Goal: Task Accomplishment & Management: Manage account settings

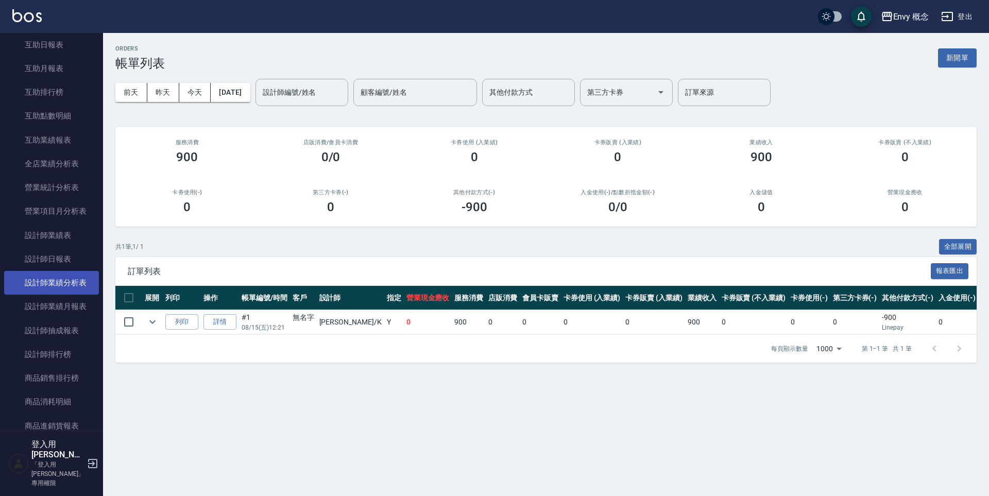
scroll to position [479, 0]
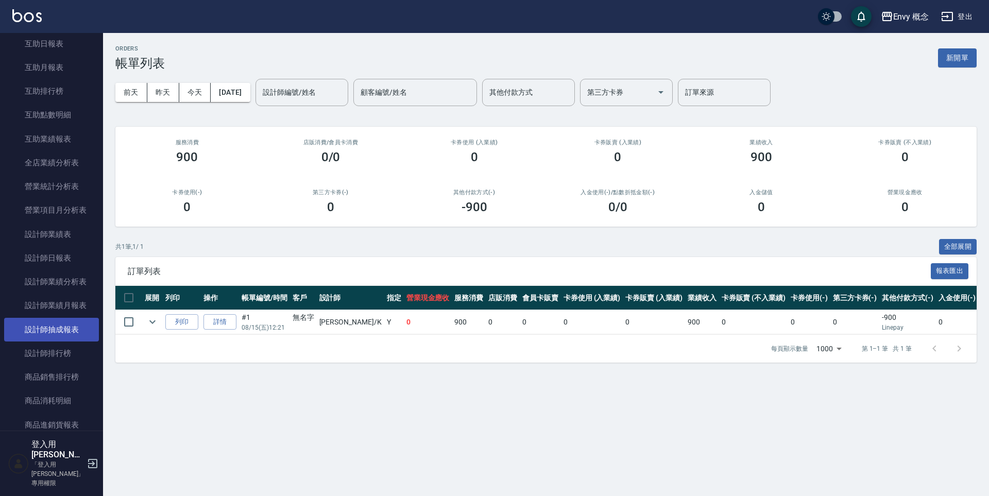
click at [60, 329] on link "設計師抽成報表" at bounding box center [51, 330] width 95 height 24
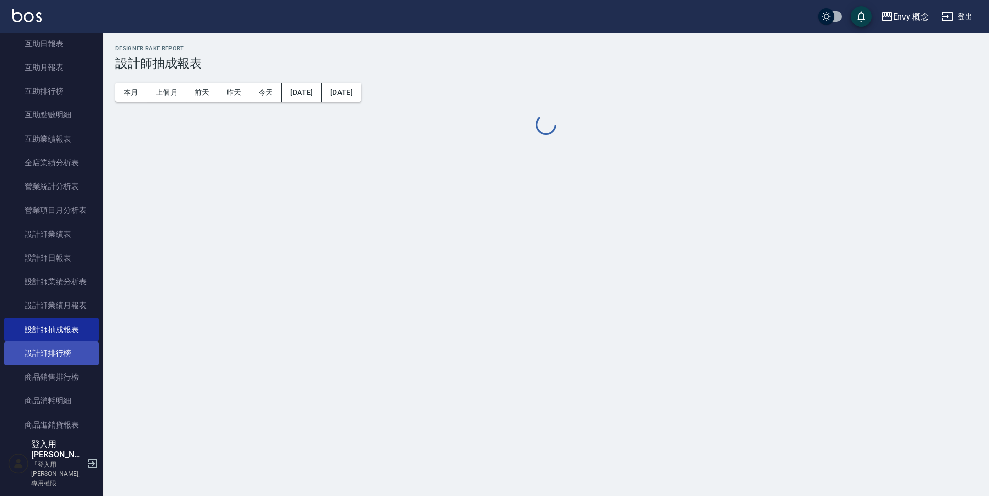
click at [63, 352] on link "設計師排行榜" at bounding box center [51, 354] width 95 height 24
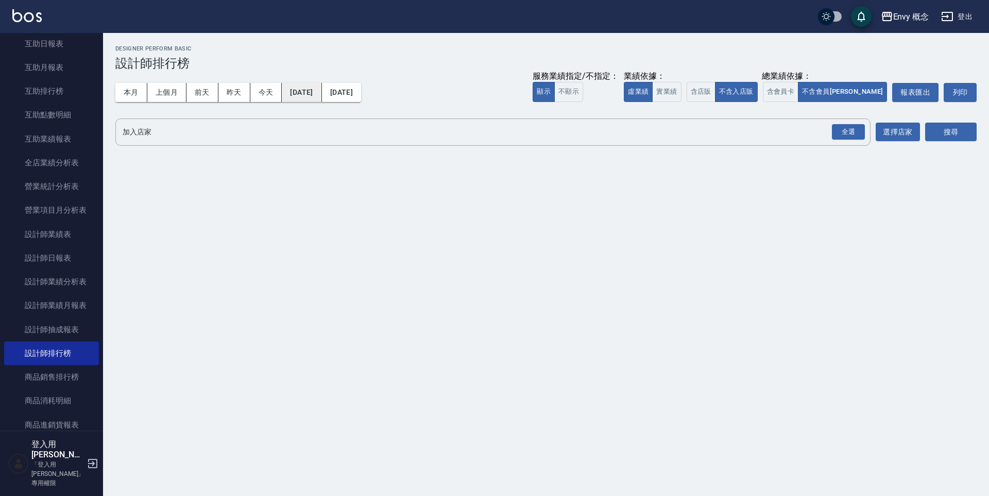
click at [304, 91] on button "[DATE]" at bounding box center [302, 92] width 40 height 19
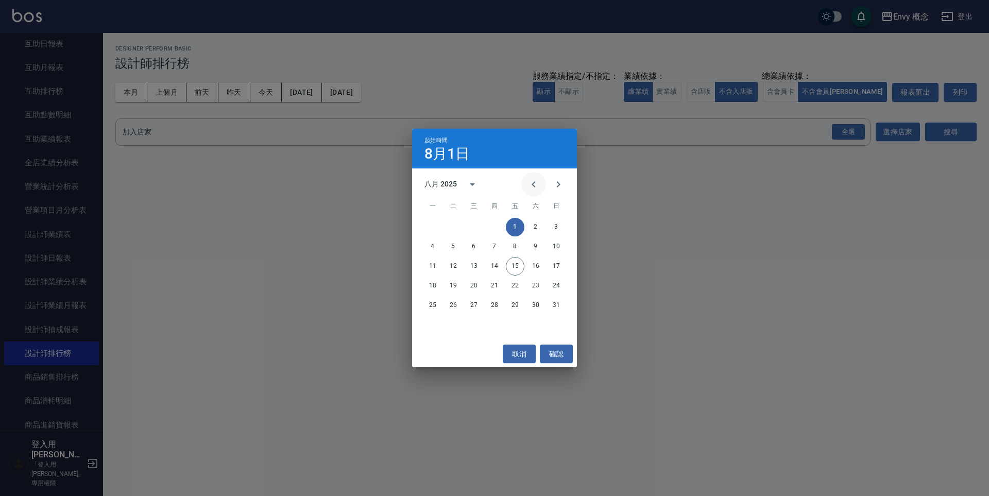
click at [531, 184] on icon "Previous month" at bounding box center [534, 184] width 12 height 12
click at [471, 180] on icon "calendar view is open, switch to year view" at bounding box center [472, 184] width 12 height 12
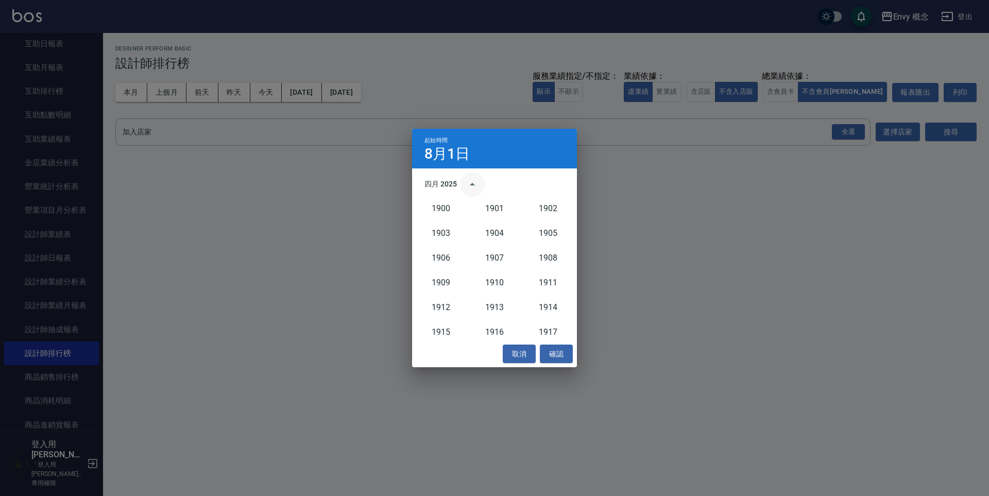
scroll to position [954, 0]
click at [449, 266] on button "2023" at bounding box center [440, 268] width 37 height 19
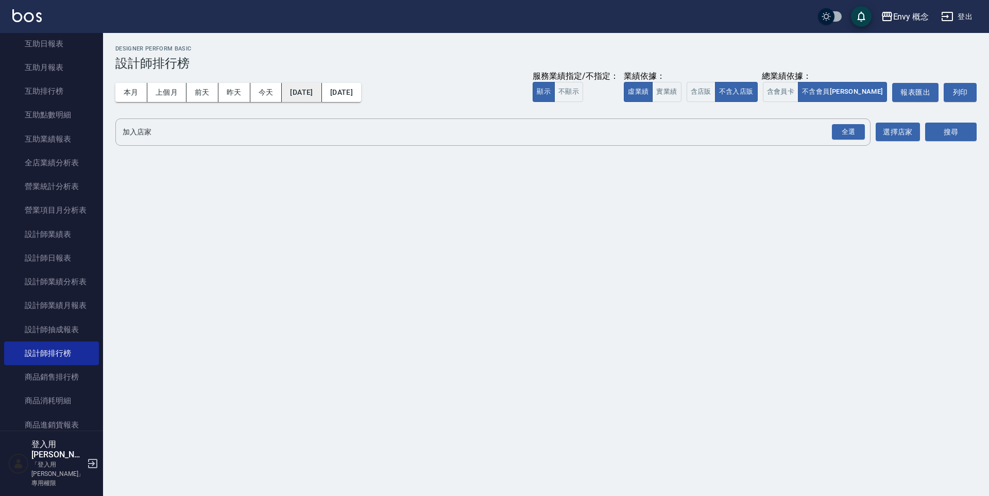
click at [318, 90] on button "2023/08/01" at bounding box center [302, 92] width 40 height 19
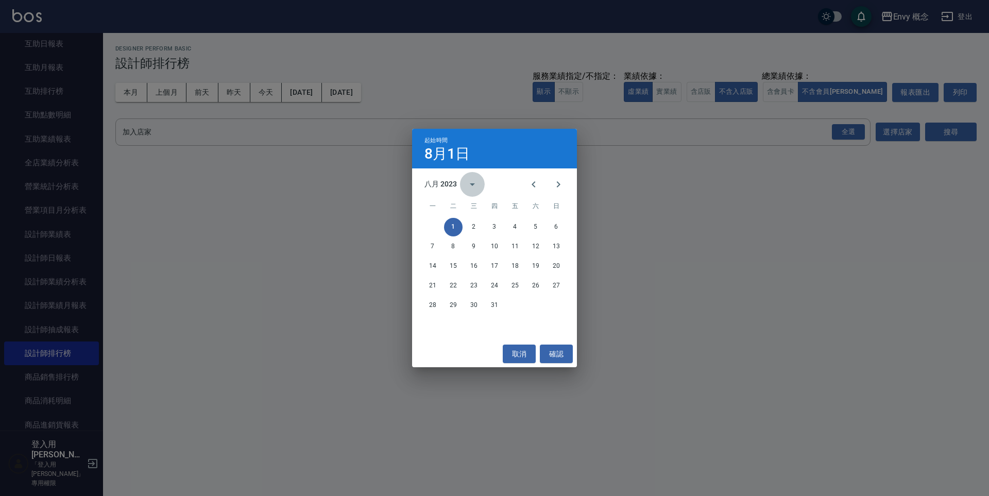
click at [473, 182] on icon "calendar view is open, switch to year view" at bounding box center [472, 184] width 12 height 12
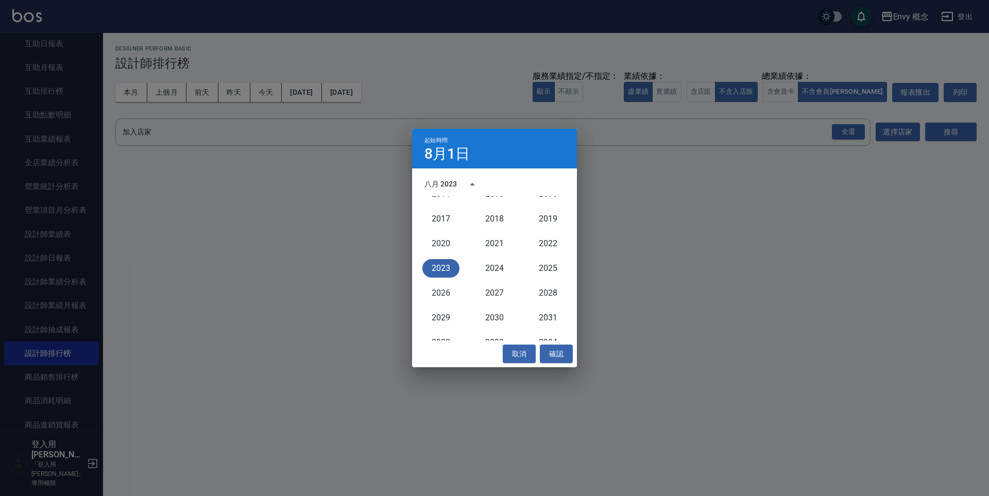
click at [450, 183] on div "八月 2023" at bounding box center [440, 184] width 32 height 11
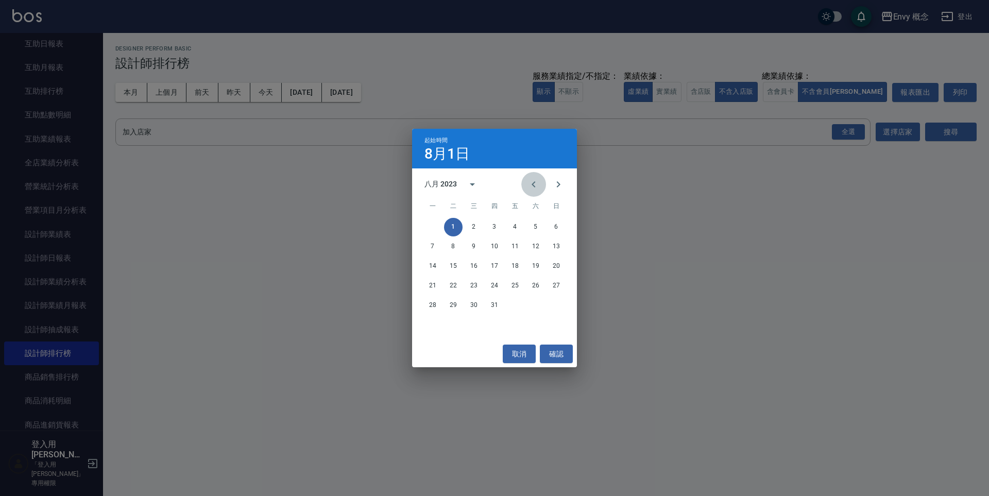
click at [533, 182] on icon "Previous month" at bounding box center [534, 184] width 12 height 12
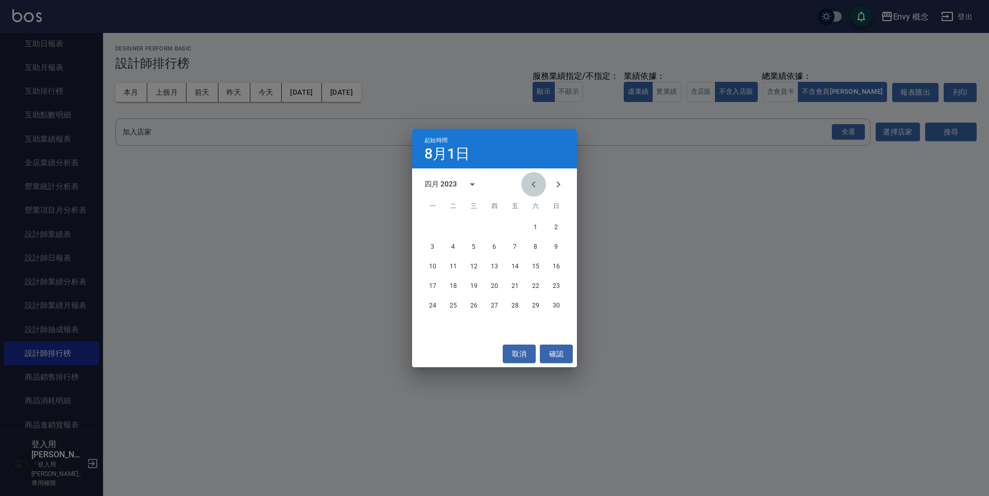
click at [533, 182] on icon "Previous month" at bounding box center [534, 184] width 12 height 12
click at [555, 225] on button "1" at bounding box center [556, 227] width 19 height 19
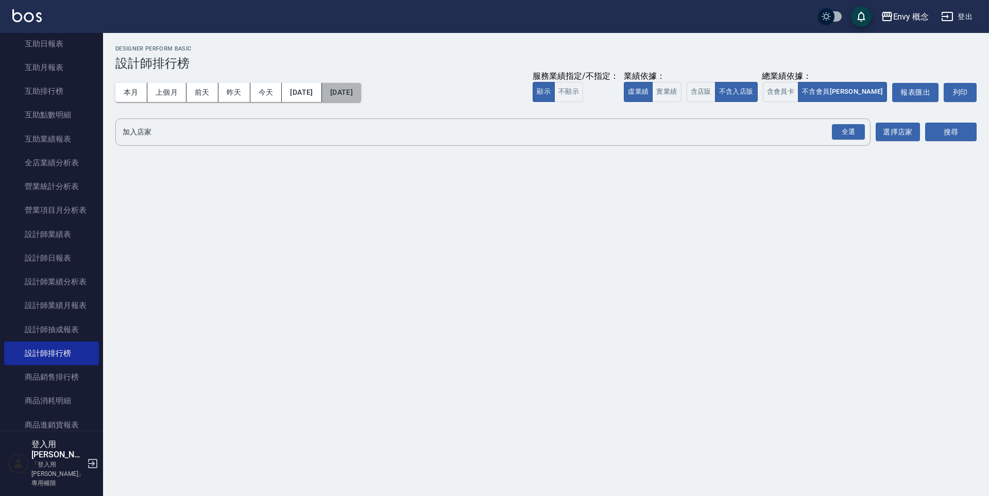
click at [361, 94] on button "[DATE]" at bounding box center [341, 92] width 39 height 19
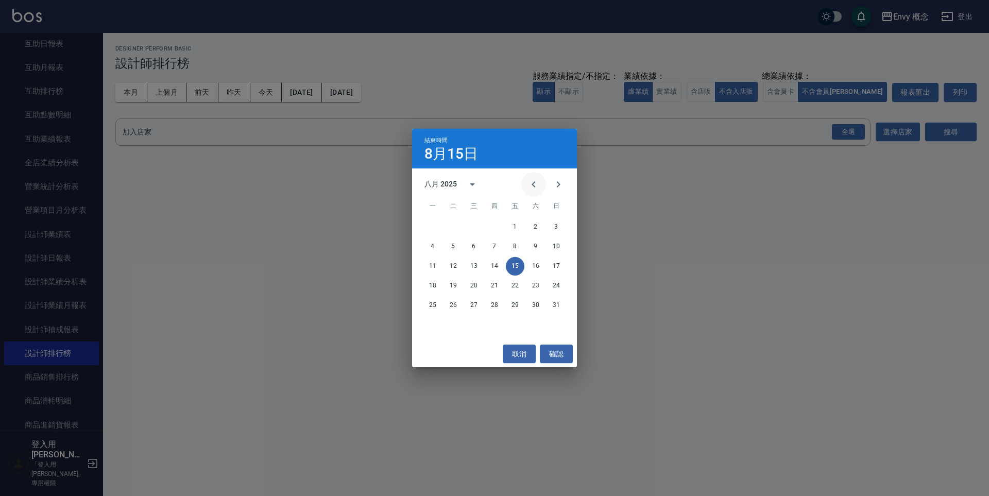
click at [537, 186] on icon "Previous month" at bounding box center [534, 184] width 12 height 12
click at [471, 155] on h4 "8月15日" at bounding box center [451, 154] width 54 height 12
click at [473, 181] on icon "calendar view is open, switch to year view" at bounding box center [472, 184] width 12 height 12
click at [447, 264] on button "2023" at bounding box center [440, 268] width 37 height 19
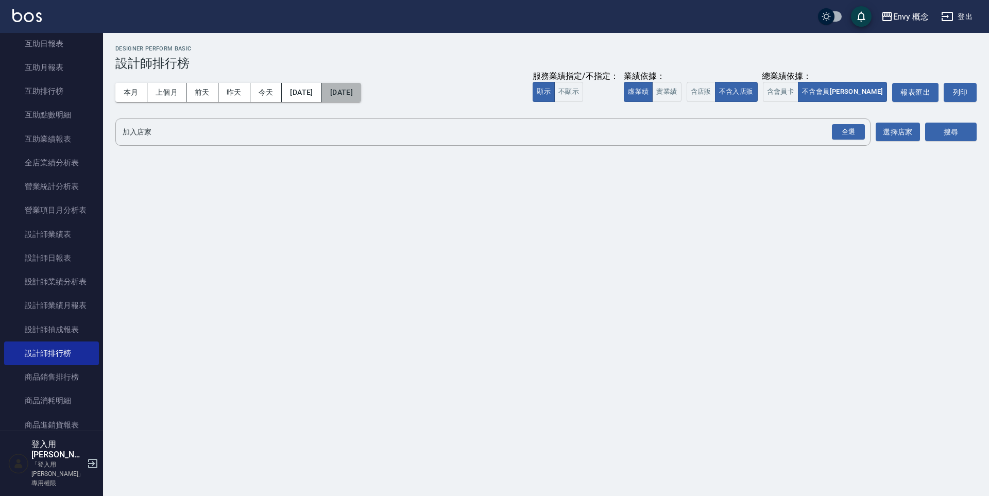
click at [361, 96] on button "2023/08/15" at bounding box center [341, 92] width 39 height 19
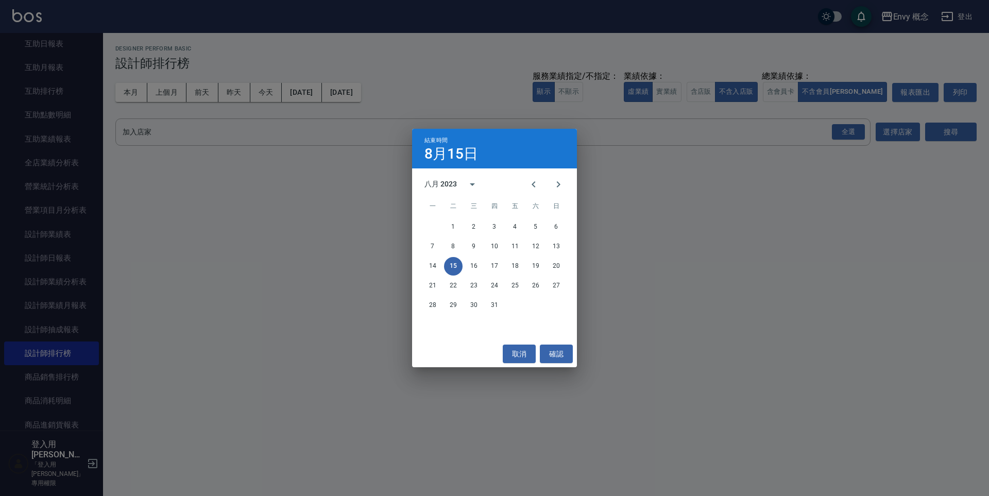
click at [449, 184] on div "八月 2023" at bounding box center [440, 184] width 32 height 11
click at [468, 184] on icon "year view is open, switch to calendar view" at bounding box center [472, 184] width 12 height 12
click at [529, 187] on icon "Previous month" at bounding box center [534, 184] width 12 height 12
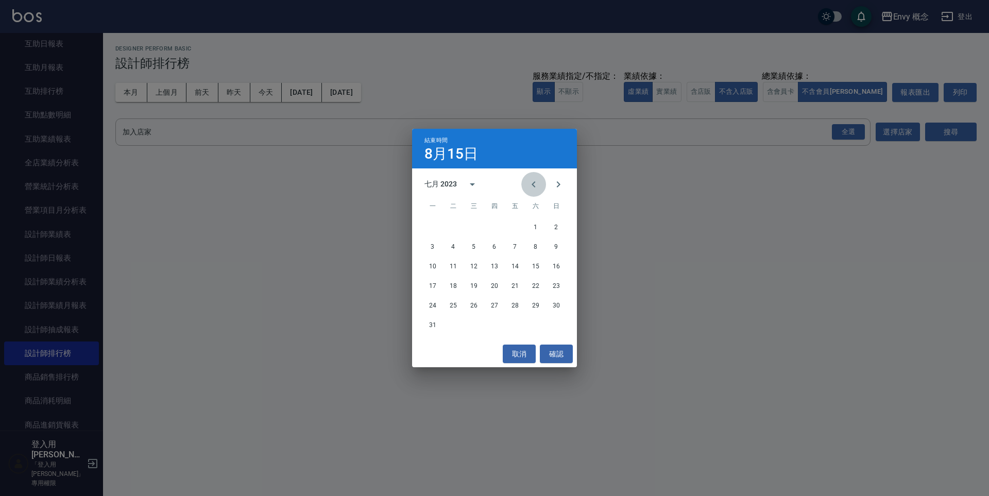
click at [529, 187] on icon "Previous month" at bounding box center [534, 184] width 12 height 12
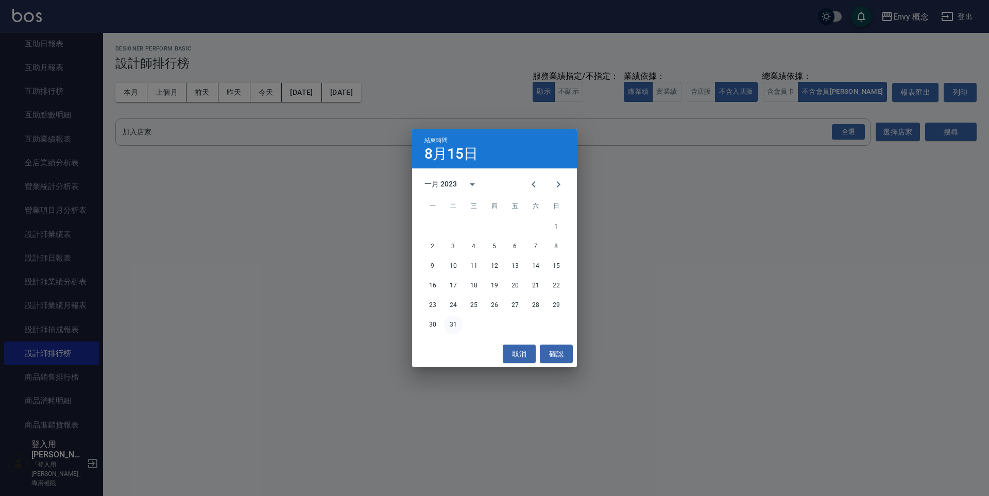
click at [454, 328] on button "31" at bounding box center [453, 325] width 19 height 19
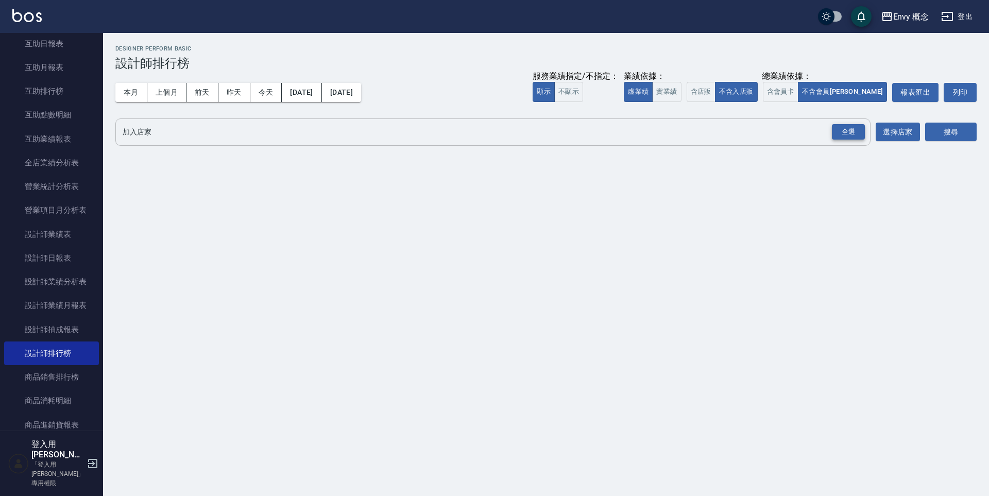
click at [846, 132] on div "全選" at bounding box center [848, 132] width 33 height 16
click at [955, 130] on button "搜尋" at bounding box center [951, 132] width 52 height 19
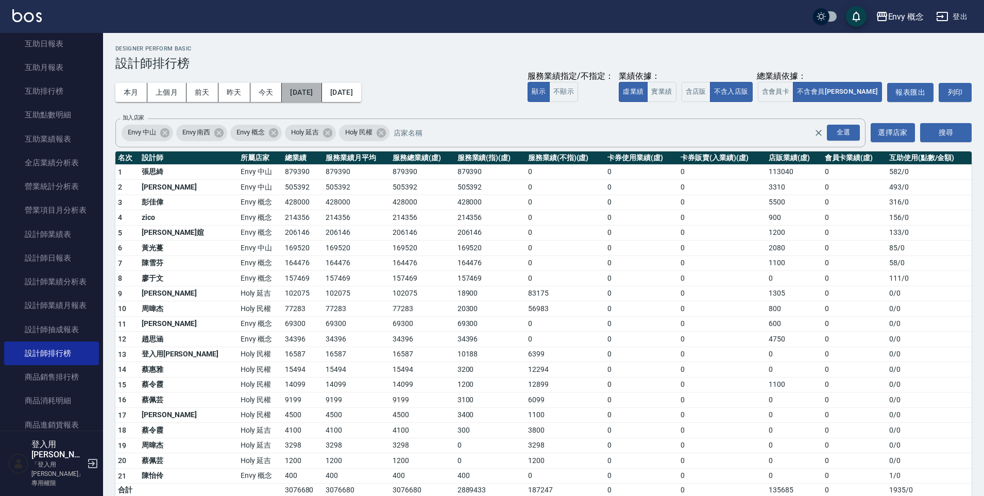
click at [316, 90] on button "2023/01/01" at bounding box center [302, 92] width 40 height 19
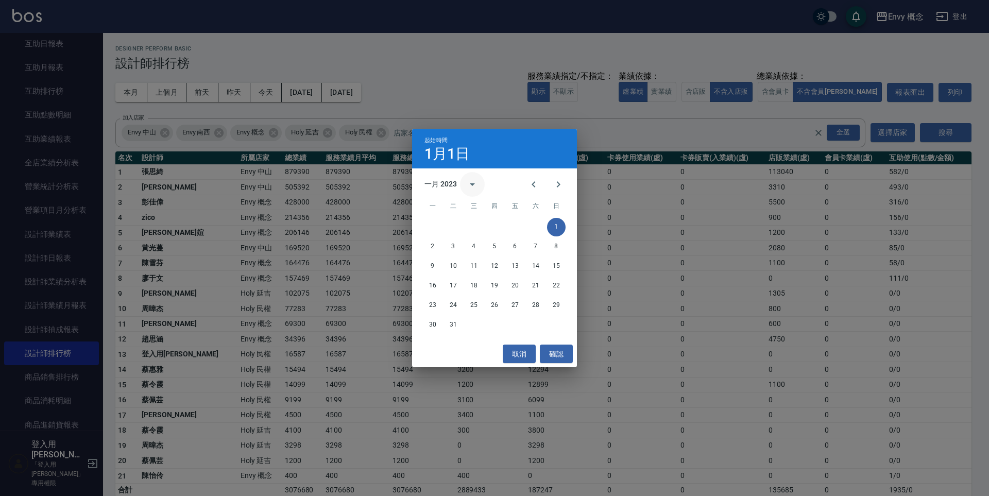
click at [470, 184] on icon "calendar view is open, switch to year view" at bounding box center [472, 184] width 12 height 12
click at [541, 241] on button "2022" at bounding box center [548, 243] width 37 height 19
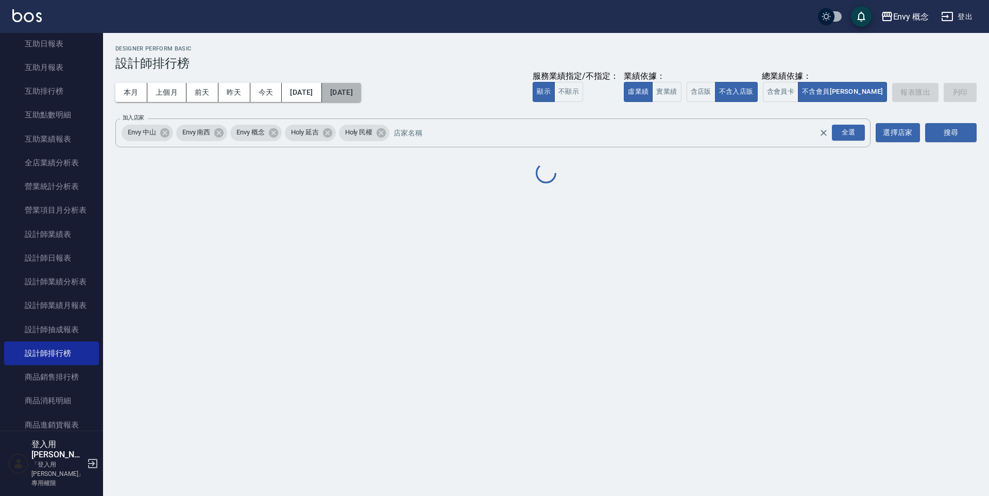
click at [361, 95] on button "2023/01/31" at bounding box center [341, 92] width 39 height 19
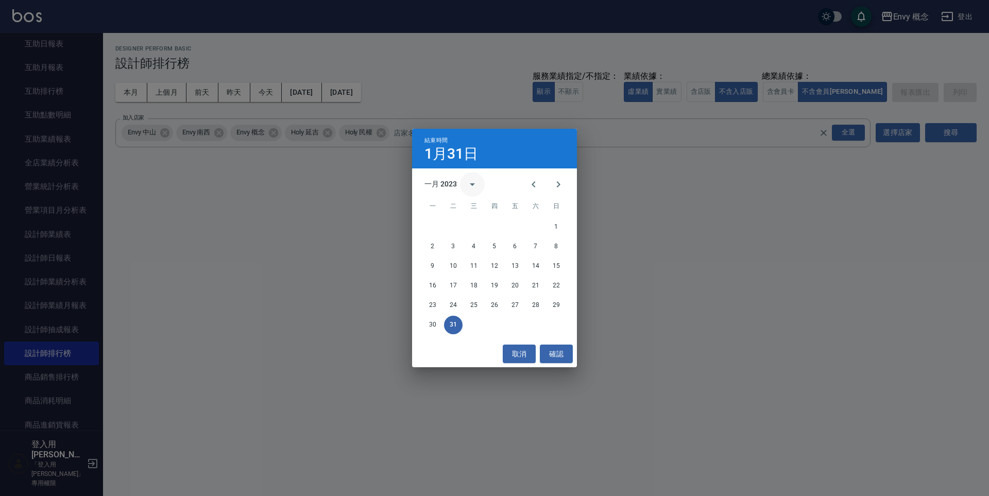
click at [471, 186] on icon "calendar view is open, switch to year view" at bounding box center [472, 184] width 12 height 12
click at [546, 241] on button "2022" at bounding box center [548, 243] width 37 height 19
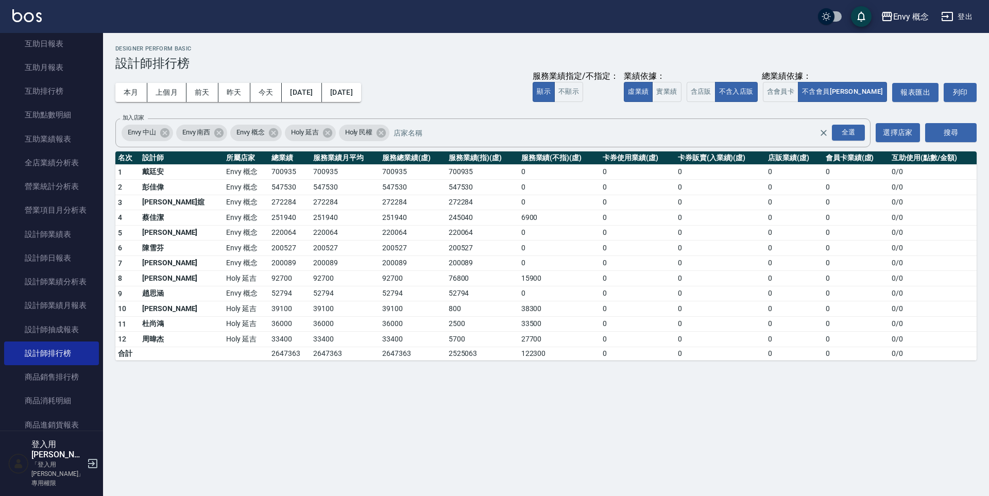
drag, startPoint x: 224, startPoint y: 172, endPoint x: 258, endPoint y: 172, distance: 34.5
click at [269, 172] on td "700935" at bounding box center [290, 171] width 42 height 15
drag, startPoint x: 228, startPoint y: 172, endPoint x: 247, endPoint y: 177, distance: 20.4
click at [269, 177] on td "700935" at bounding box center [290, 171] width 42 height 15
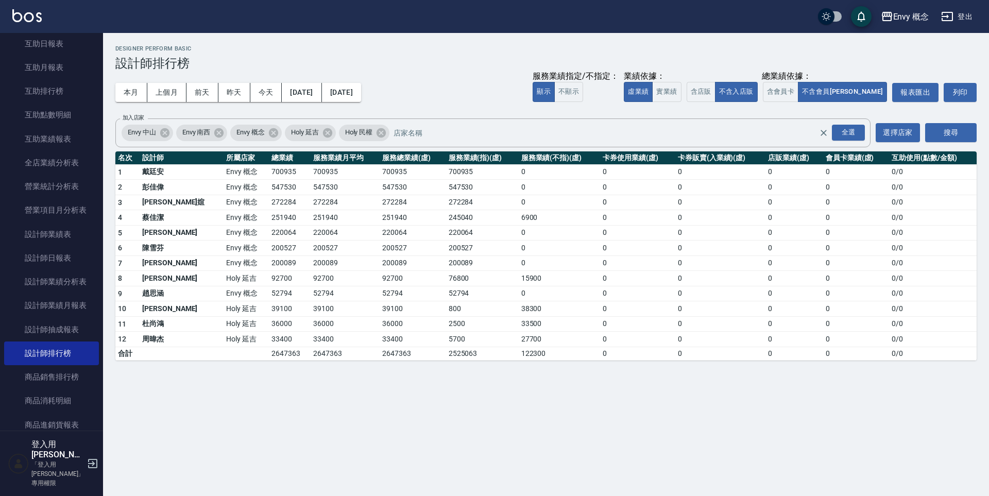
click at [269, 178] on td "700935" at bounding box center [290, 171] width 42 height 15
drag, startPoint x: 229, startPoint y: 169, endPoint x: 251, endPoint y: 186, distance: 28.2
click at [251, 186] on tbody "1 戴廷安 Envy 概念 700935 700935 700935 700935 0 0 0 0 0 0 / 0 2 彭佳偉 Envy 概念 547530 …" at bounding box center [545, 262] width 861 height 196
click at [269, 186] on td "547530" at bounding box center [290, 187] width 42 height 15
drag, startPoint x: 227, startPoint y: 188, endPoint x: 256, endPoint y: 192, distance: 29.1
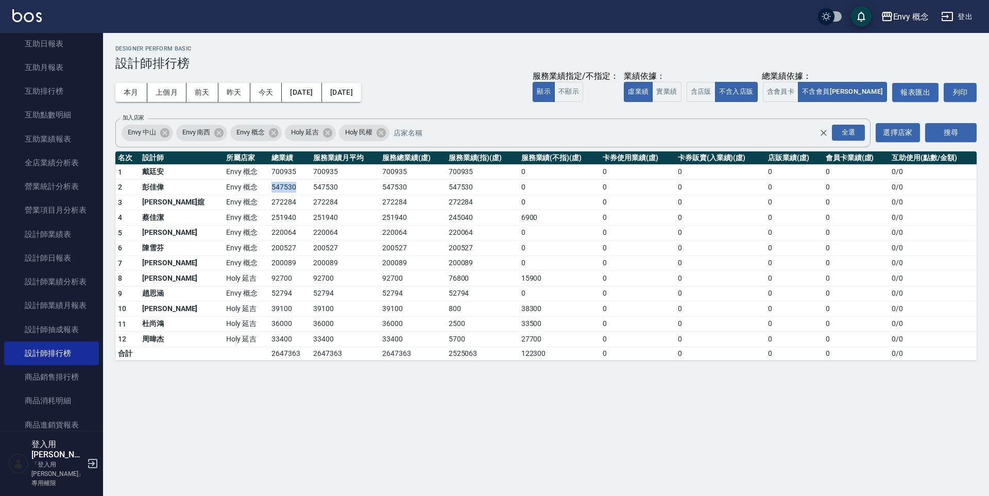
click at [269, 192] on td "547530" at bounding box center [290, 187] width 42 height 15
drag, startPoint x: 230, startPoint y: 204, endPoint x: 262, endPoint y: 209, distance: 32.8
click at [269, 209] on td "272284" at bounding box center [290, 202] width 42 height 15
drag, startPoint x: 262, startPoint y: 209, endPoint x: 251, endPoint y: 213, distance: 11.8
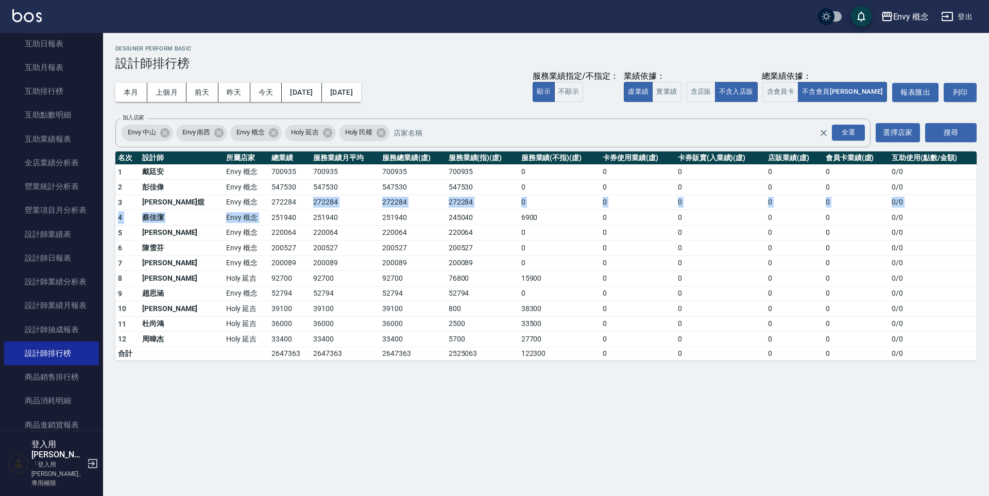
click at [261, 210] on tbody "1 戴廷安 Envy 概念 700935 700935 700935 700935 0 0 0 0 0 0 / 0 2 彭佳偉 Envy 概念 547530 …" at bounding box center [545, 262] width 861 height 196
drag, startPoint x: 233, startPoint y: 217, endPoint x: 254, endPoint y: 219, distance: 21.2
click at [269, 219] on td "251940" at bounding box center [290, 217] width 42 height 15
drag, startPoint x: 254, startPoint y: 219, endPoint x: 237, endPoint y: 230, distance: 19.9
click at [269, 220] on td "251940" at bounding box center [290, 217] width 42 height 15
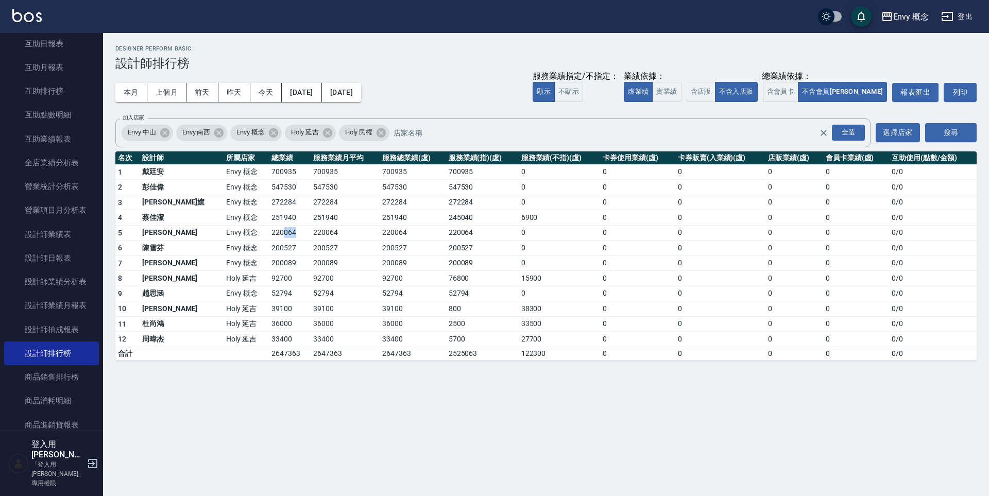
drag, startPoint x: 237, startPoint y: 230, endPoint x: 265, endPoint y: 232, distance: 27.4
click at [269, 231] on td "220064" at bounding box center [290, 232] width 42 height 15
click at [269, 234] on td "220064" at bounding box center [290, 232] width 42 height 15
drag, startPoint x: 236, startPoint y: 248, endPoint x: 261, endPoint y: 251, distance: 25.0
click at [269, 251] on td "200527" at bounding box center [290, 248] width 42 height 15
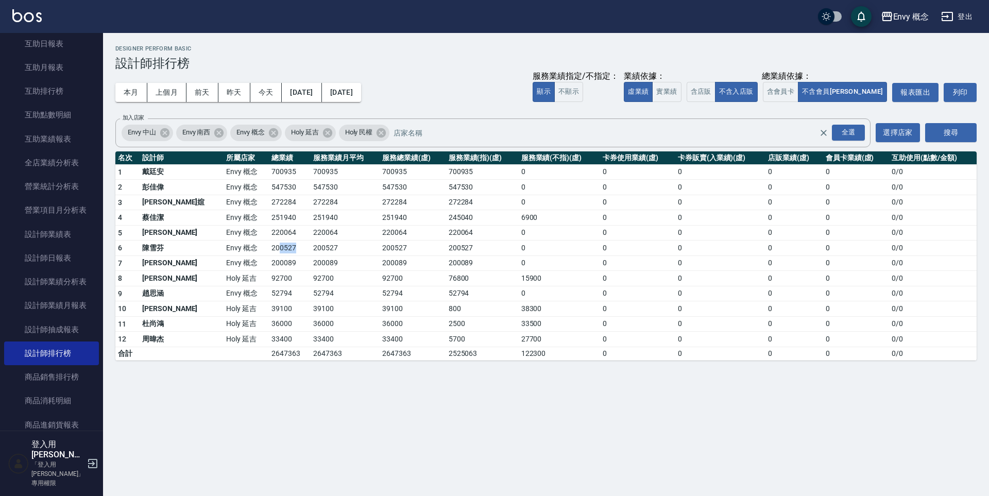
click at [269, 251] on td "200527" at bounding box center [290, 248] width 42 height 15
drag, startPoint x: 178, startPoint y: 251, endPoint x: 250, endPoint y: 252, distance: 72.1
click at [250, 252] on tr "6 陳雪芬 Envy 概念 200527 200527 200527 200527 0 0 0 0 0 0 / 0" at bounding box center [545, 248] width 861 height 15
click at [269, 252] on td "200527" at bounding box center [290, 248] width 42 height 15
drag, startPoint x: 226, startPoint y: 262, endPoint x: 251, endPoint y: 284, distance: 33.9
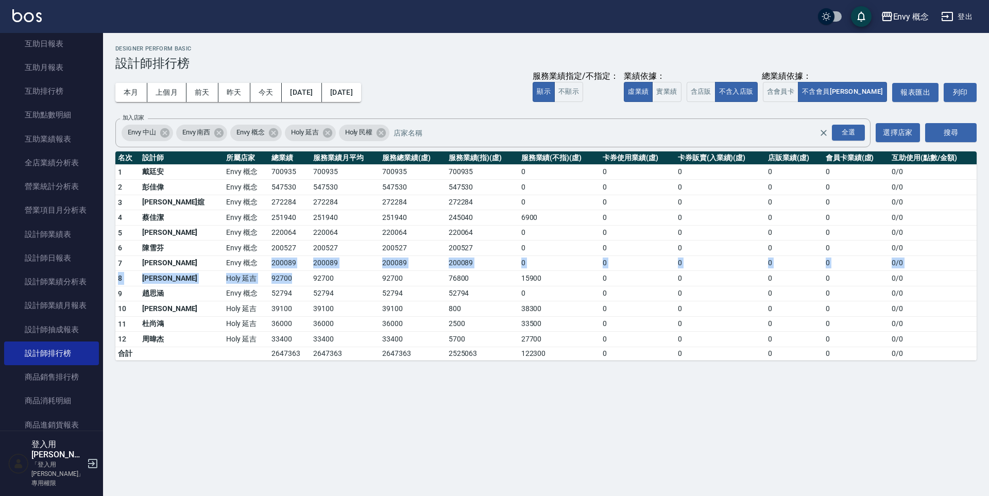
click at [251, 284] on tbody "1 戴廷安 Envy 概念 700935 700935 700935 700935 0 0 0 0 0 0 / 0 2 彭佳偉 Envy 概念 547530 …" at bounding box center [545, 262] width 861 height 196
click at [269, 288] on td "52794" at bounding box center [290, 293] width 42 height 15
drag, startPoint x: 145, startPoint y: 278, endPoint x: 164, endPoint y: 281, distance: 18.8
click at [163, 281] on td "褚翎" at bounding box center [182, 278] width 84 height 15
drag, startPoint x: 164, startPoint y: 281, endPoint x: 167, endPoint y: 286, distance: 6.0
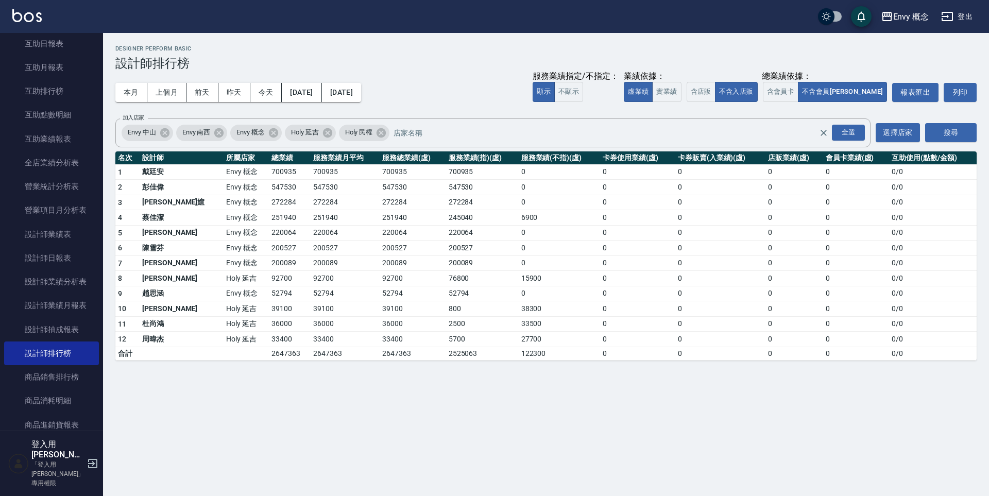
click at [165, 282] on td "褚翎" at bounding box center [182, 278] width 84 height 15
drag, startPoint x: 225, startPoint y: 320, endPoint x: 260, endPoint y: 329, distance: 36.5
click at [269, 329] on td "36000" at bounding box center [290, 323] width 42 height 15
drag, startPoint x: 150, startPoint y: 327, endPoint x: 165, endPoint y: 329, distance: 15.1
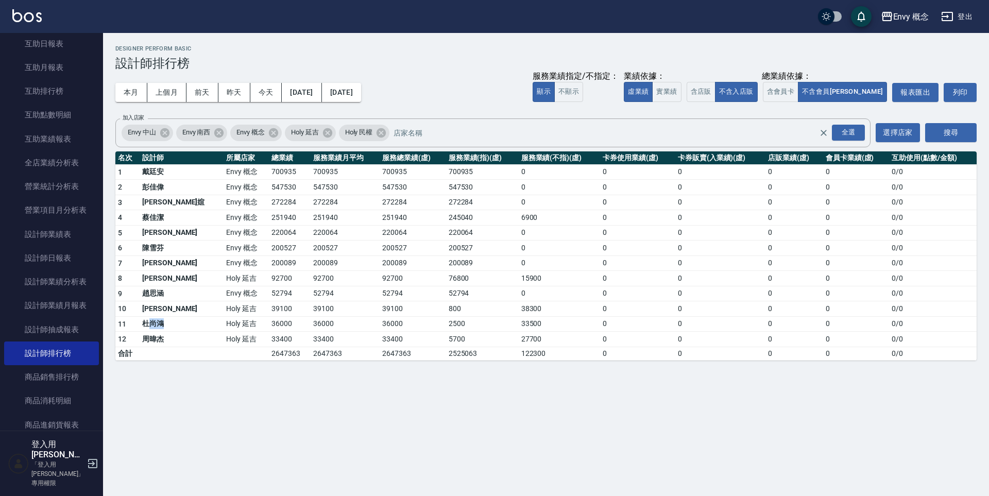
click at [165, 329] on td "杜尚鴻" at bounding box center [182, 323] width 84 height 15
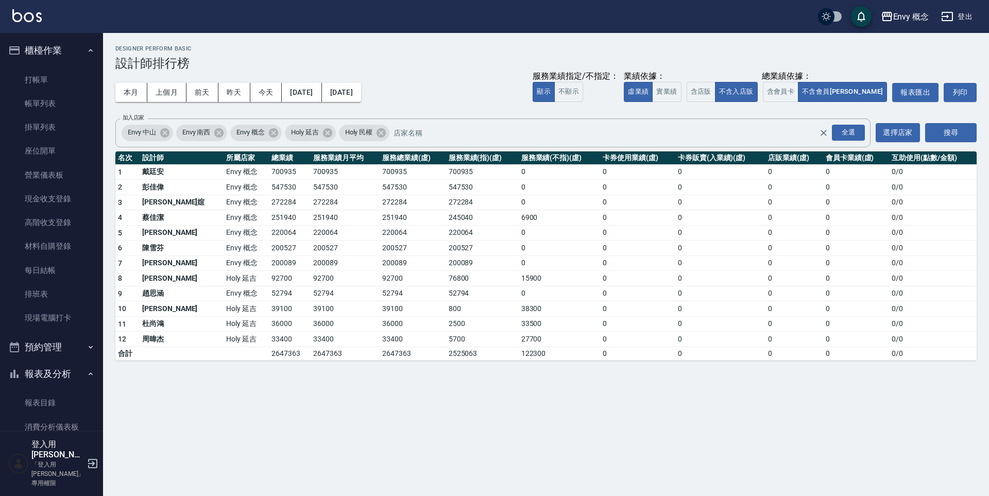
click at [380, 175] on td "700935" at bounding box center [413, 171] width 66 height 15
drag, startPoint x: 369, startPoint y: 169, endPoint x: 318, endPoint y: 166, distance: 51.6
click at [332, 166] on tr "1 戴廷安 Envy 概念 700935 700935 700935 700935 0 0 0 0 0 0 / 0" at bounding box center [545, 171] width 861 height 15
drag, startPoint x: 270, startPoint y: 175, endPoint x: 227, endPoint y: 175, distance: 42.8
click at [264, 175] on tr "1 戴廷安 Envy 概念 700935 700935 700935 700935 0 0 0 0 0 0 / 0" at bounding box center [545, 171] width 861 height 15
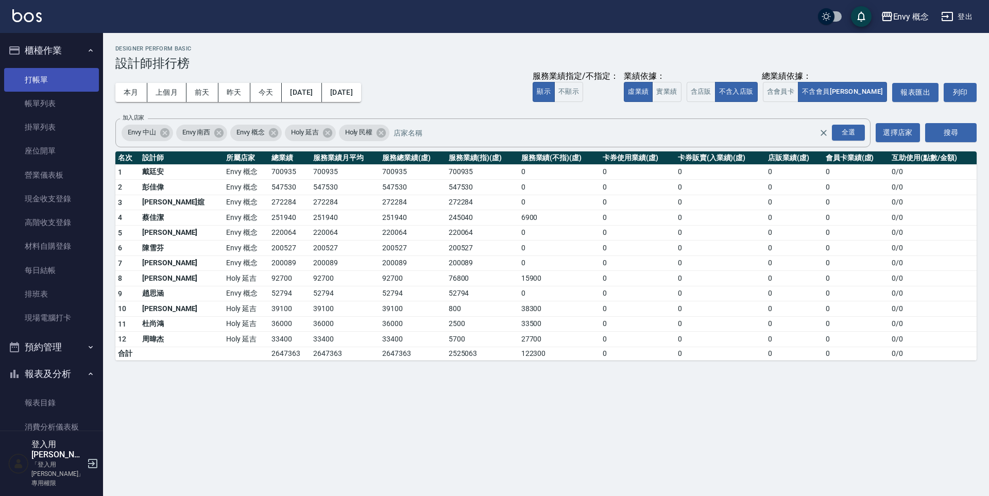
click at [44, 72] on link "打帳單" at bounding box center [51, 80] width 95 height 24
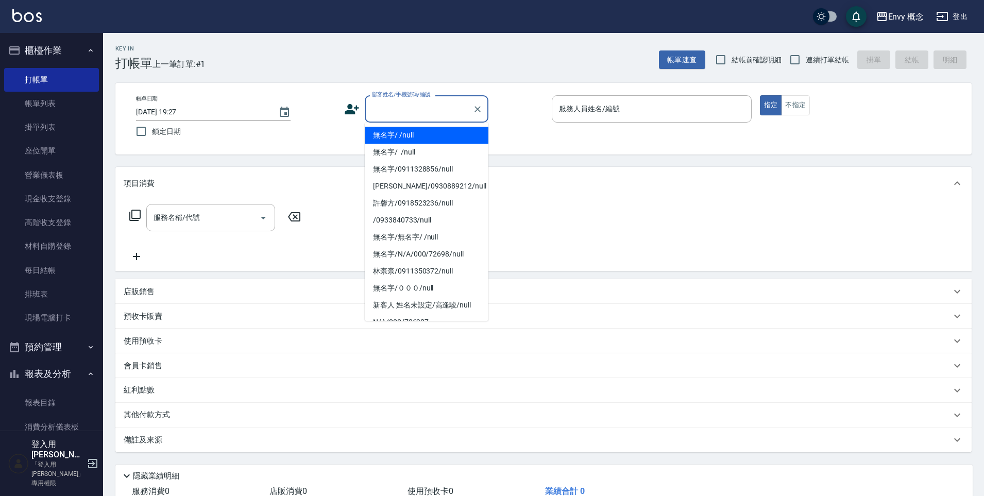
drag, startPoint x: 398, startPoint y: 106, endPoint x: 397, endPoint y: 130, distance: 23.7
click at [397, 122] on body "Envy 概念 登出 櫃檯作業 打帳單 帳單列表 掛單列表 座位開單 營業儀表板 現金收支登錄 高階收支登錄 材料自購登錄 每日結帳 排班表 現場電腦打卡 預…" at bounding box center [492, 282] width 984 height 564
click at [396, 139] on li "無名字/ /null" at bounding box center [427, 135] width 124 height 17
type input "無名字/ /null"
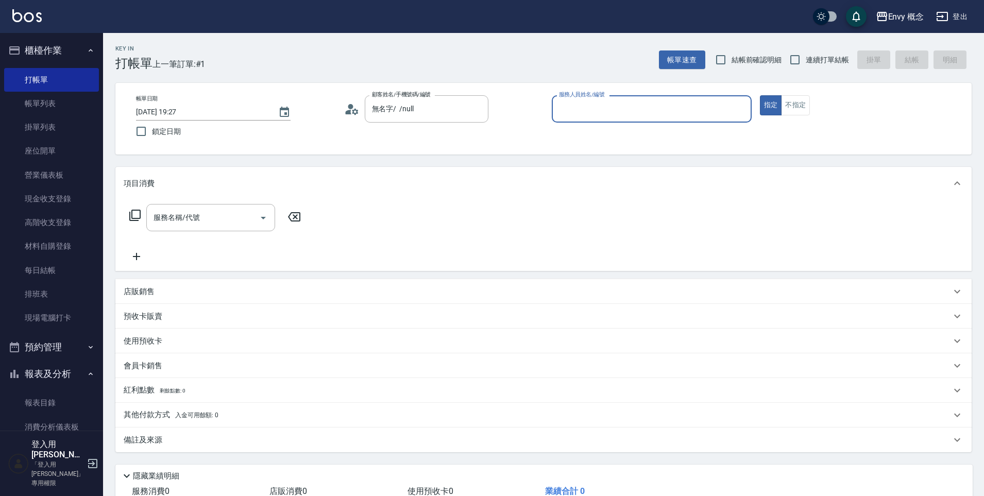
click at [593, 111] on input "服務人員姓名/編號" at bounding box center [651, 109] width 191 height 18
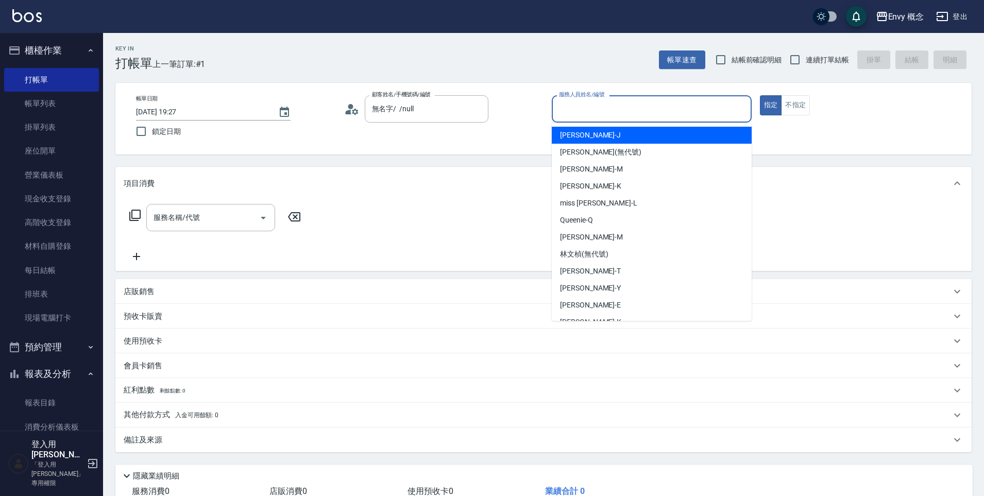
click at [588, 137] on div "Jessie -J" at bounding box center [652, 135] width 200 height 17
type input "Jessie-J"
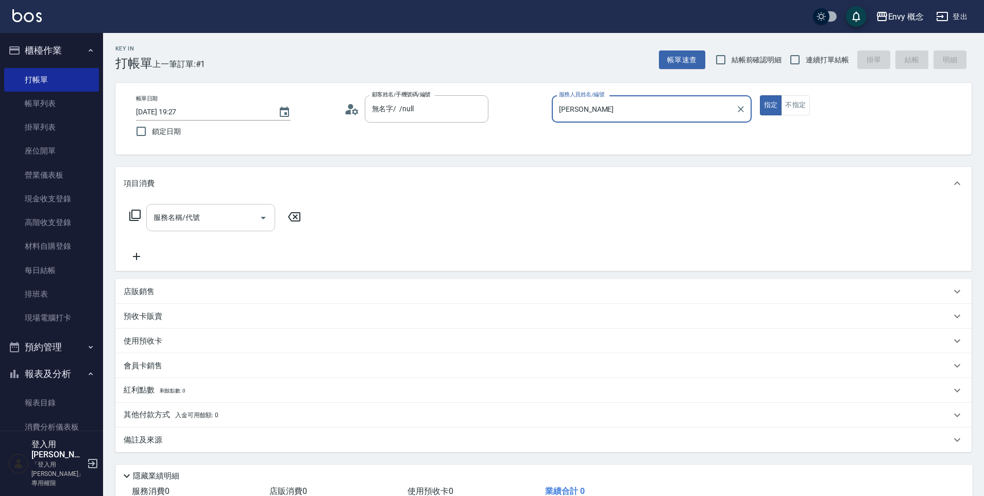
click at [234, 216] on input "服務名稱/代號" at bounding box center [203, 218] width 104 height 18
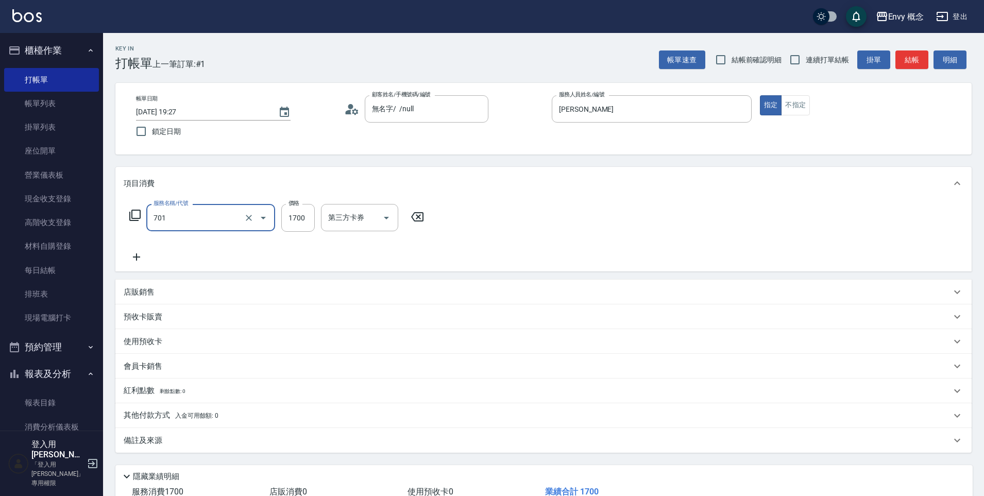
type input "701 染髮(701)"
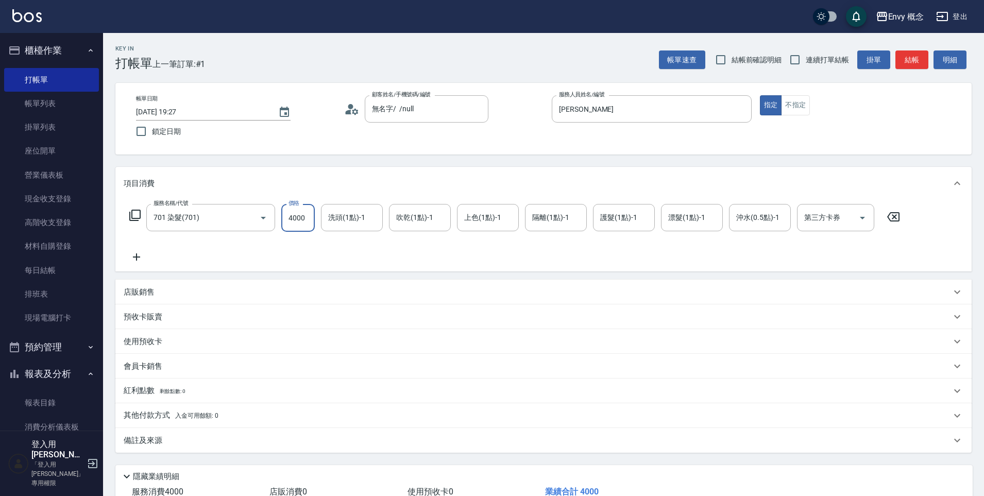
type input "4000"
click at [217, 422] on div "其他付款方式 入金可用餘額: 0" at bounding box center [543, 415] width 856 height 25
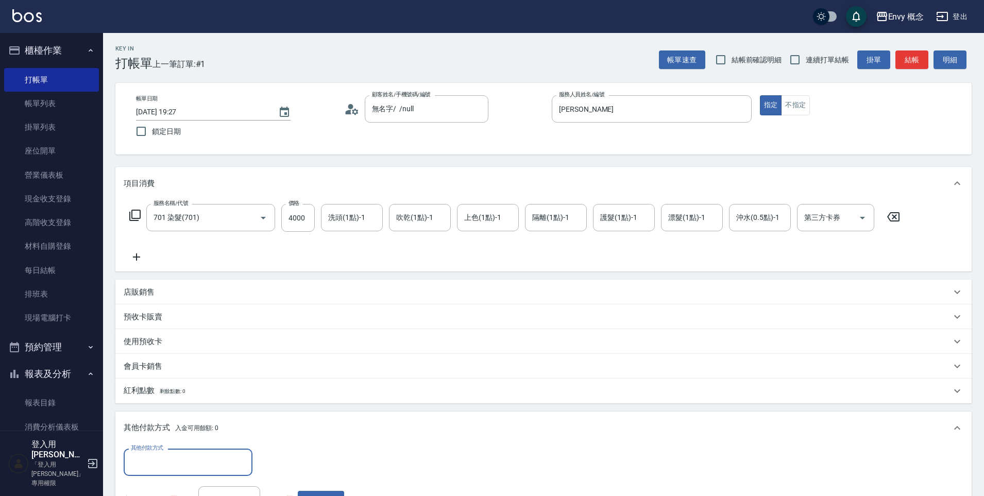
click at [160, 461] on input "其他付款方式" at bounding box center [188, 462] width 120 height 18
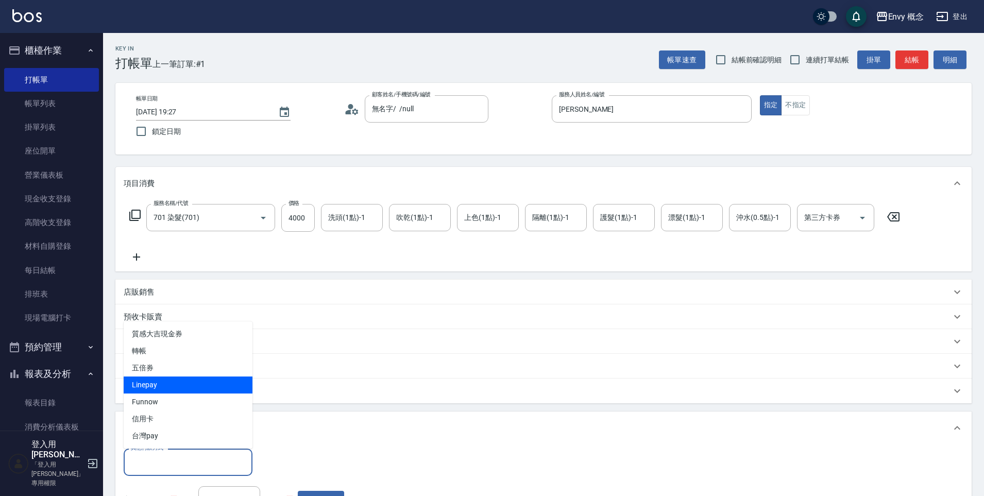
click at [173, 389] on span "Linepay" at bounding box center [188, 385] width 129 height 17
type input "Linepay"
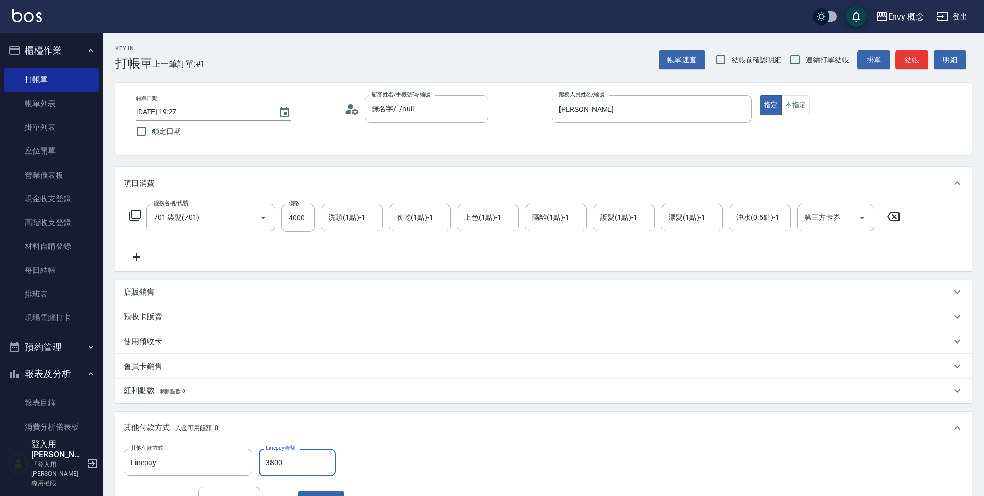
scroll to position [195, 0]
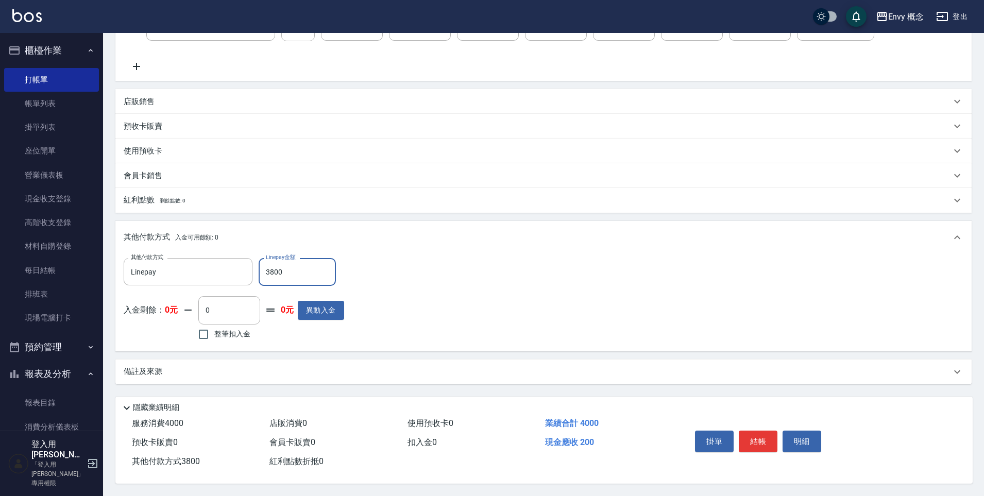
type input "3800"
click at [184, 263] on input "Linepay" at bounding box center [180, 272] width 104 height 18
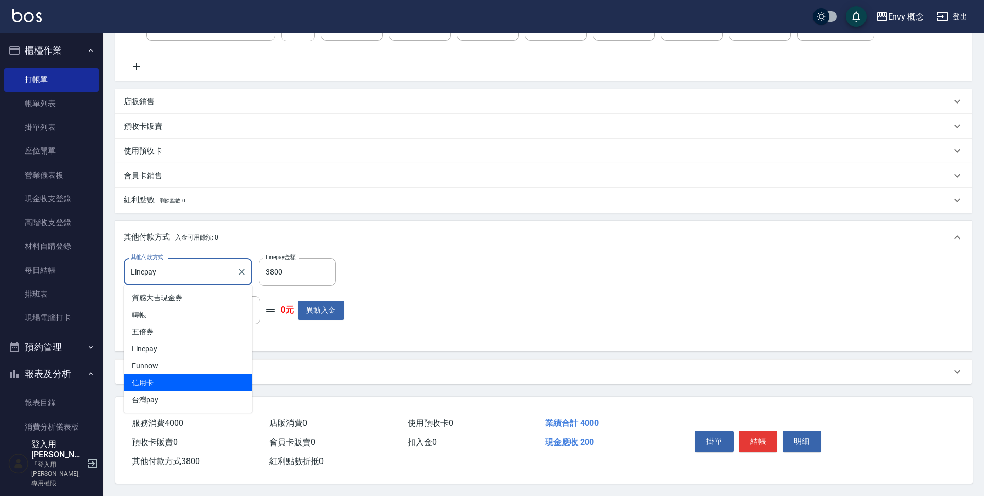
click at [168, 377] on span "信用卡" at bounding box center [188, 383] width 129 height 17
type input "信用卡"
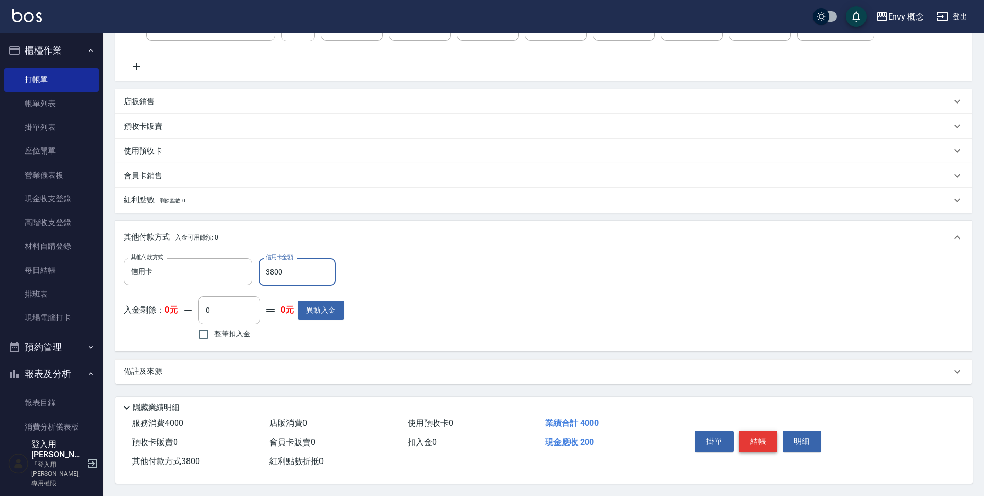
click at [771, 438] on button "結帳" at bounding box center [758, 442] width 39 height 22
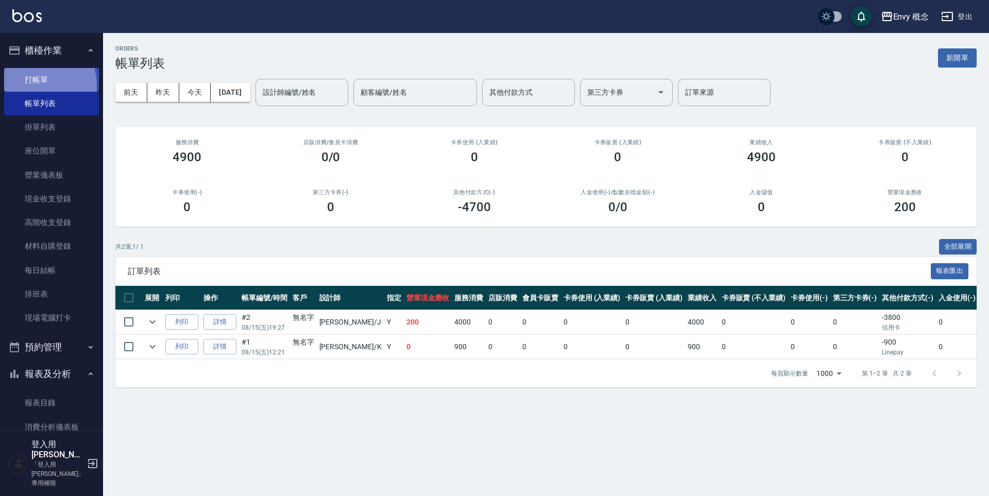
click at [14, 87] on link "打帳單" at bounding box center [51, 80] width 95 height 24
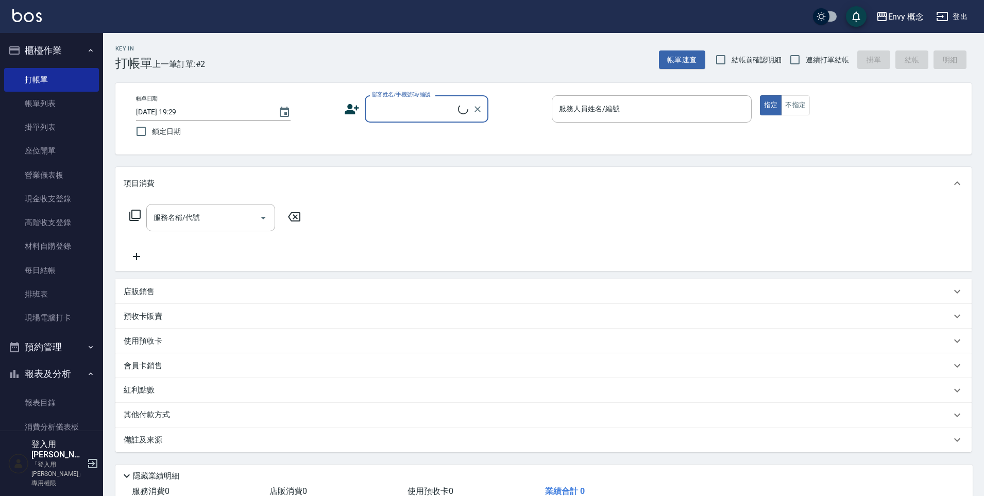
click at [383, 113] on input "顧客姓名/手機號碼/編號" at bounding box center [413, 109] width 89 height 18
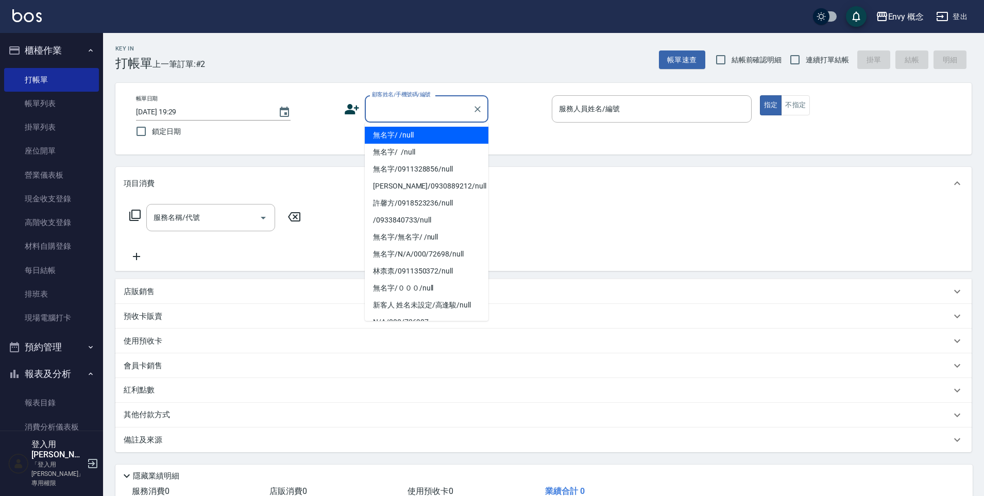
click at [392, 136] on li "無名字/ /null" at bounding box center [427, 135] width 124 height 17
type input "無名字/ /null"
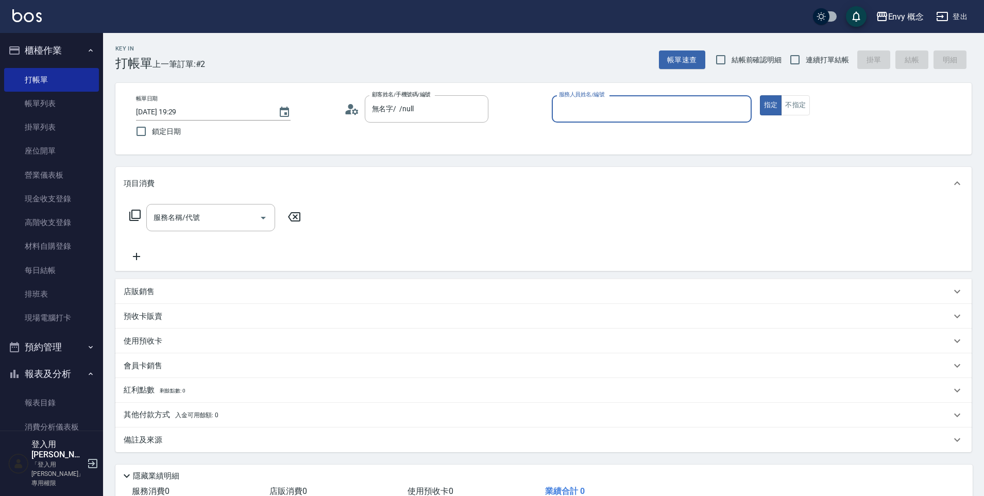
click at [593, 107] on input "服務人員姓名/編號" at bounding box center [651, 109] width 191 height 18
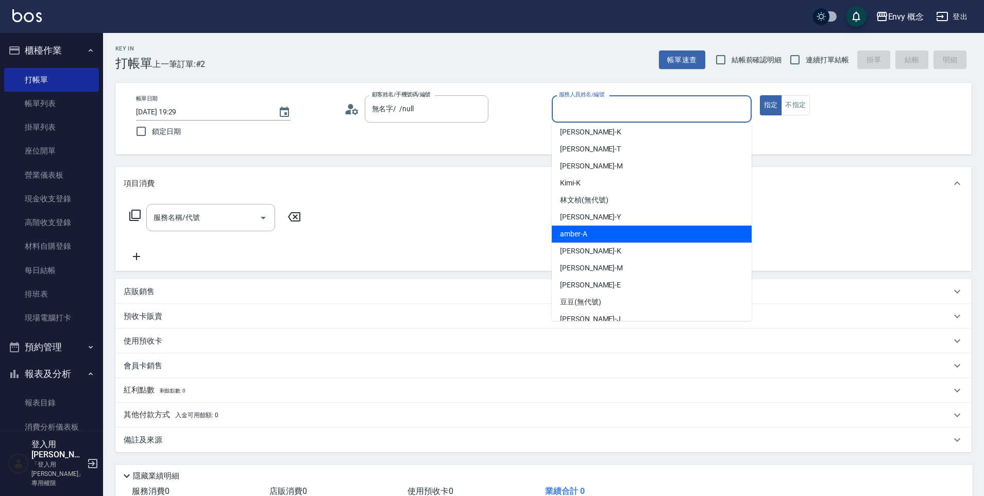
scroll to position [82, 0]
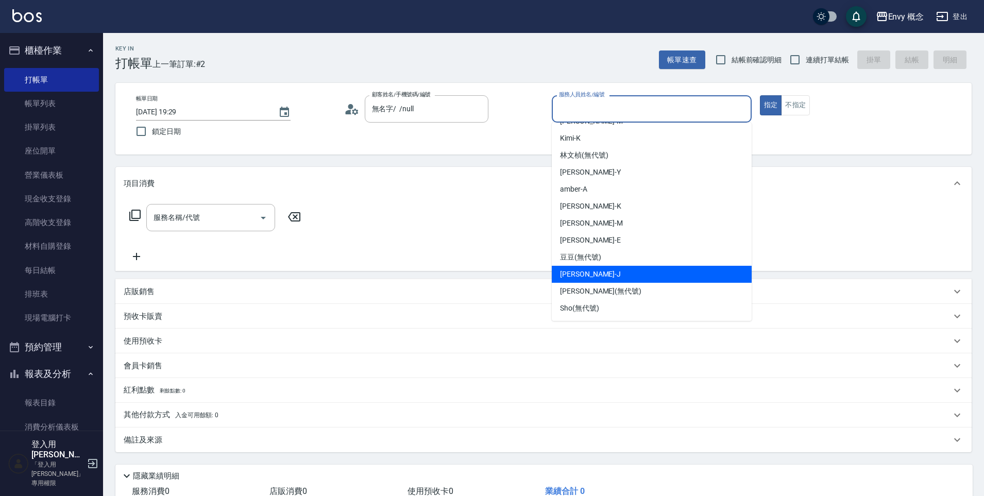
click at [618, 272] on div "Jessie -J" at bounding box center [652, 274] width 200 height 17
type input "Jessie-J"
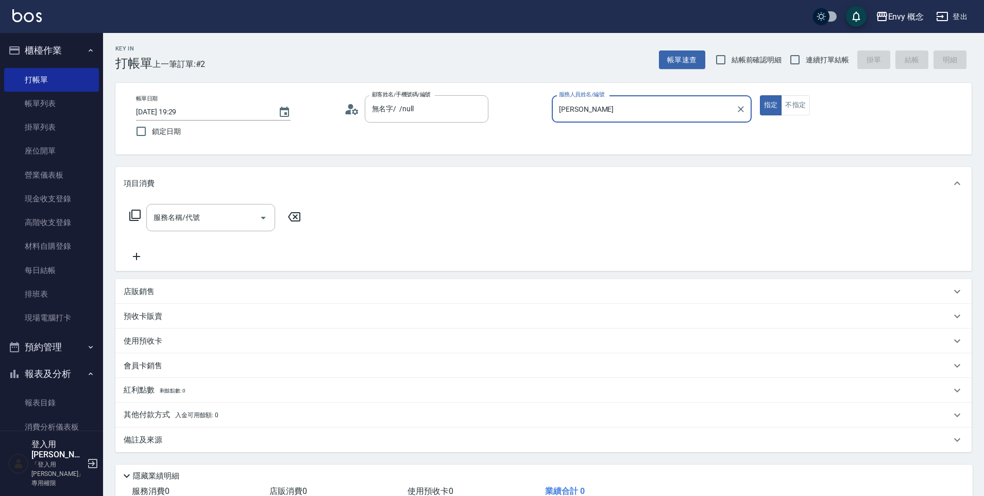
click at [174, 202] on div "服務名稱/代號 服務名稱/代號" at bounding box center [543, 235] width 856 height 71
click at [178, 208] on div "服務名稱/代號" at bounding box center [210, 217] width 129 height 27
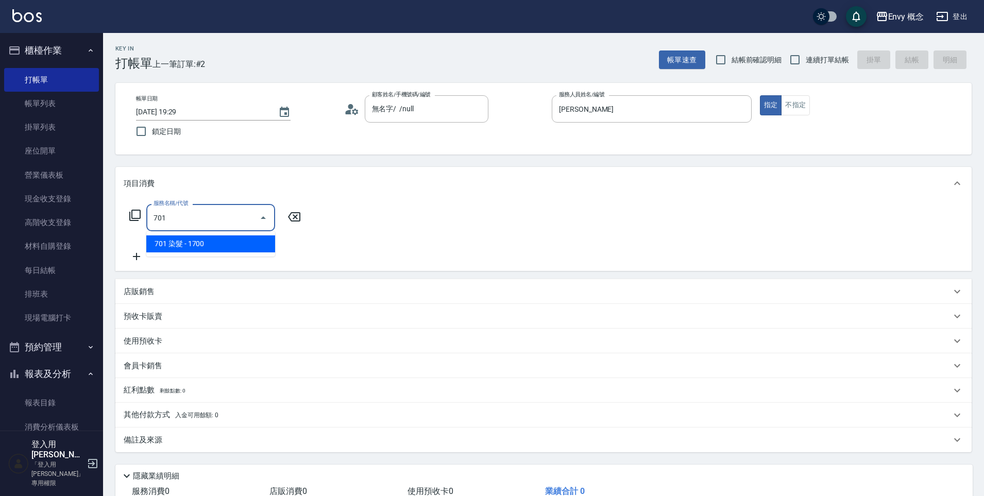
type input "701 染髮(701)"
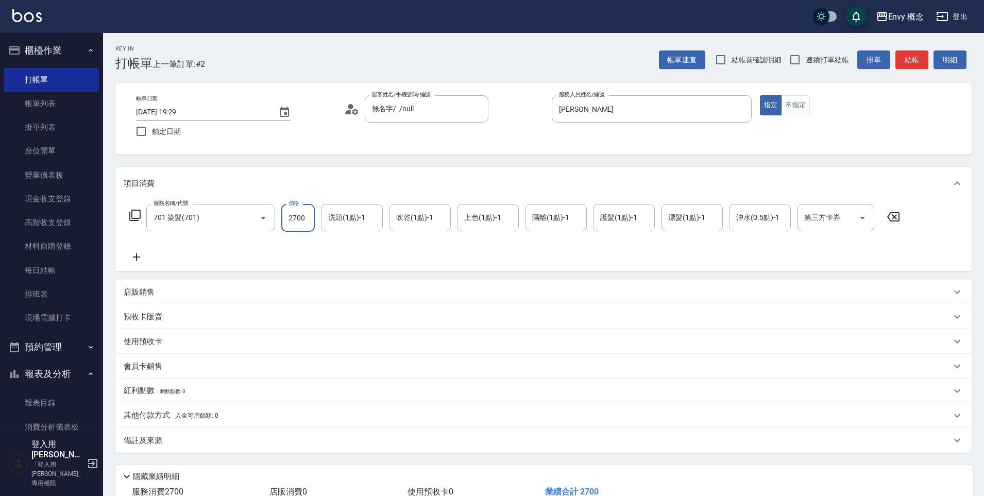
type input "2700"
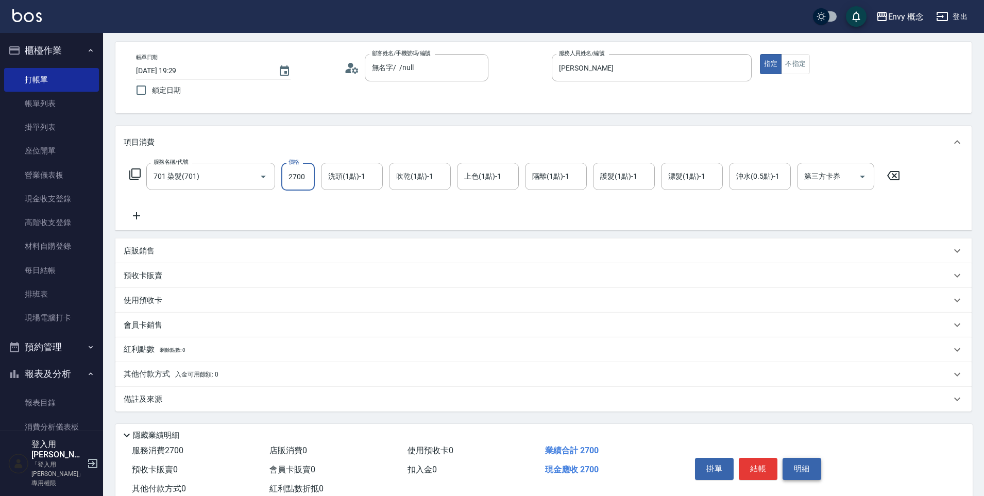
scroll to position [73, 0]
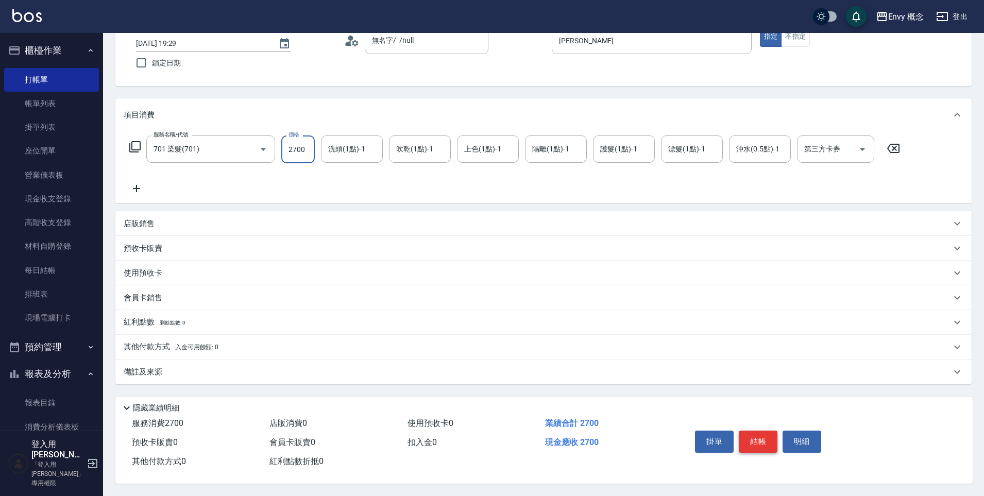
click at [760, 431] on button "結帳" at bounding box center [758, 442] width 39 height 22
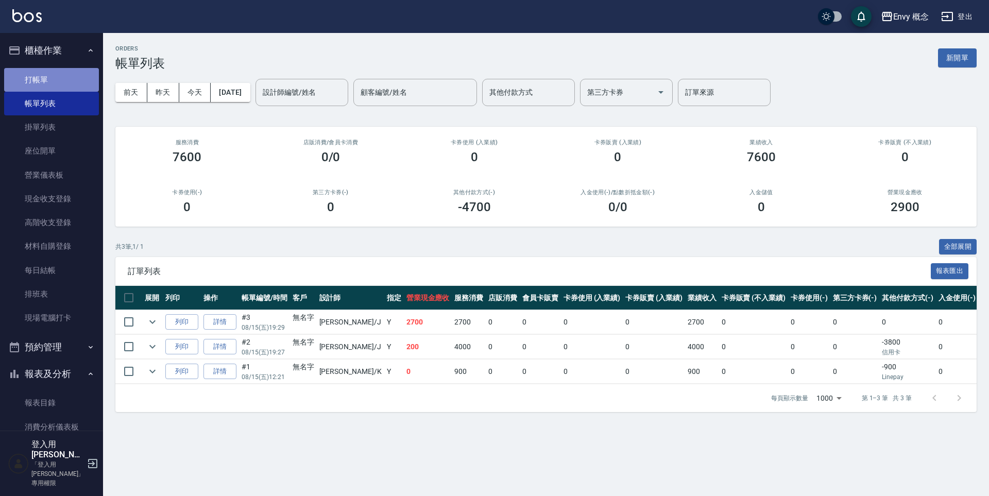
click at [88, 81] on link "打帳單" at bounding box center [51, 80] width 95 height 24
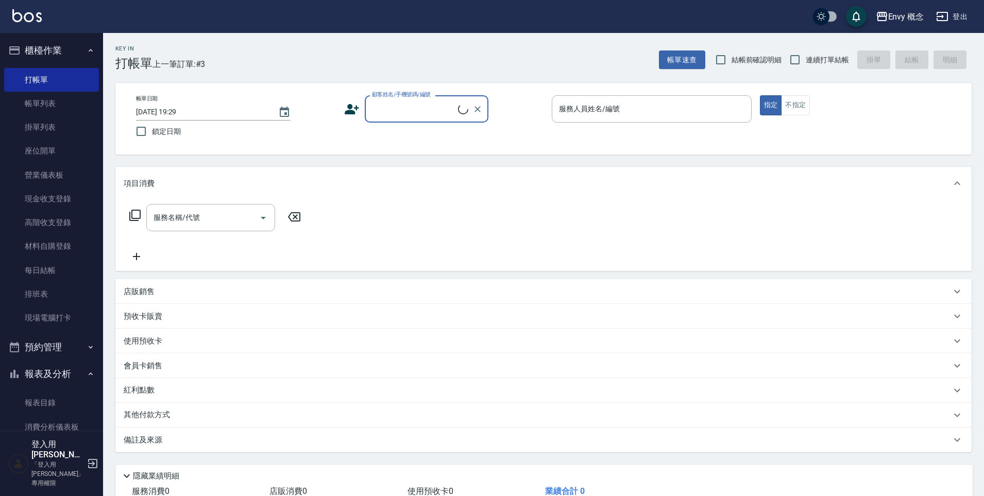
click at [412, 116] on input "顧客姓名/手機號碼/編號" at bounding box center [413, 109] width 89 height 18
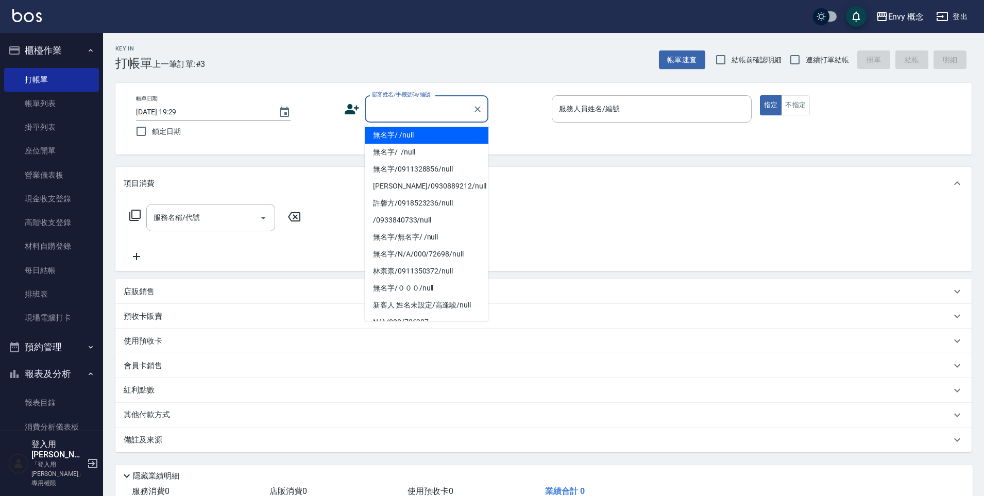
click at [419, 133] on li "無名字/ /null" at bounding box center [427, 135] width 124 height 17
type input "無名字/ /null"
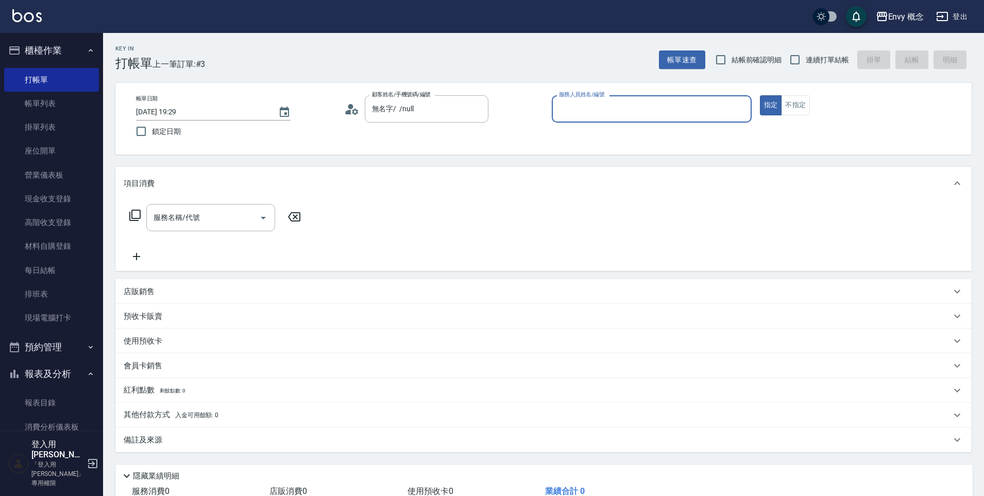
click at [570, 115] on input "服務人員姓名/編號" at bounding box center [651, 109] width 191 height 18
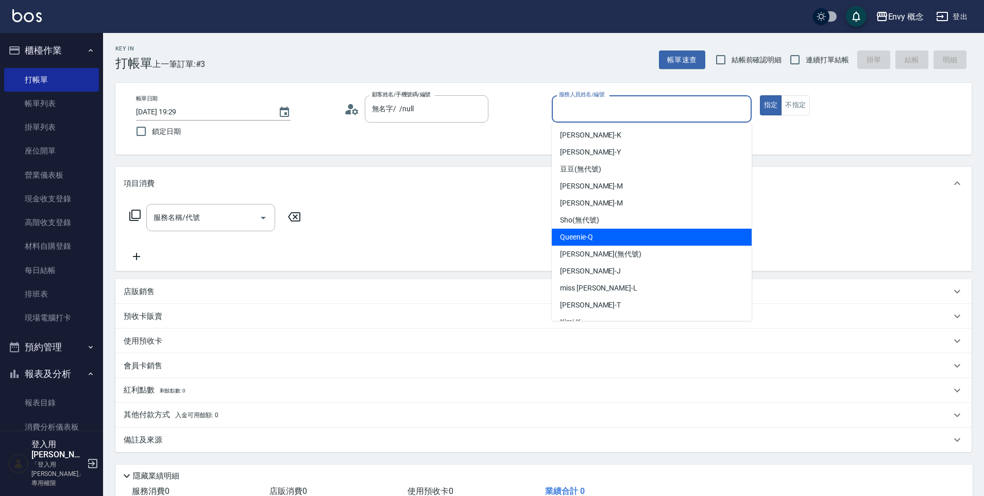
scroll to position [82, 0]
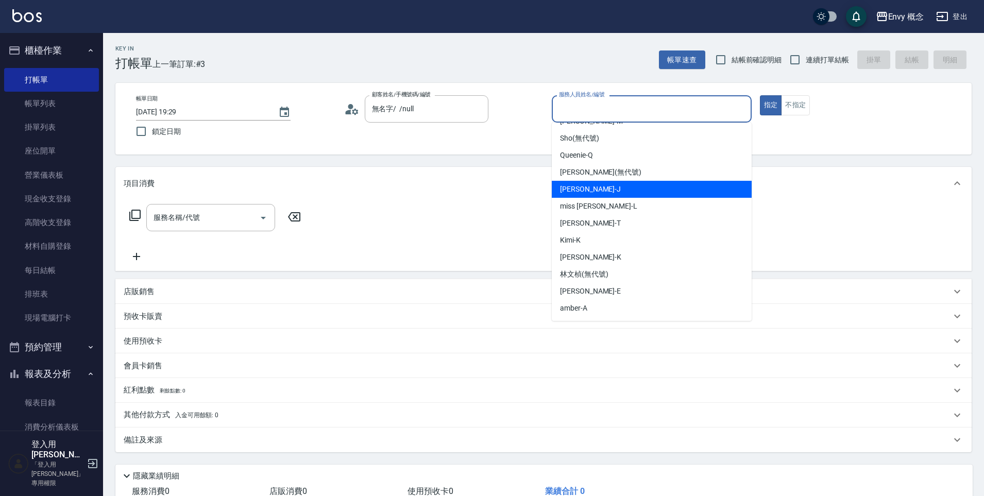
click at [590, 192] on div "Jessie -J" at bounding box center [652, 189] width 200 height 17
type input "Jessie-J"
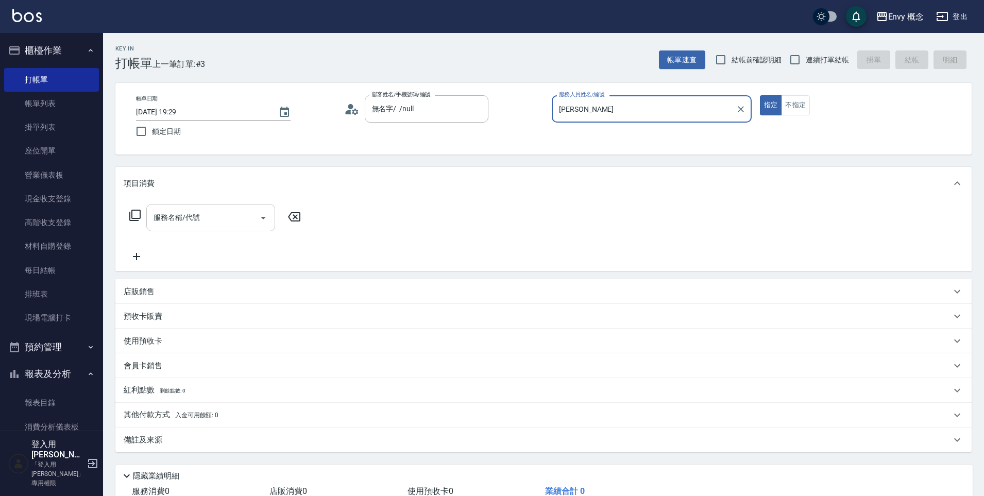
click at [196, 219] on div "服務名稱/代號 服務名稱/代號" at bounding box center [210, 217] width 129 height 27
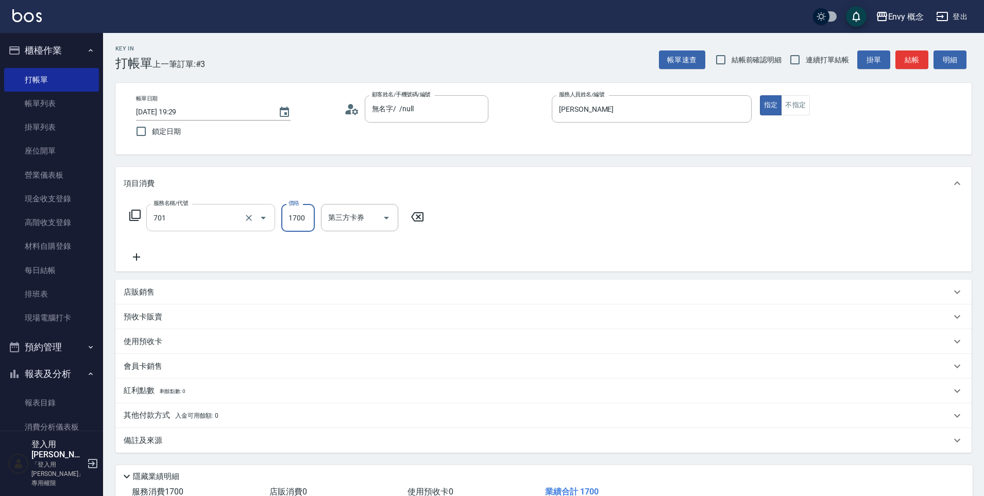
type input "701 染髮(701)"
type input "2500"
click at [149, 413] on p "其他付款方式 入金可用餘額: 0" at bounding box center [171, 415] width 95 height 11
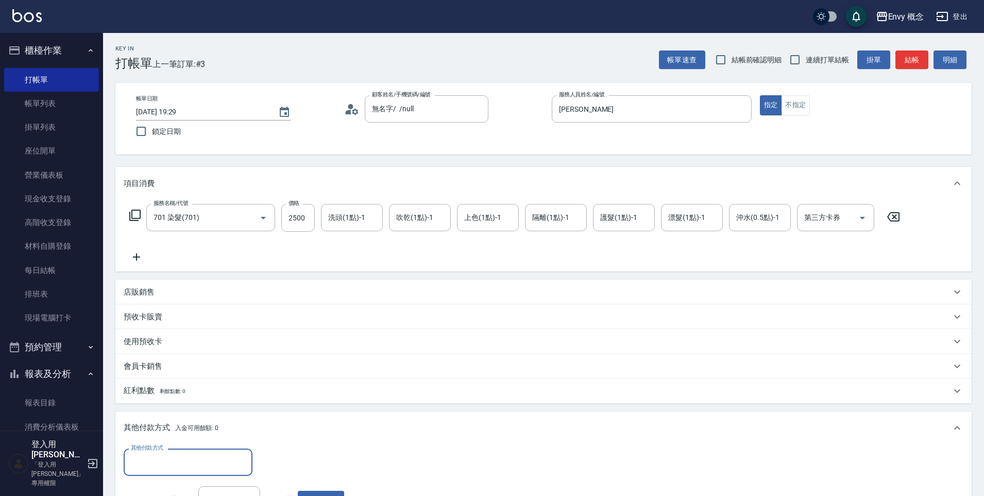
scroll to position [0, 0]
drag, startPoint x: 145, startPoint y: 460, endPoint x: 144, endPoint y: 450, distance: 9.8
click at [145, 460] on input "其他付款方式" at bounding box center [188, 462] width 120 height 18
click at [153, 414] on span "信用卡" at bounding box center [188, 419] width 129 height 17
type input "信用卡"
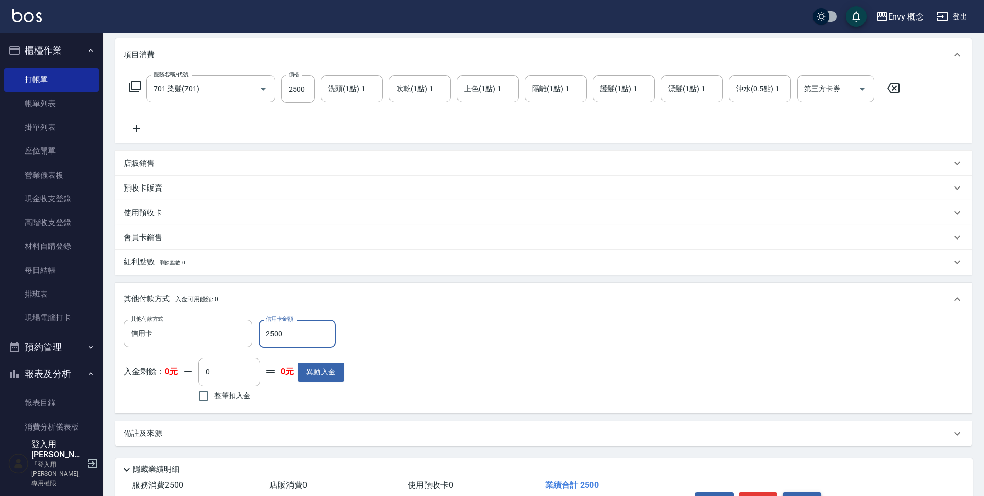
scroll to position [195, 0]
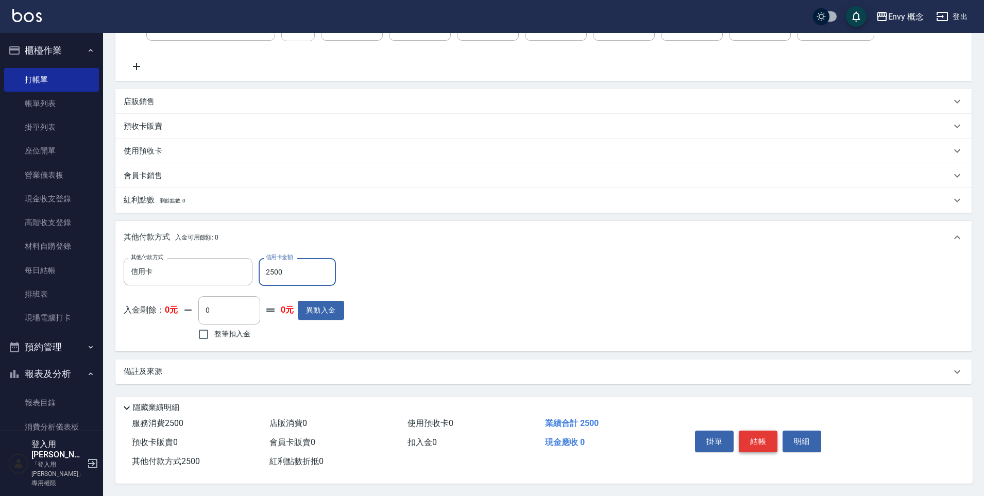
type input "2500"
click at [759, 434] on button "結帳" at bounding box center [758, 442] width 39 height 22
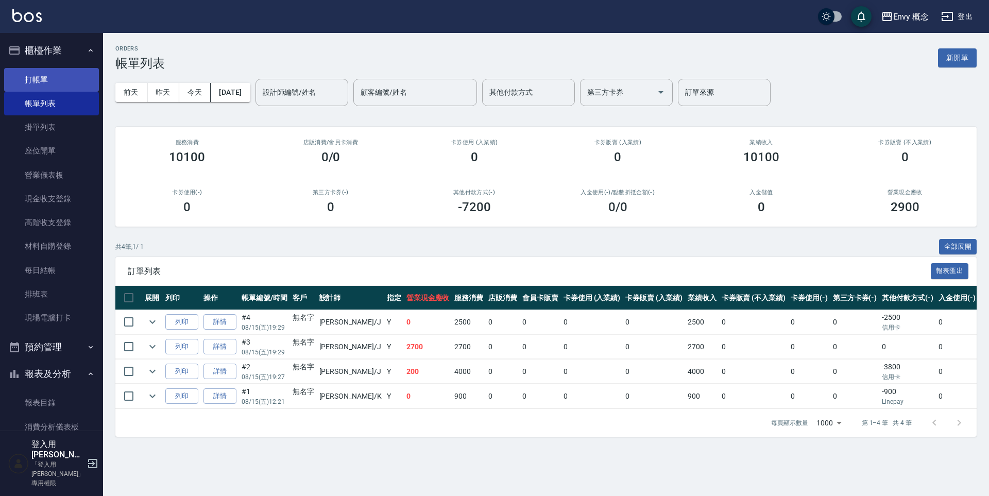
click at [67, 84] on link "打帳單" at bounding box center [51, 80] width 95 height 24
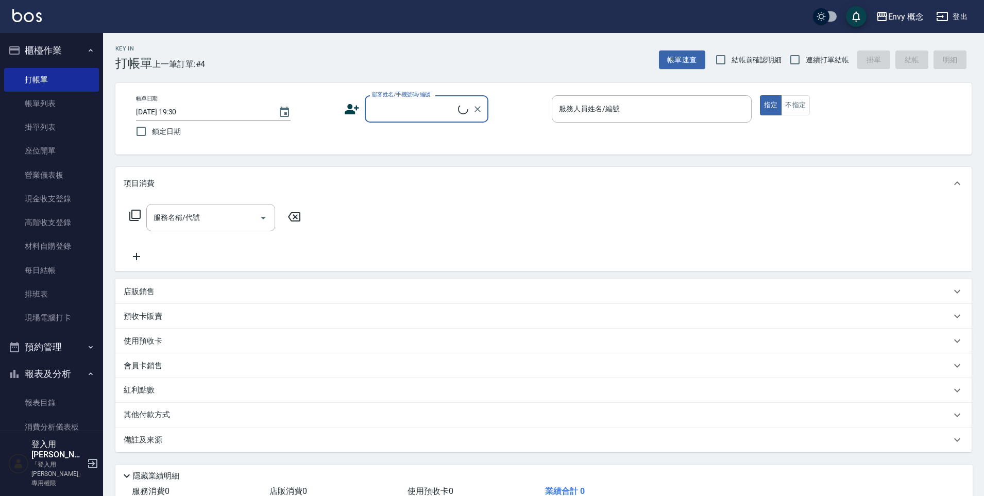
click at [381, 101] on input "顧客姓名/手機號碼/編號" at bounding box center [413, 109] width 89 height 18
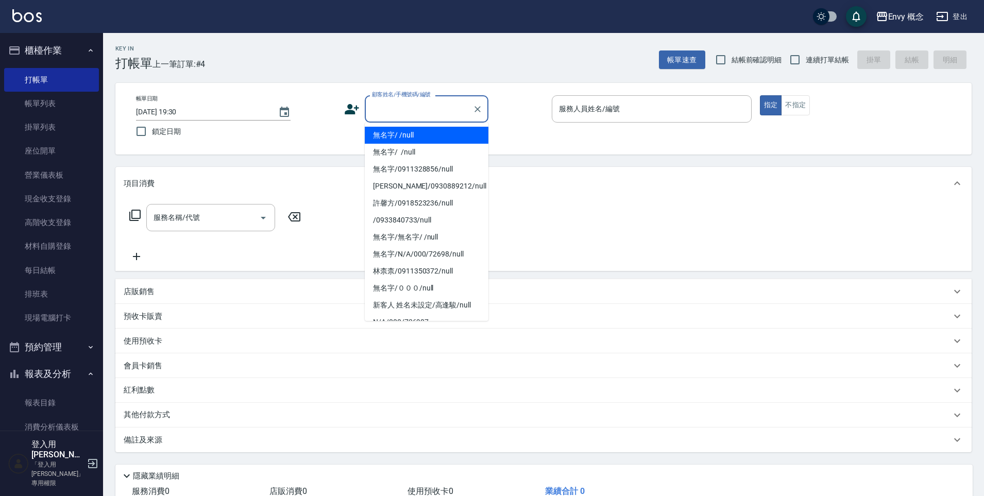
click at [390, 124] on ul "無名字/ /null 無名字/ /null 無名字/0911328856/null Ken/0930889212/null 許馨方/0918523236/nu…" at bounding box center [427, 222] width 124 height 198
click at [394, 130] on li "無名字/ /null" at bounding box center [427, 135] width 124 height 17
type input "無名字/ /null"
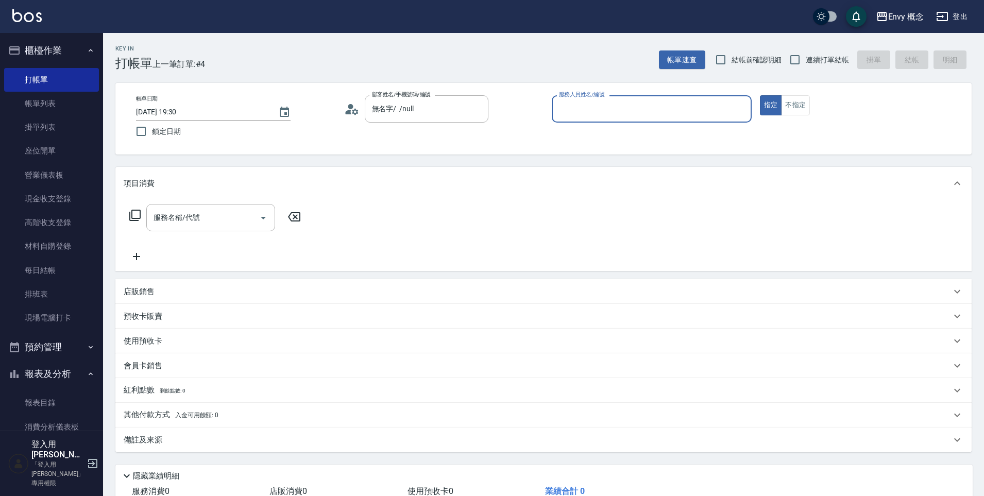
click at [622, 104] on input "服務人員姓名/編號" at bounding box center [651, 109] width 191 height 18
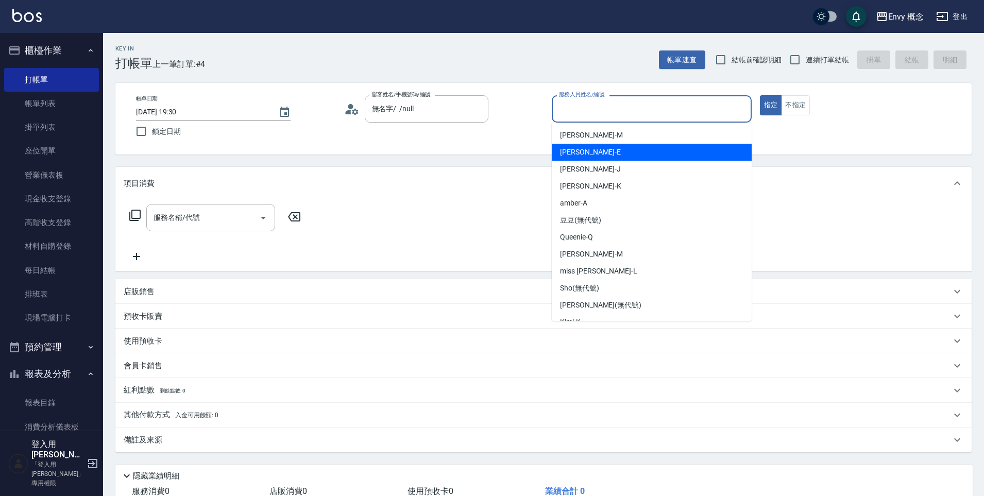
click at [592, 169] on div "Jessie -J" at bounding box center [652, 169] width 200 height 17
type input "Jessie-J"
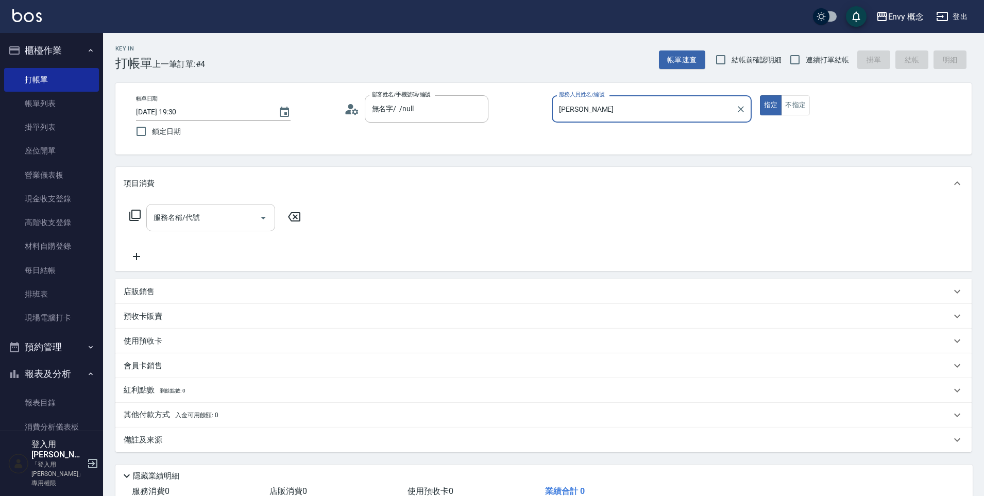
click at [255, 211] on div at bounding box center [262, 217] width 15 height 27
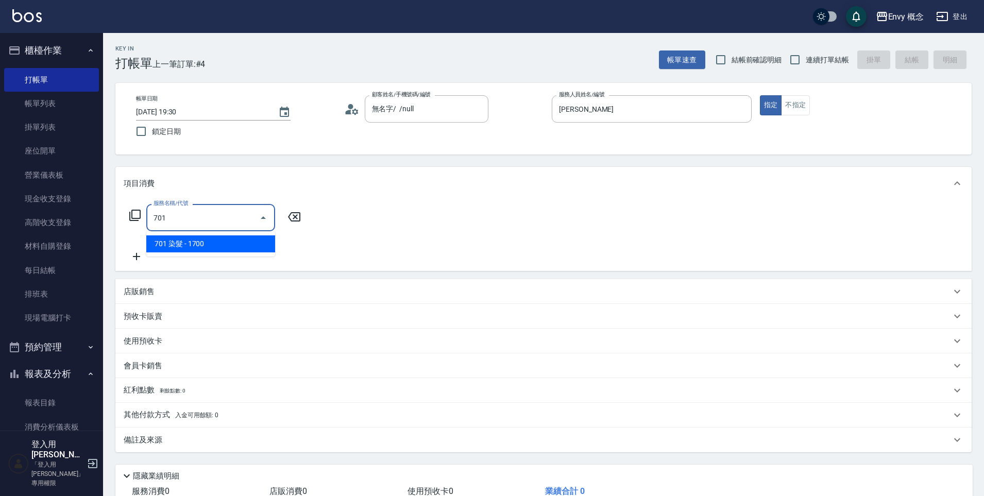
type input "701"
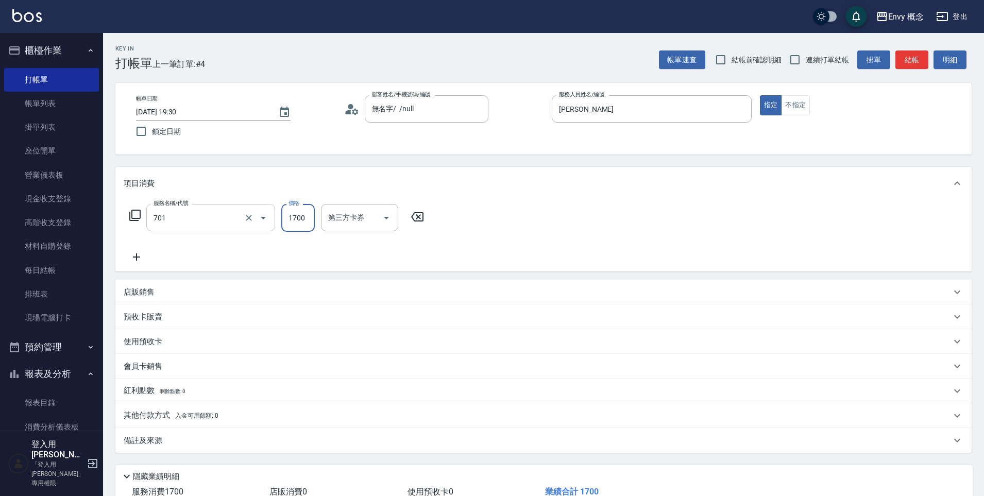
type input "1"
type input "701 染髮(701)"
type input "1500"
click at [134, 420] on p "其他付款方式 入金可用餘額: 0" at bounding box center [171, 415] width 95 height 11
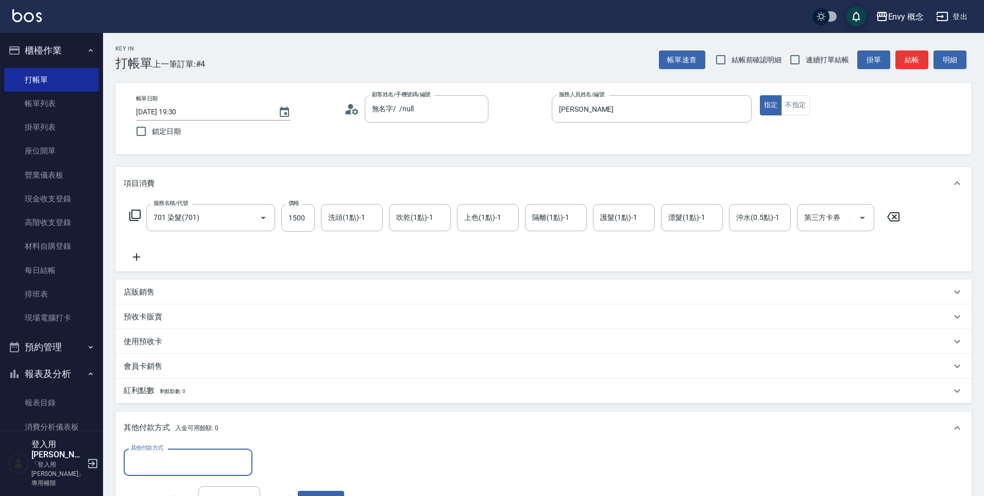
click at [168, 462] on input "其他付款方式" at bounding box center [188, 462] width 120 height 18
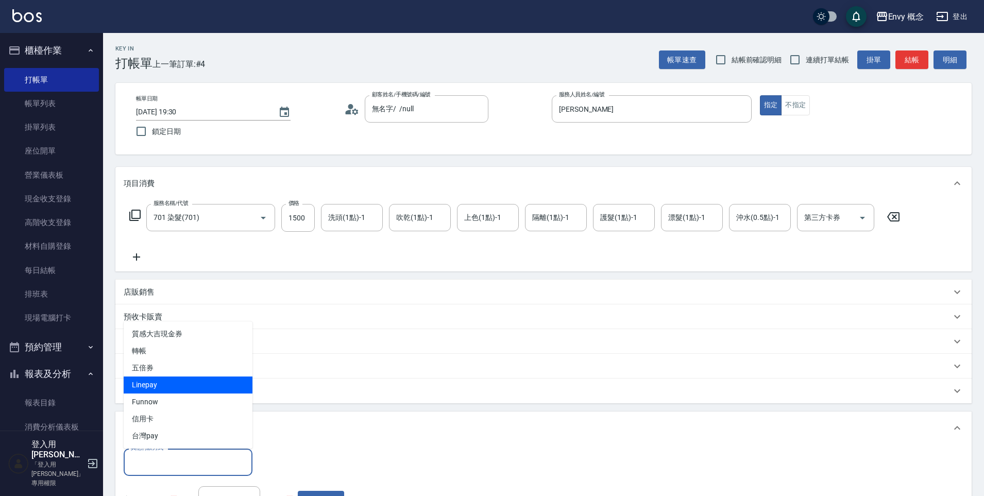
click at [162, 384] on span "Linepay" at bounding box center [188, 385] width 129 height 17
type input "Linepay"
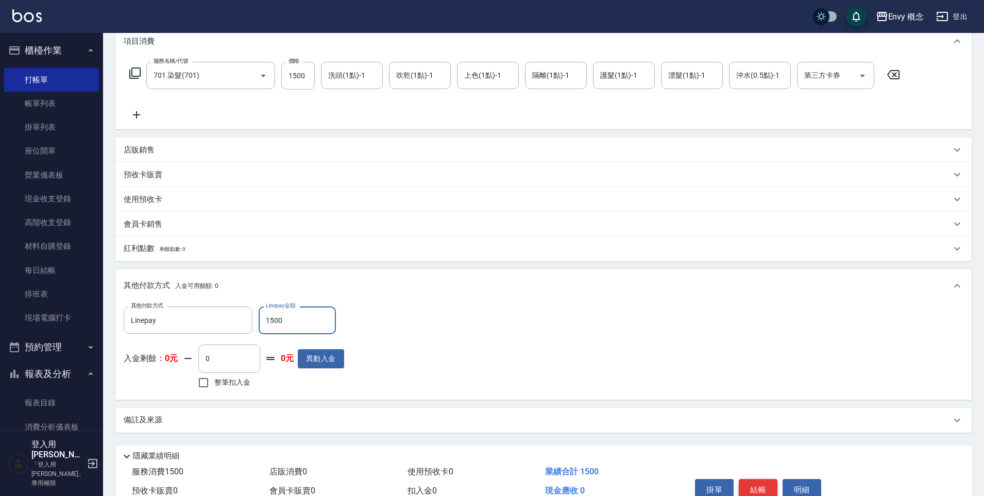
scroll to position [195, 0]
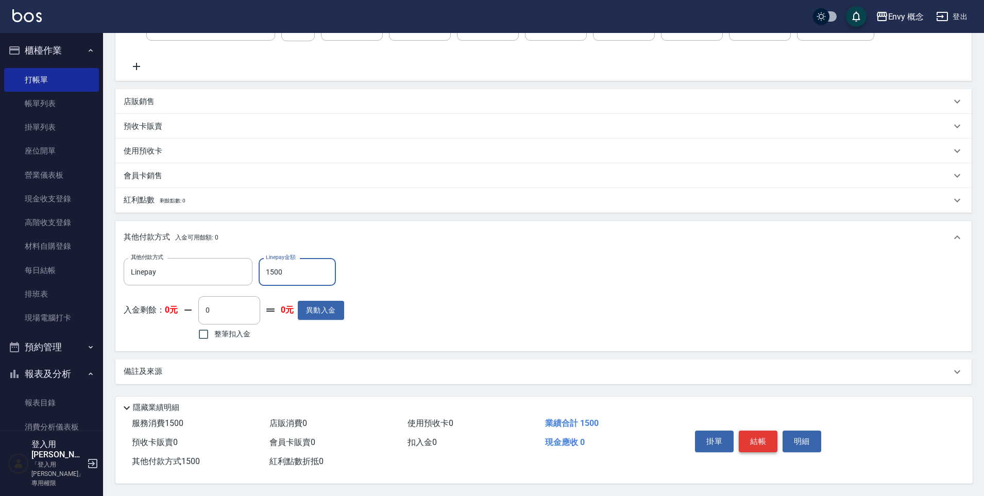
type input "1500"
click at [775, 444] on button "結帳" at bounding box center [758, 442] width 39 height 22
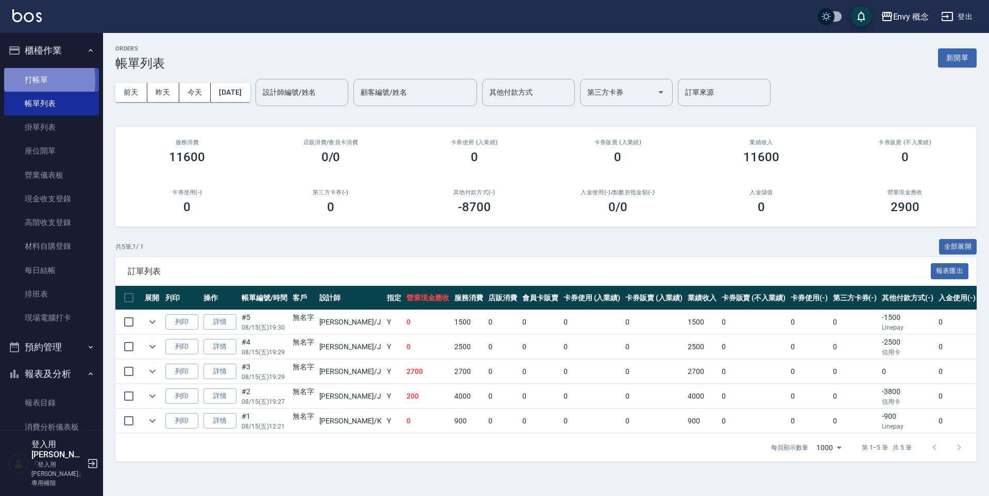
click at [9, 81] on link "打帳單" at bounding box center [51, 80] width 95 height 24
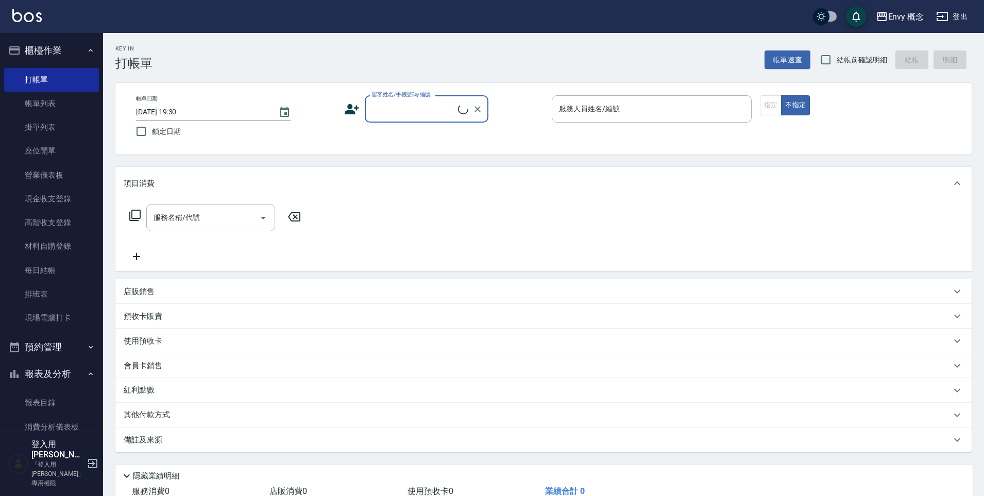
click at [459, 113] on div "顧客姓名/手機號碼/編號" at bounding box center [427, 108] width 124 height 27
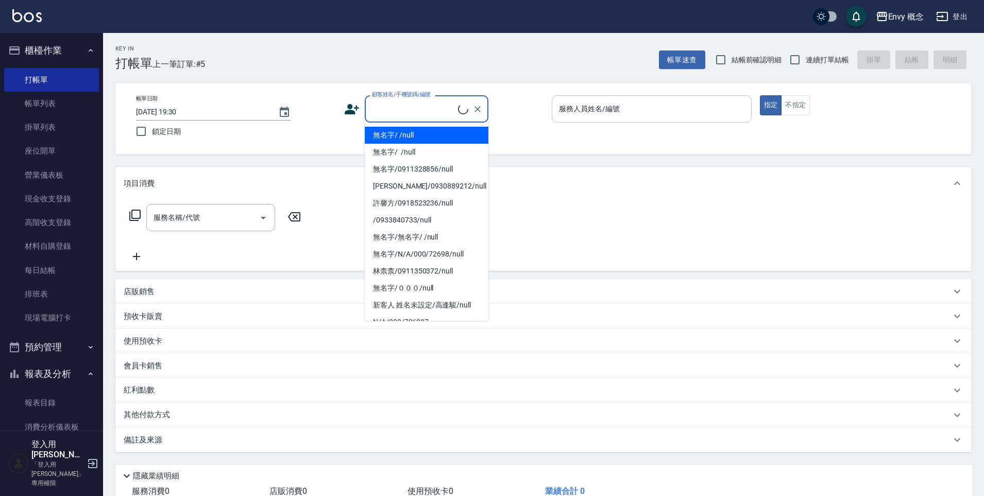
click at [466, 132] on li "無名字/ /null" at bounding box center [427, 135] width 124 height 17
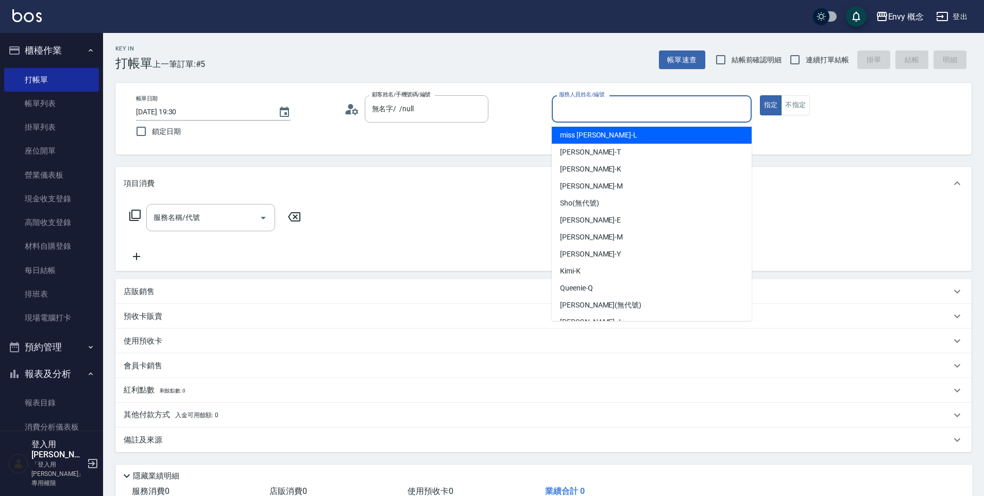
type input "無名字/ /null"
click at [573, 114] on input "服務人員姓名/編號" at bounding box center [651, 109] width 191 height 18
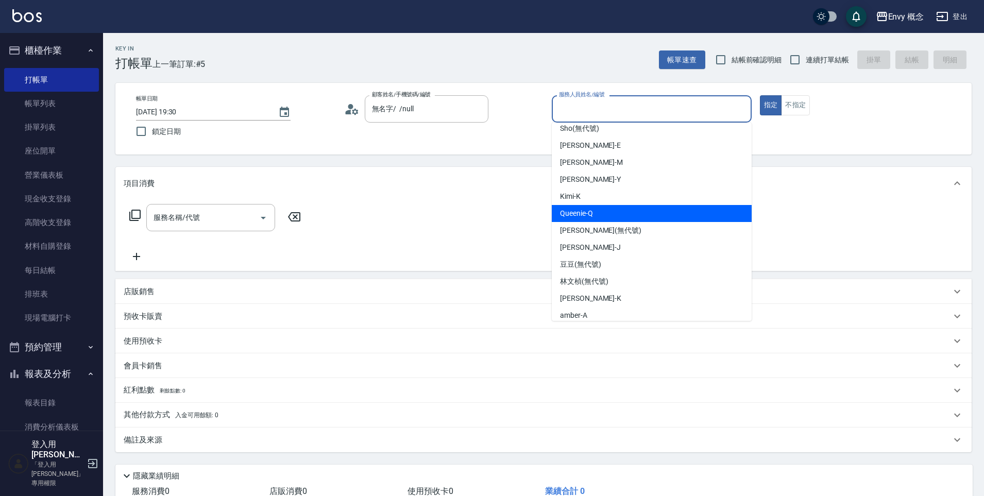
scroll to position [77, 0]
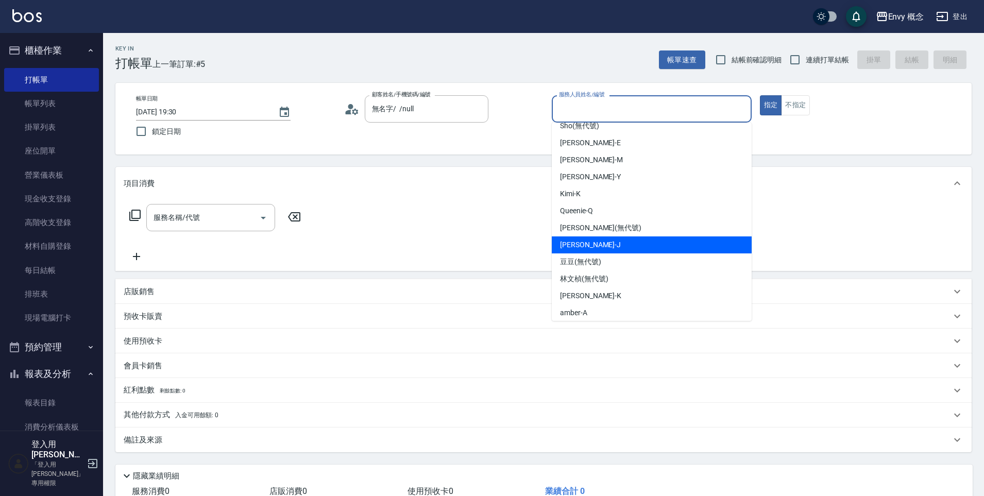
click at [596, 252] on div "Jessie -J" at bounding box center [652, 244] width 200 height 17
type input "Jessie-J"
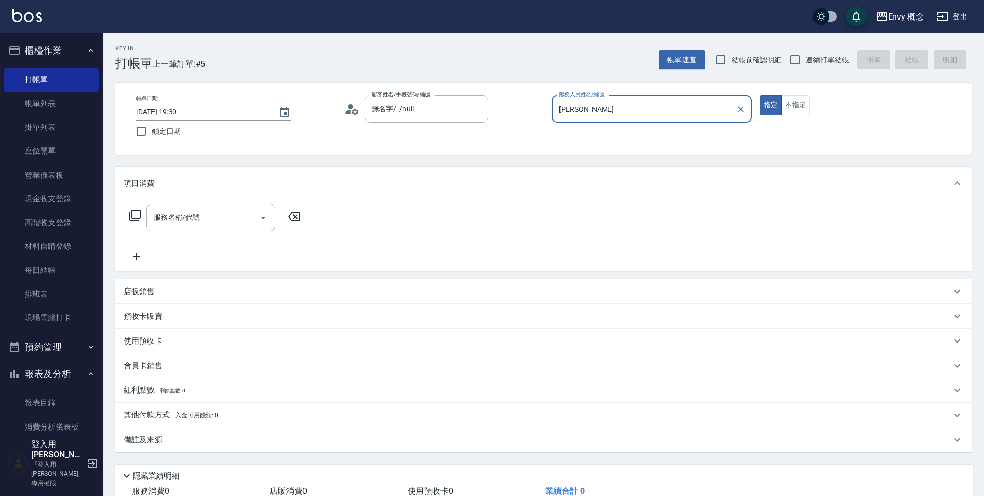
click at [594, 251] on div "服務名稱/代號 服務名稱/代號" at bounding box center [543, 235] width 856 height 71
click at [187, 212] on div "服務名稱/代號 服務名稱/代號" at bounding box center [210, 217] width 129 height 27
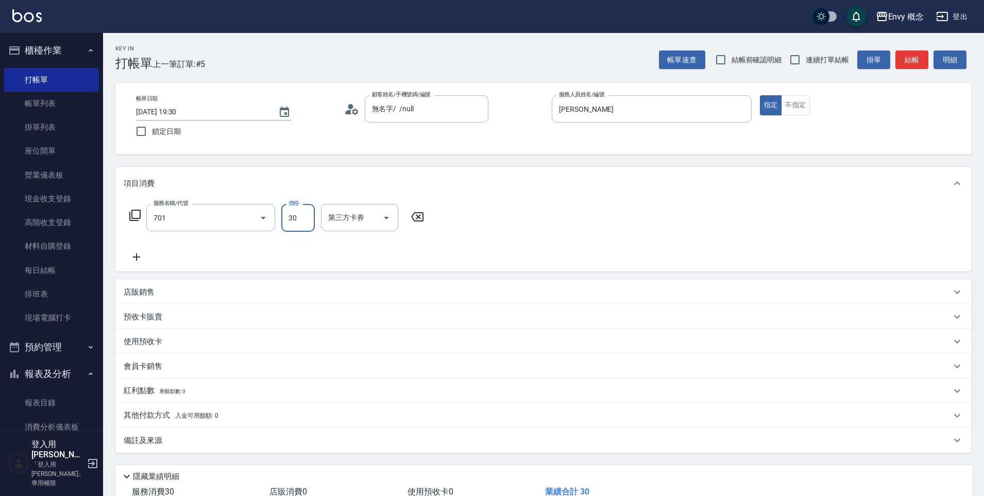
type input "701 染髮(701)"
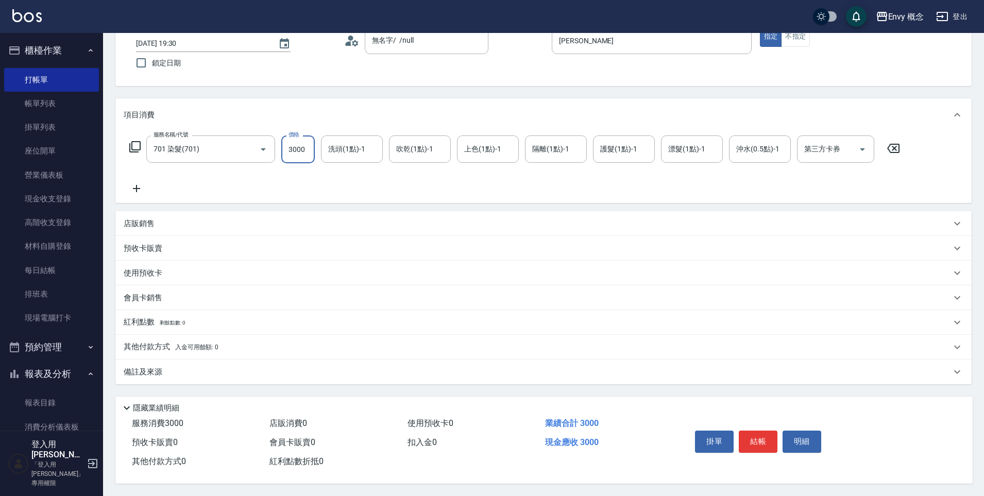
scroll to position [73, 0]
type input "3000"
click at [754, 434] on button "結帳" at bounding box center [758, 442] width 39 height 22
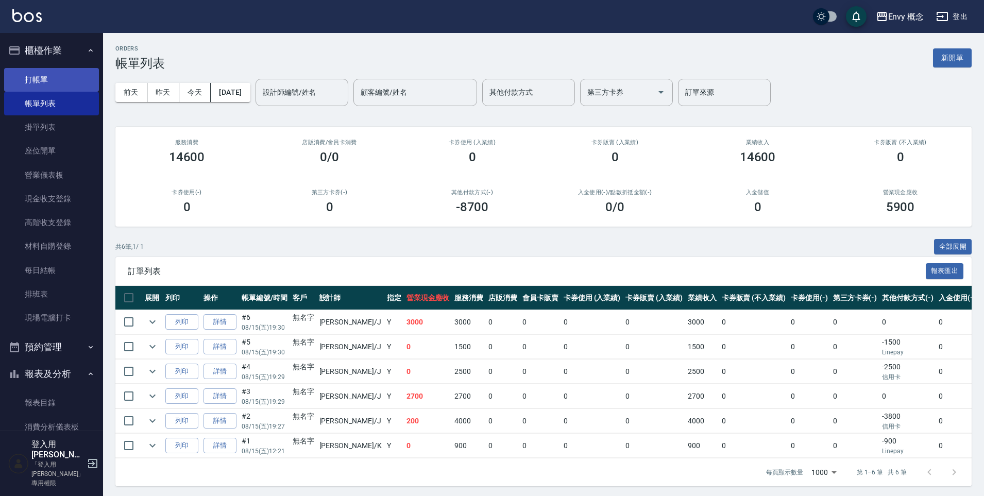
click at [79, 80] on link "打帳單" at bounding box center [51, 80] width 95 height 24
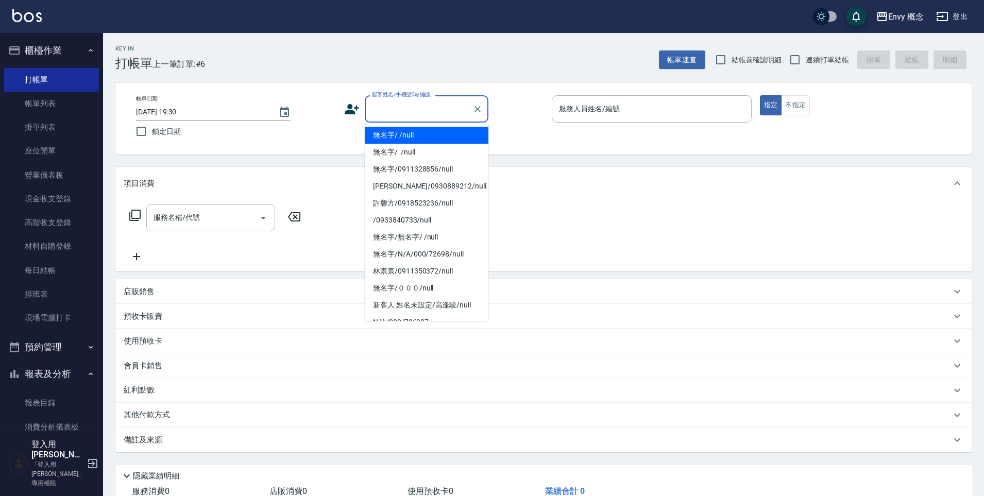
click at [407, 106] on input "顧客姓名/手機號碼/編號" at bounding box center [418, 109] width 99 height 18
drag, startPoint x: 404, startPoint y: 127, endPoint x: 558, endPoint y: 106, distance: 155.4
click at [404, 127] on li "無名字/ /null" at bounding box center [427, 135] width 124 height 17
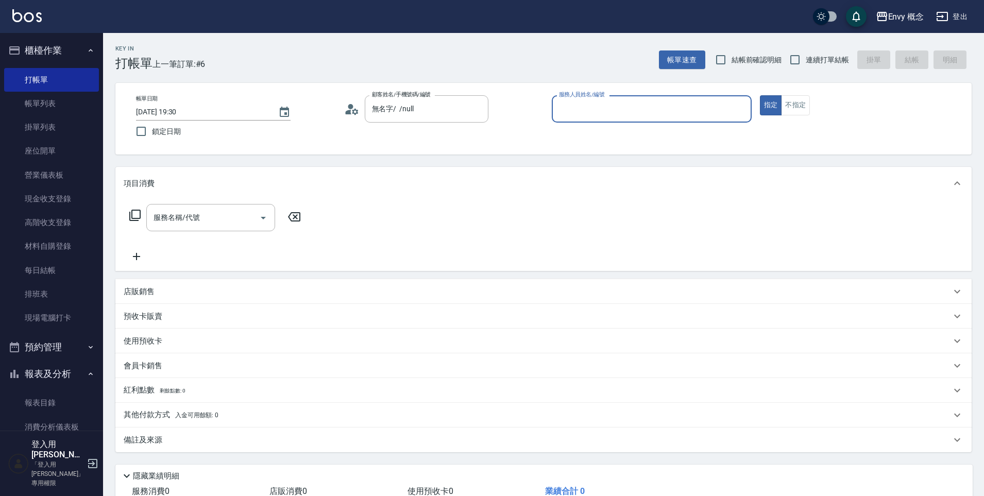
type input "無名字/ /null"
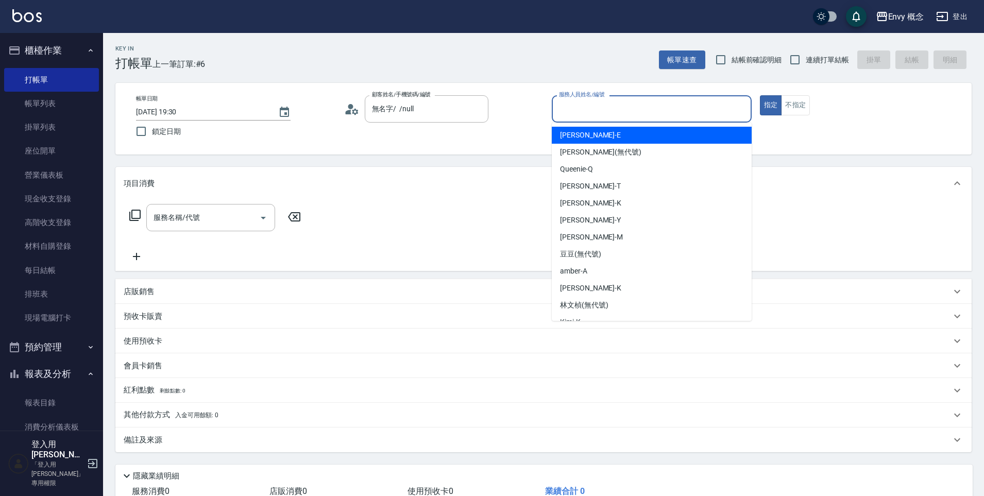
click at [568, 106] on input "服務人員姓名/編號" at bounding box center [651, 109] width 191 height 18
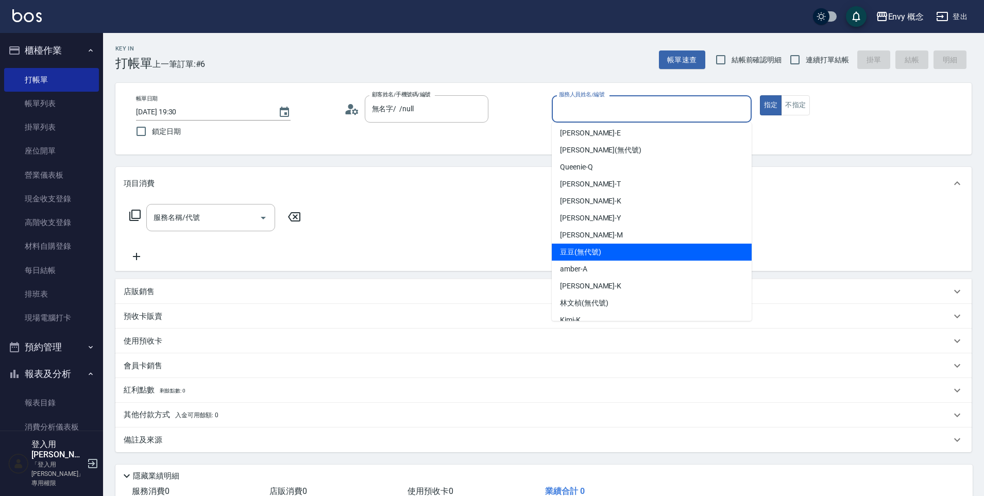
scroll to position [82, 0]
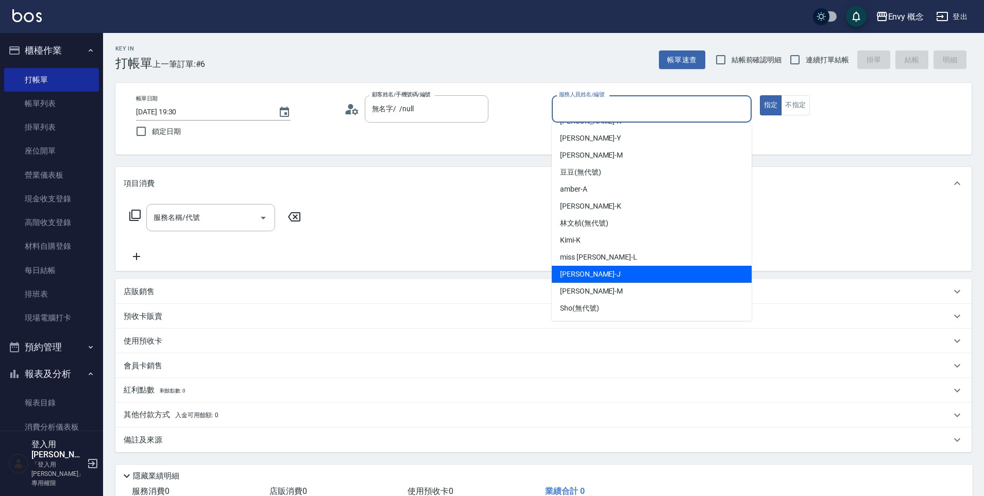
click at [590, 273] on div "Jessie -J" at bounding box center [652, 274] width 200 height 17
type input "Jessie-J"
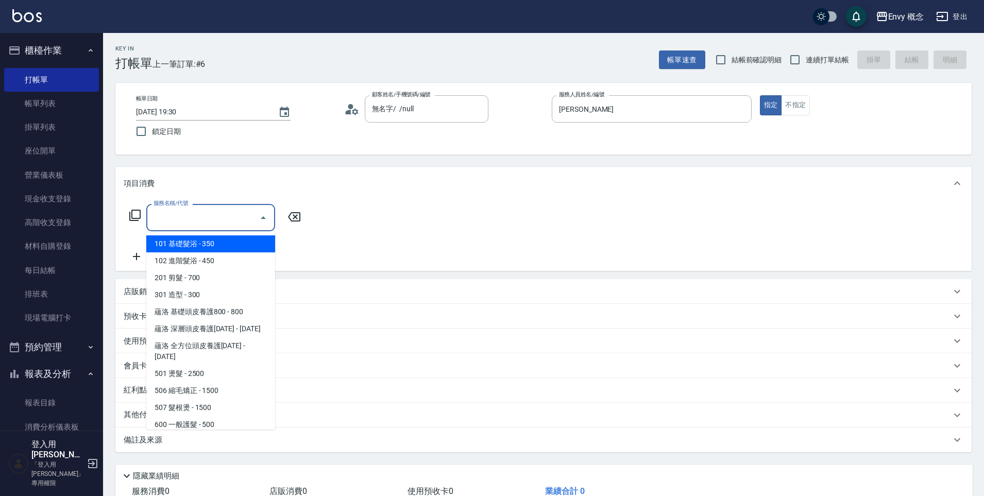
click at [231, 221] on input "服務名稱/代號" at bounding box center [203, 218] width 104 height 18
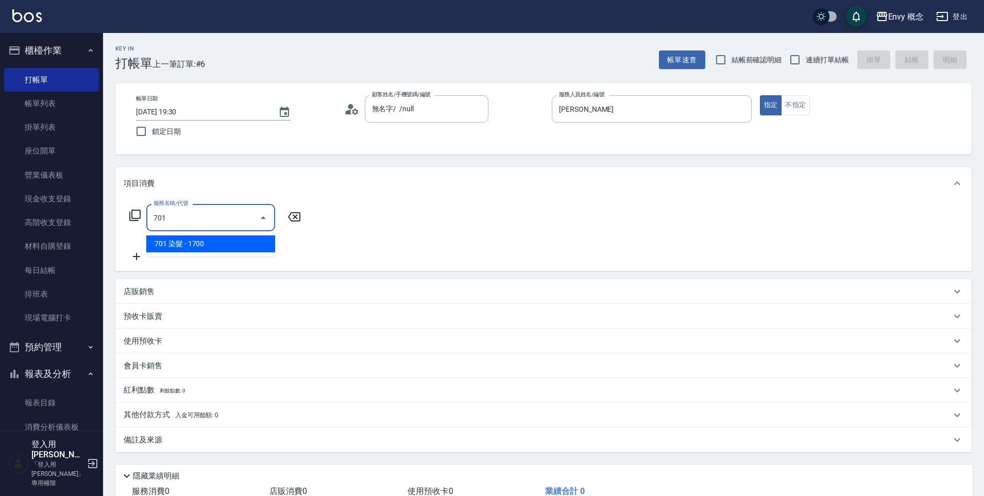
type input "701 染髮(701)"
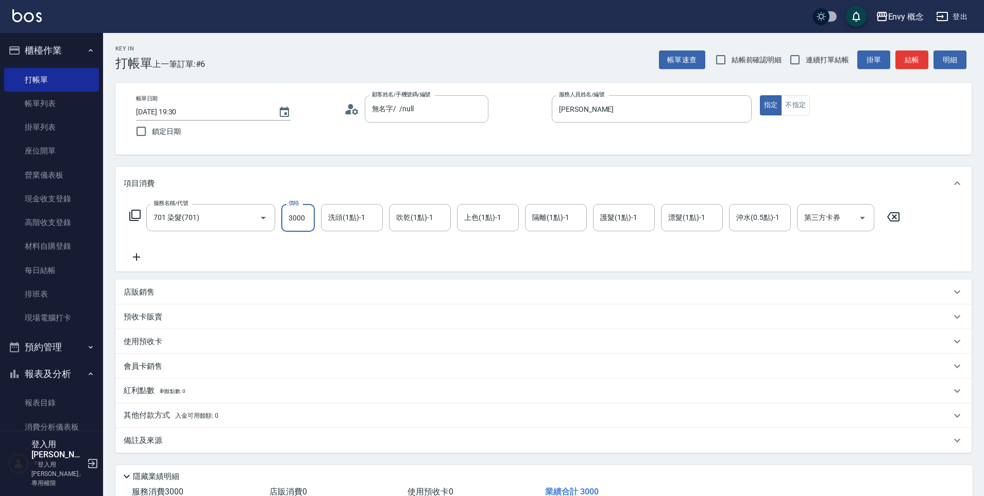
type input "3000"
click at [167, 417] on p "其他付款方式 入金可用餘額: 0" at bounding box center [171, 415] width 95 height 11
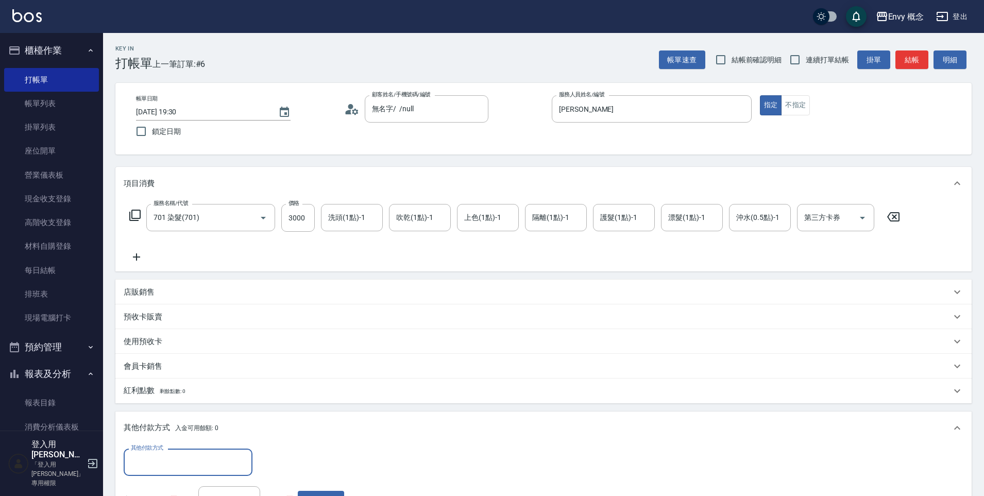
scroll to position [0, 0]
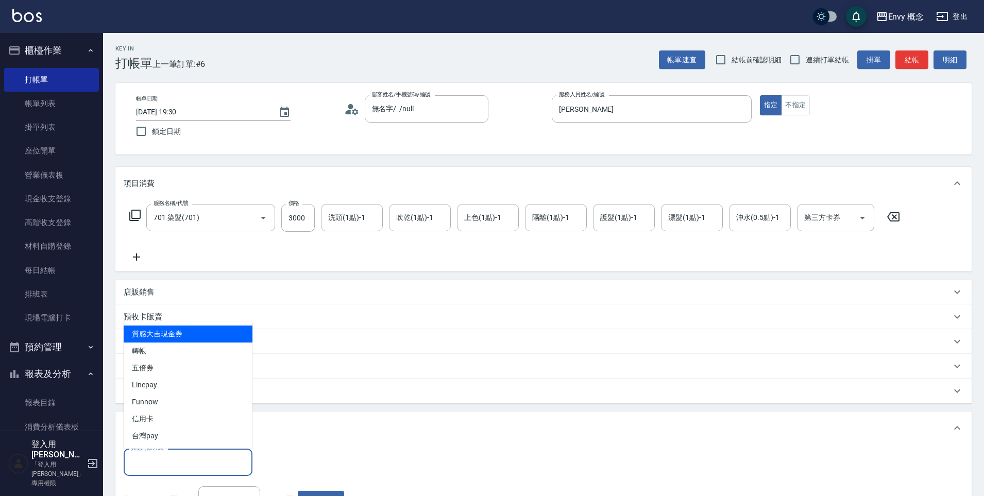
click at [168, 461] on input "其他付款方式" at bounding box center [188, 462] width 120 height 18
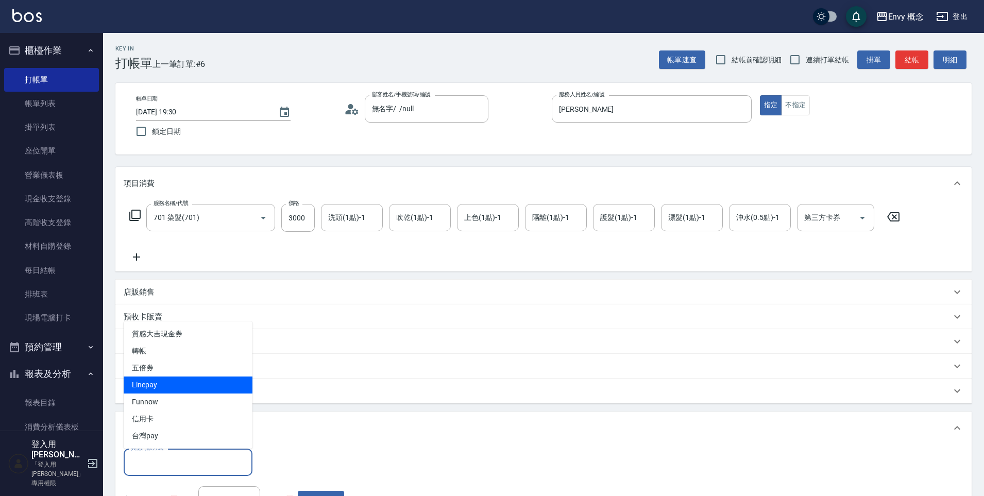
click at [174, 388] on span "Linepay" at bounding box center [188, 385] width 129 height 17
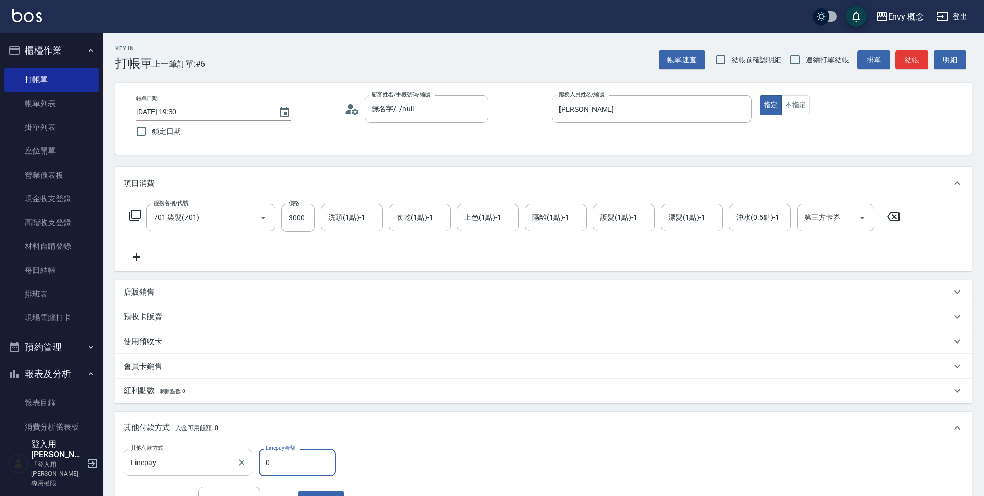
drag, startPoint x: 193, startPoint y: 466, endPoint x: 191, endPoint y: 455, distance: 10.9
click at [193, 465] on input "Linepay" at bounding box center [180, 462] width 104 height 18
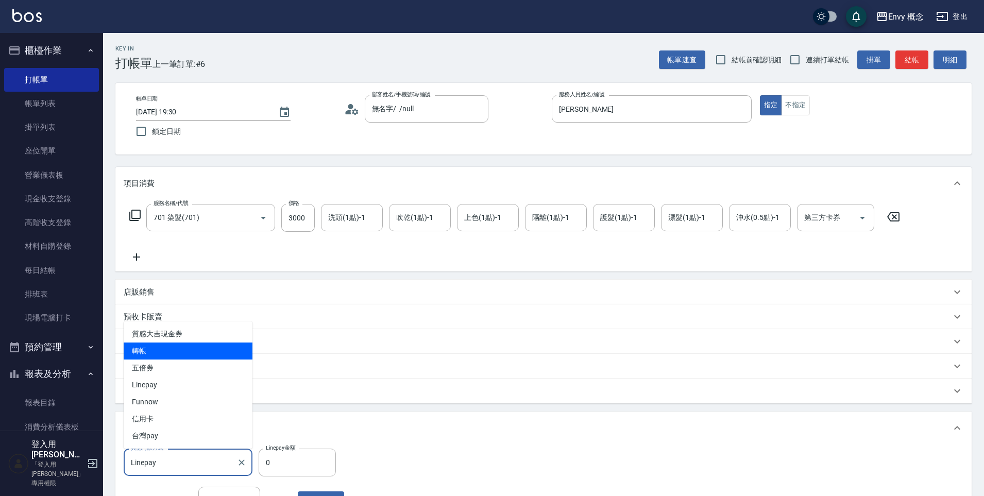
click at [171, 349] on span "轉帳" at bounding box center [188, 351] width 129 height 17
type input "轉帳"
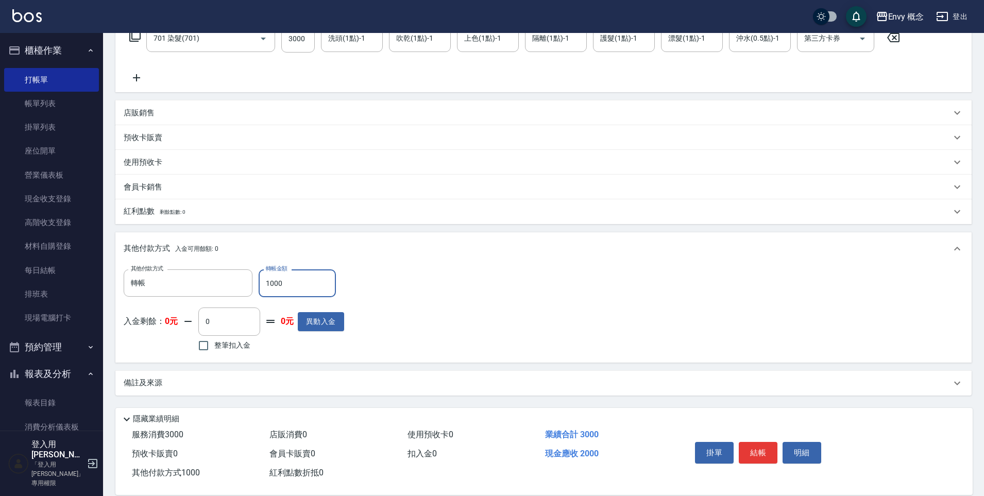
scroll to position [195, 0]
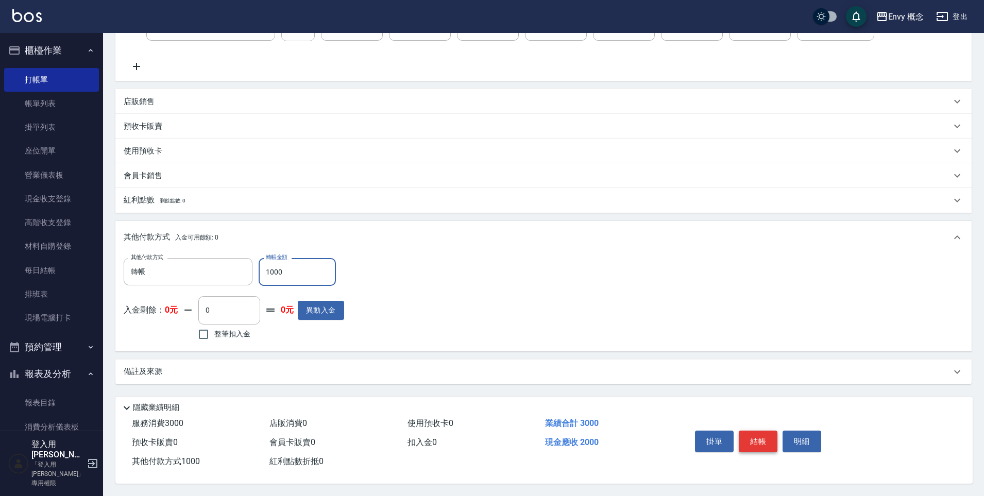
type input "1000"
click at [771, 439] on button "結帳" at bounding box center [758, 442] width 39 height 22
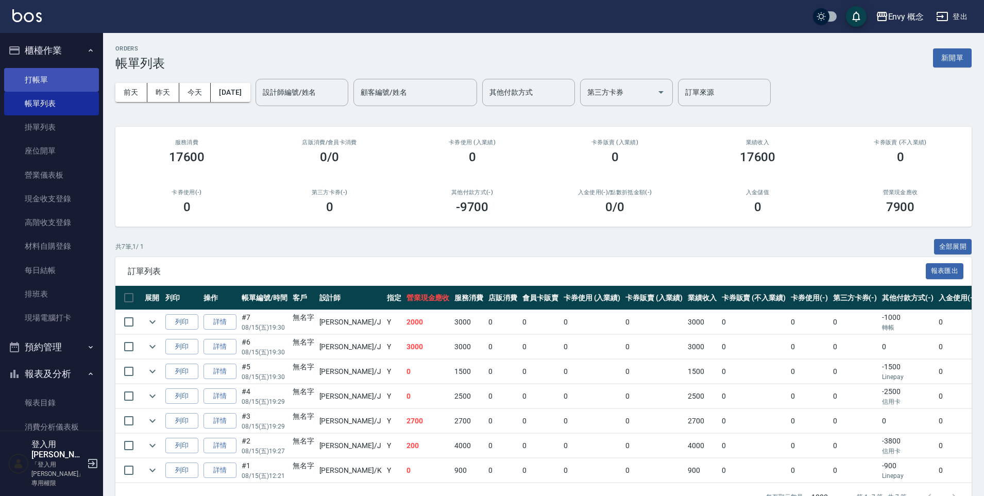
click at [18, 87] on link "打帳單" at bounding box center [51, 80] width 95 height 24
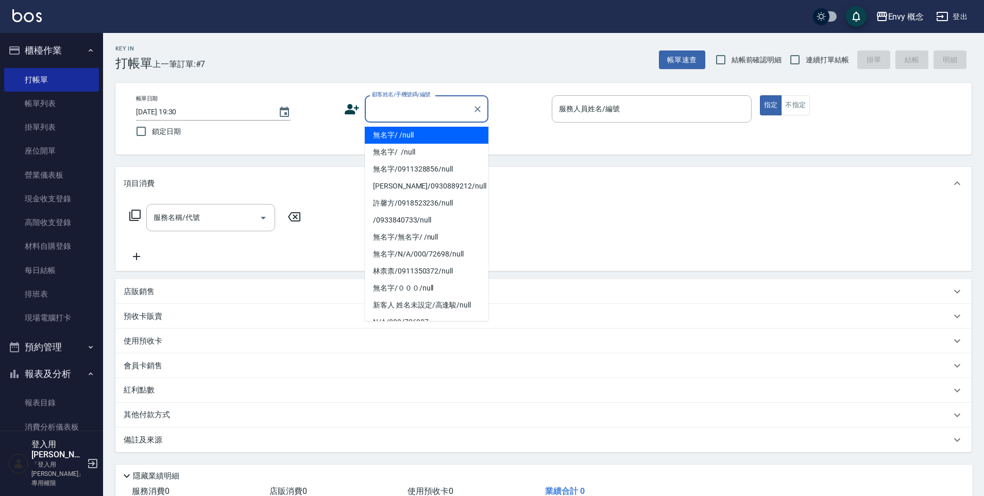
click at [423, 106] on input "顧客姓名/手機號碼/編號" at bounding box center [418, 109] width 99 height 18
click at [424, 140] on li "無名字/ /null" at bounding box center [427, 135] width 124 height 17
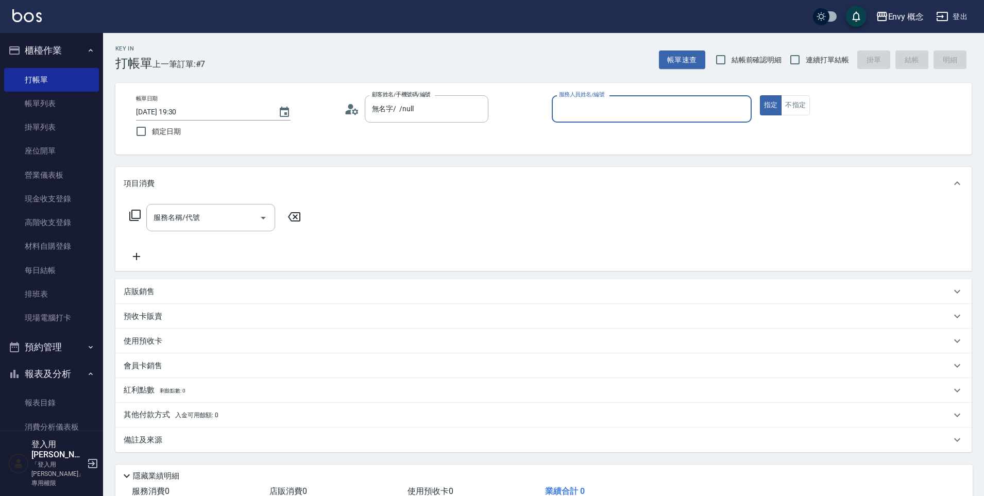
type input "無名字/ /null"
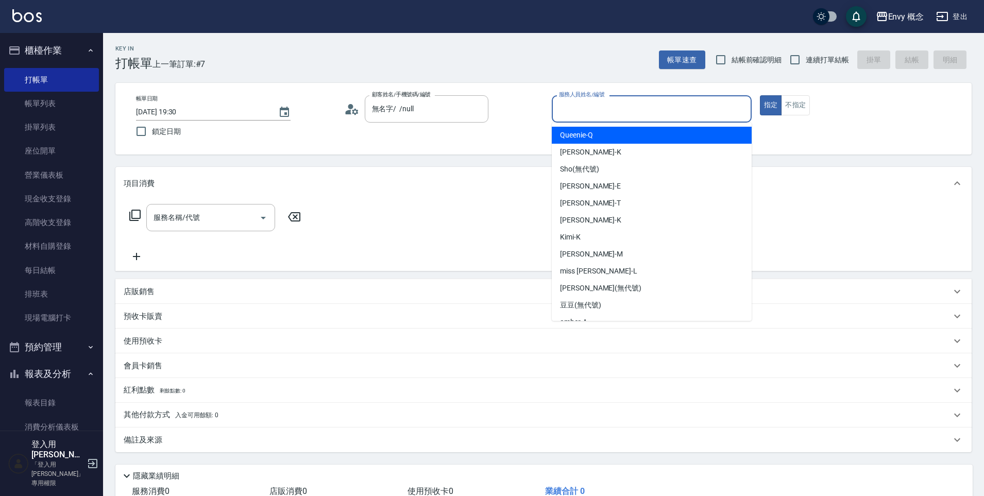
click at [576, 115] on input "服務人員姓名/編號" at bounding box center [651, 109] width 191 height 18
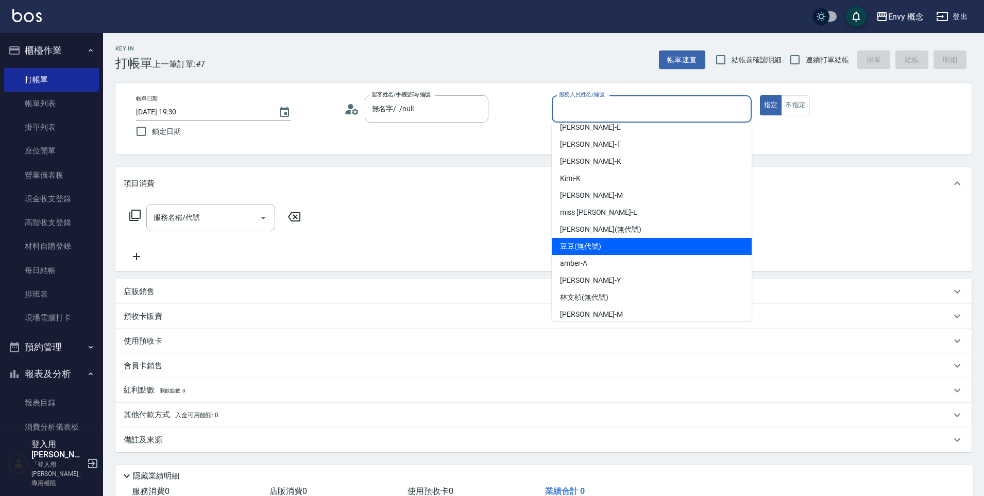
scroll to position [82, 0]
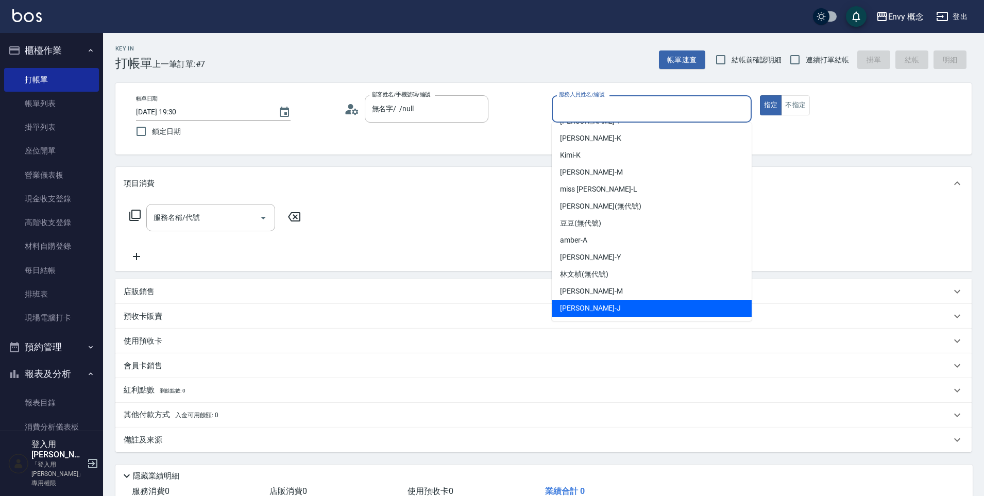
click at [595, 311] on div "Jessie -J" at bounding box center [652, 308] width 200 height 17
type input "Jessie-J"
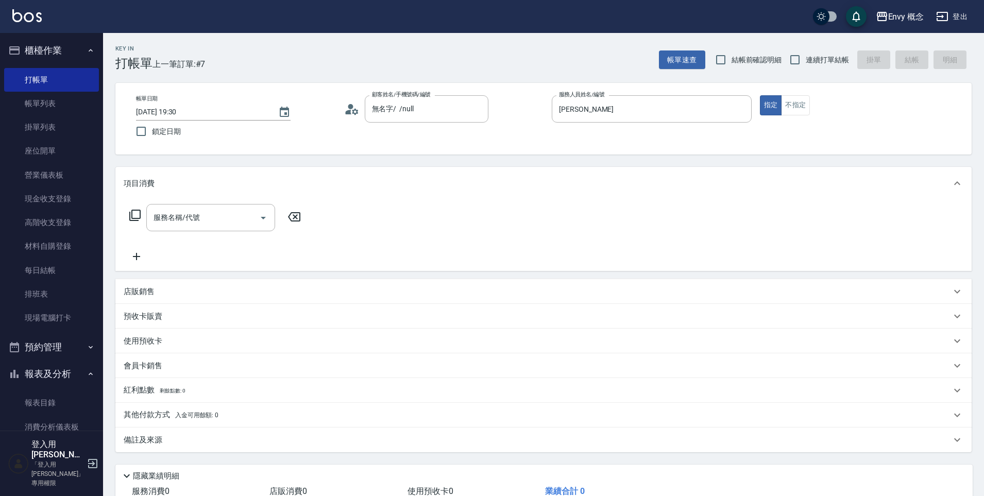
click at [197, 232] on div "服務名稱/代號 服務名稱/代號" at bounding box center [215, 233] width 183 height 59
click at [192, 220] on div "服務名稱/代號 服務名稱/代號" at bounding box center [210, 217] width 129 height 27
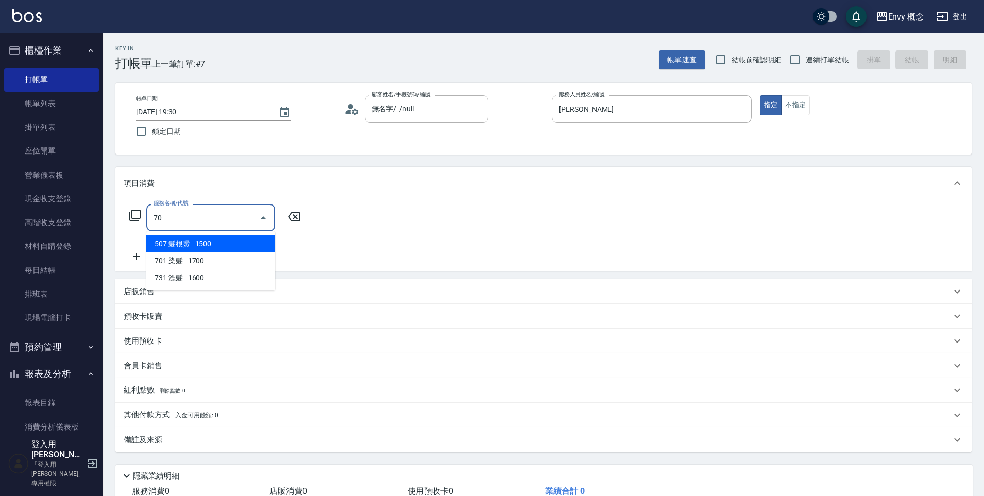
type input "701"
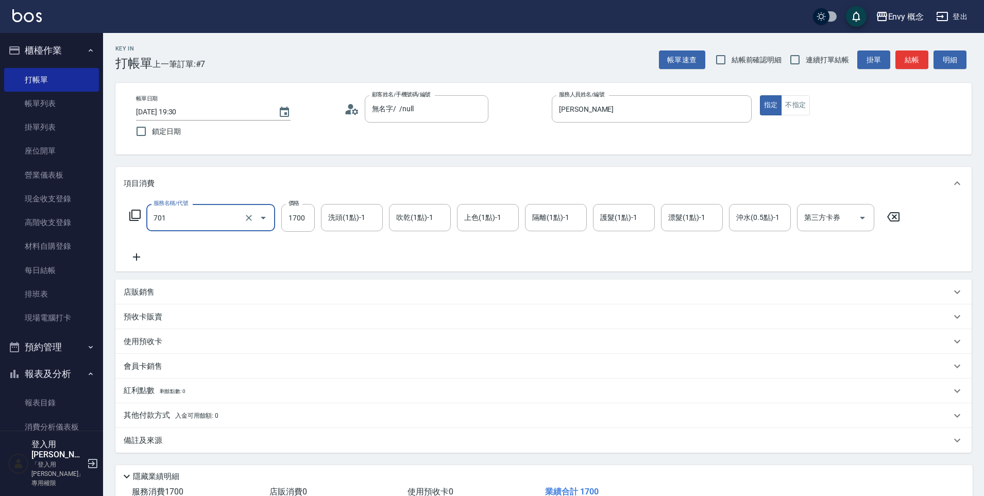
type input "701 染髮(701)"
type input "3500"
click at [146, 415] on p "其他付款方式 入金可用餘額: 0" at bounding box center [171, 415] width 95 height 11
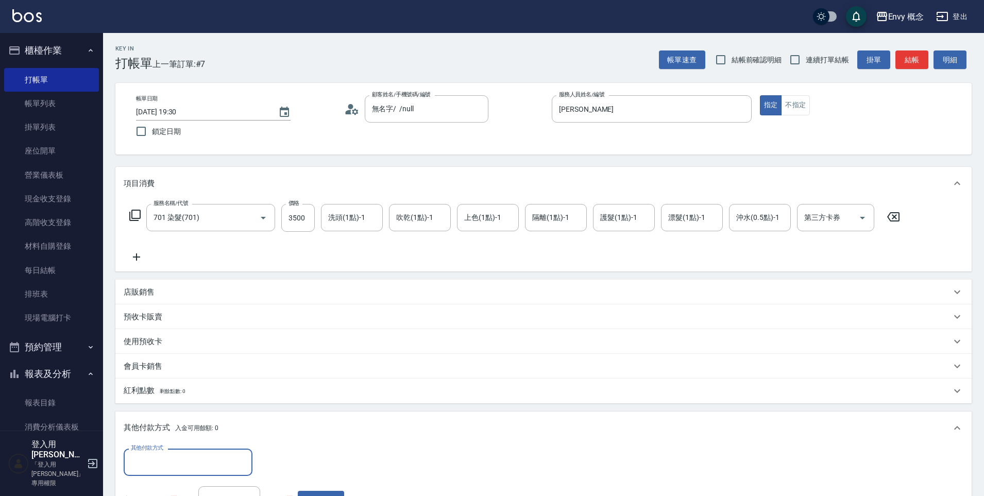
scroll to position [0, 0]
click at [182, 468] on input "其他付款方式" at bounding box center [188, 462] width 120 height 18
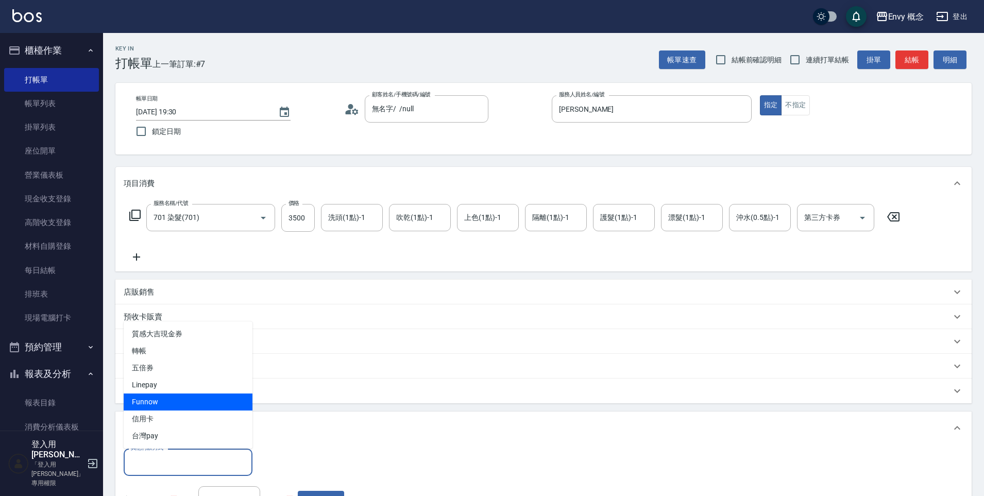
click at [158, 410] on span "Funnow" at bounding box center [188, 402] width 129 height 17
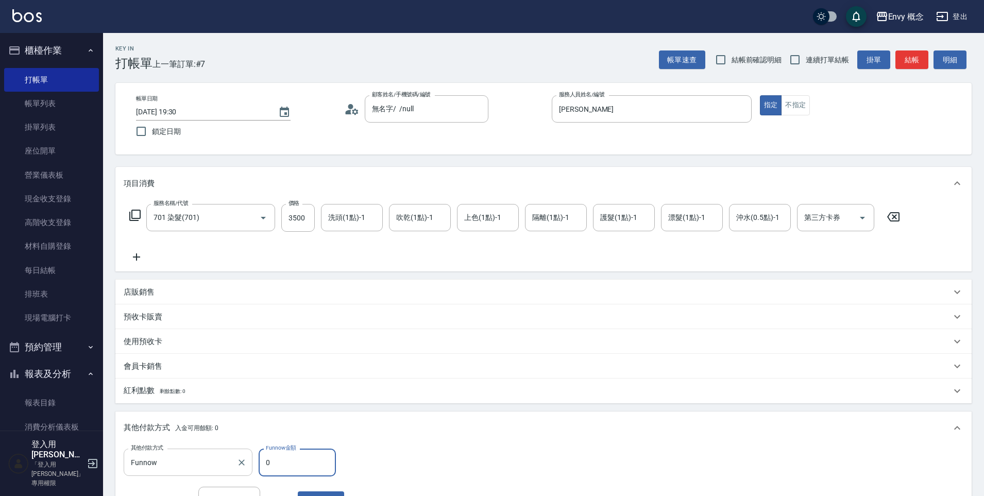
click at [166, 458] on input "Funnow" at bounding box center [180, 462] width 104 height 18
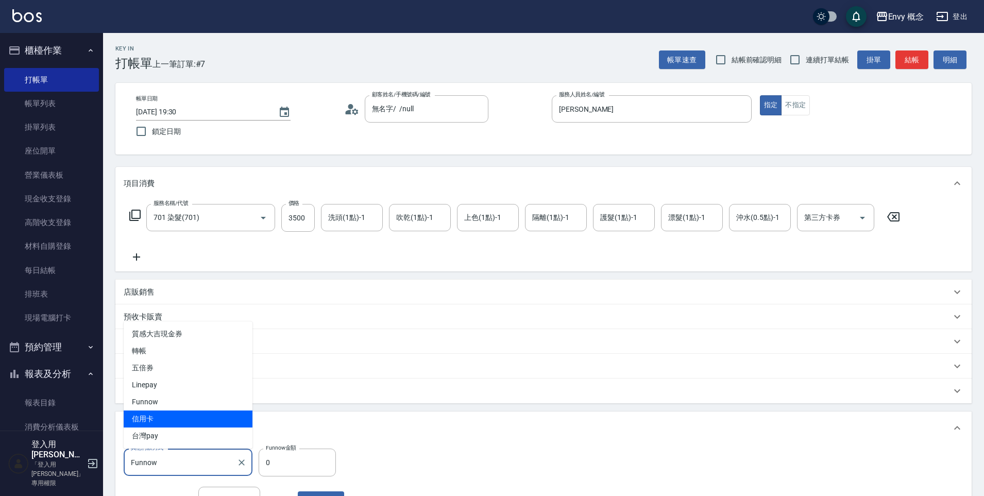
click at [165, 417] on span "信用卡" at bounding box center [188, 419] width 129 height 17
type input "信用卡"
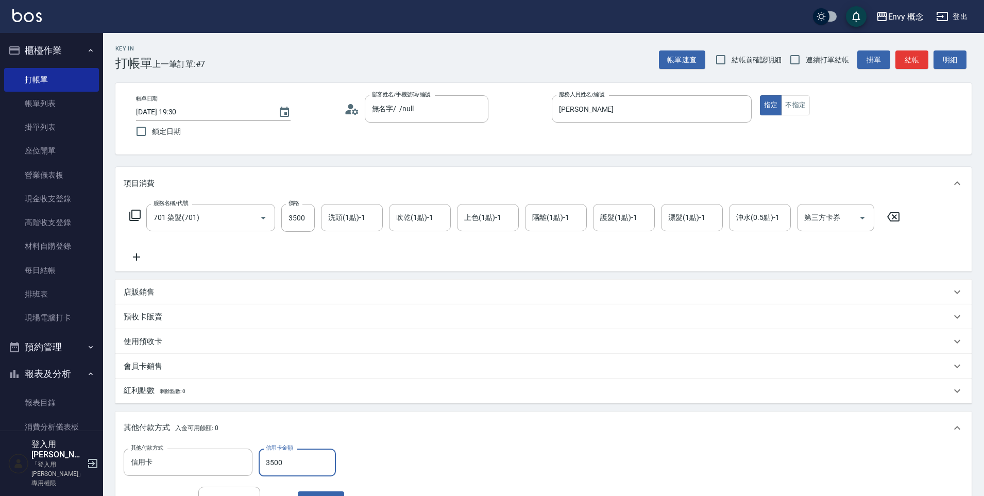
scroll to position [195, 0]
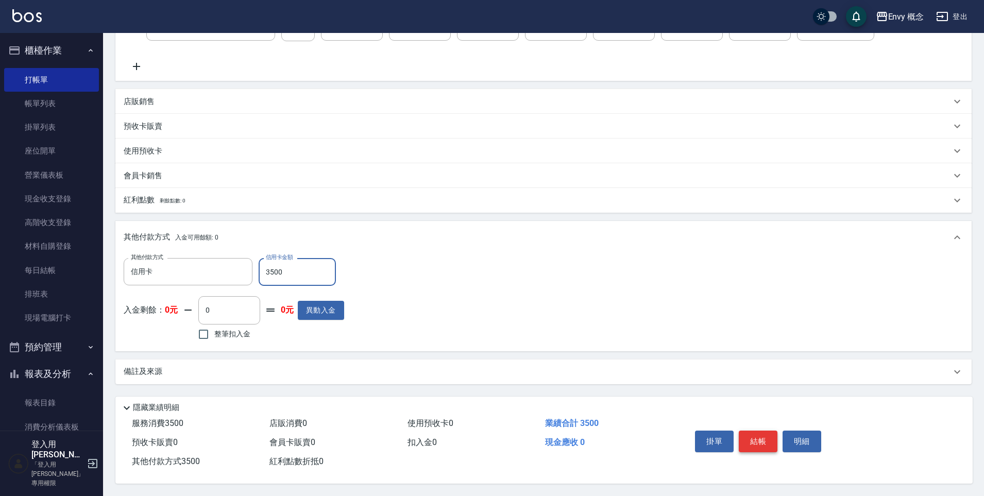
type input "3500"
click at [758, 441] on button "結帳" at bounding box center [758, 442] width 39 height 22
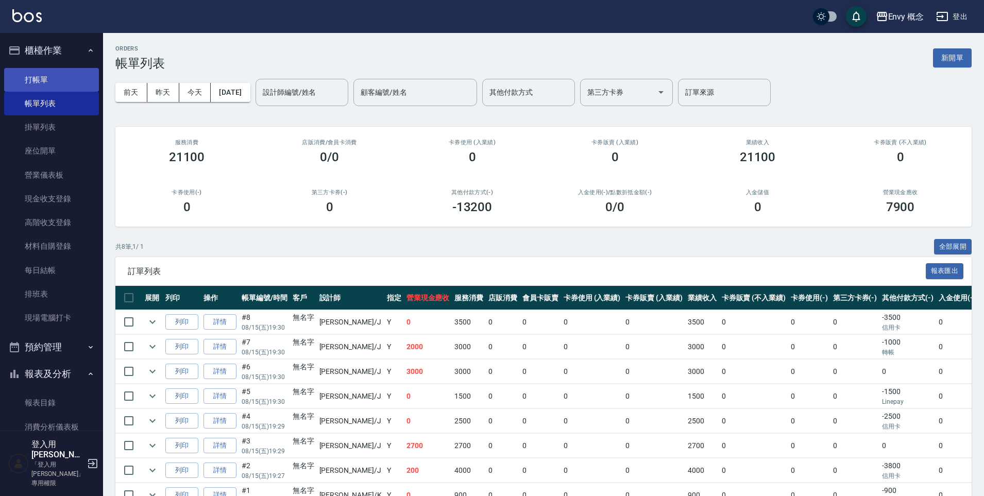
click at [77, 81] on link "打帳單" at bounding box center [51, 80] width 95 height 24
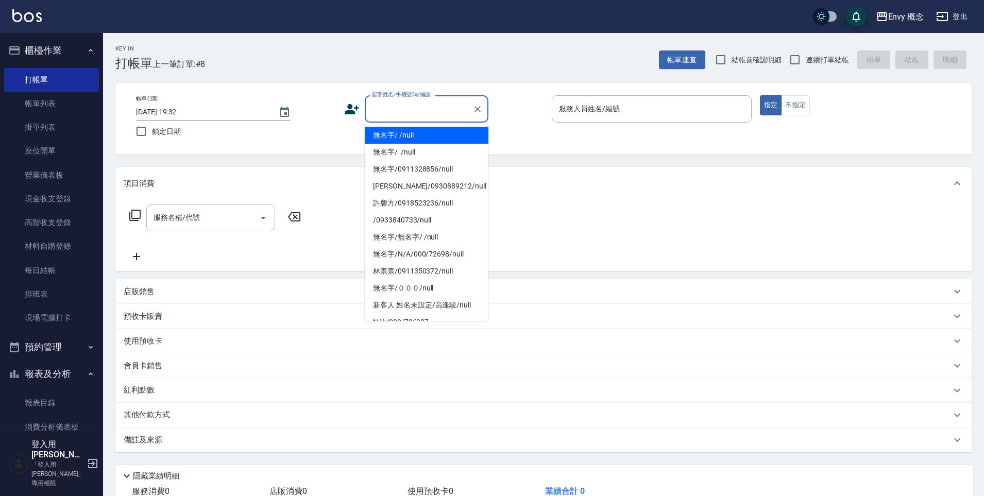
click at [379, 116] on input "顧客姓名/手機號碼/編號" at bounding box center [418, 109] width 99 height 18
drag, startPoint x: 384, startPoint y: 129, endPoint x: 613, endPoint y: 109, distance: 230.2
click at [384, 129] on li "無名字/ /null" at bounding box center [427, 135] width 124 height 17
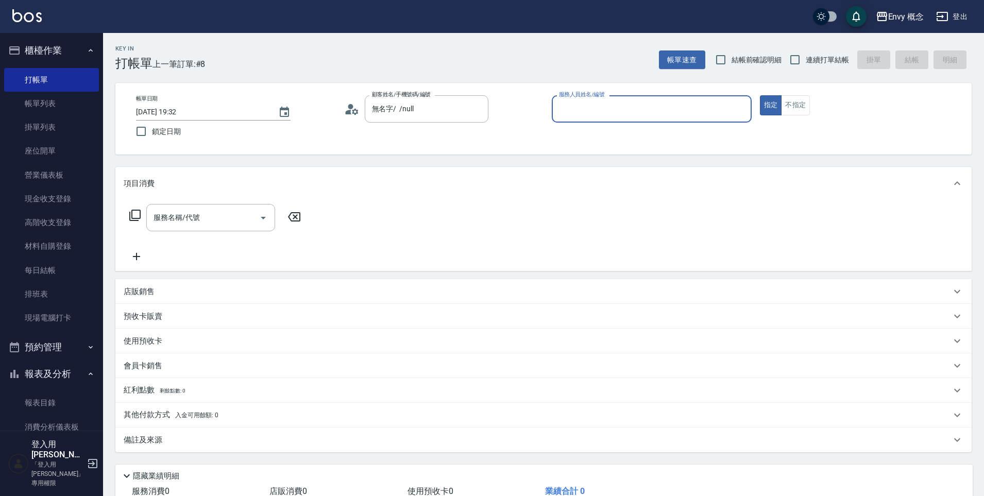
type input "無名字/ /null"
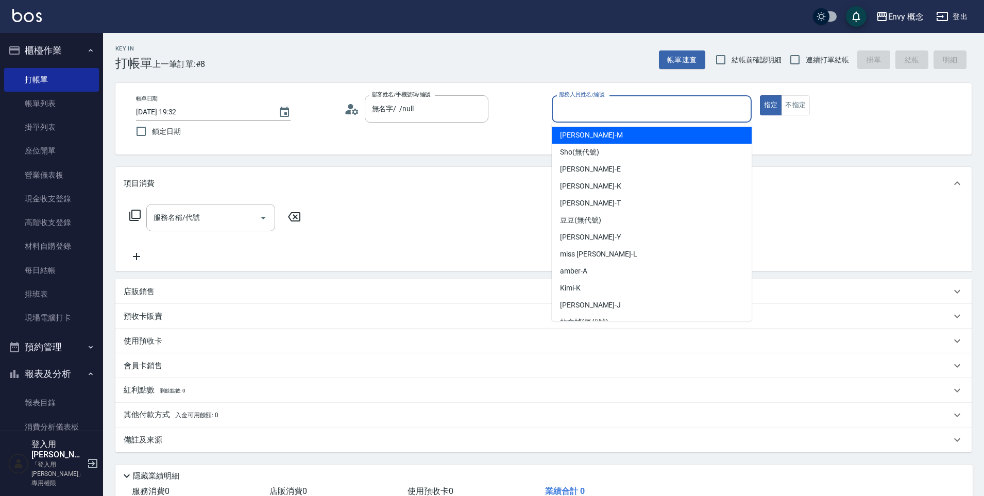
click at [606, 108] on input "服務人員姓名/編號" at bounding box center [651, 109] width 191 height 18
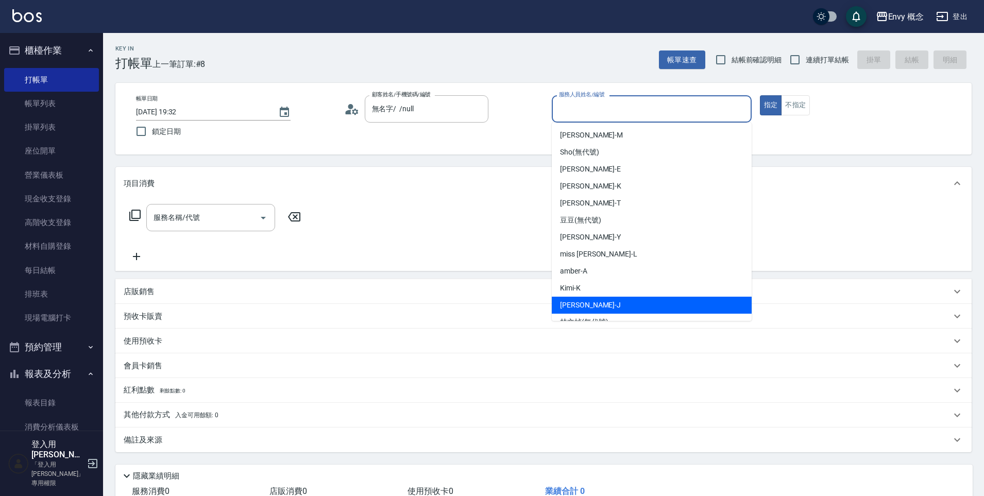
click at [586, 297] on div "Jessie -J" at bounding box center [652, 305] width 200 height 17
type input "Jessie-J"
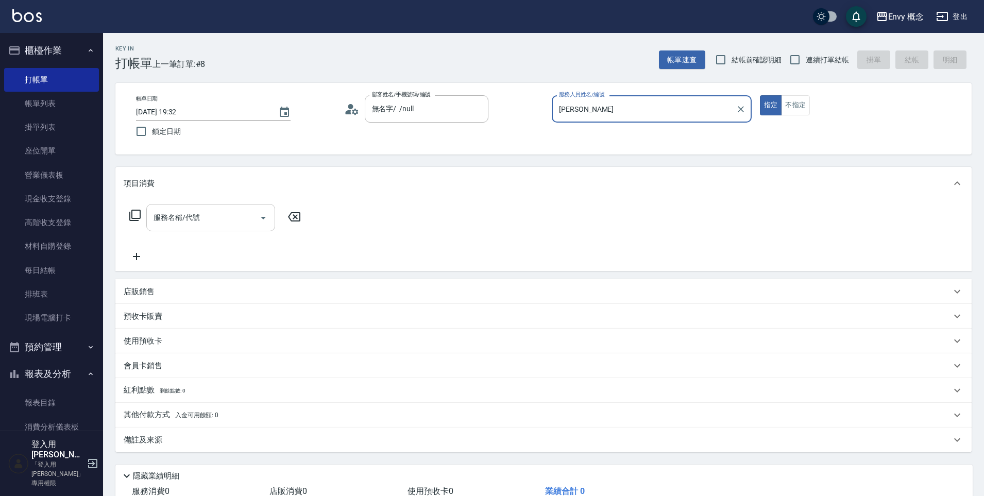
click at [227, 223] on input "服務名稱/代號" at bounding box center [203, 218] width 104 height 18
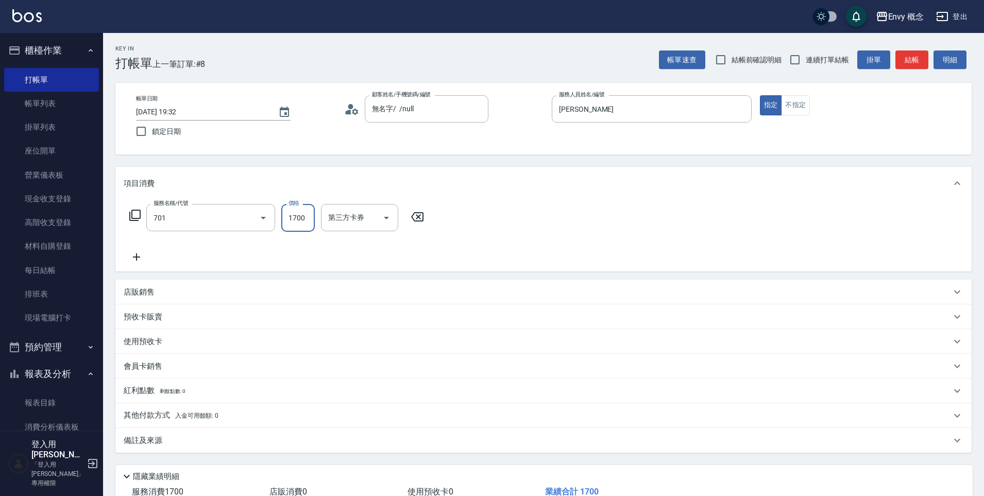
type input "701 染髮(701)"
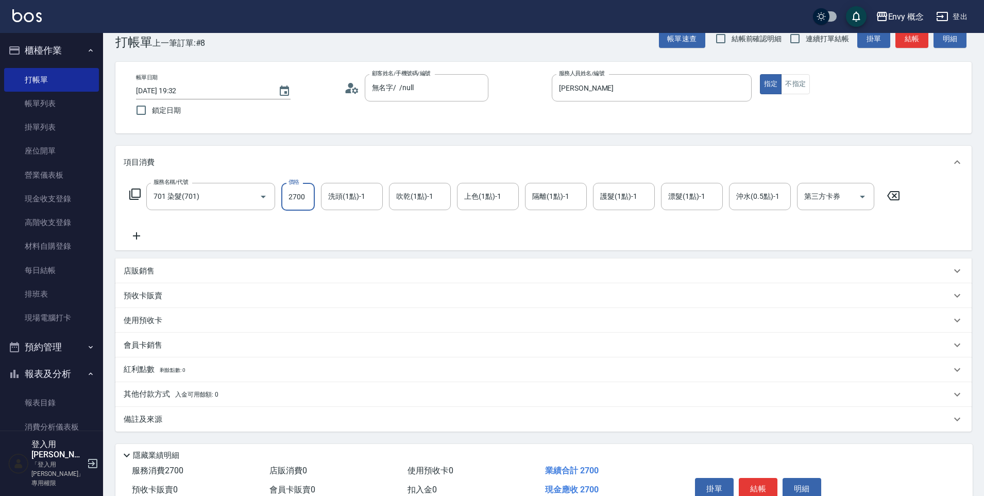
scroll to position [73, 0]
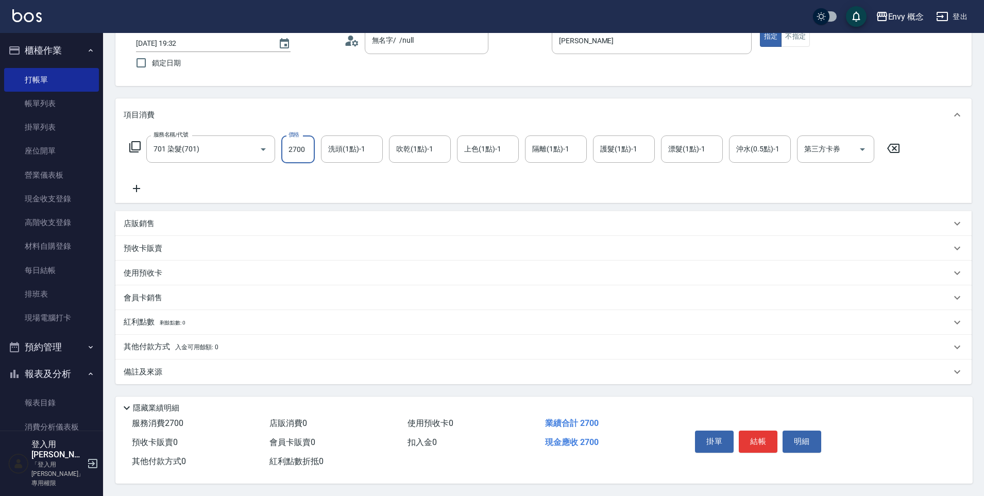
type input "2700"
drag, startPoint x: 755, startPoint y: 455, endPoint x: 755, endPoint y: 450, distance: 5.2
click at [755, 455] on div "掛單 結帳 明細" at bounding box center [758, 443] width 134 height 32
click at [754, 443] on button "結帳" at bounding box center [758, 442] width 39 height 22
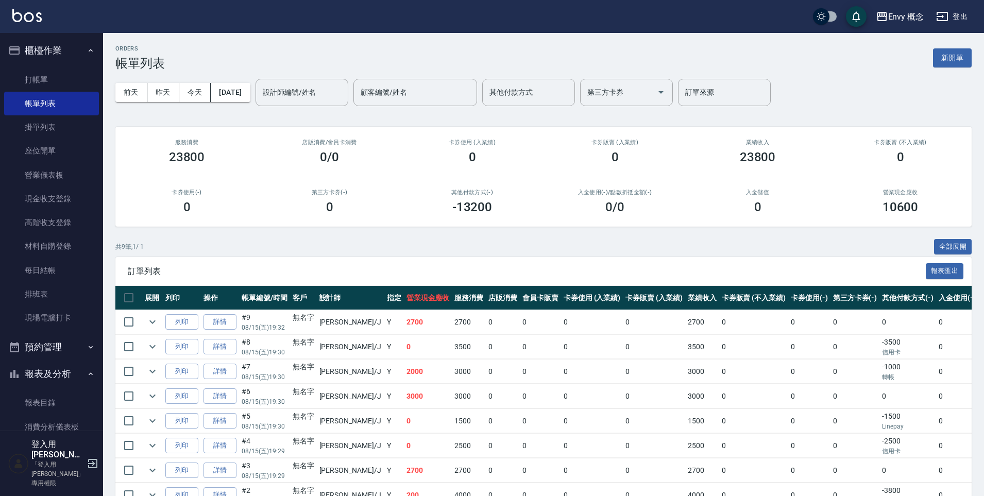
scroll to position [2, 0]
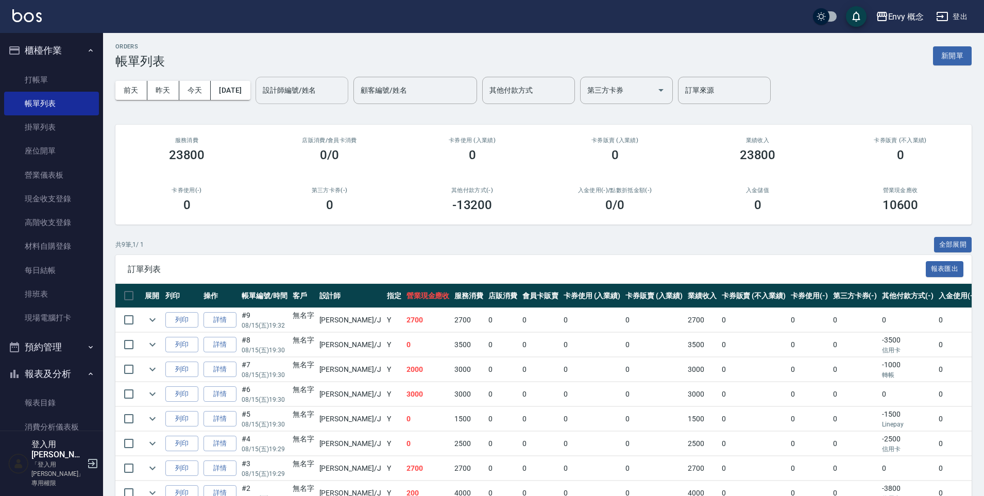
click at [295, 87] on input "設計師編號/姓名" at bounding box center [301, 90] width 83 height 18
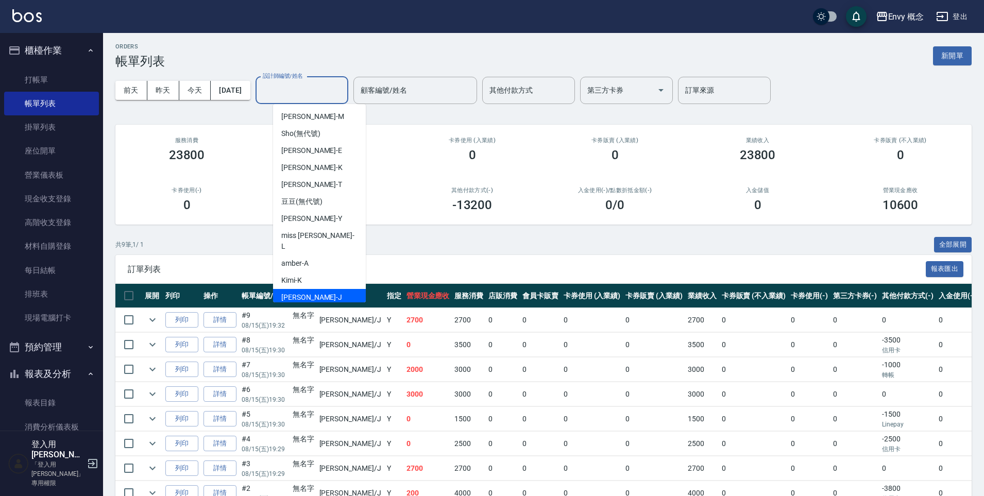
click at [314, 289] on div "Jessie -J" at bounding box center [319, 297] width 93 height 17
type input "Jessie-J"
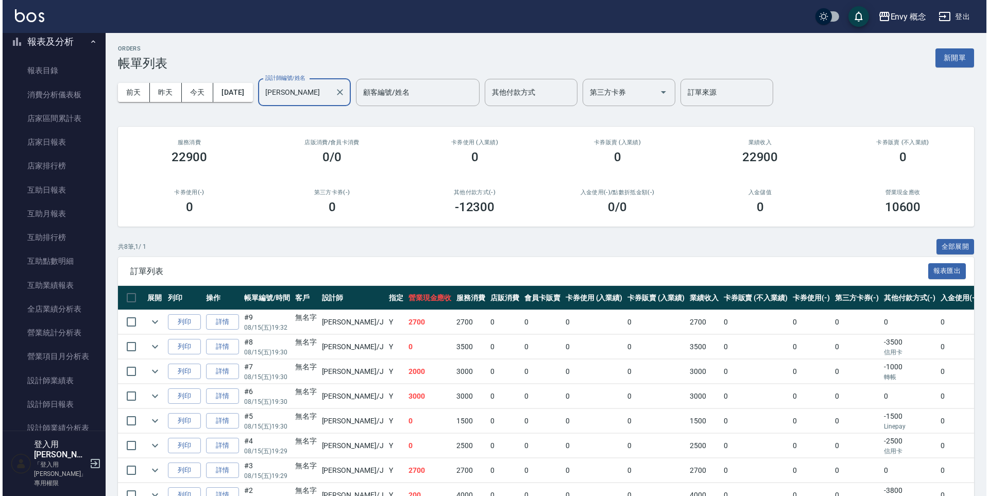
scroll to position [519, 0]
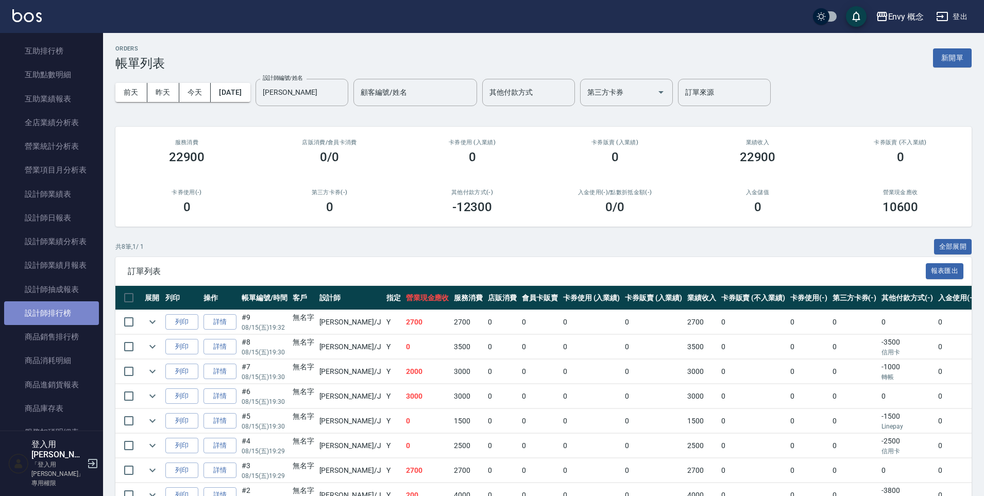
click at [54, 312] on link "設計師排行榜" at bounding box center [51, 313] width 95 height 24
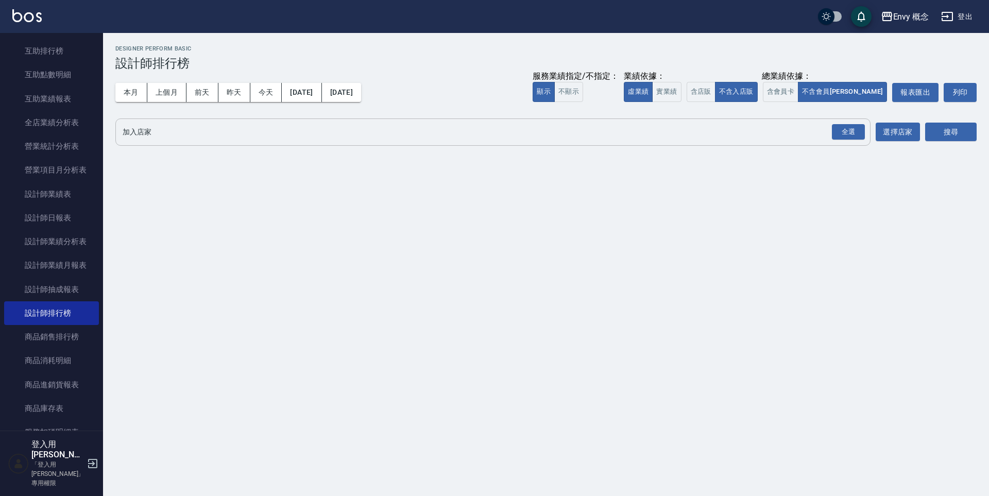
click at [262, 129] on input "加入店家" at bounding box center [485, 132] width 730 height 18
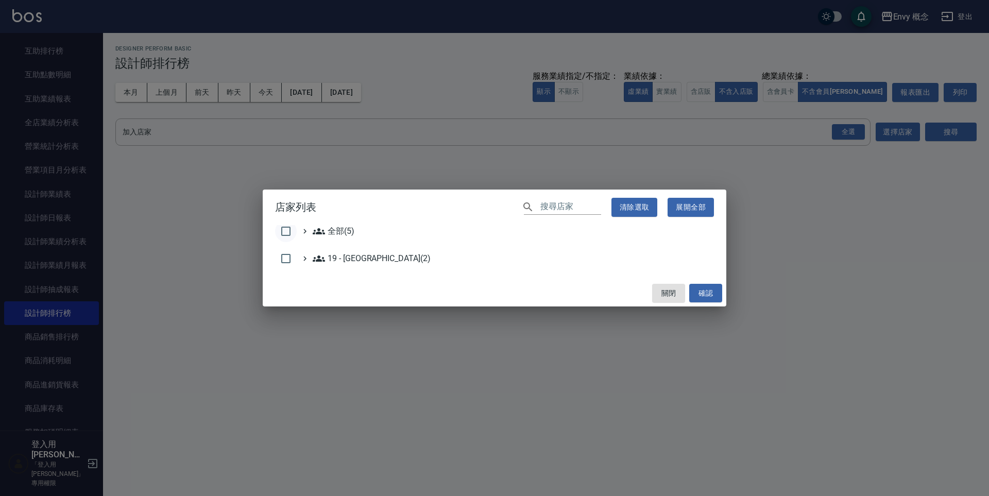
click at [288, 233] on input "checkbox" at bounding box center [286, 231] width 22 height 22
checkbox input "true"
click at [720, 293] on button "確認" at bounding box center [705, 293] width 33 height 19
checkbox input "false"
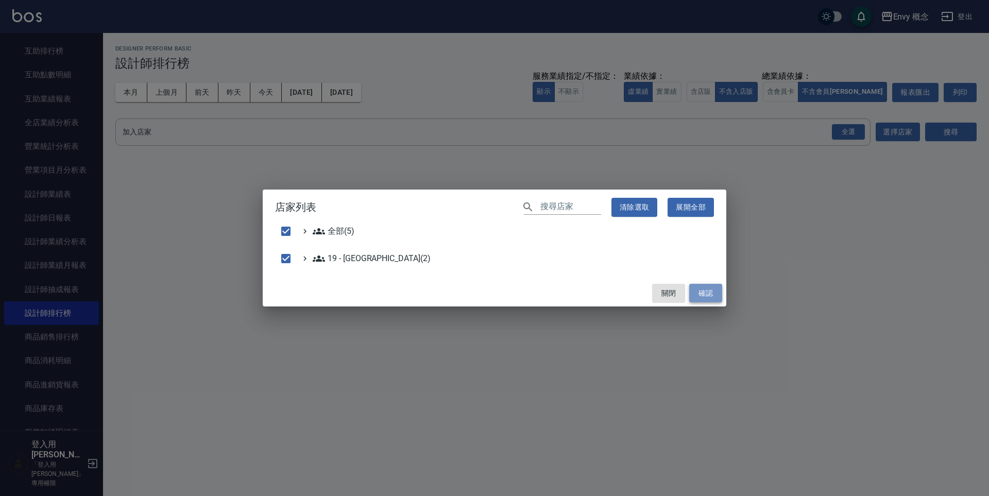
checkbox input "false"
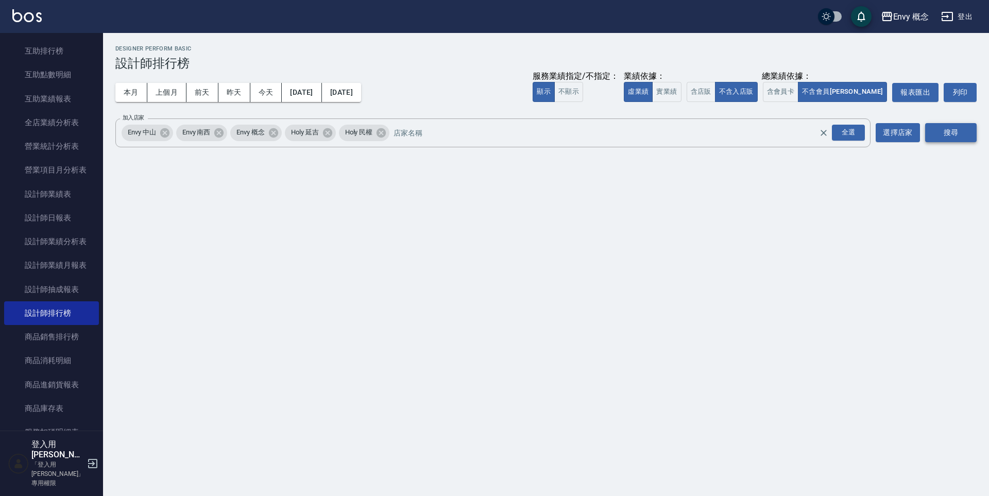
click at [938, 138] on button "搜尋" at bounding box center [951, 132] width 52 height 19
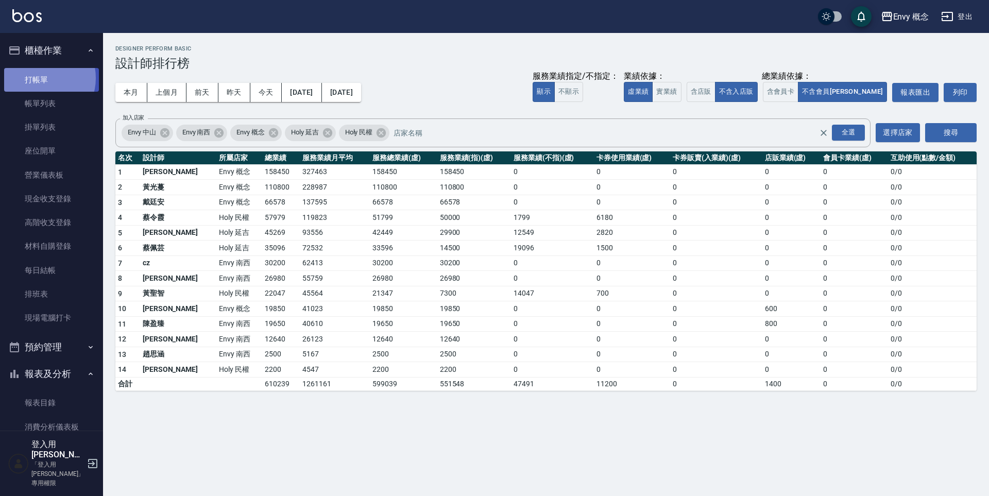
click at [40, 78] on link "打帳單" at bounding box center [51, 80] width 95 height 24
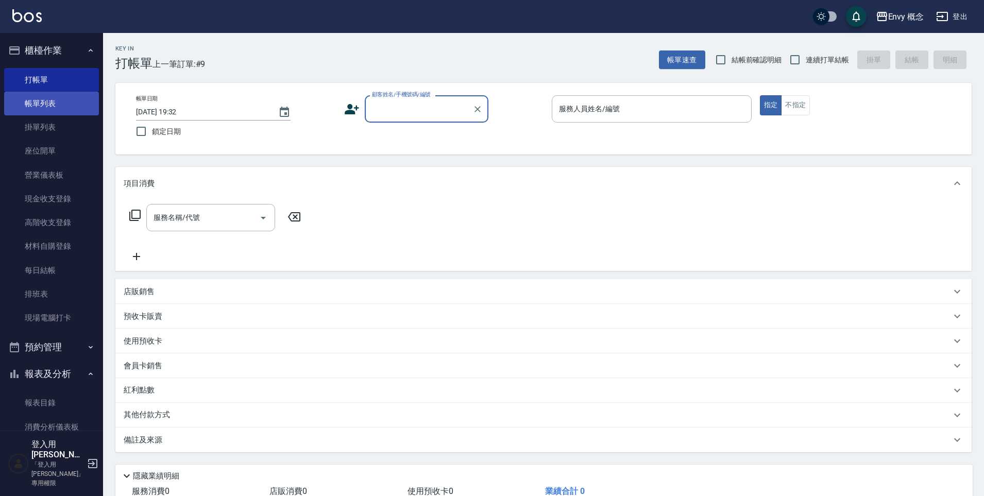
drag, startPoint x: 41, startPoint y: 104, endPoint x: 37, endPoint y: 110, distance: 7.4
click at [41, 104] on link "帳單列表" at bounding box center [51, 104] width 95 height 24
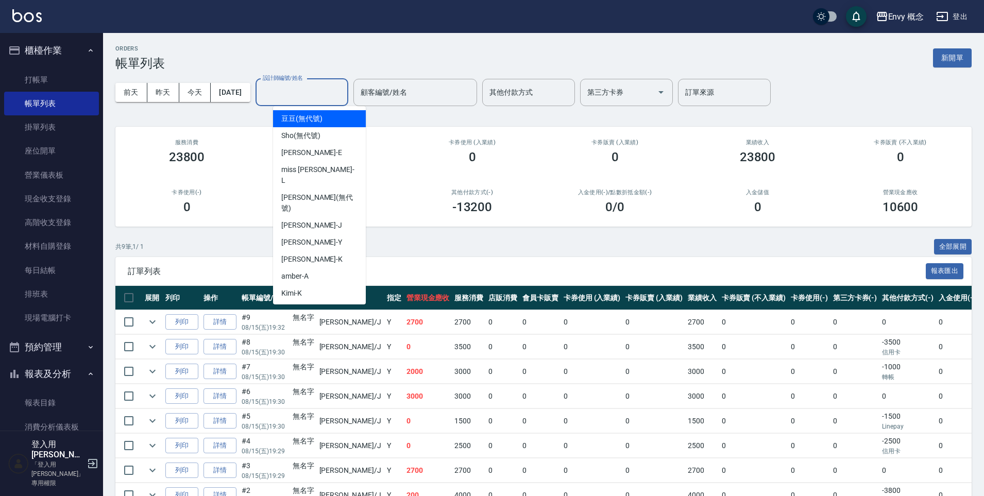
click at [300, 97] on input "設計師編號/姓名" at bounding box center [301, 92] width 83 height 18
click at [313, 217] on div "Jessie -J" at bounding box center [319, 225] width 93 height 17
type input "Jessie-J"
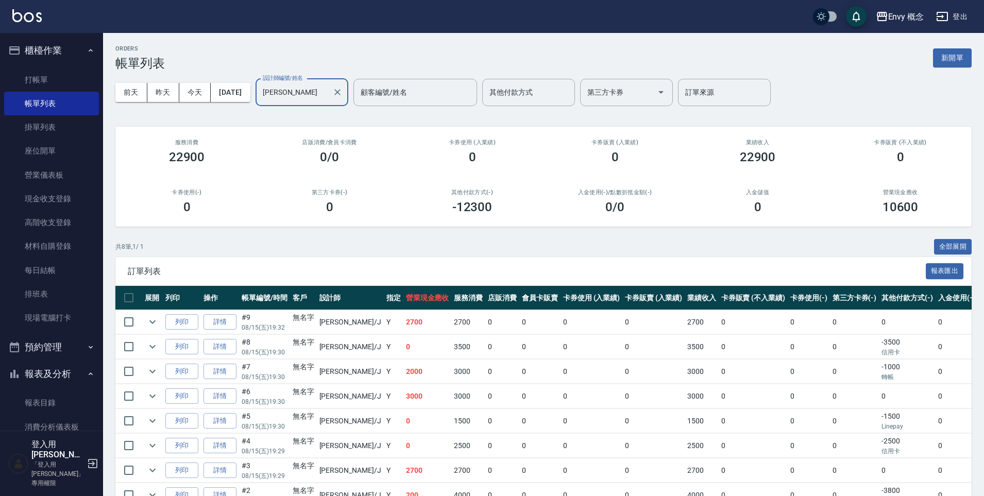
click at [341, 90] on icon "Clear" at bounding box center [337, 92] width 6 height 6
click at [956, 52] on button "新開單" at bounding box center [952, 57] width 39 height 19
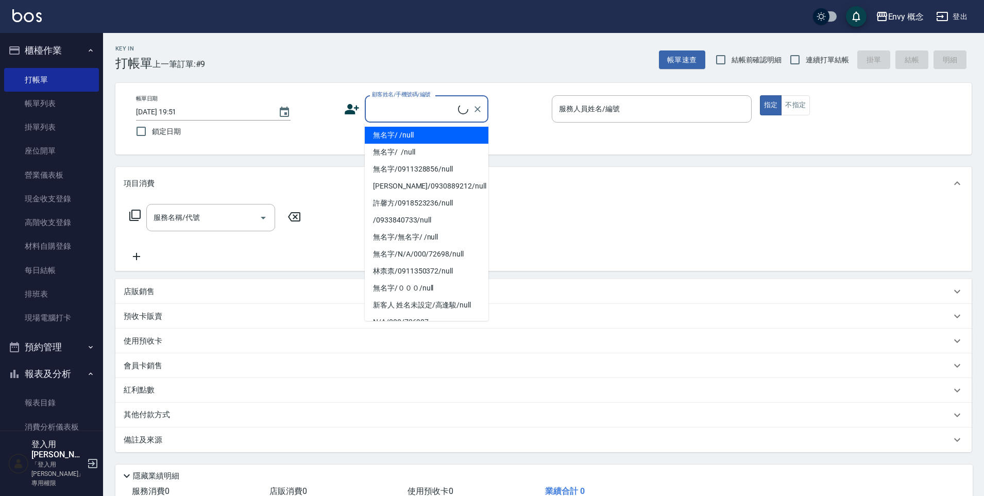
click at [451, 113] on input "顧客姓名/手機號碼/編號" at bounding box center [413, 109] width 89 height 18
click at [417, 138] on li "無名字/ /null" at bounding box center [427, 135] width 124 height 17
type input "無名字/ /null"
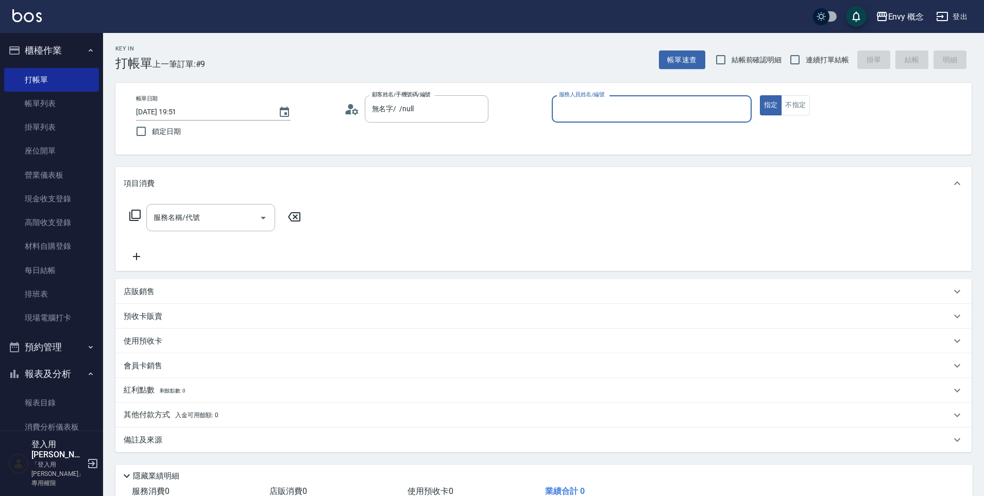
click at [573, 110] on input "服務人員姓名/編號" at bounding box center [651, 109] width 191 height 18
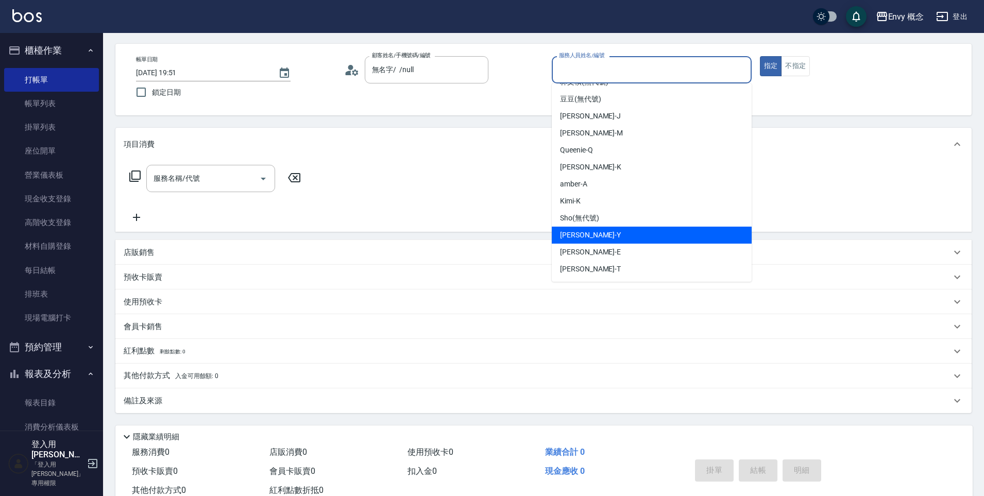
scroll to position [73, 0]
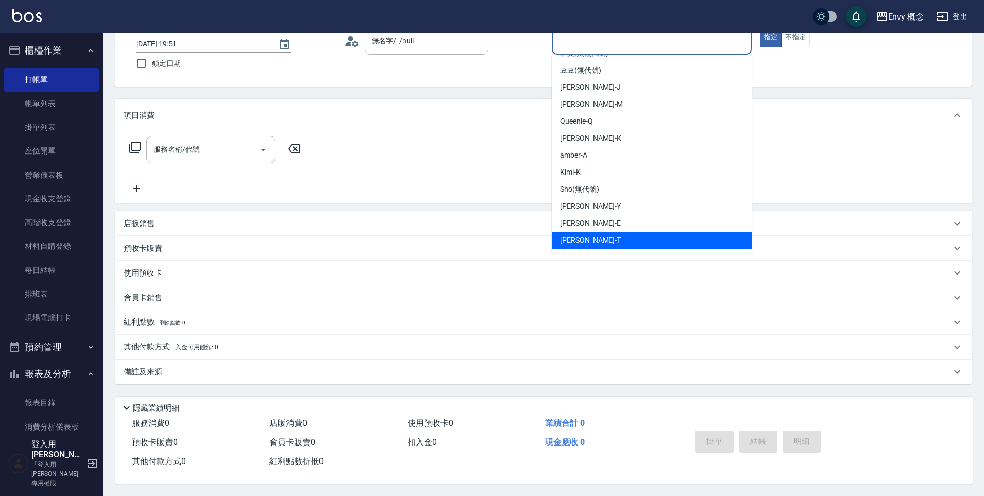
click at [630, 238] on div "Tim -T" at bounding box center [652, 240] width 200 height 17
type input "Tim-T"
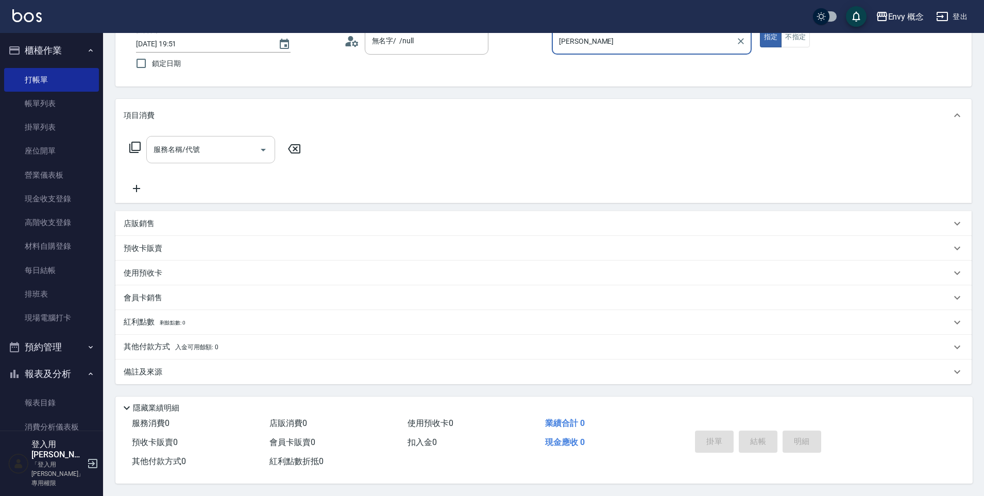
click at [169, 151] on input "服務名稱/代號" at bounding box center [203, 150] width 104 height 18
type input "７"
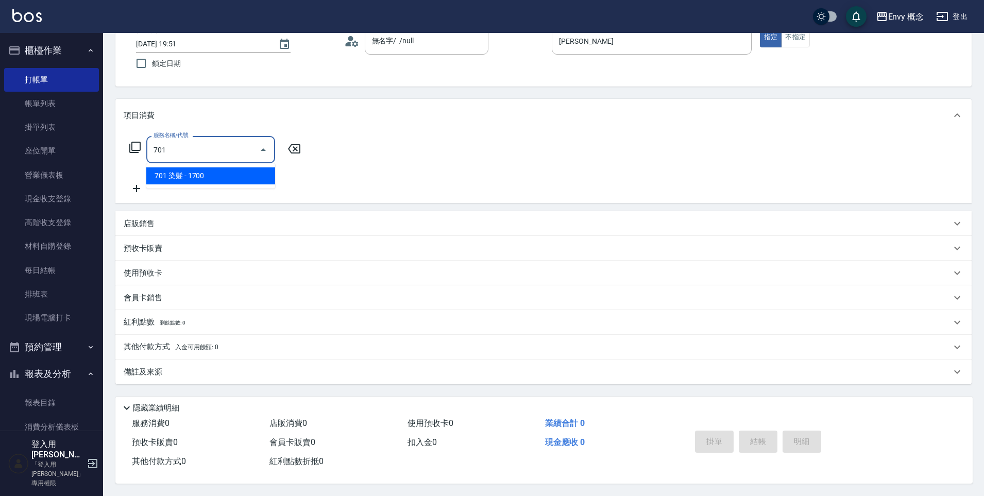
type input "701 染髮(701)"
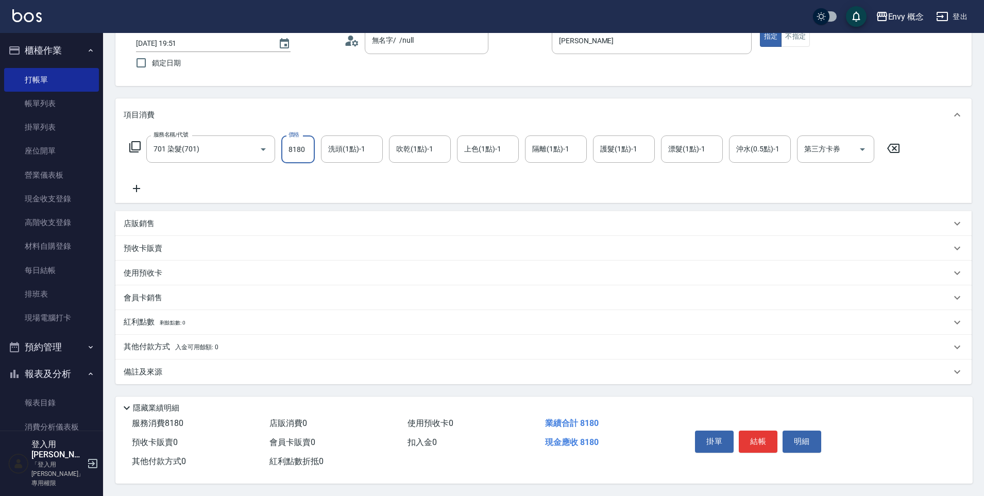
type input "8180"
click at [201, 344] on span "入金可用餘額: 0" at bounding box center [197, 347] width 44 height 7
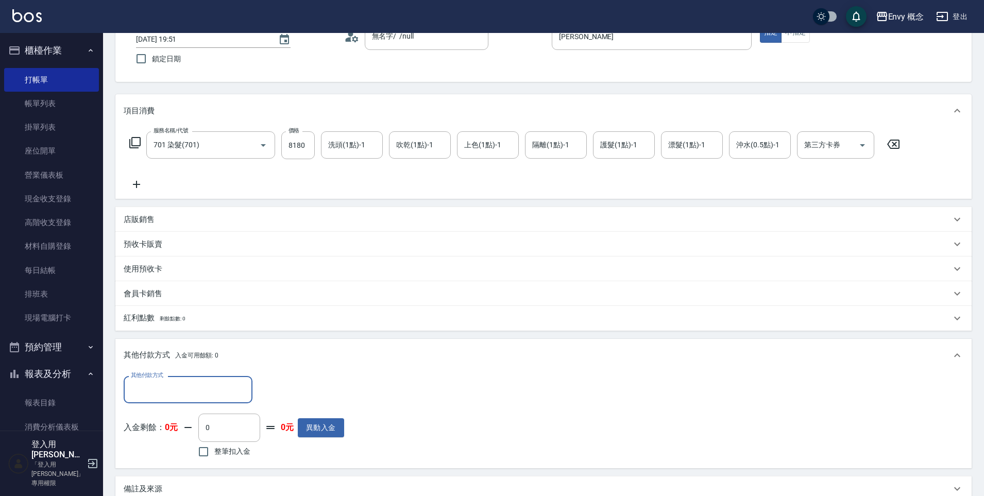
scroll to position [0, 0]
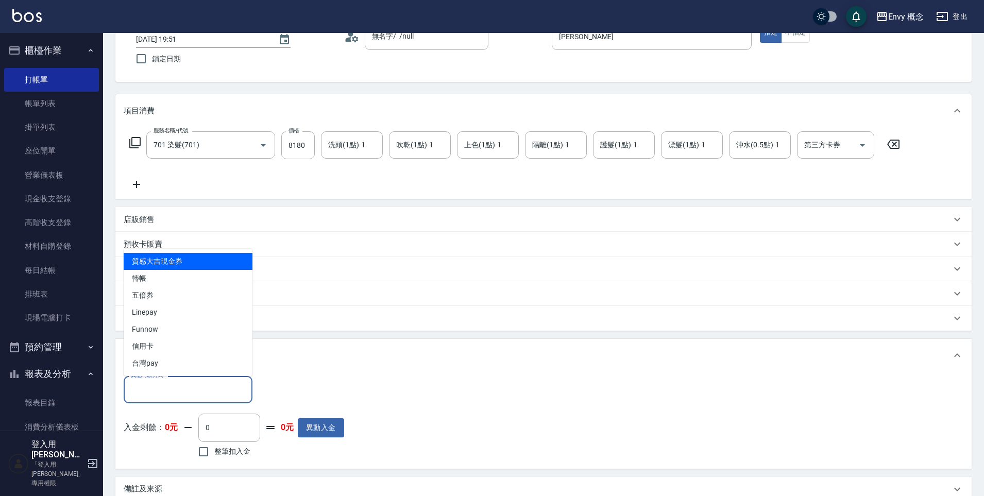
drag, startPoint x: 182, startPoint y: 386, endPoint x: 183, endPoint y: 378, distance: 8.4
click at [182, 386] on input "其他付款方式" at bounding box center [188, 390] width 120 height 18
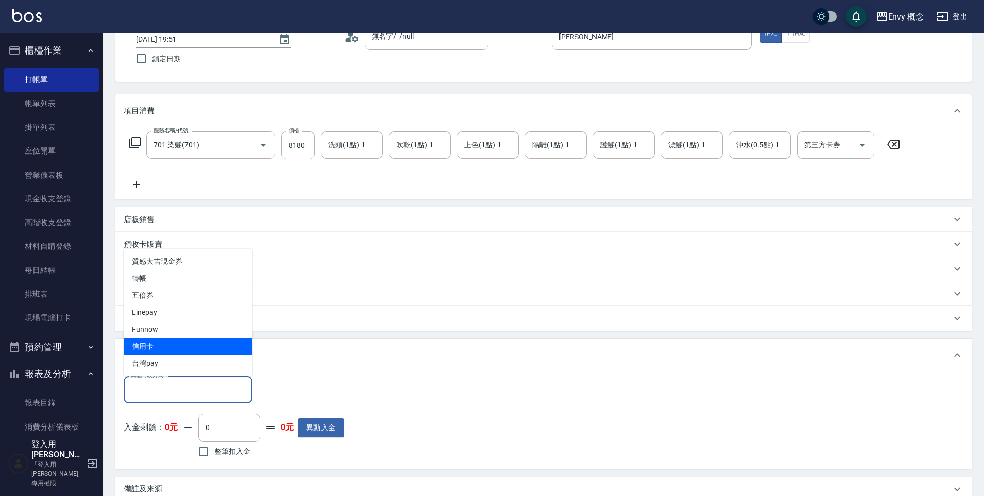
click at [162, 343] on span "信用卡" at bounding box center [188, 346] width 129 height 17
type input "信用卡"
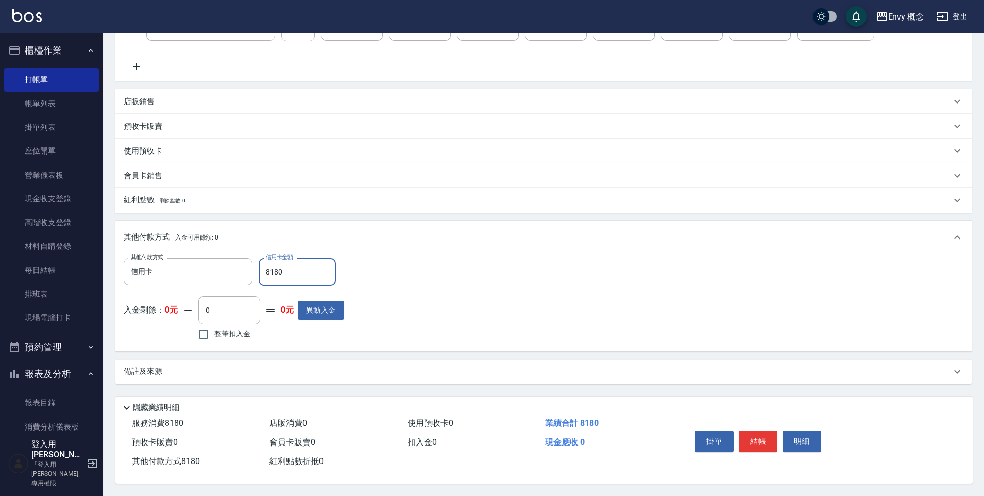
scroll to position [195, 0]
type input "8180"
click at [768, 442] on button "結帳" at bounding box center [758, 442] width 39 height 22
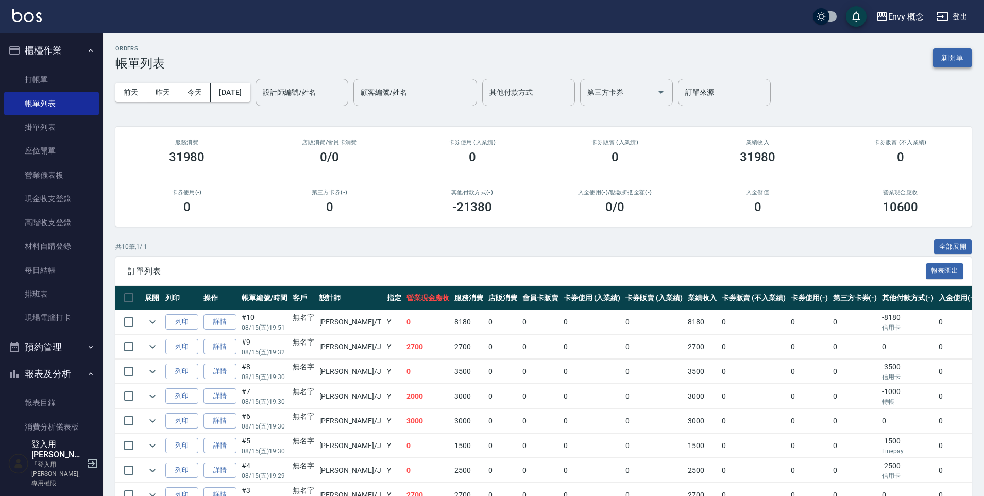
click at [955, 60] on button "新開單" at bounding box center [952, 57] width 39 height 19
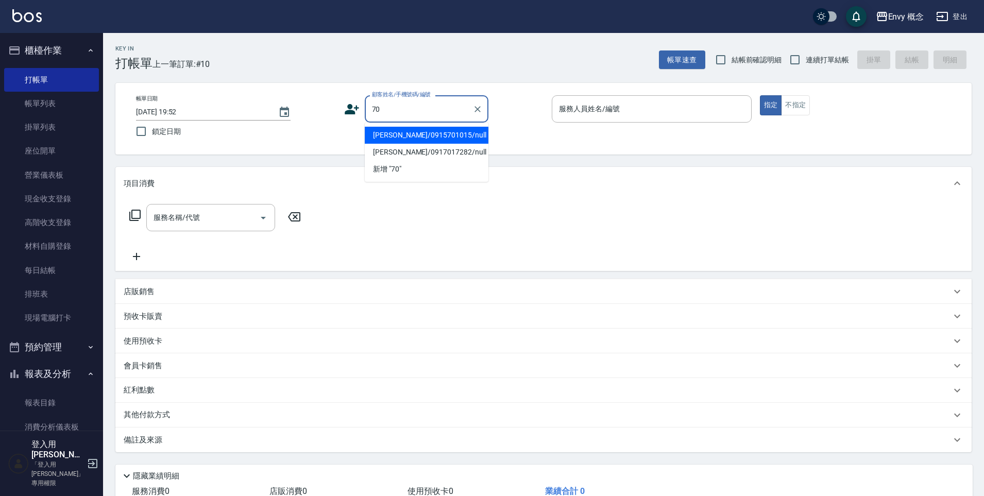
type input "7"
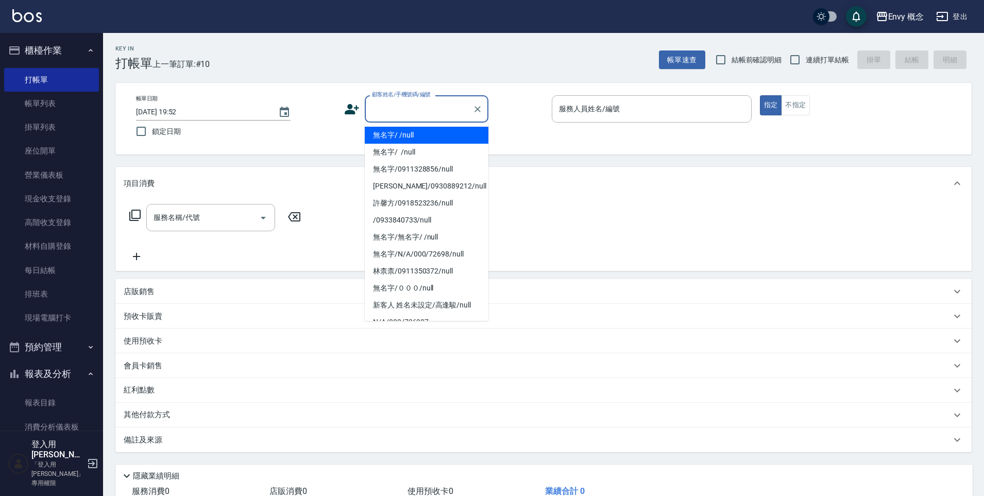
click at [402, 133] on li "無名字/ /null" at bounding box center [427, 135] width 124 height 17
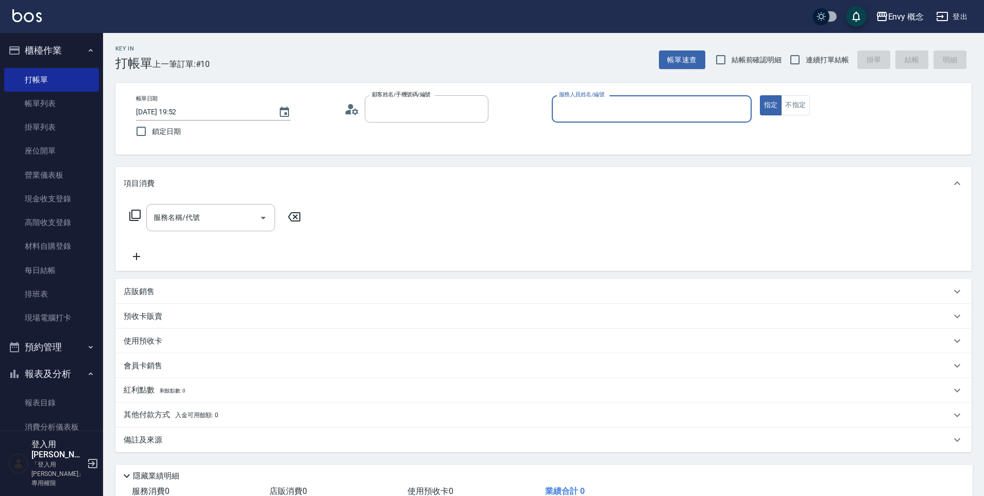
type input "無名字/ /null"
click at [585, 112] on input "服務人員姓名/編號" at bounding box center [651, 109] width 191 height 18
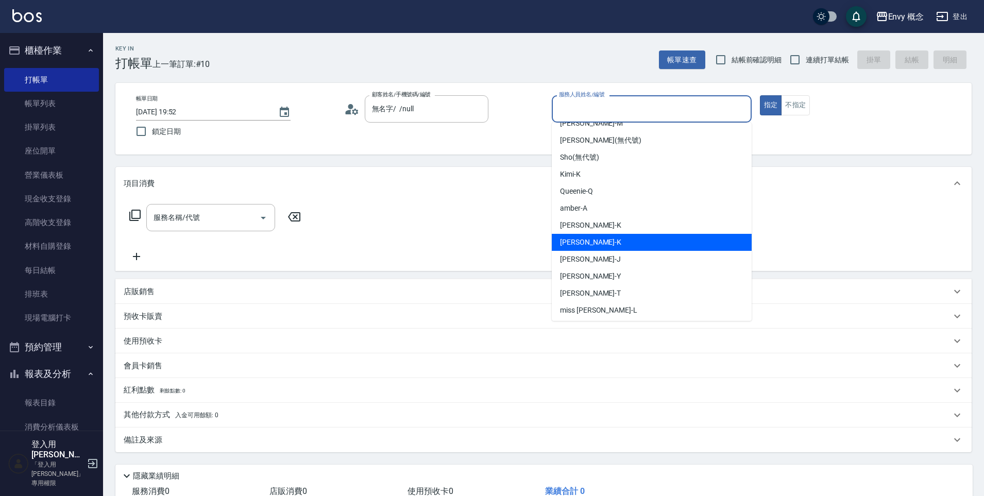
scroll to position [82, 0]
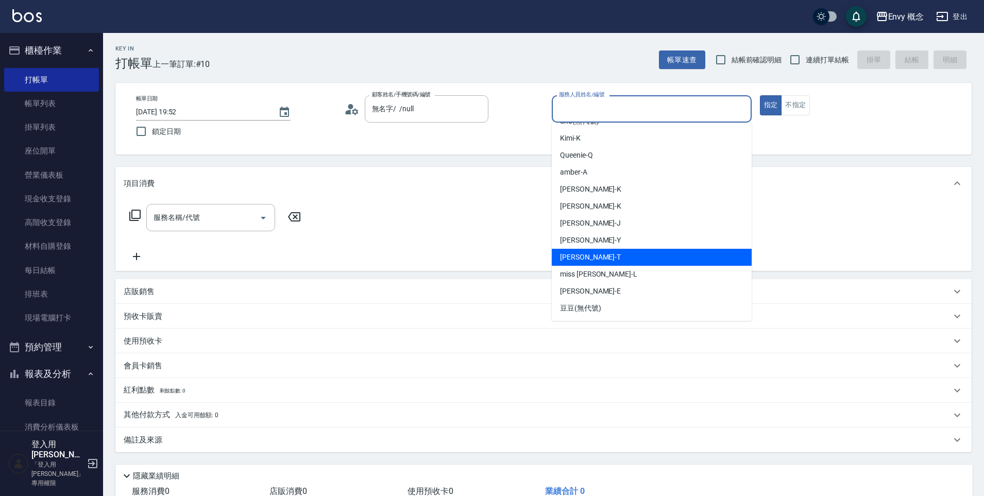
click at [611, 258] on div "Tim -T" at bounding box center [652, 257] width 200 height 17
type input "Tim-T"
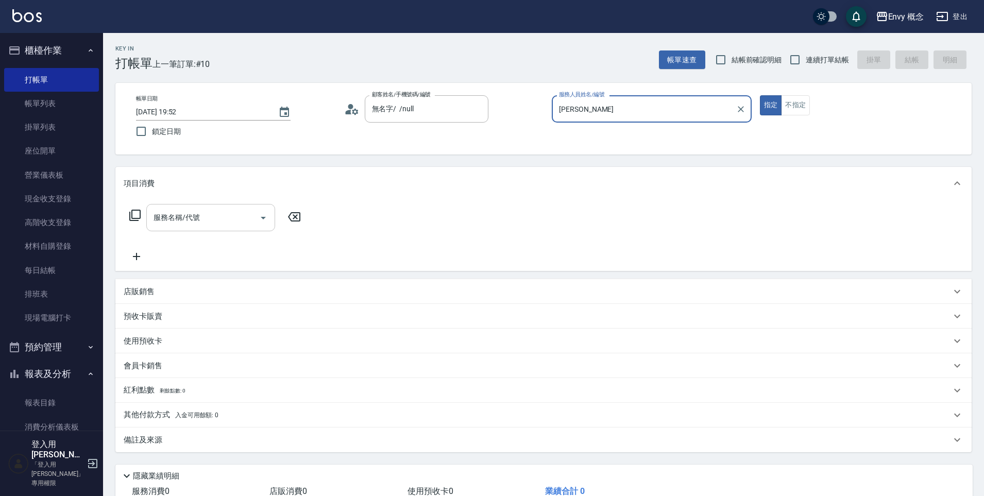
click at [217, 214] on input "服務名稱/代號" at bounding box center [203, 218] width 104 height 18
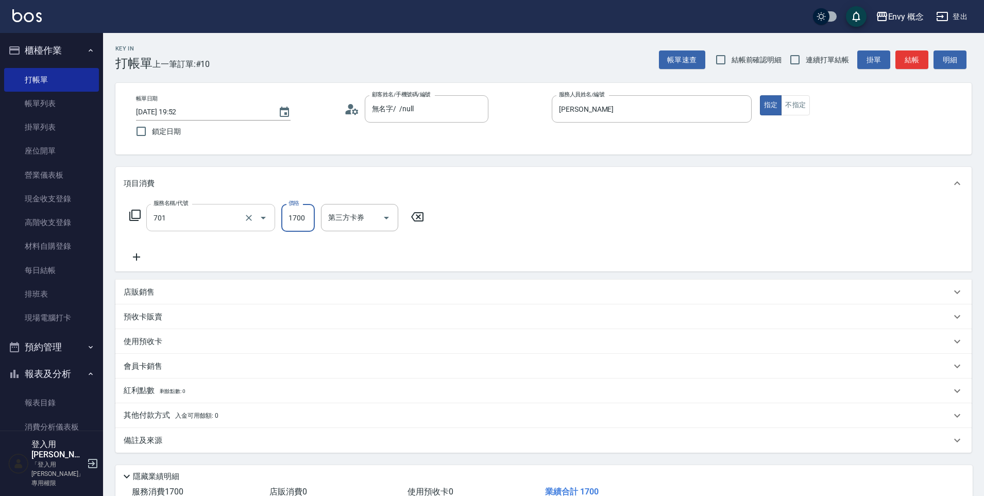
type input "701 染髮(701)"
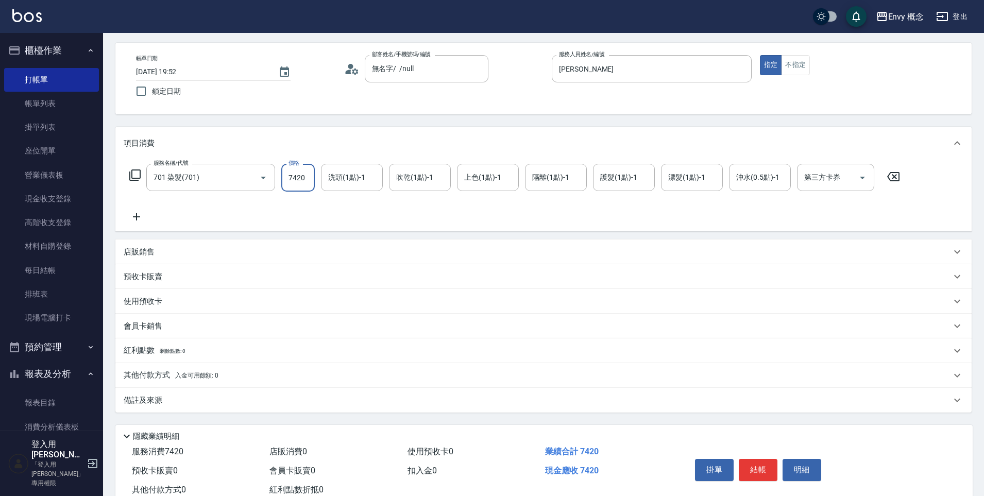
scroll to position [73, 0]
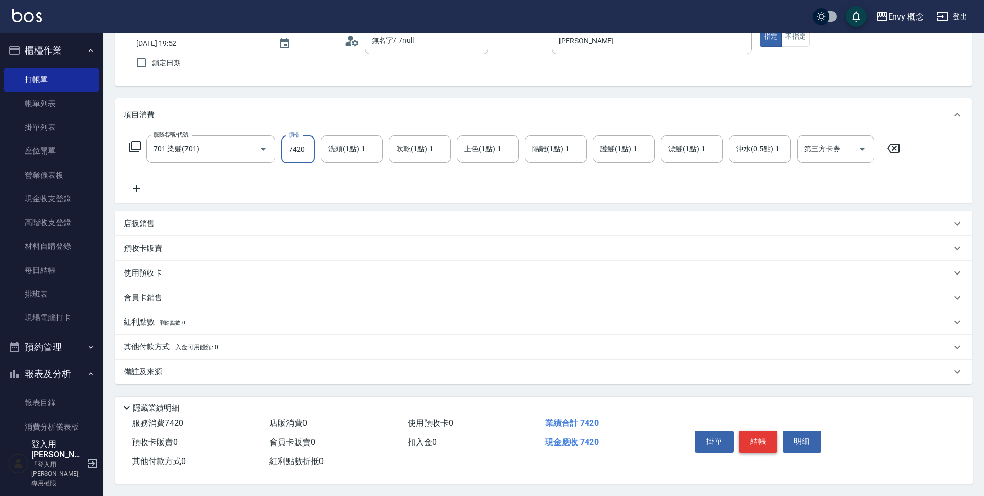
type input "7420"
click at [764, 431] on button "結帳" at bounding box center [758, 442] width 39 height 22
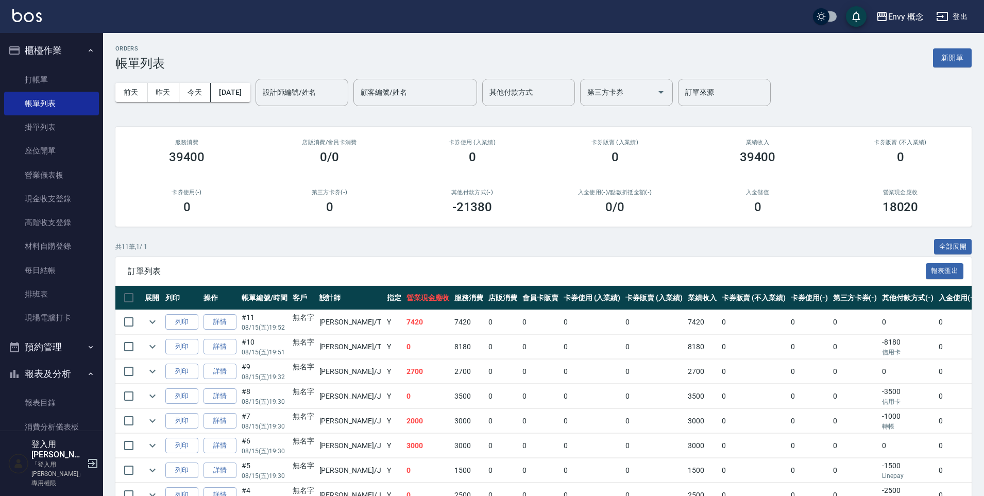
drag, startPoint x: 955, startPoint y: 62, endPoint x: 910, endPoint y: 110, distance: 66.0
click at [955, 62] on button "新開單" at bounding box center [952, 57] width 39 height 19
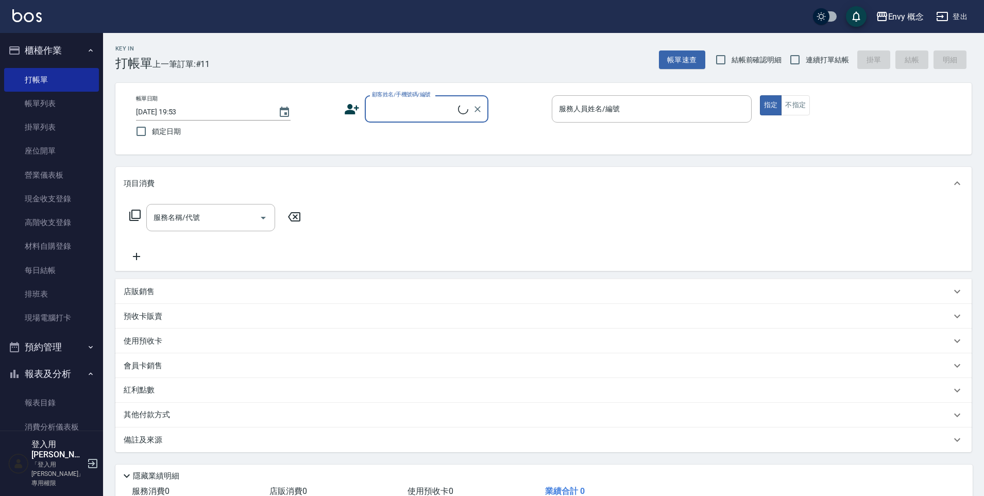
click at [414, 109] on input "顧客姓名/手機號碼/編號" at bounding box center [413, 109] width 89 height 18
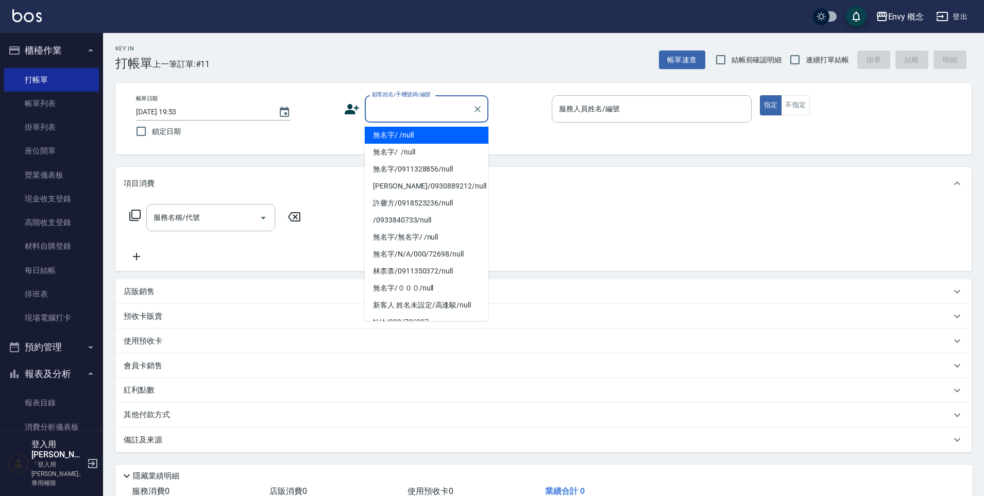
click at [415, 137] on li "無名字/ /null" at bounding box center [427, 135] width 124 height 17
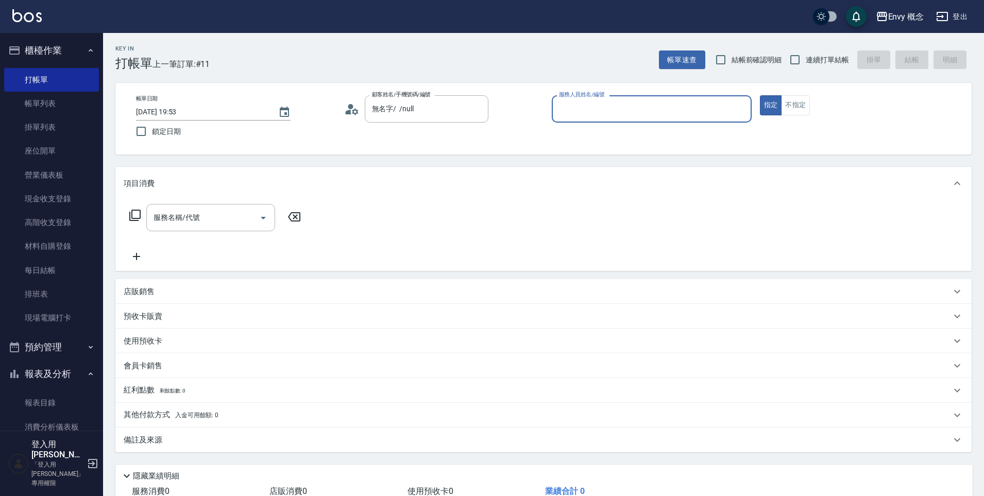
type input "無名字/ /null"
click at [593, 109] on input "服務人員姓名/編號" at bounding box center [651, 109] width 191 height 18
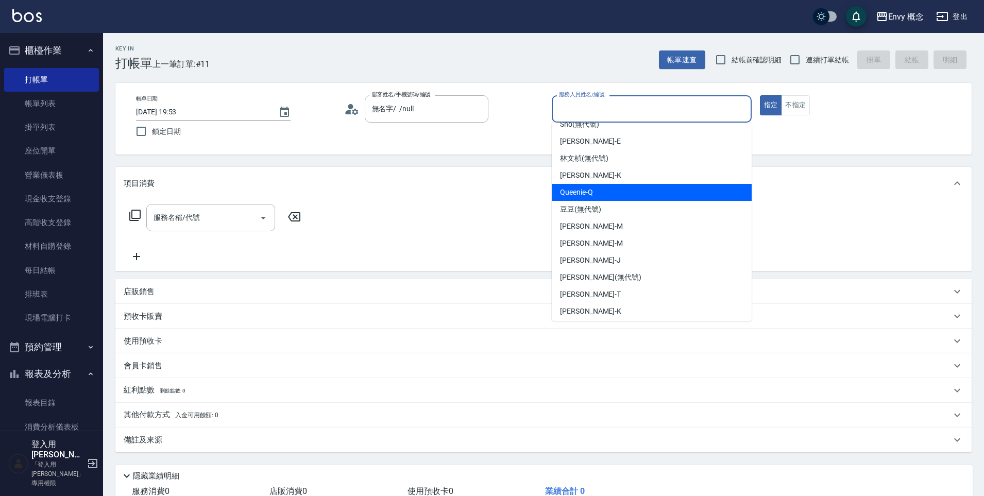
scroll to position [82, 0]
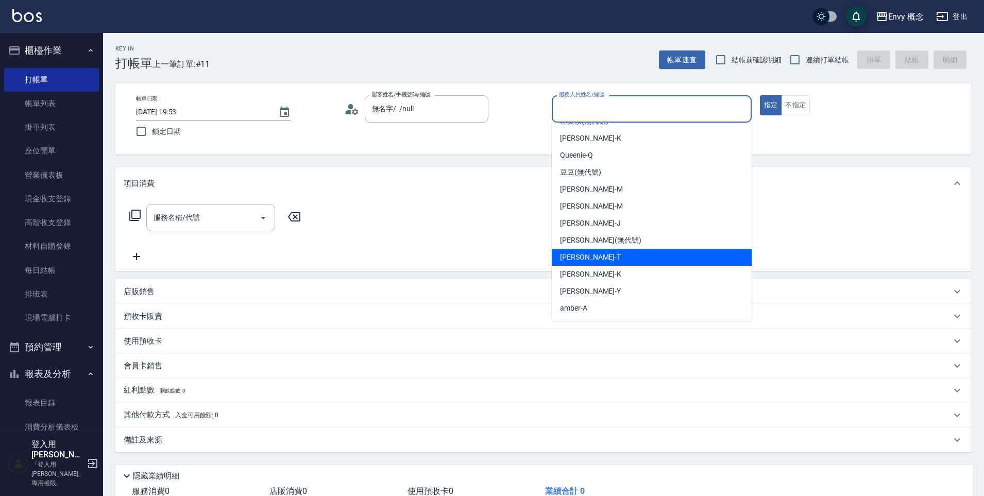
click at [594, 259] on div "Tim -T" at bounding box center [652, 257] width 200 height 17
type input "Tim-T"
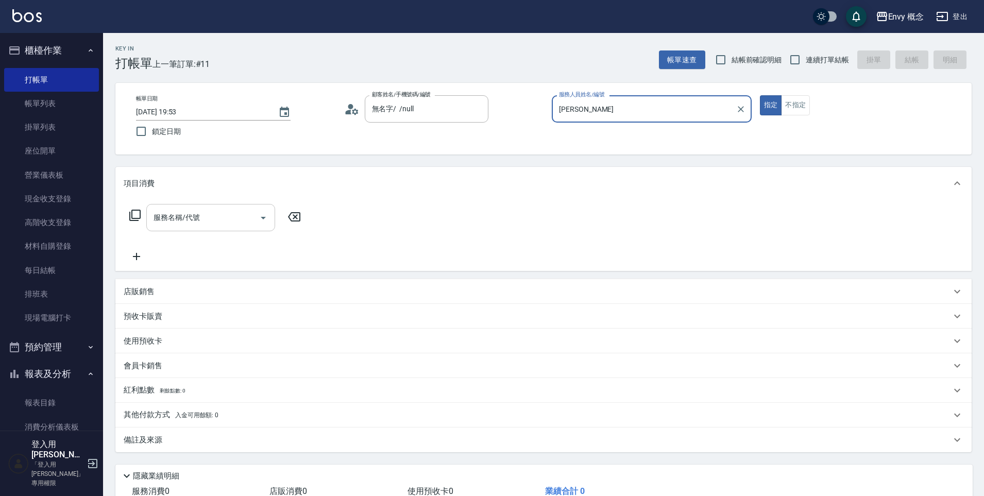
click at [208, 226] on input "服務名稱/代號" at bounding box center [203, 218] width 104 height 18
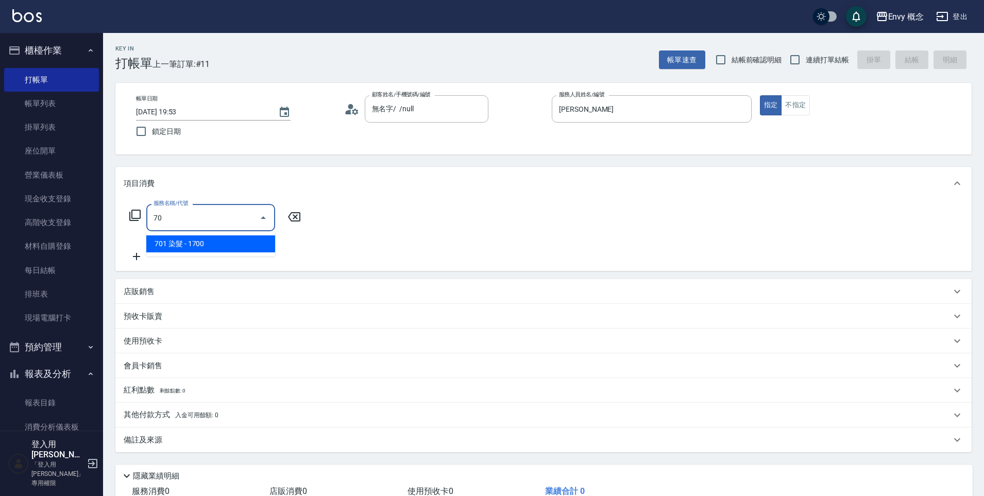
type input "7"
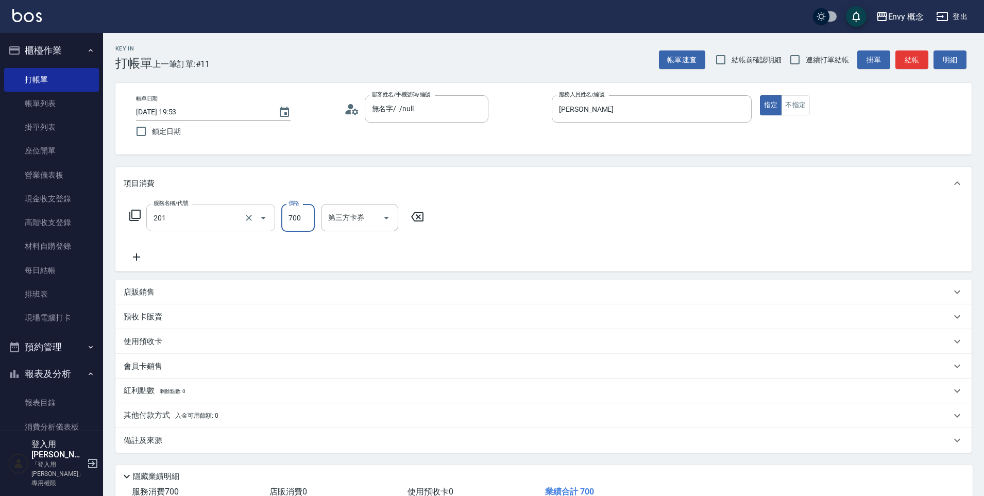
type input "201 剪髮(201)"
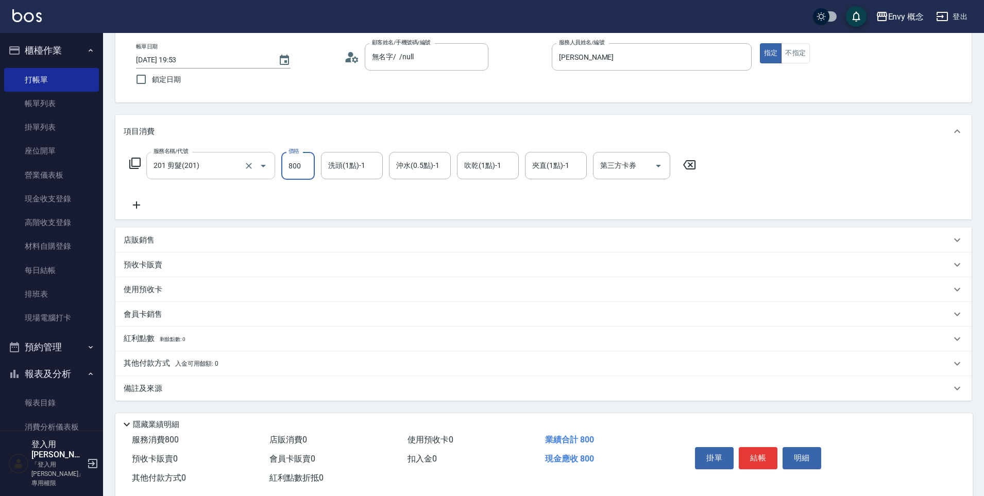
scroll to position [73, 0]
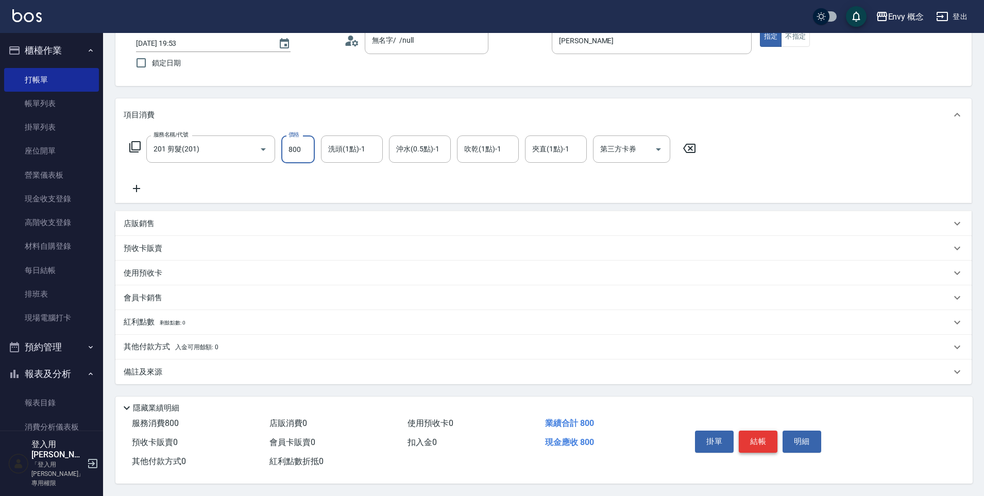
type input "800"
click at [754, 438] on button "結帳" at bounding box center [758, 442] width 39 height 22
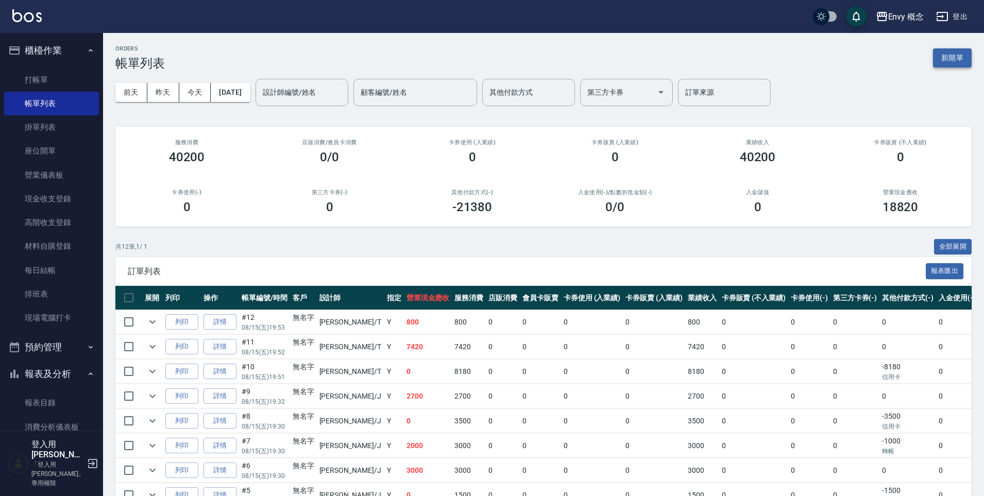
click at [952, 50] on button "新開單" at bounding box center [952, 57] width 39 height 19
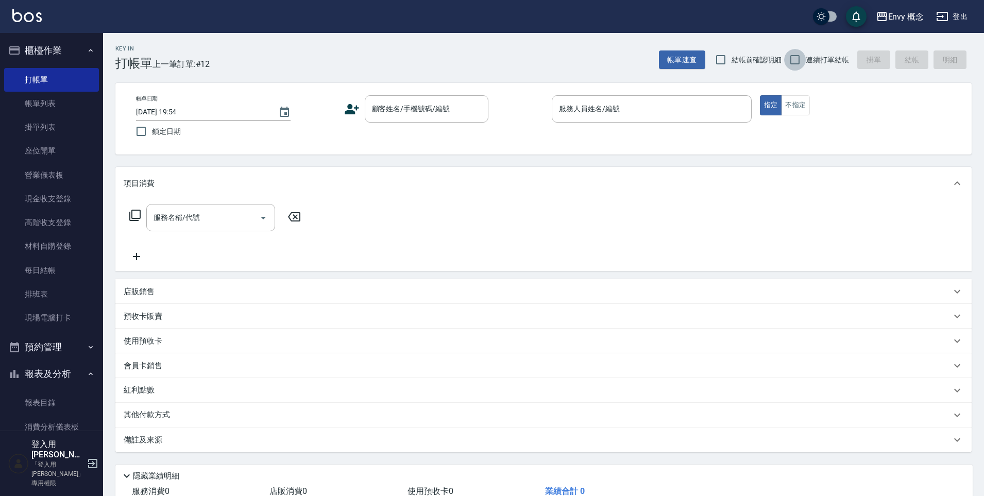
click at [796, 60] on input "連續打單結帳" at bounding box center [795, 60] width 22 height 22
checkbox input "true"
click at [440, 110] on input "顧客姓名/手機號碼/編號" at bounding box center [418, 109] width 99 height 18
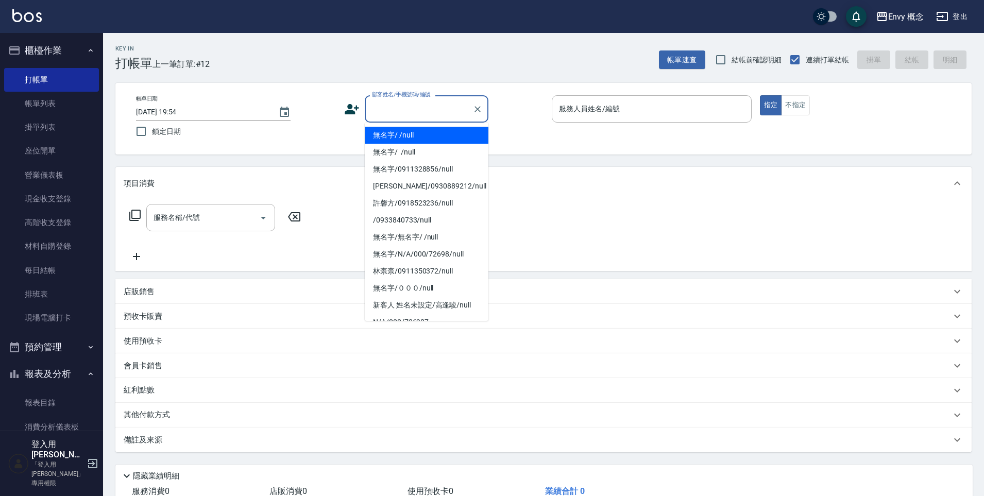
click at [443, 129] on li "無名字/ /null" at bounding box center [427, 135] width 124 height 17
type input "無名字/ /null"
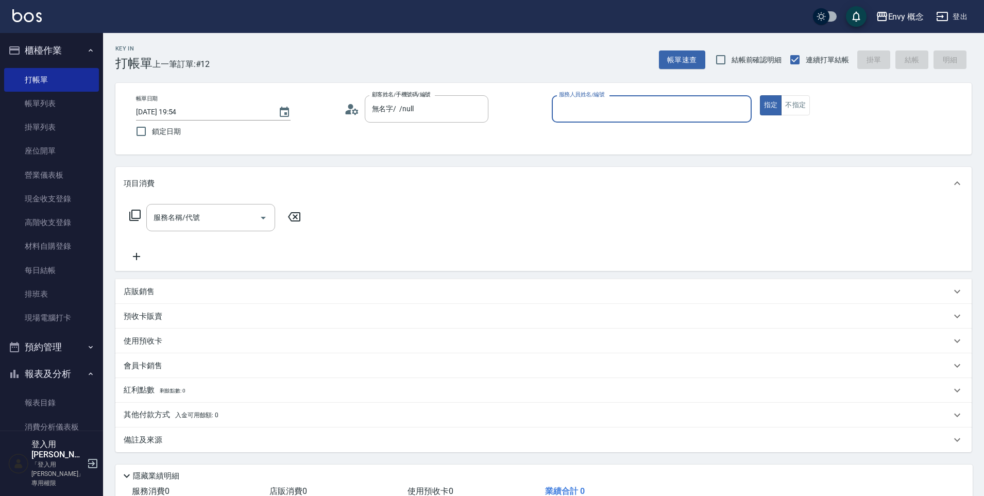
click at [608, 117] on input "服務人員姓名/編號" at bounding box center [651, 109] width 191 height 18
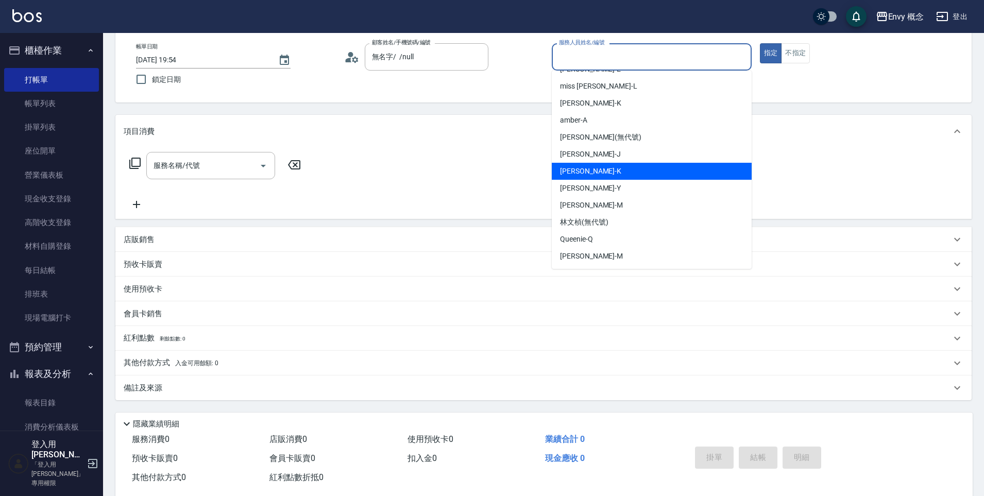
scroll to position [73, 0]
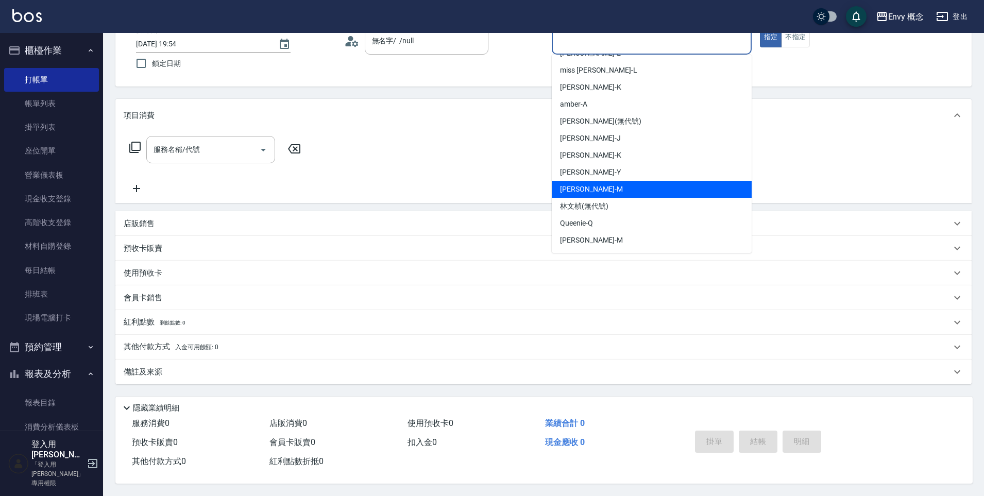
click at [608, 185] on div "Molly -M" at bounding box center [652, 189] width 200 height 17
type input "Molly-M"
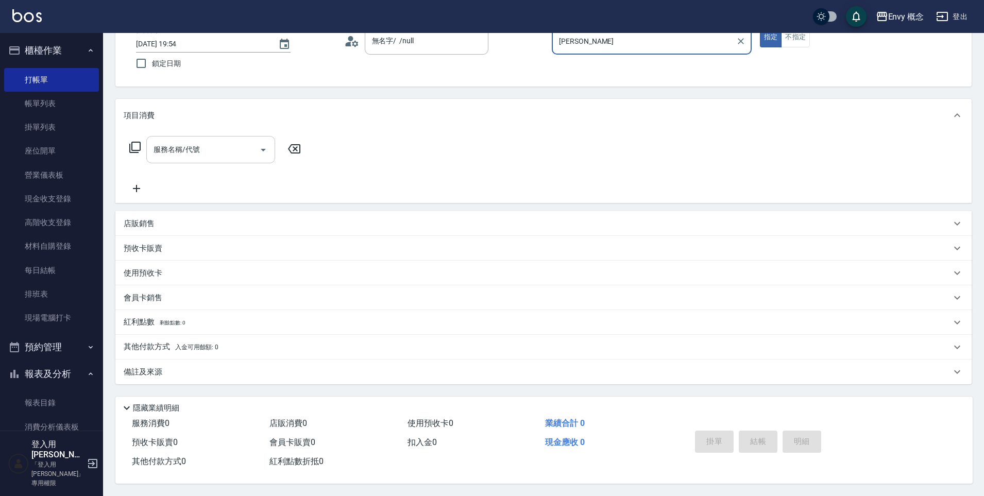
click at [196, 149] on div "服務名稱/代號 服務名稱/代號" at bounding box center [210, 149] width 129 height 27
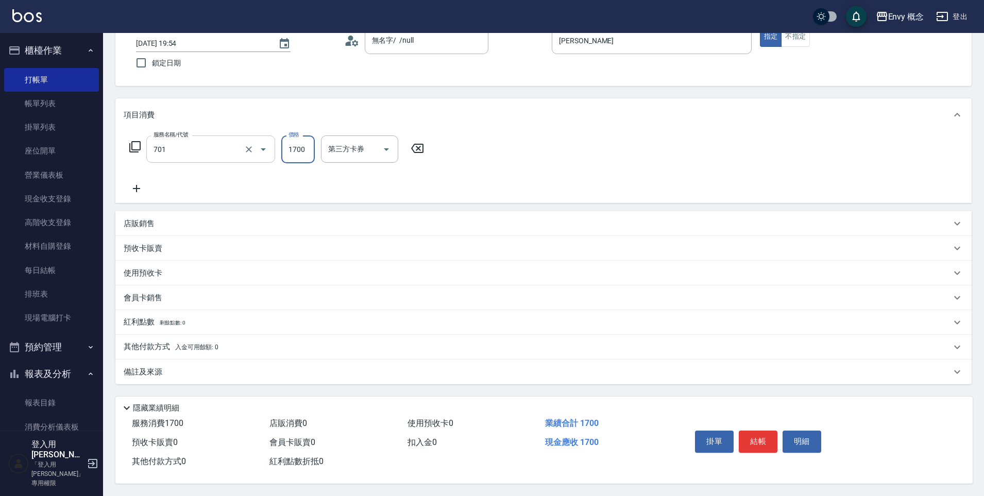
type input "701 染髮(701)"
type input "1500"
click at [751, 435] on button "結帳" at bounding box center [758, 442] width 39 height 22
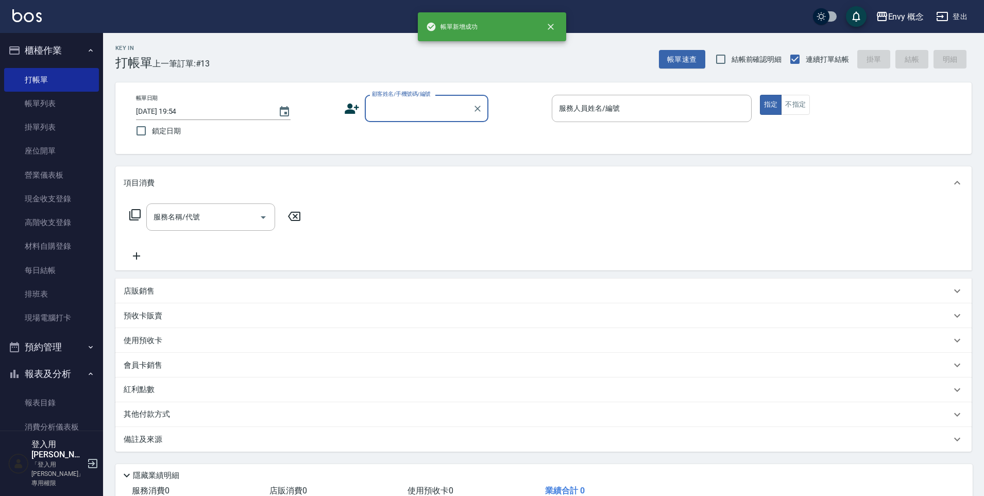
scroll to position [0, 0]
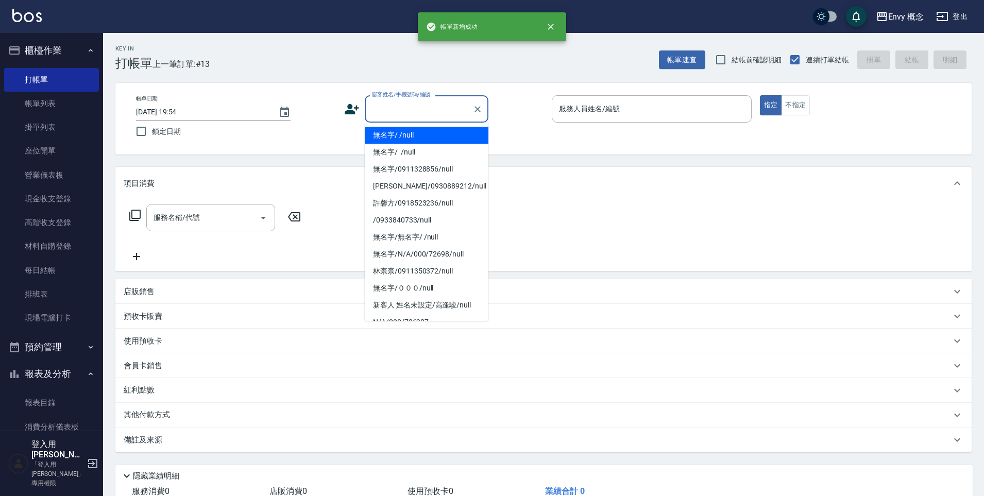
click at [378, 108] on input "顧客姓名/手機號碼/編號" at bounding box center [418, 109] width 99 height 18
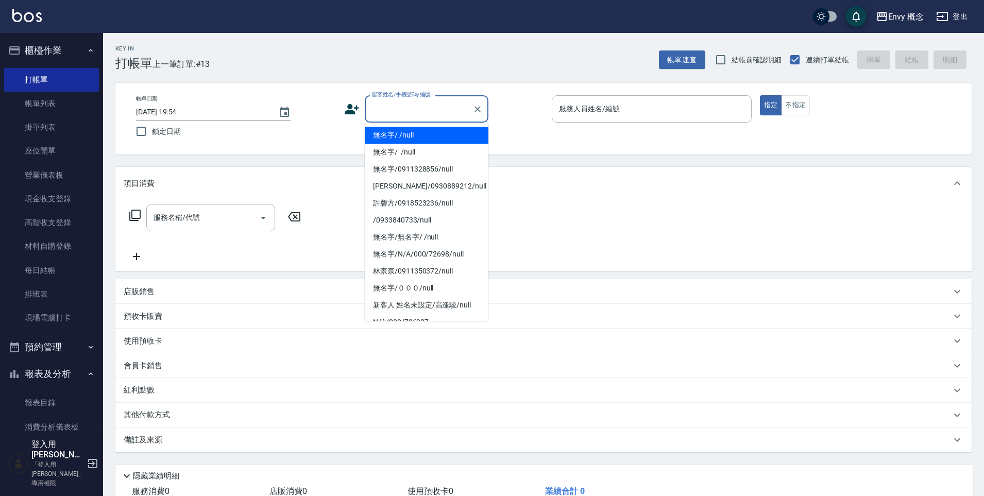
click at [390, 131] on li "無名字/ /null" at bounding box center [427, 135] width 124 height 17
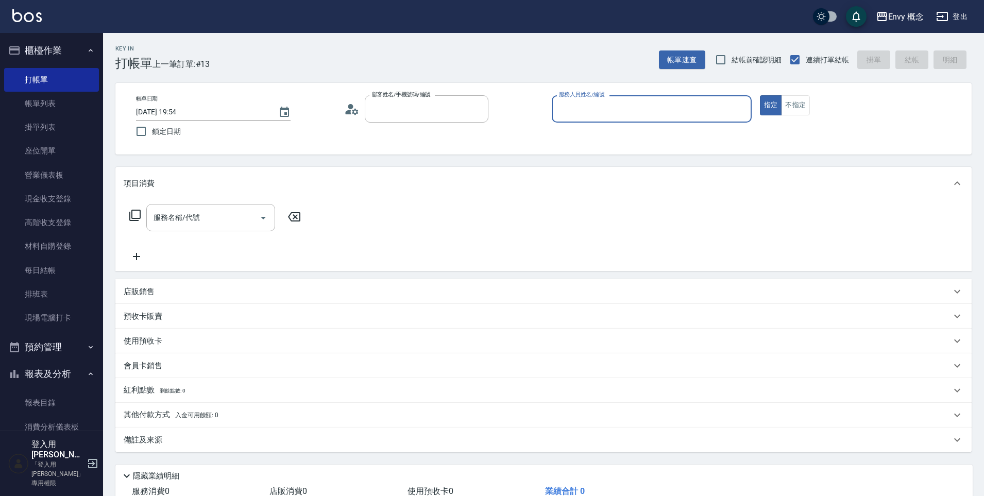
type input "無名字/ /null"
drag, startPoint x: 582, startPoint y: 93, endPoint x: 588, endPoint y: 103, distance: 11.8
click at [582, 93] on label "服務人員姓名/編號" at bounding box center [581, 95] width 45 height 8
click at [582, 100] on input "服務人員姓名/編號" at bounding box center [651, 109] width 191 height 18
click at [588, 104] on input "服務人員姓名/編號" at bounding box center [651, 109] width 191 height 18
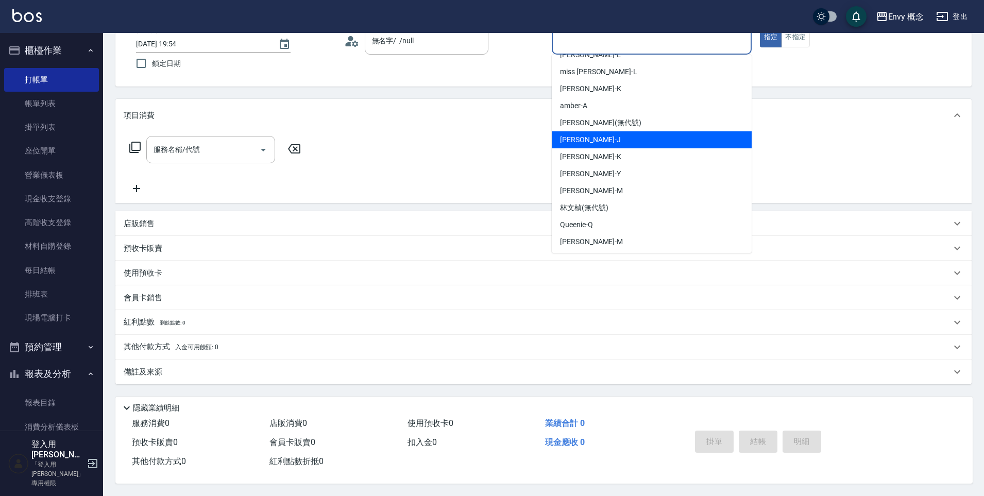
scroll to position [82, 0]
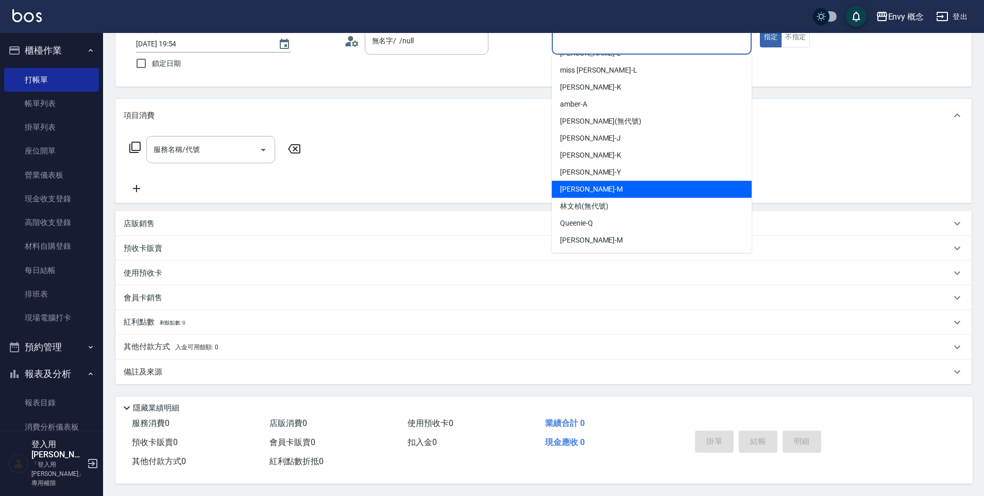
click at [593, 182] on div "Molly -M" at bounding box center [652, 189] width 200 height 17
type input "Molly-M"
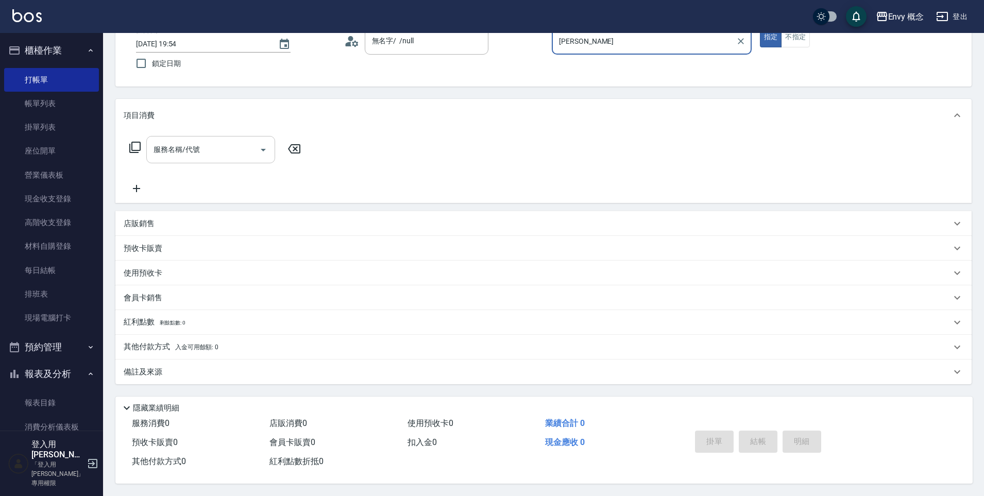
click at [181, 145] on div "服務名稱/代號 服務名稱/代號" at bounding box center [210, 149] width 129 height 27
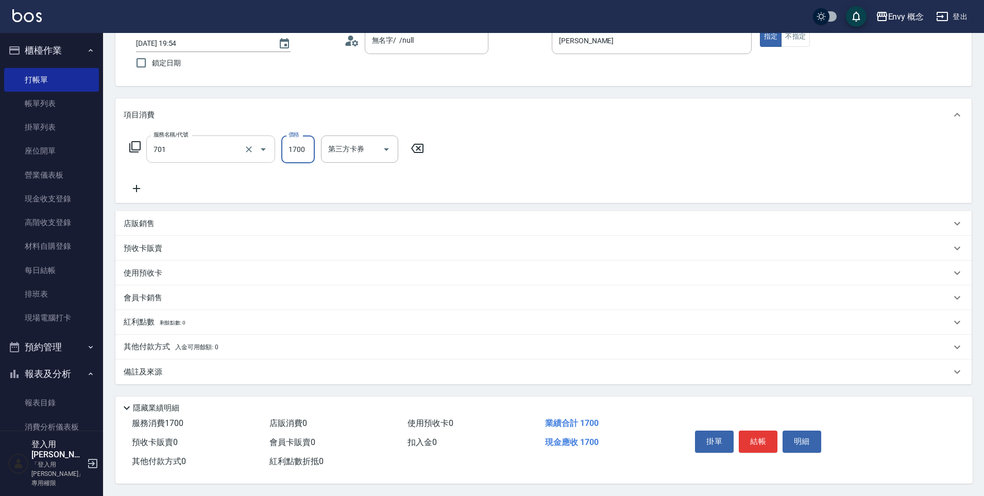
type input "701 染髮(701)"
type input "3000"
click at [764, 435] on button "結帳" at bounding box center [758, 442] width 39 height 22
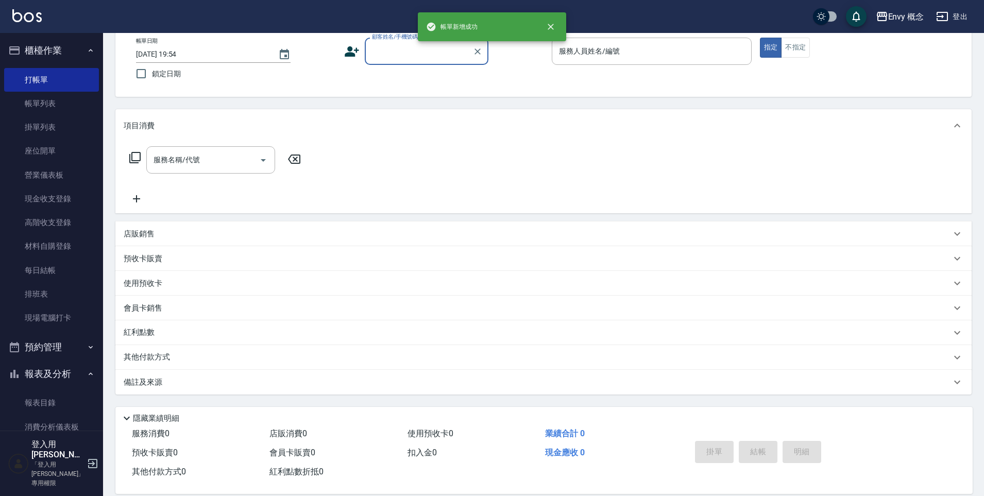
scroll to position [0, 0]
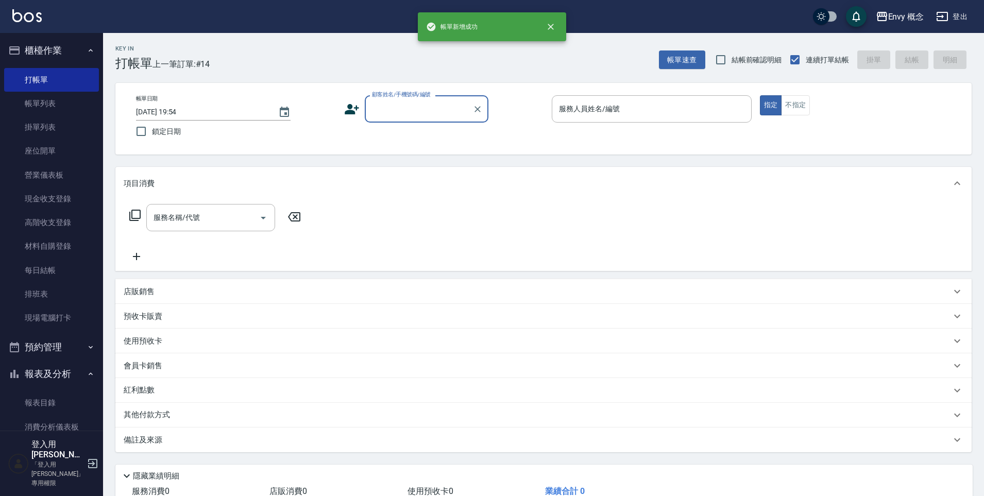
click at [441, 112] on input "顧客姓名/手機號碼/編號" at bounding box center [418, 109] width 99 height 18
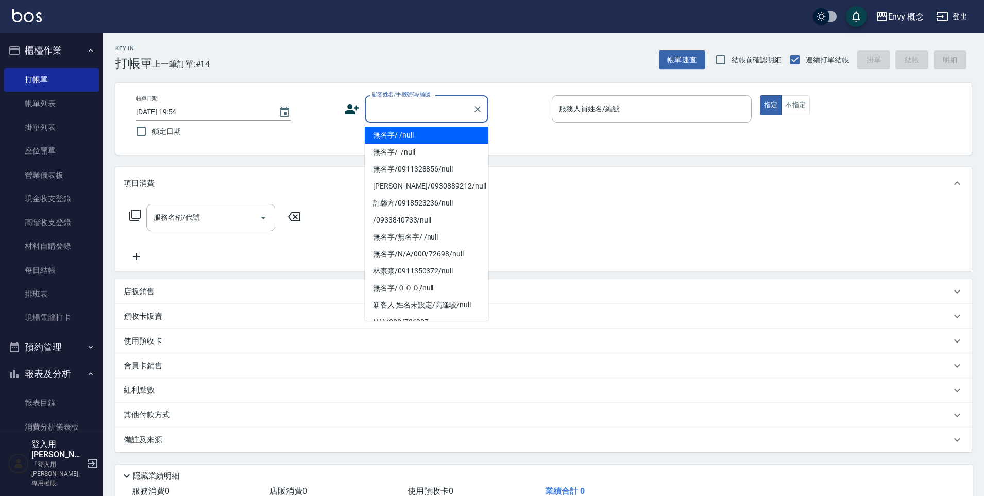
click at [435, 138] on li "無名字/ /null" at bounding box center [427, 135] width 124 height 17
type input "無名字/ /null"
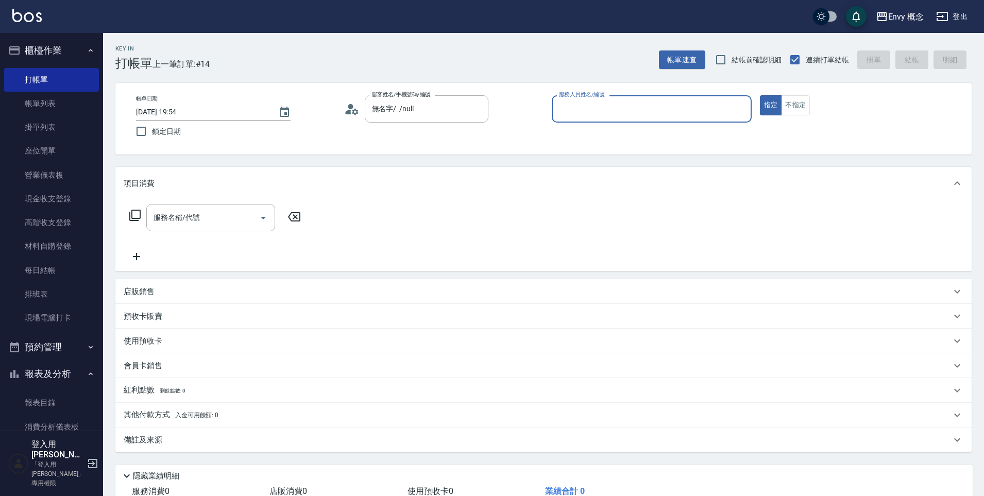
click at [602, 124] on p at bounding box center [652, 128] width 200 height 11
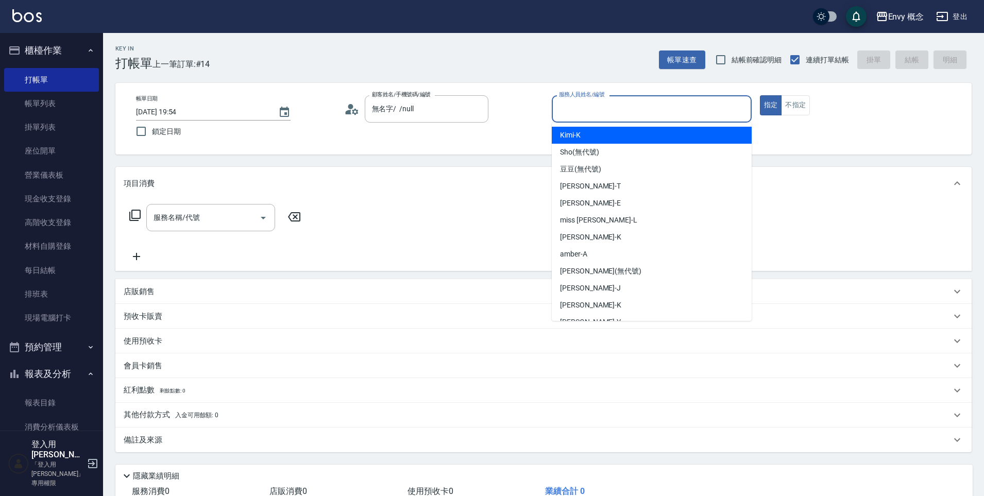
click at [605, 113] on input "服務人員姓名/編號" at bounding box center [651, 109] width 191 height 18
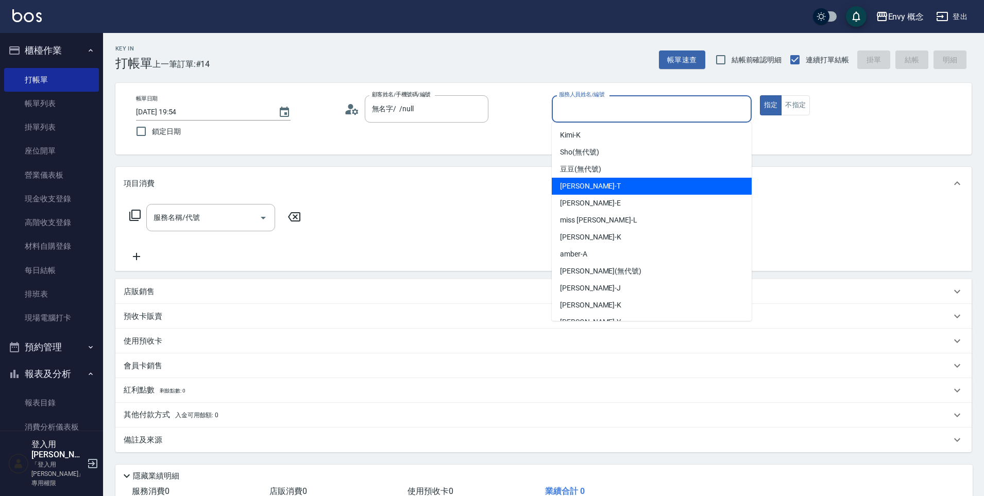
click at [585, 186] on div "Tim -T" at bounding box center [652, 186] width 200 height 17
type input "Tim-T"
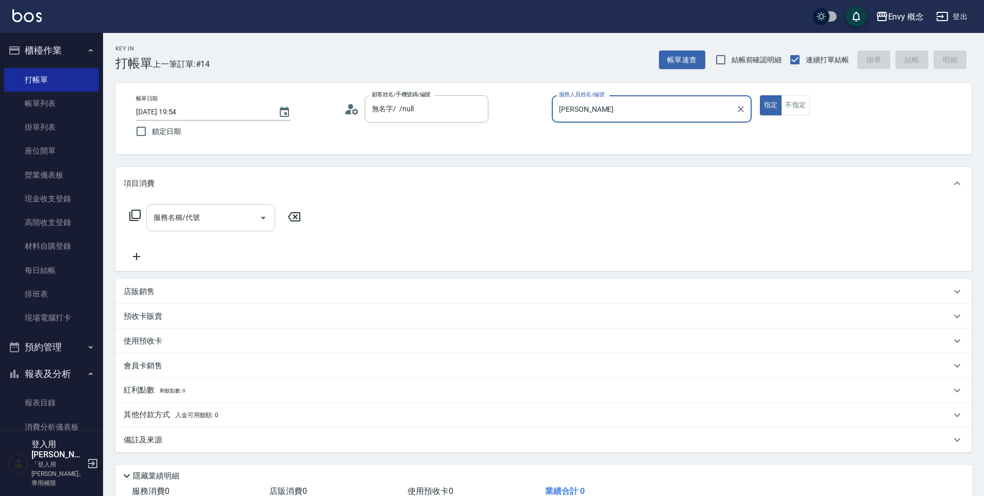
click at [250, 213] on input "服務名稱/代號" at bounding box center [203, 218] width 104 height 18
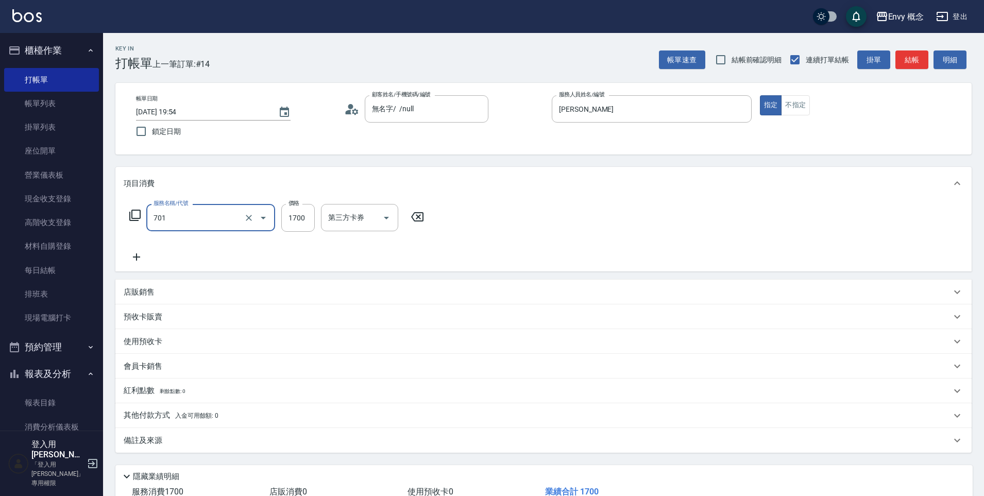
type input "701 染髮(701)"
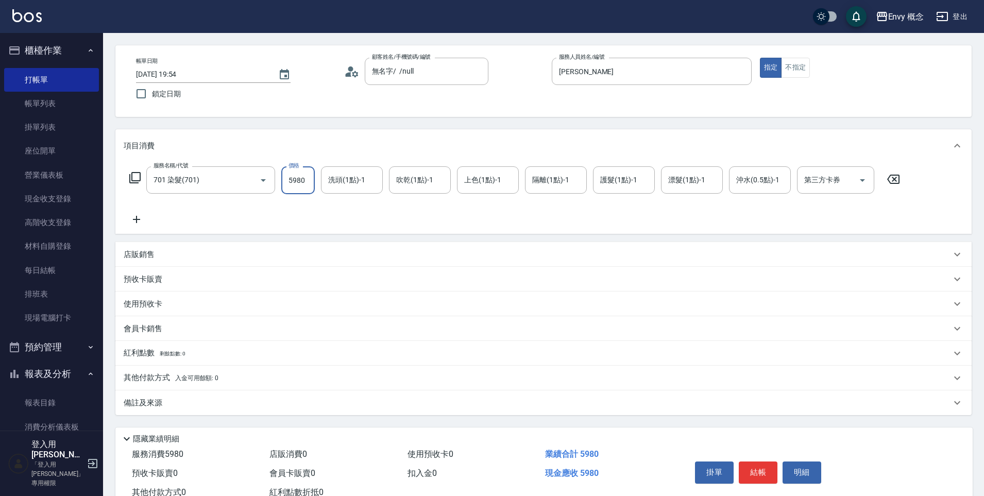
scroll to position [73, 0]
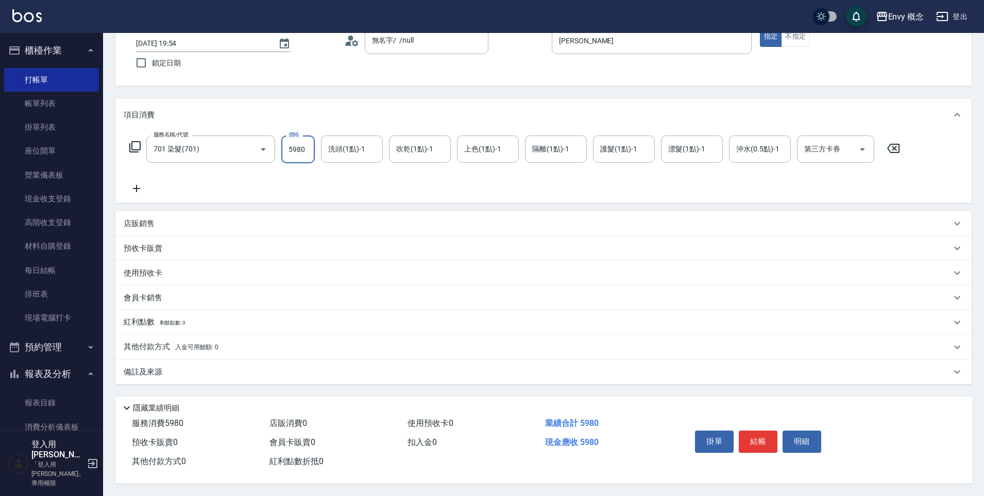
type input "5980"
click at [177, 344] on span "入金可用餘額: 0" at bounding box center [197, 347] width 44 height 7
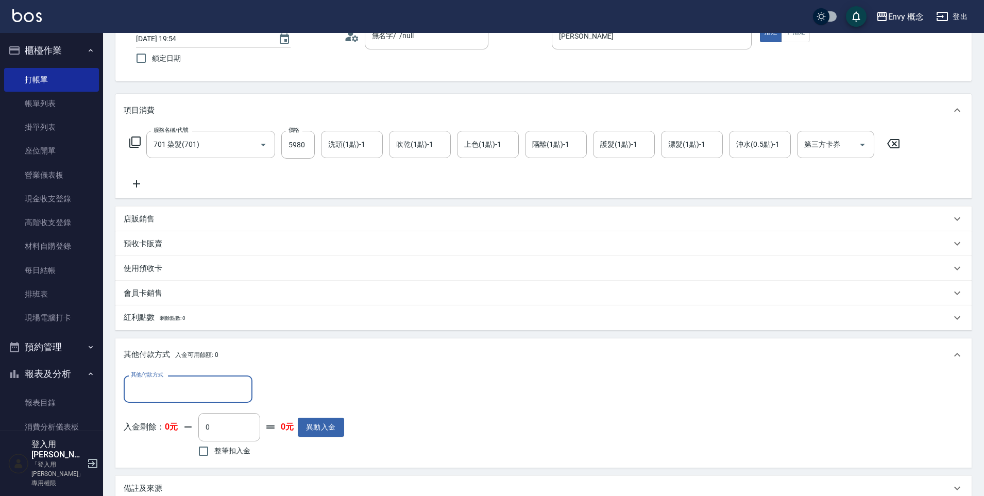
scroll to position [0, 0]
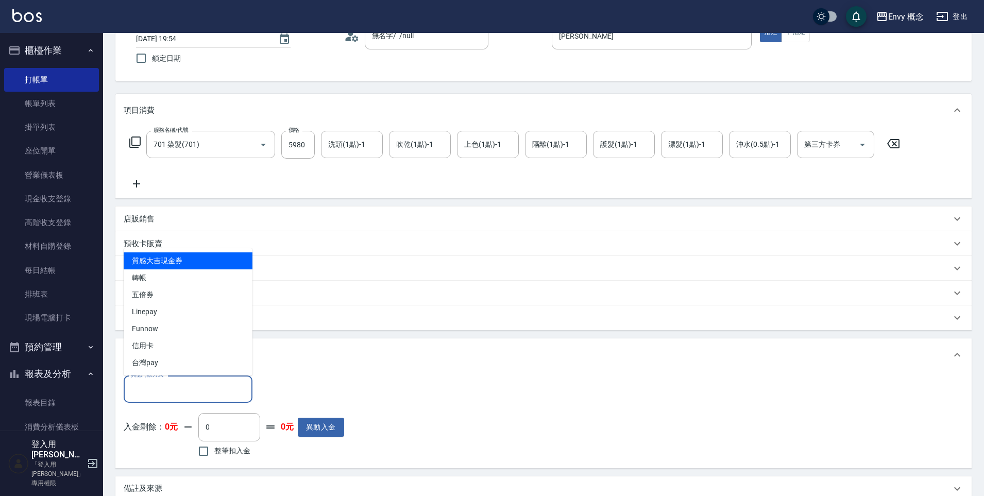
click at [210, 382] on input "其他付款方式" at bounding box center [188, 389] width 120 height 18
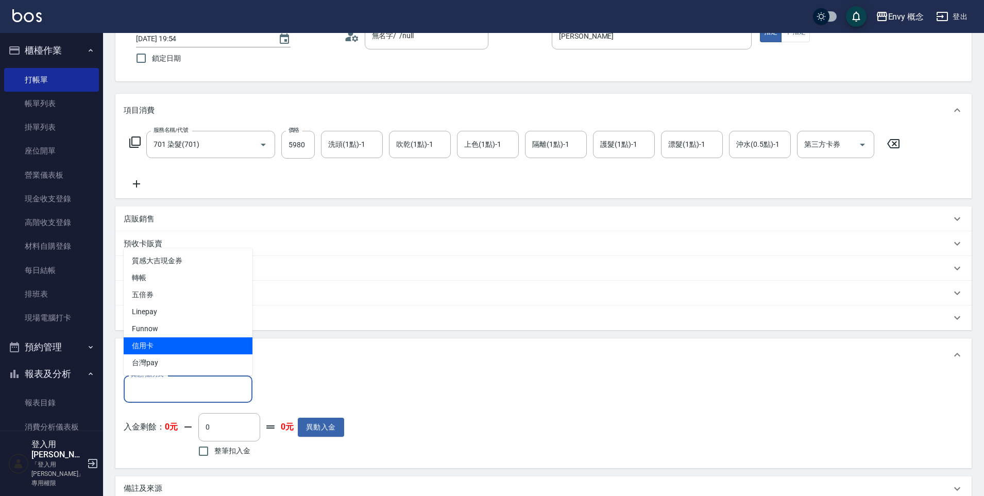
click at [182, 342] on span "信用卡" at bounding box center [188, 345] width 129 height 17
type input "信用卡"
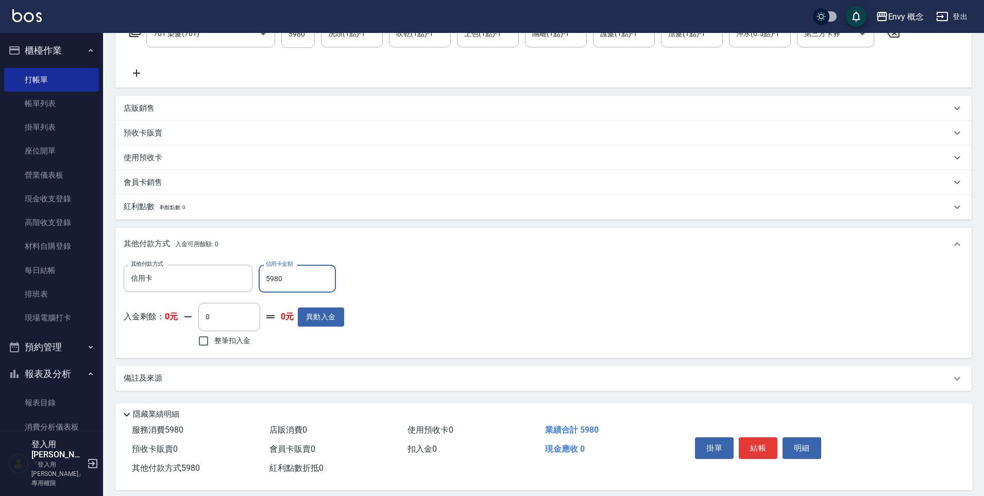
scroll to position [195, 0]
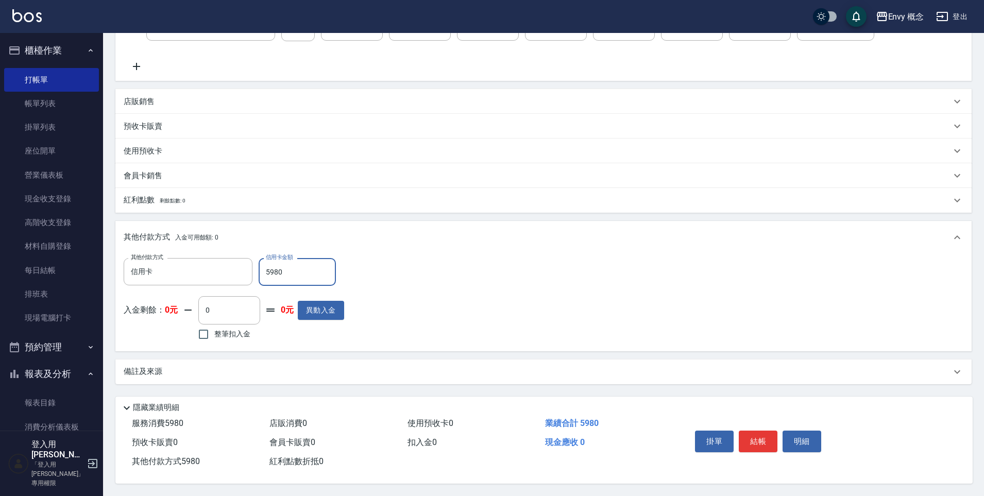
type input "5980"
click at [748, 433] on button "結帳" at bounding box center [758, 442] width 39 height 22
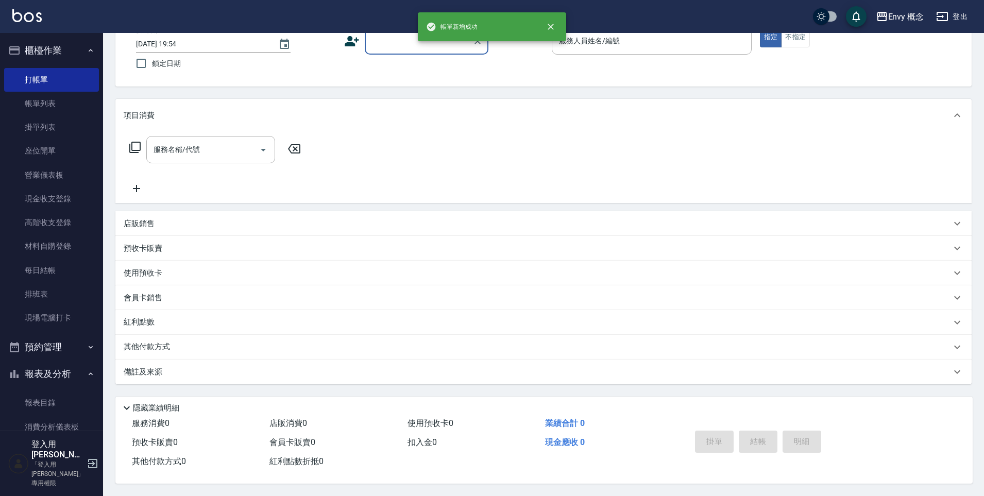
scroll to position [0, 0]
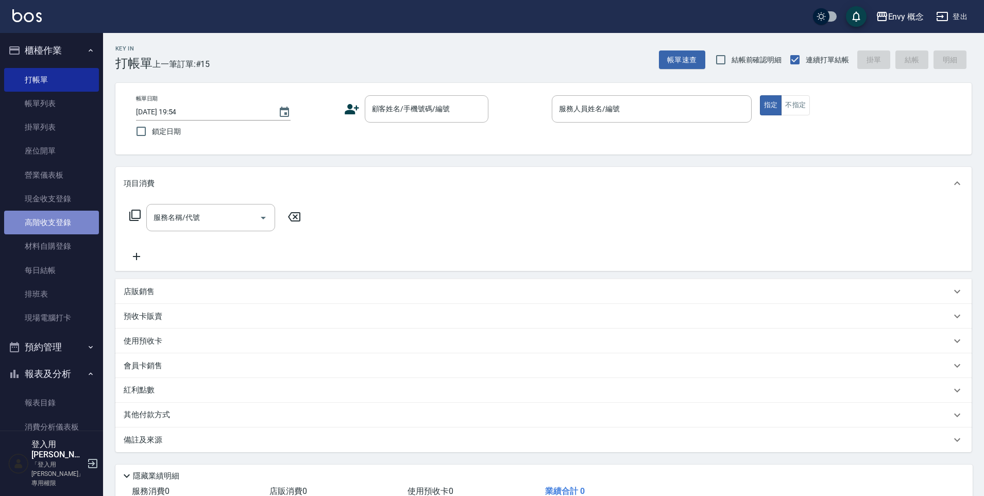
click at [67, 223] on link "高階收支登錄" at bounding box center [51, 223] width 95 height 24
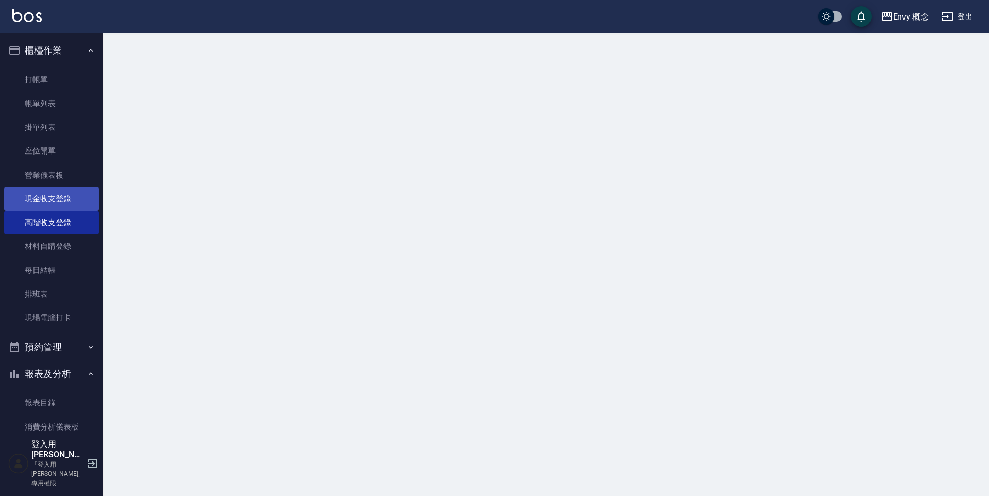
click at [65, 201] on link "現金收支登錄" at bounding box center [51, 199] width 95 height 24
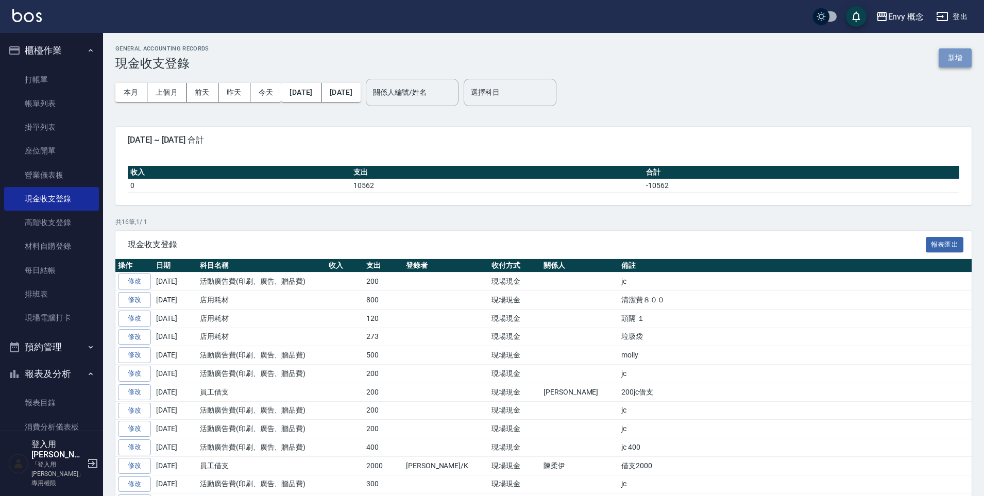
click at [963, 57] on button "新增" at bounding box center [955, 57] width 33 height 19
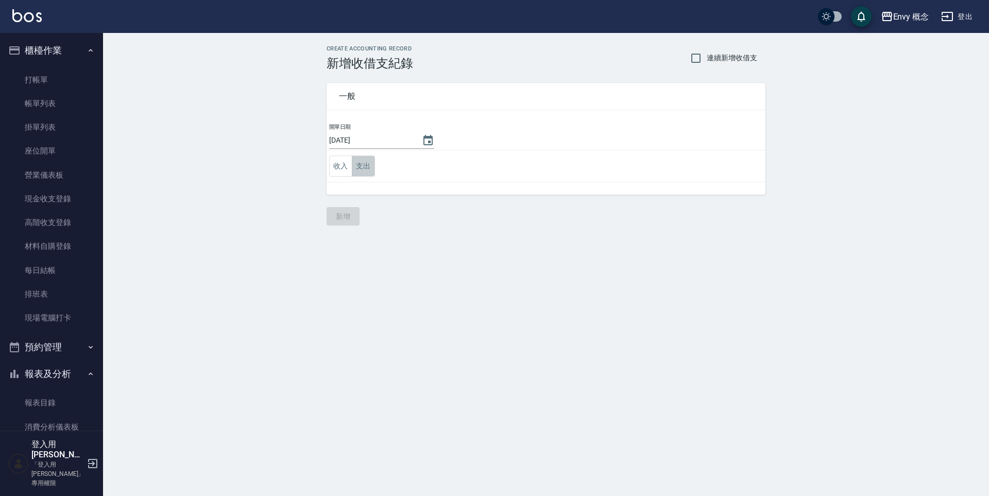
click at [364, 166] on button "支出" at bounding box center [363, 166] width 23 height 21
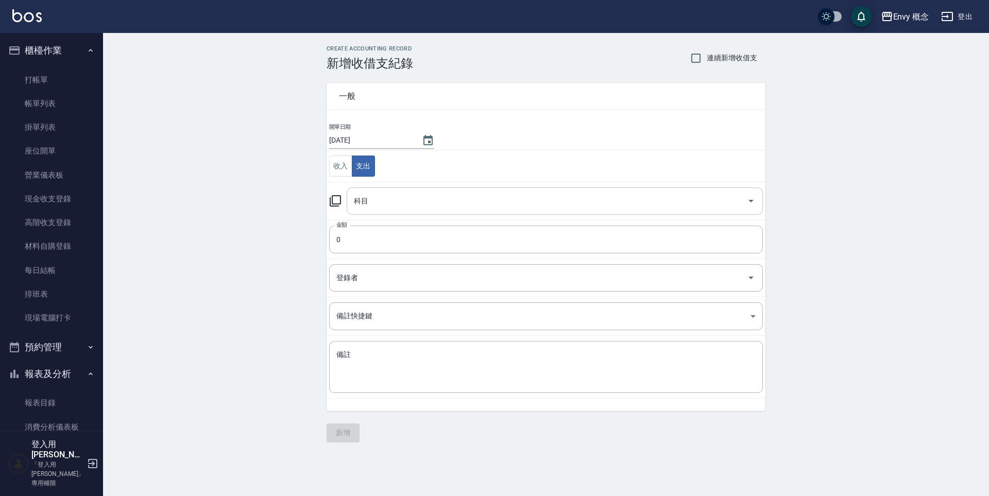
click at [382, 197] on input "科目" at bounding box center [547, 201] width 392 height 18
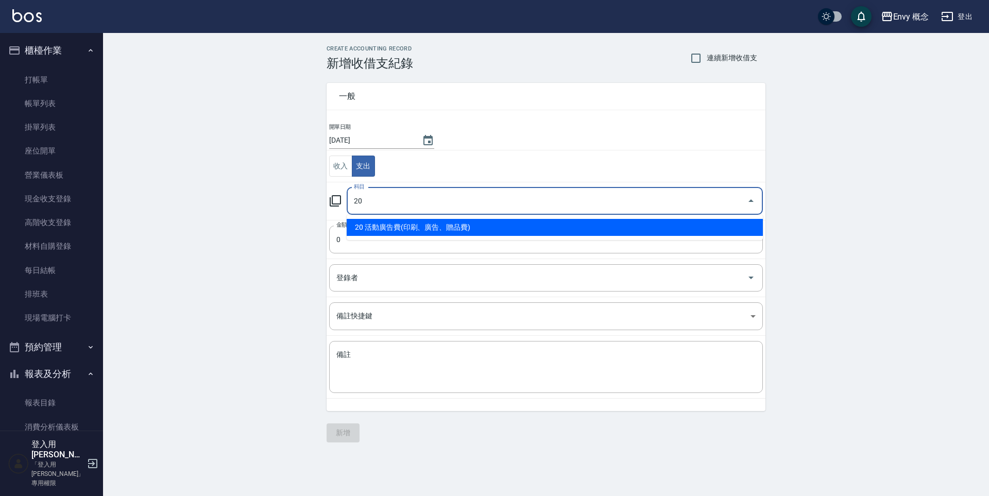
click at [478, 228] on li "20 活動廣告費(印刷、廣告、贈品費)" at bounding box center [555, 227] width 416 height 17
type input "20 活動廣告費(印刷、廣告、贈品費)"
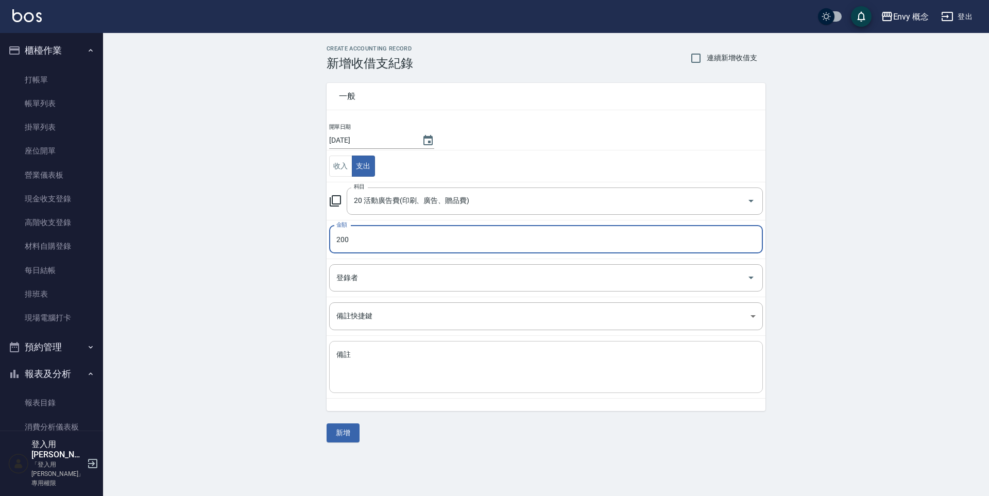
type input "200"
click at [411, 354] on textarea "備註" at bounding box center [545, 367] width 419 height 35
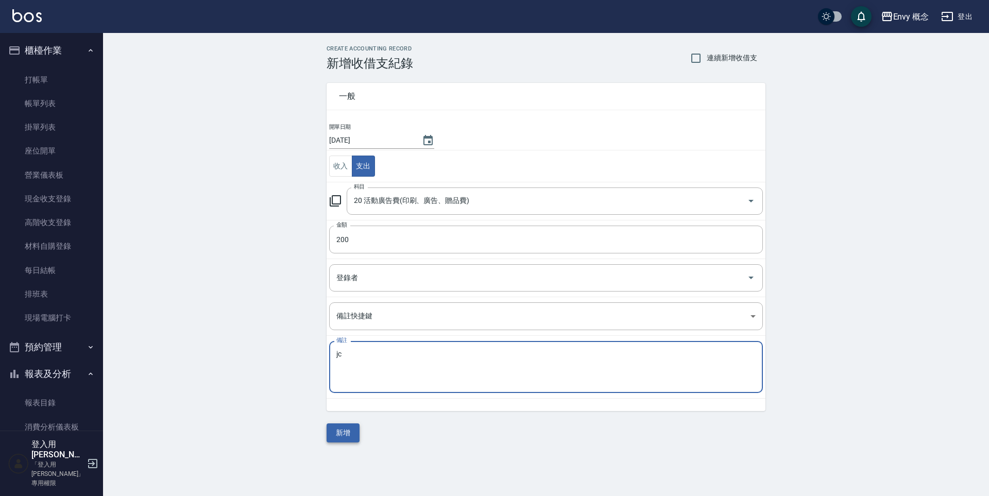
type textarea "jc"
click at [347, 433] on button "新增" at bounding box center [343, 432] width 33 height 19
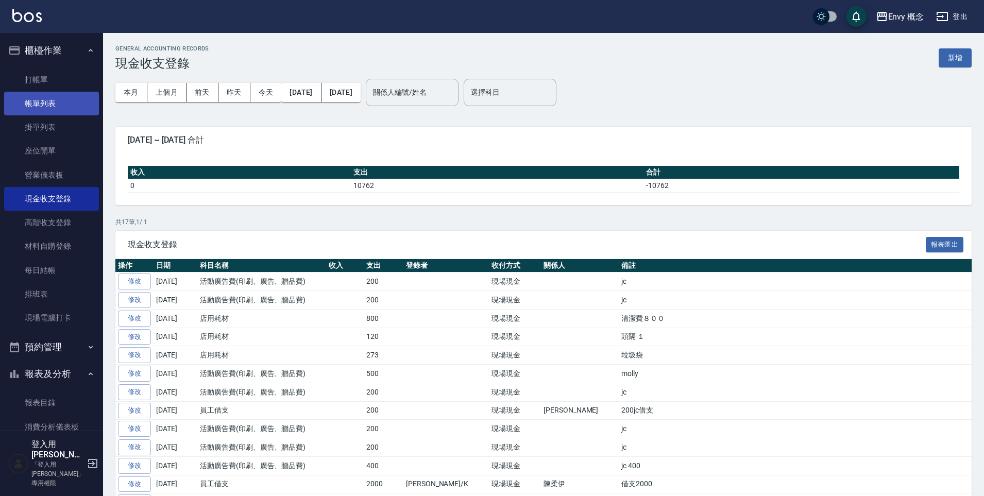
click at [61, 101] on link "帳單列表" at bounding box center [51, 104] width 95 height 24
click at [63, 107] on link "帳單列表" at bounding box center [51, 104] width 95 height 24
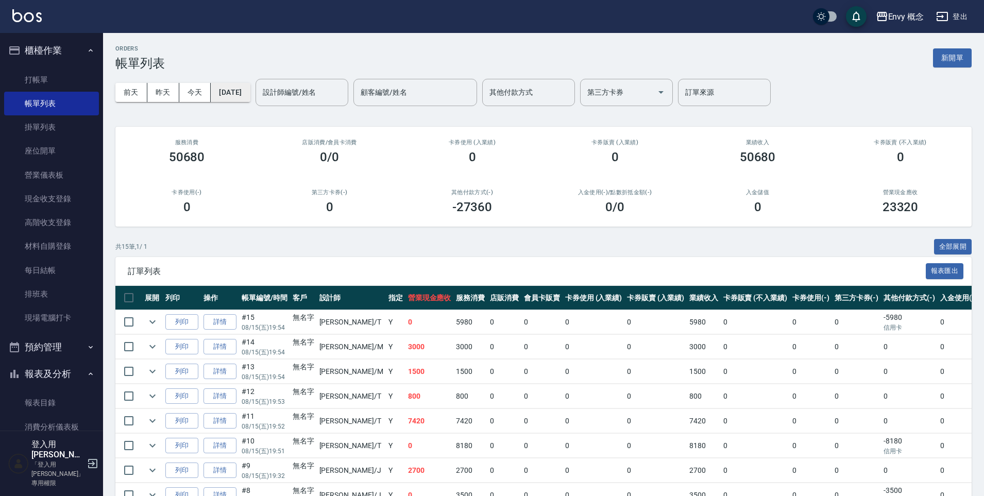
click at [250, 94] on button "[DATE]" at bounding box center [230, 92] width 39 height 19
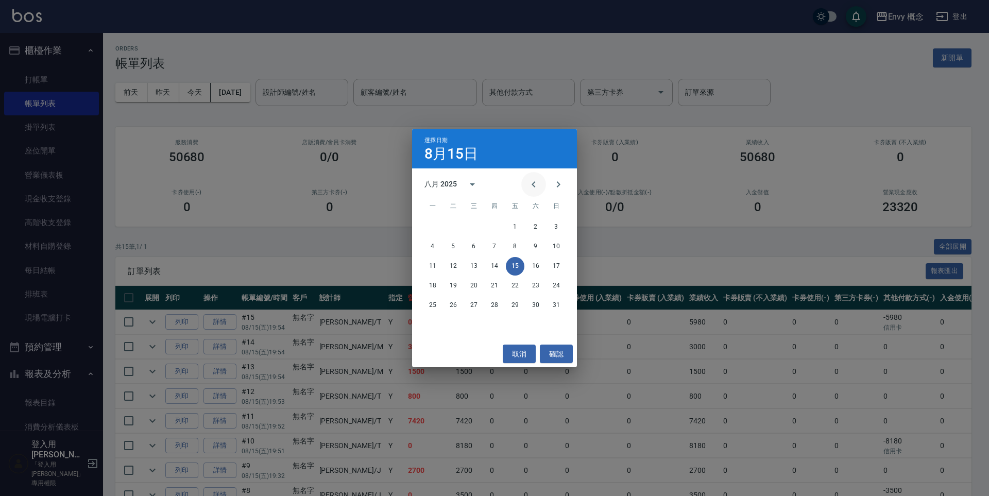
click at [532, 179] on icon "Previous month" at bounding box center [534, 184] width 12 height 12
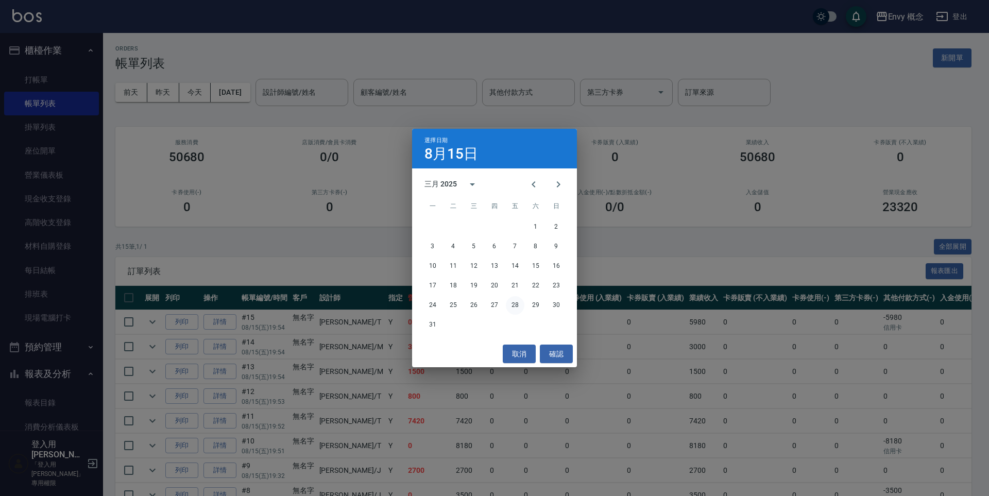
click at [516, 308] on button "28" at bounding box center [515, 305] width 19 height 19
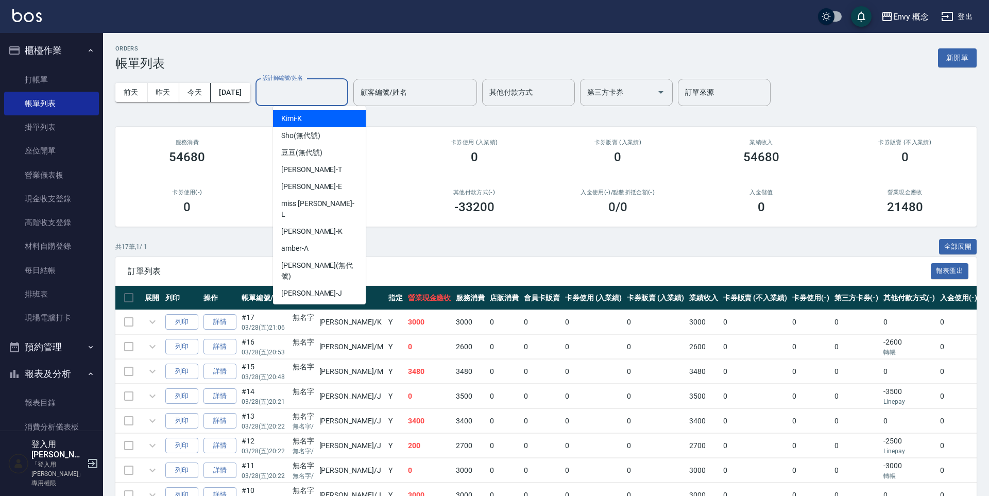
click at [314, 89] on div "設計師編號/姓名 設計師編號/姓名" at bounding box center [302, 92] width 93 height 27
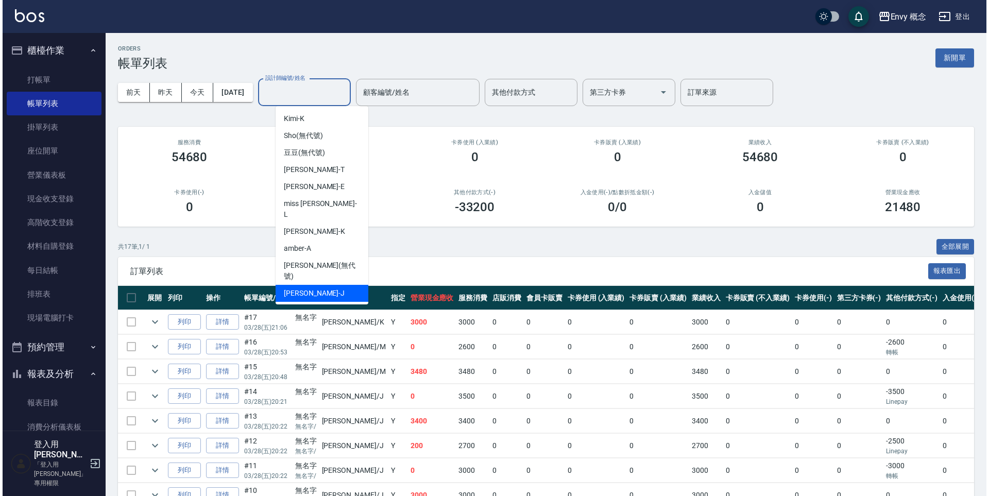
scroll to position [82, 0]
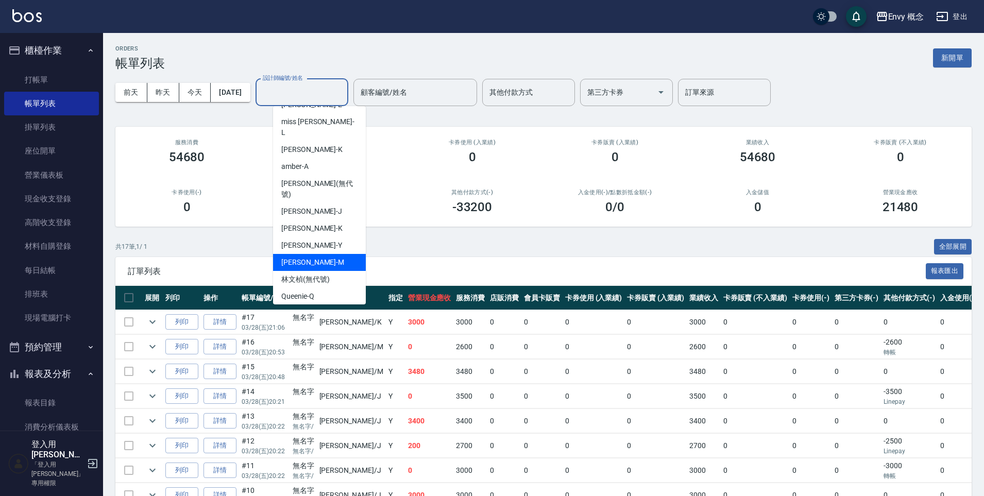
click at [327, 254] on div "Molly -M" at bounding box center [319, 262] width 93 height 17
type input "Molly-M"
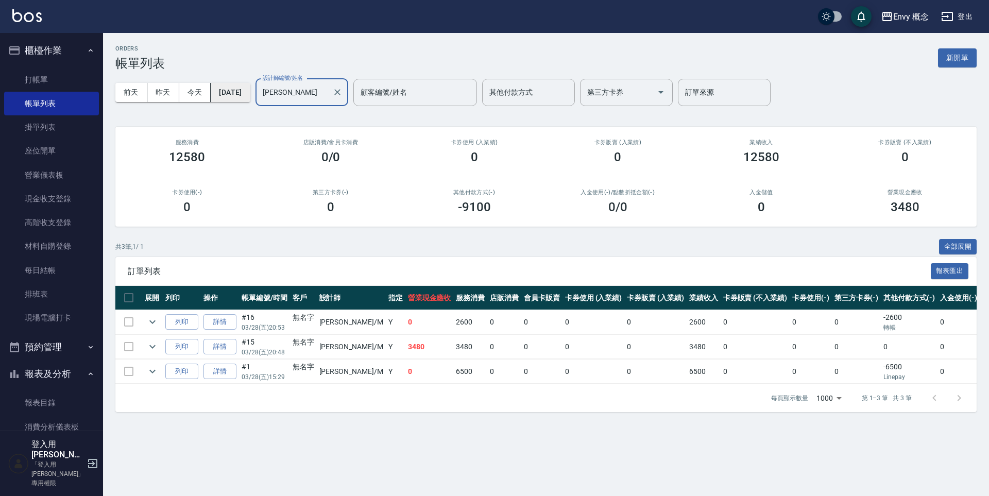
click at [250, 91] on button "2025/03/28" at bounding box center [230, 92] width 39 height 19
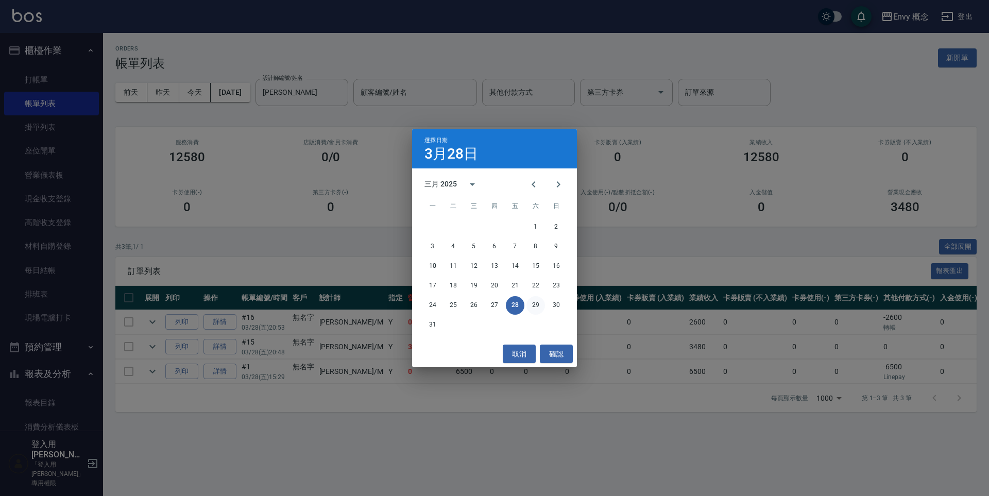
click at [533, 301] on button "29" at bounding box center [535, 305] width 19 height 19
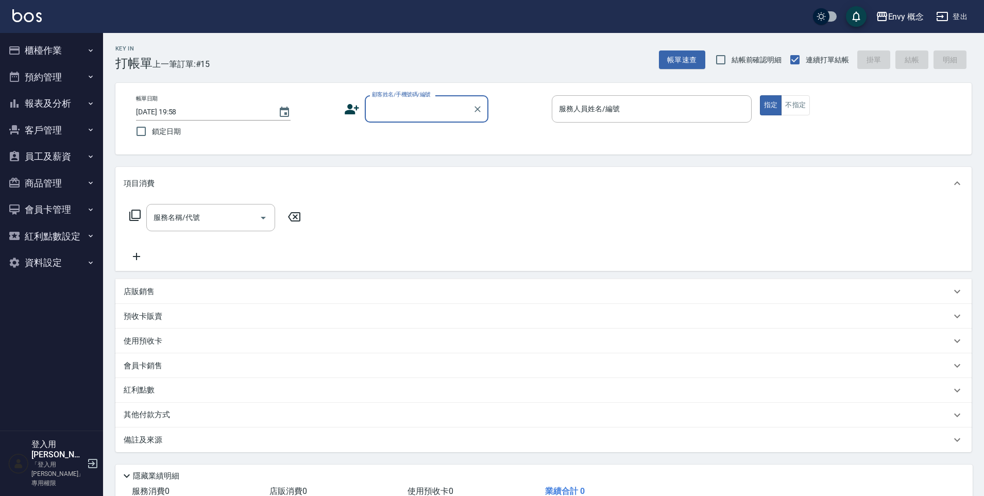
click at [60, 53] on button "櫃檯作業" at bounding box center [51, 50] width 95 height 27
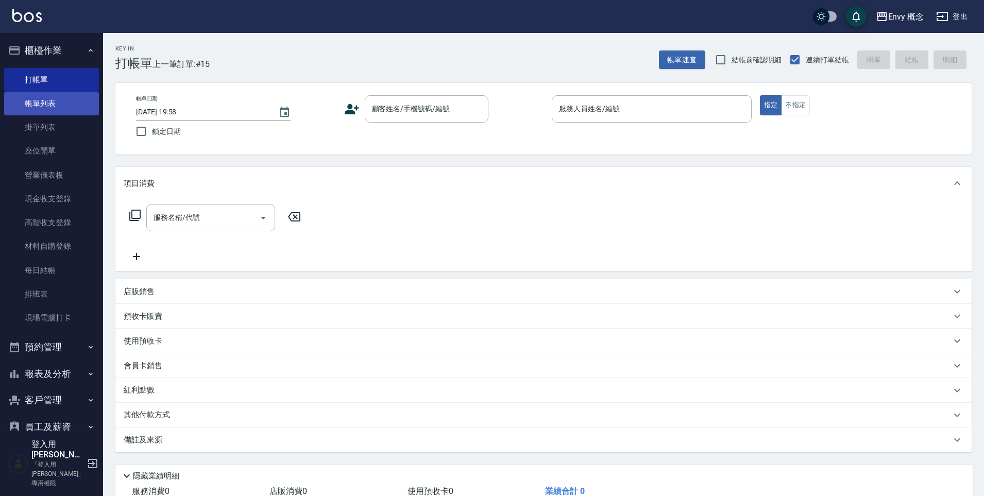
drag, startPoint x: 45, startPoint y: 104, endPoint x: 39, endPoint y: 106, distance: 6.9
click at [46, 104] on link "帳單列表" at bounding box center [51, 104] width 95 height 24
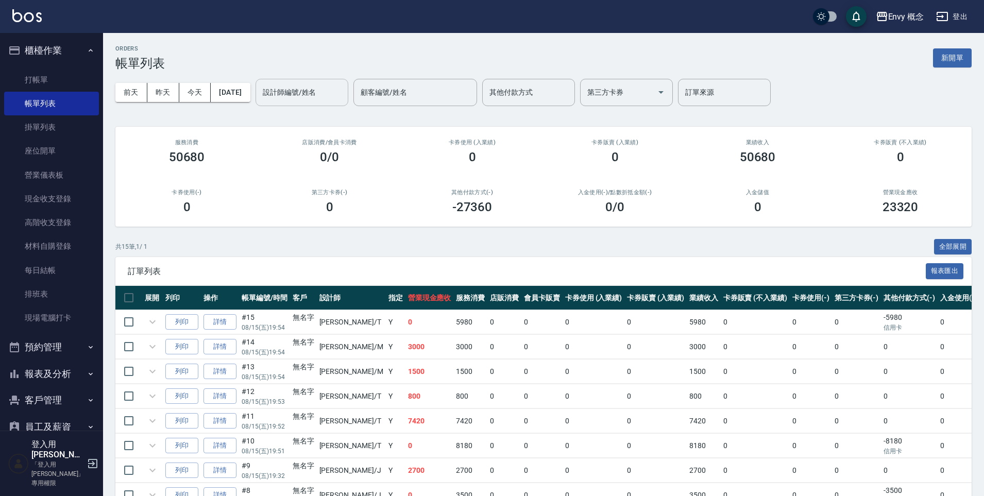
click at [285, 92] on div "設計師編號/姓名 設計師編號/姓名" at bounding box center [302, 92] width 93 height 27
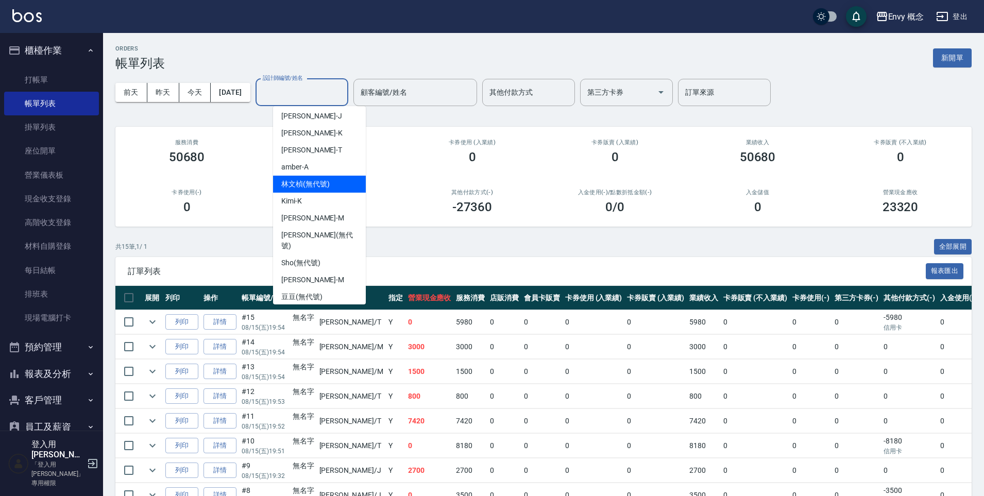
scroll to position [82, 0]
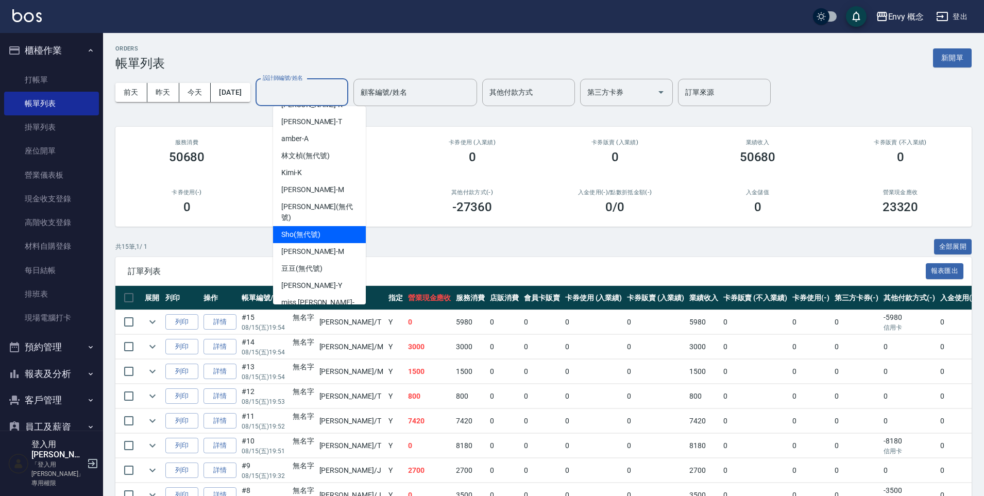
click at [321, 231] on div "Sho (無代號)" at bounding box center [319, 234] width 93 height 17
type input "Sho(無代號)"
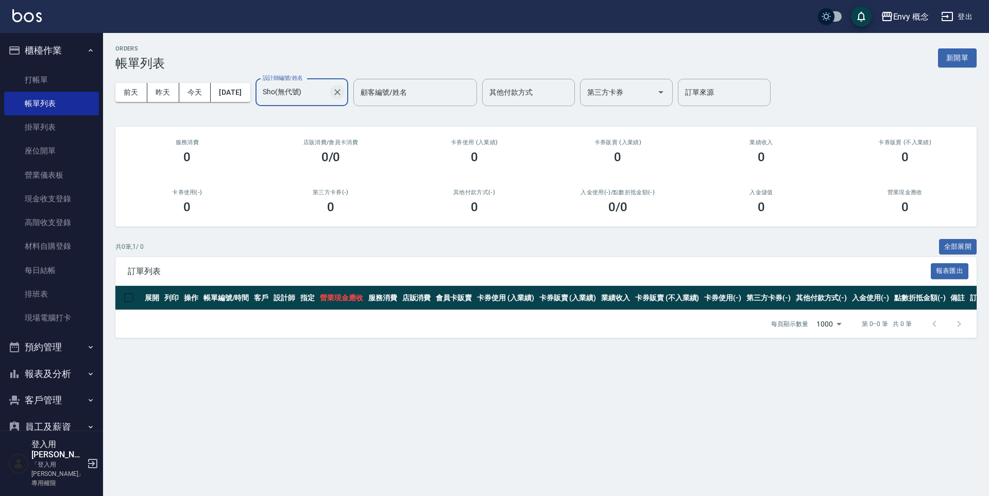
click at [343, 97] on icon "Clear" at bounding box center [337, 92] width 10 height 10
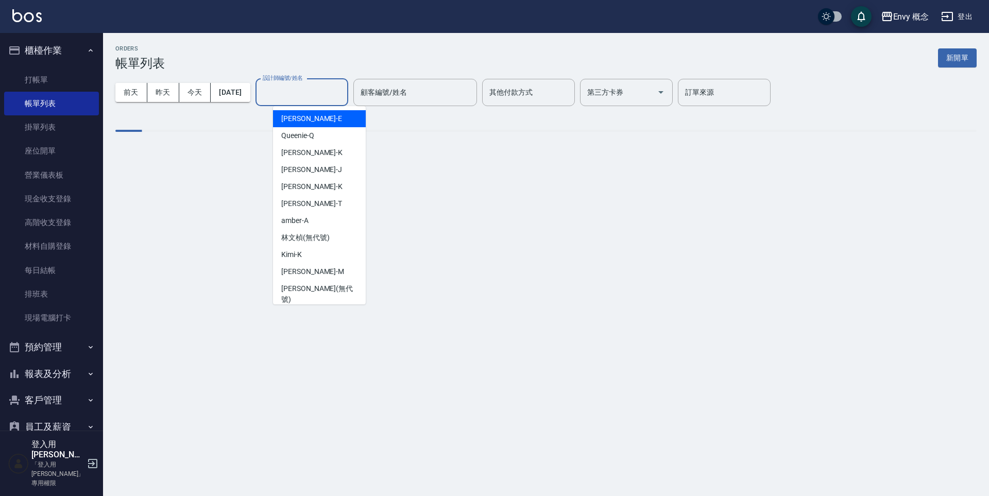
click at [344, 97] on input "設計師編號/姓名" at bounding box center [301, 92] width 83 height 18
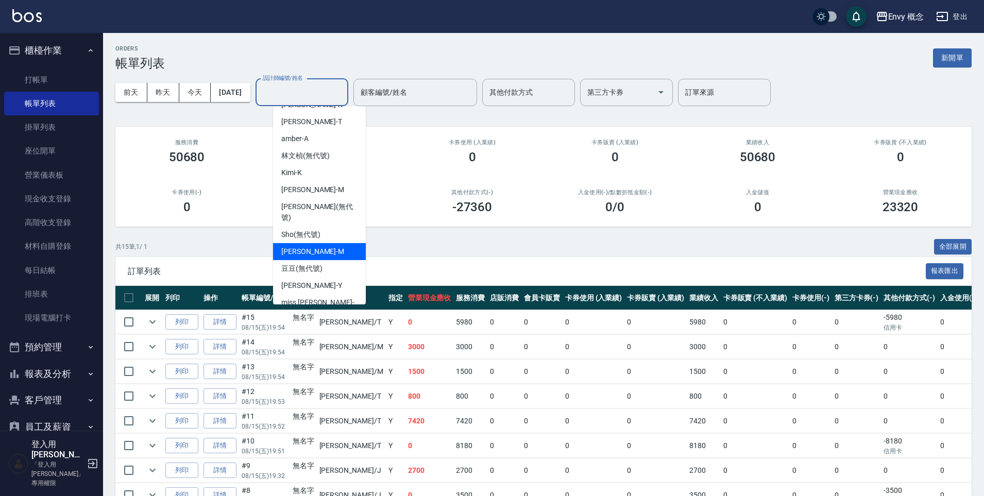
click at [329, 243] on div "Molly -M" at bounding box center [319, 251] width 93 height 17
type input "[PERSON_NAME]"
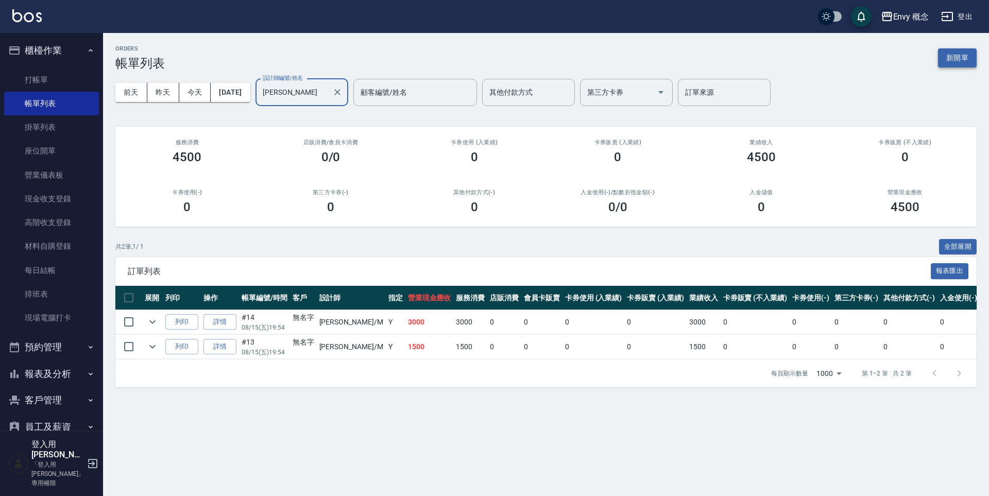
click at [956, 58] on button "新開單" at bounding box center [957, 57] width 39 height 19
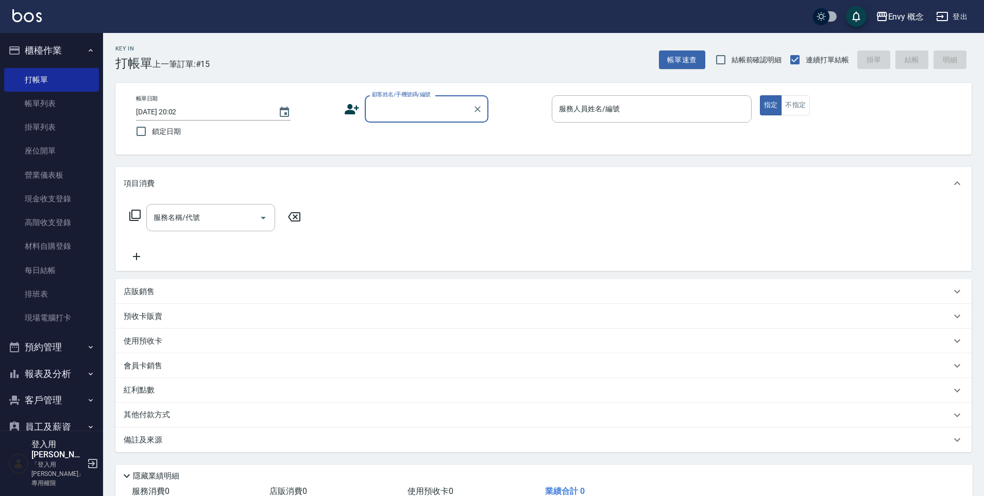
click at [428, 100] on input "顧客姓名/手機號碼/編號" at bounding box center [418, 109] width 99 height 18
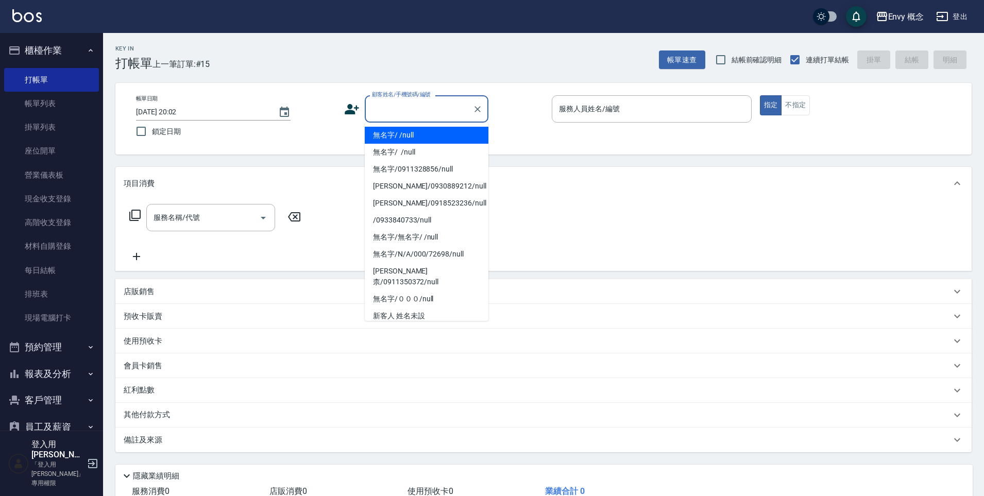
click at [421, 126] on ul "無名字/ /null 無名字/ /null 無名字/0911328856/null Ken/0930889212/null 許馨方/0918523236/nu…" at bounding box center [427, 222] width 124 height 198
click at [436, 134] on li "無名字/ /null" at bounding box center [427, 135] width 124 height 17
type input "無名字/ /null"
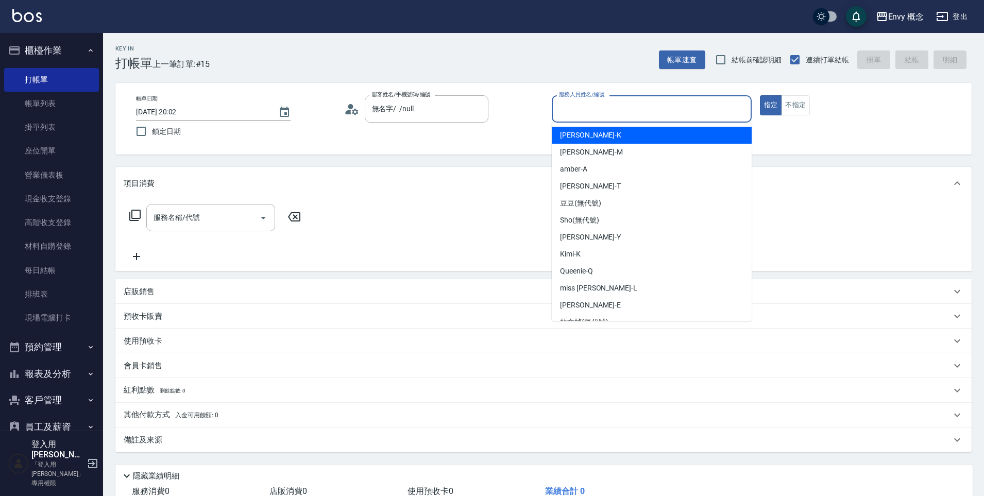
click at [577, 114] on input "服務人員姓名/編號" at bounding box center [651, 109] width 191 height 18
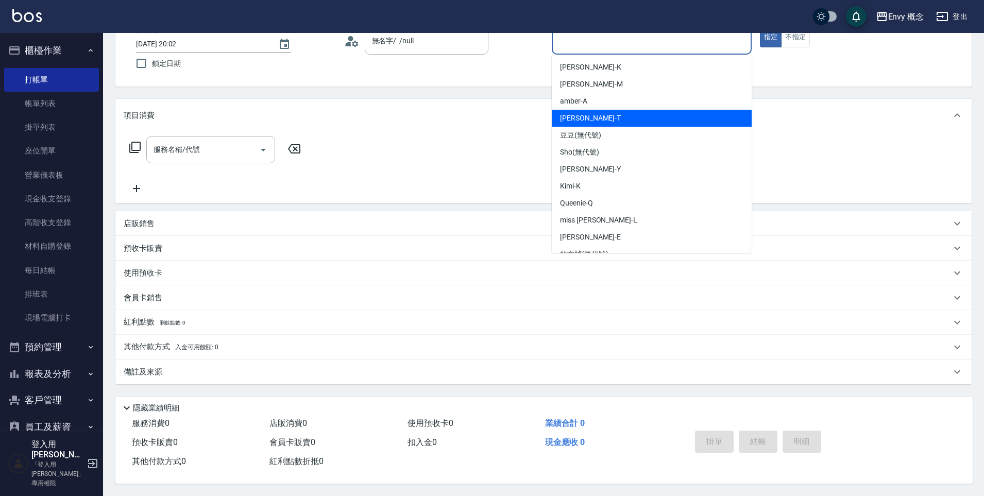
scroll to position [82, 0]
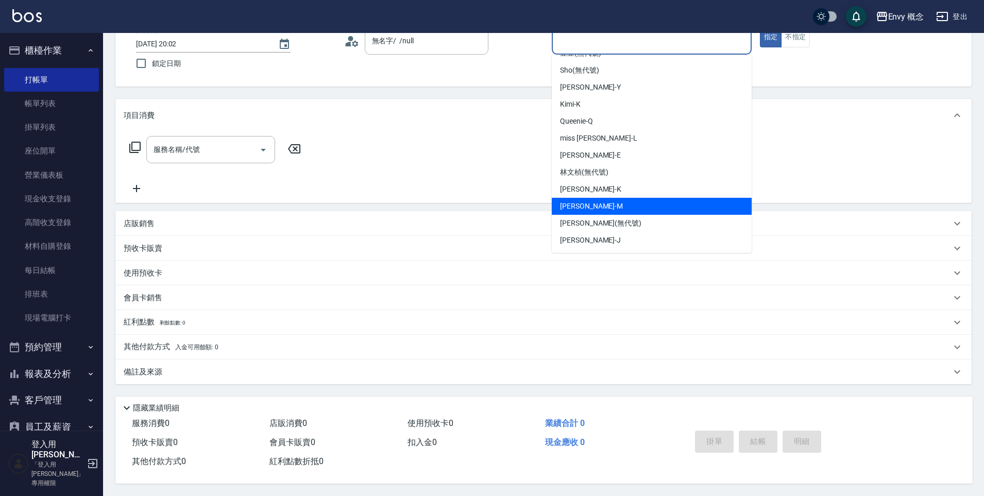
click at [603, 207] on div "Molly -M" at bounding box center [652, 206] width 200 height 17
type input "Molly-M"
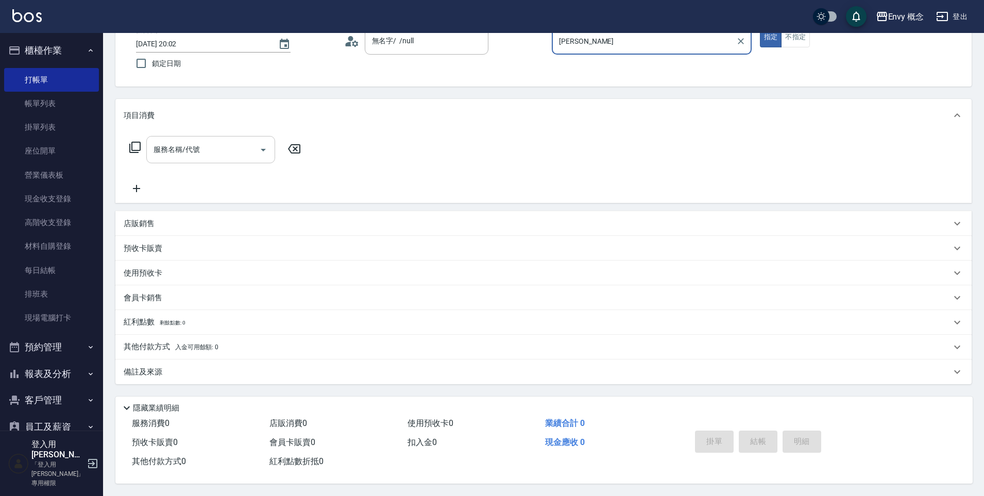
click at [227, 150] on input "服務名稱/代號" at bounding box center [203, 150] width 104 height 18
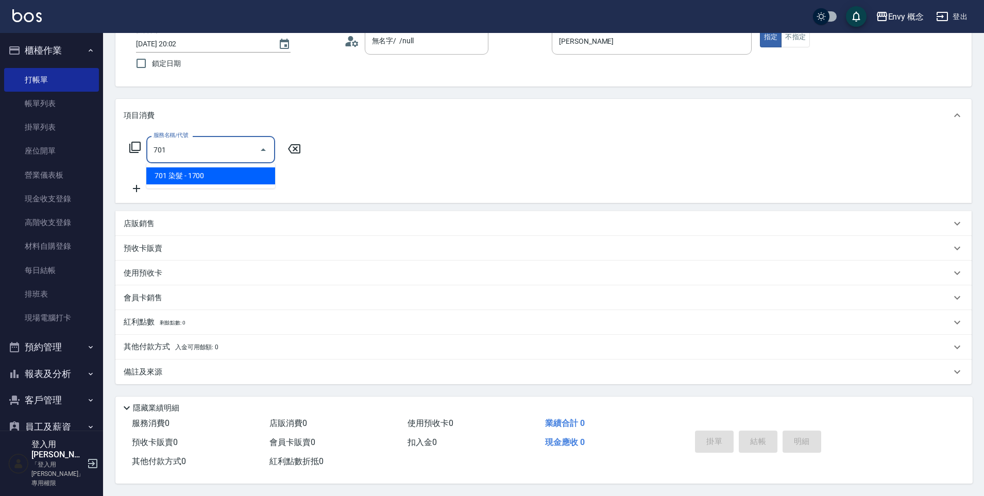
type input "701 染髮(701)"
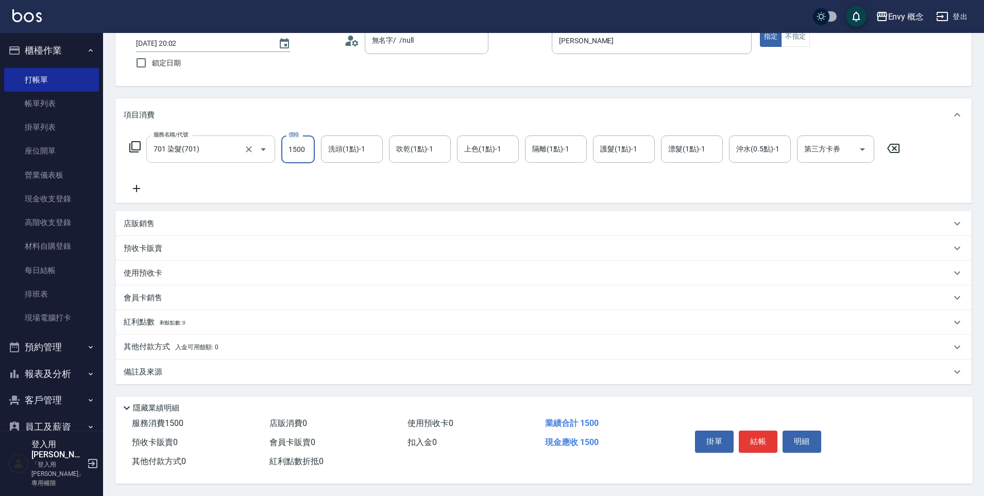
scroll to position [73, 0]
type input "1500"
click at [759, 439] on button "結帳" at bounding box center [758, 442] width 39 height 22
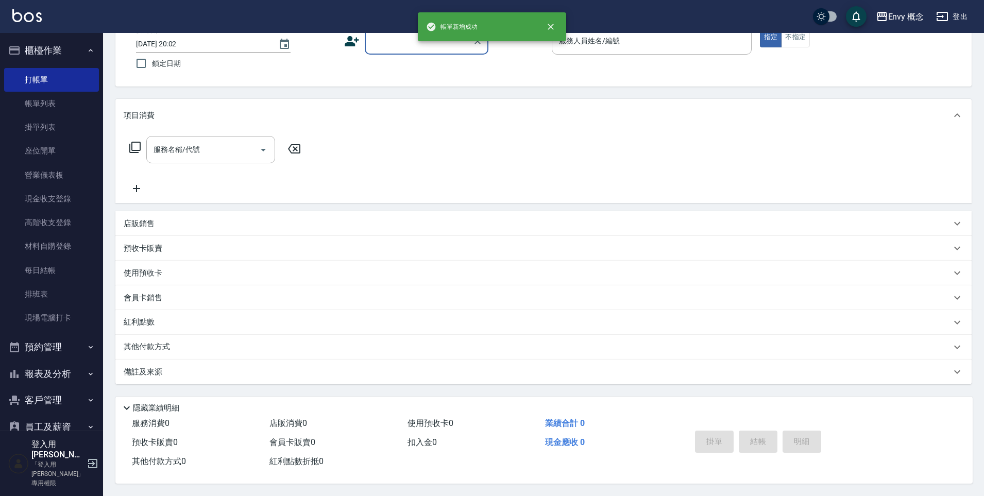
scroll to position [73, 0]
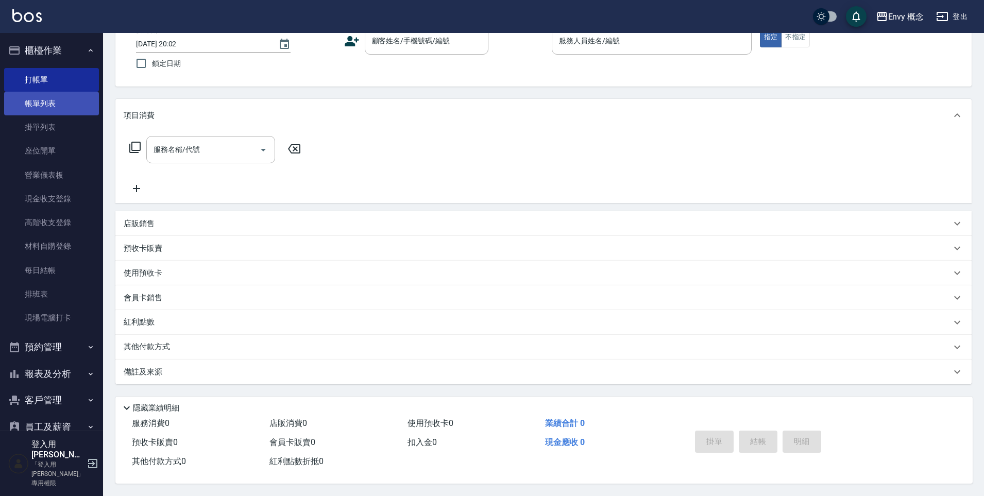
click at [36, 105] on link "帳單列表" at bounding box center [51, 104] width 95 height 24
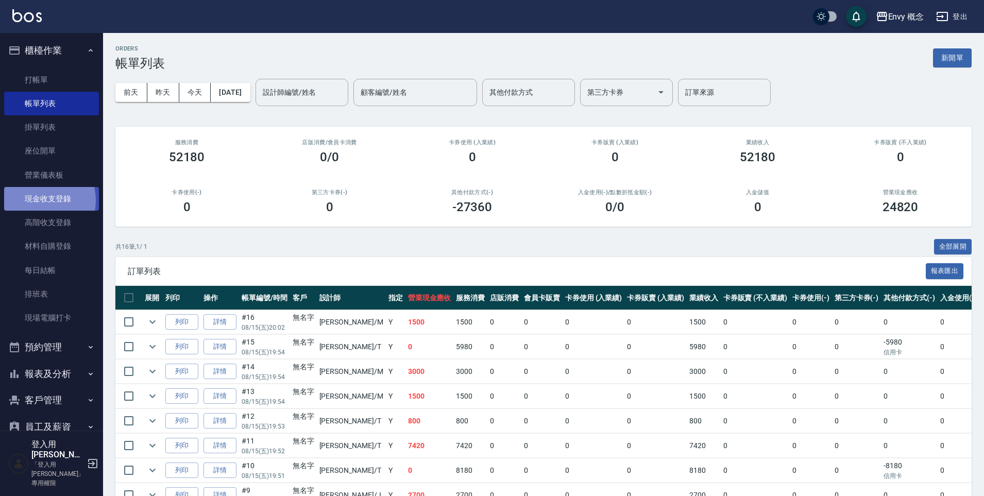
click at [38, 200] on link "現金收支登錄" at bounding box center [51, 199] width 95 height 24
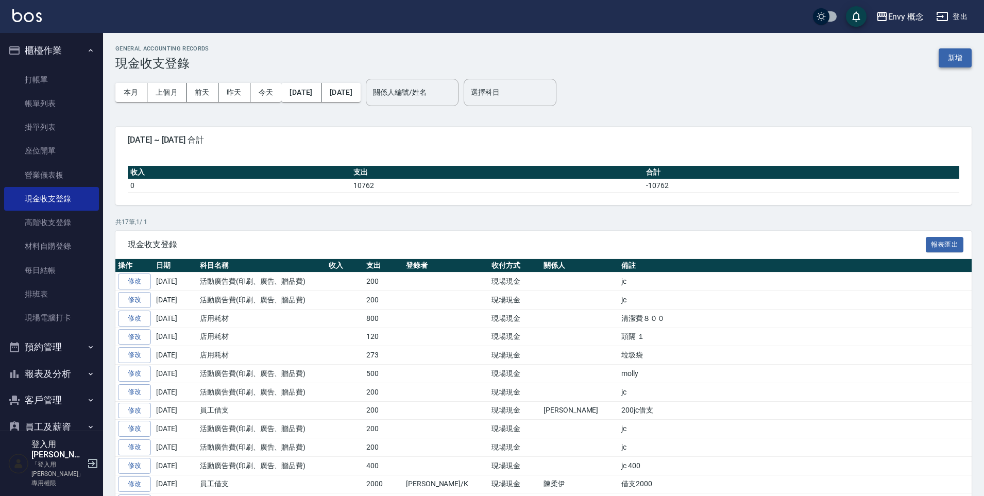
click at [964, 56] on button "新增" at bounding box center [955, 57] width 33 height 19
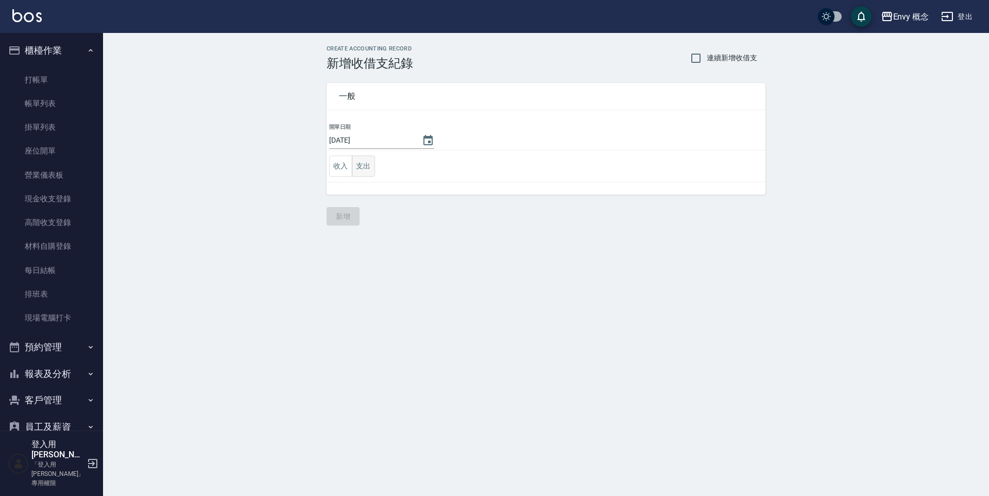
click at [368, 164] on button "支出" at bounding box center [363, 166] width 23 height 21
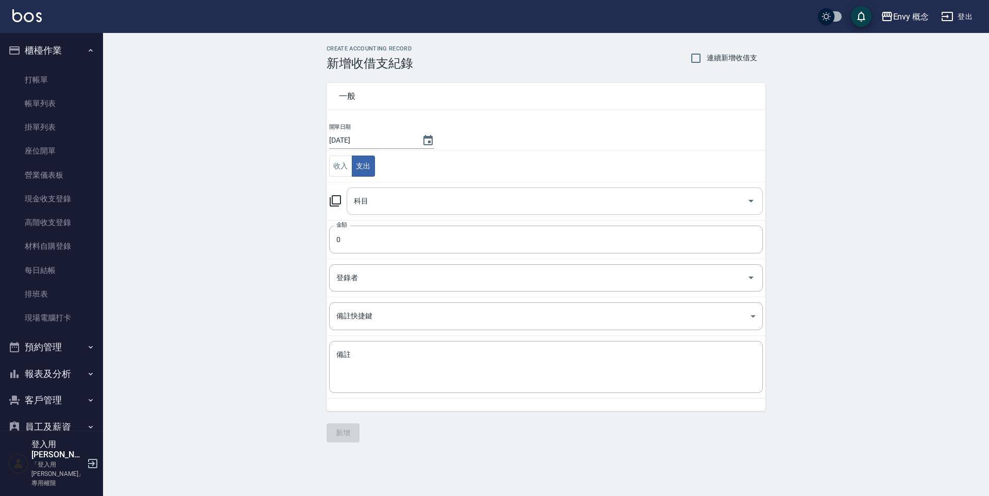
click at [381, 209] on input "科目" at bounding box center [547, 201] width 392 height 18
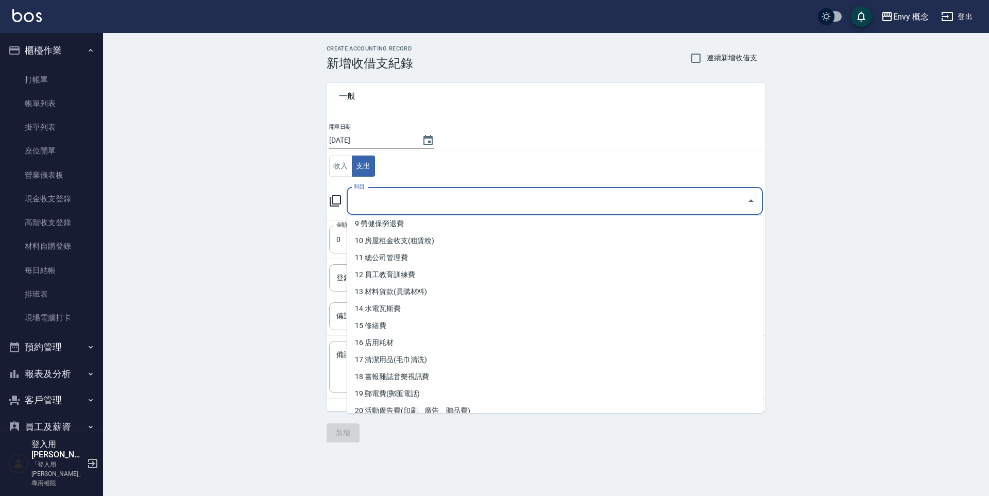
scroll to position [188, 0]
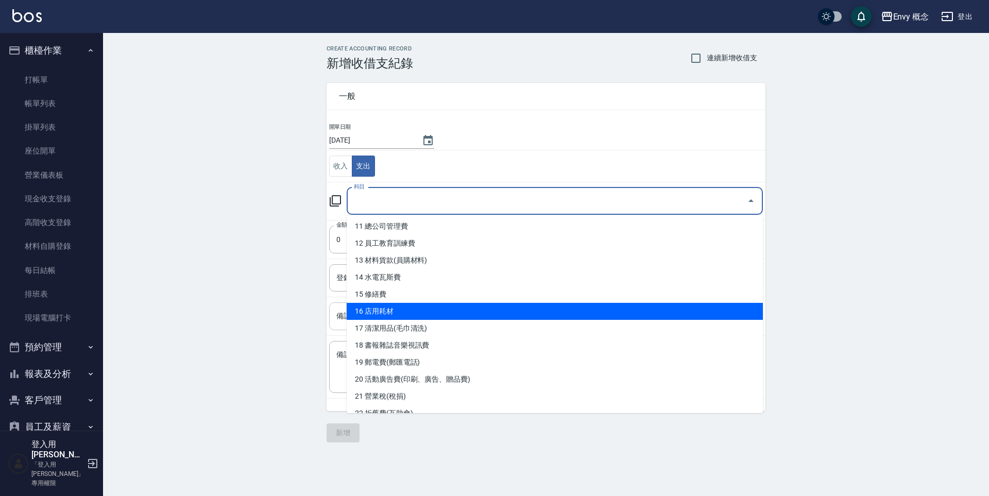
click at [399, 312] on li "16 店用耗材" at bounding box center [555, 311] width 416 height 17
type input "16 店用耗材"
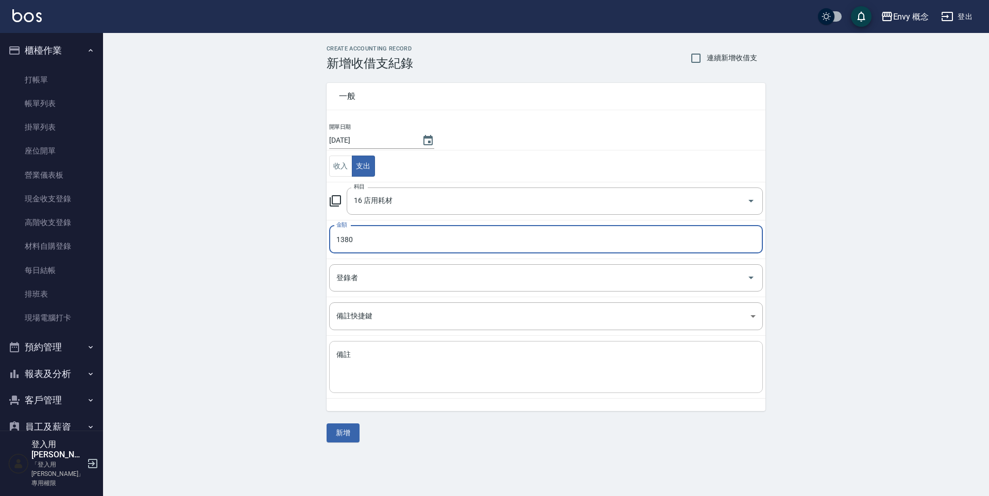
type input "1380"
click at [375, 353] on textarea "備註" at bounding box center [545, 367] width 419 height 35
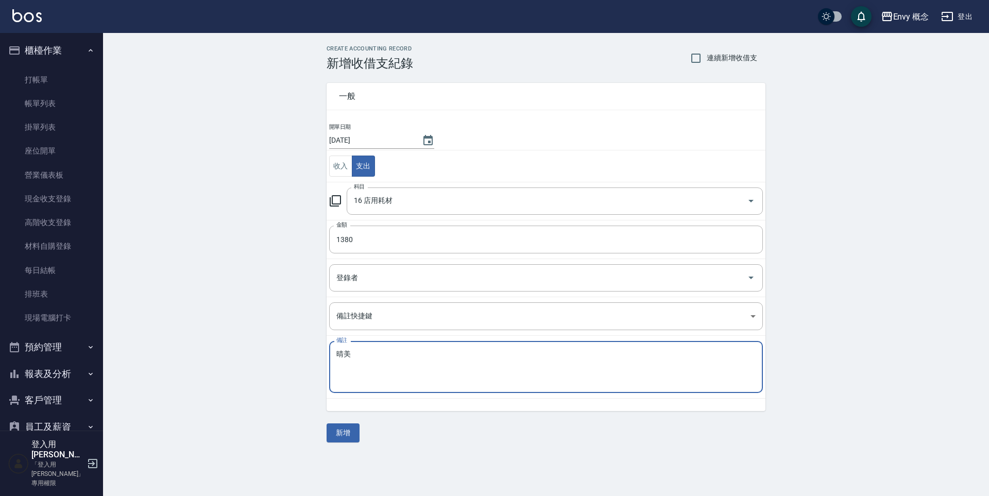
type textarea "晴美"
click at [345, 436] on button "新增" at bounding box center [343, 432] width 33 height 19
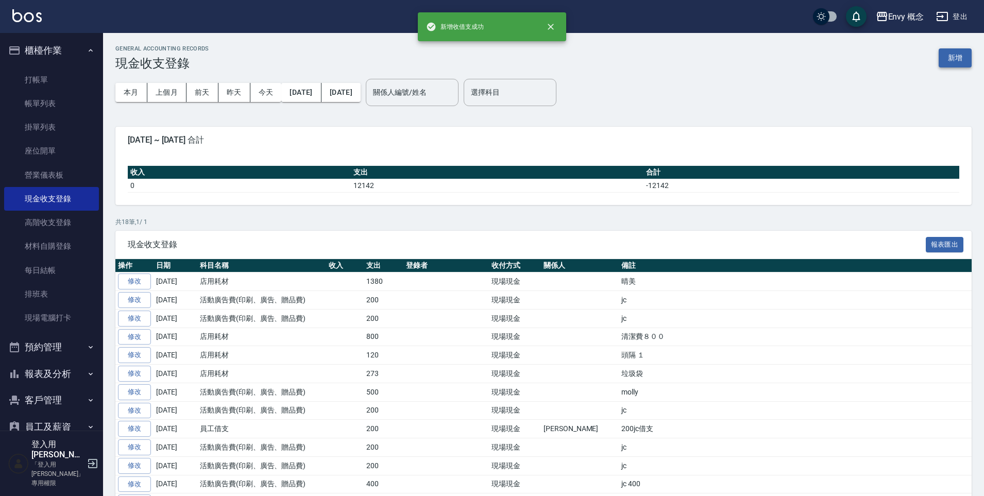
click at [957, 58] on button "新增" at bounding box center [955, 57] width 33 height 19
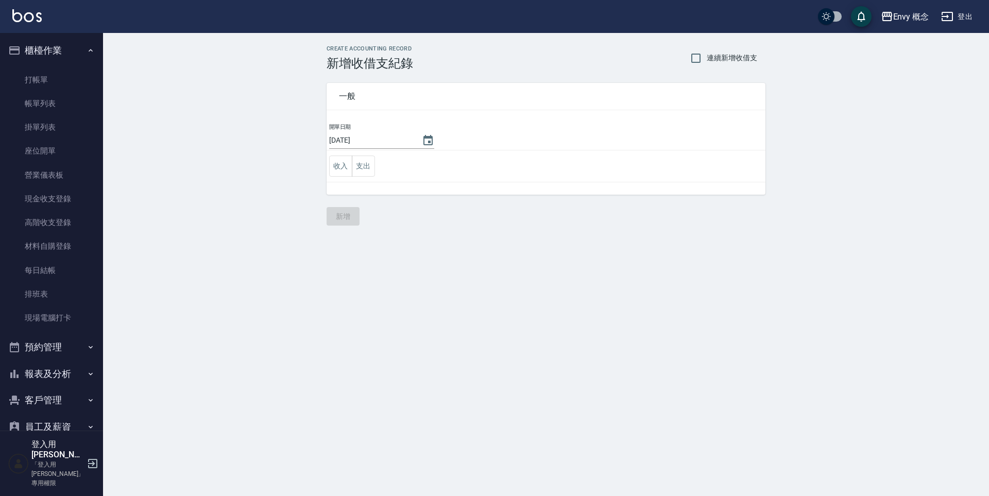
drag, startPoint x: 361, startPoint y: 161, endPoint x: 362, endPoint y: 178, distance: 17.0
click at [362, 161] on button "支出" at bounding box center [363, 166] width 23 height 21
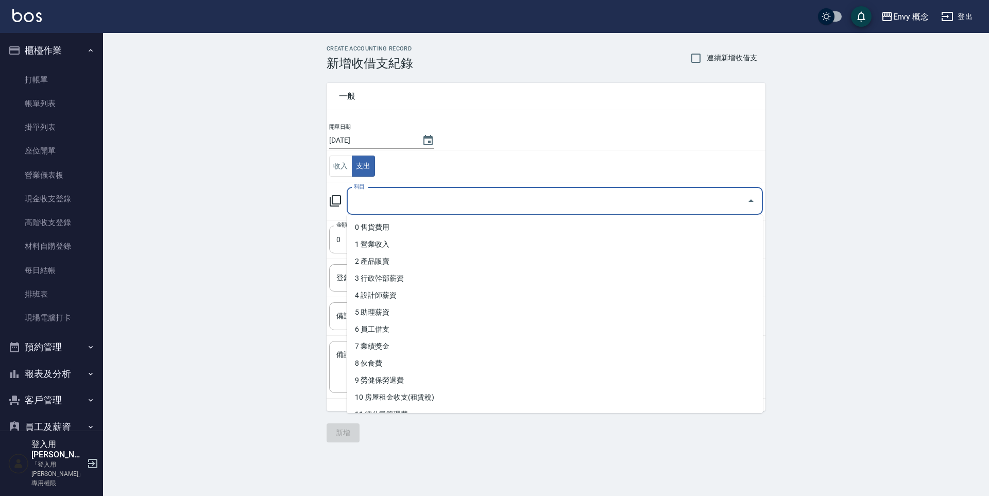
click at [384, 206] on input "科目" at bounding box center [547, 201] width 392 height 18
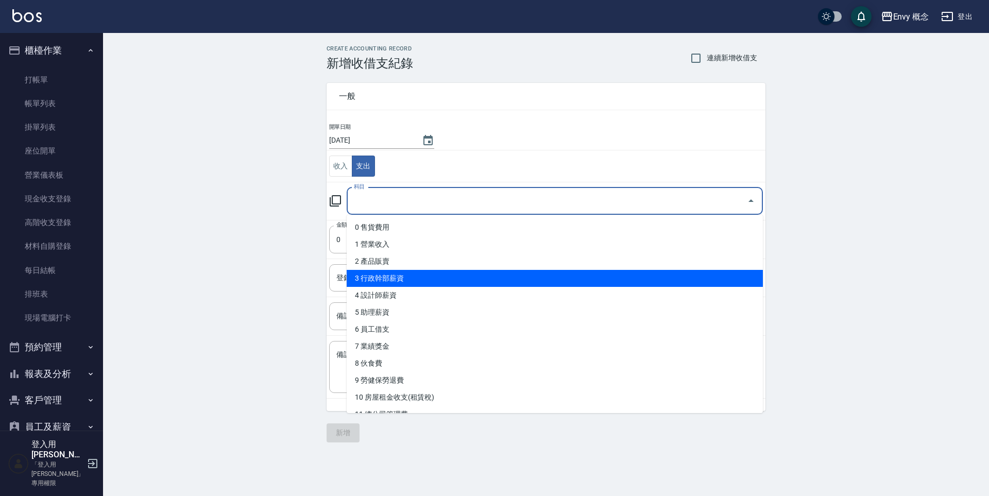
scroll to position [2, 0]
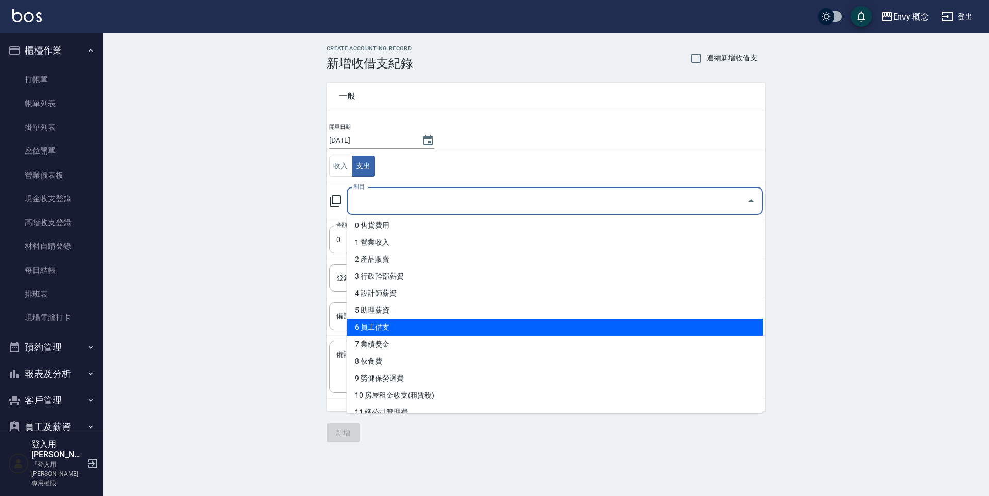
click at [449, 323] on li "6 員工借支" at bounding box center [555, 327] width 416 height 17
type input "6 員工借支"
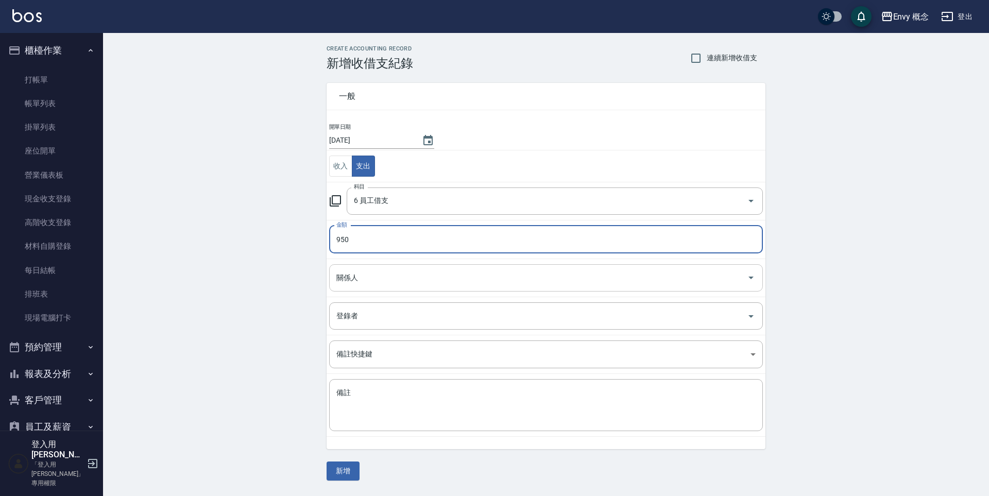
type input "950"
click at [429, 281] on input "關係人" at bounding box center [538, 278] width 409 height 18
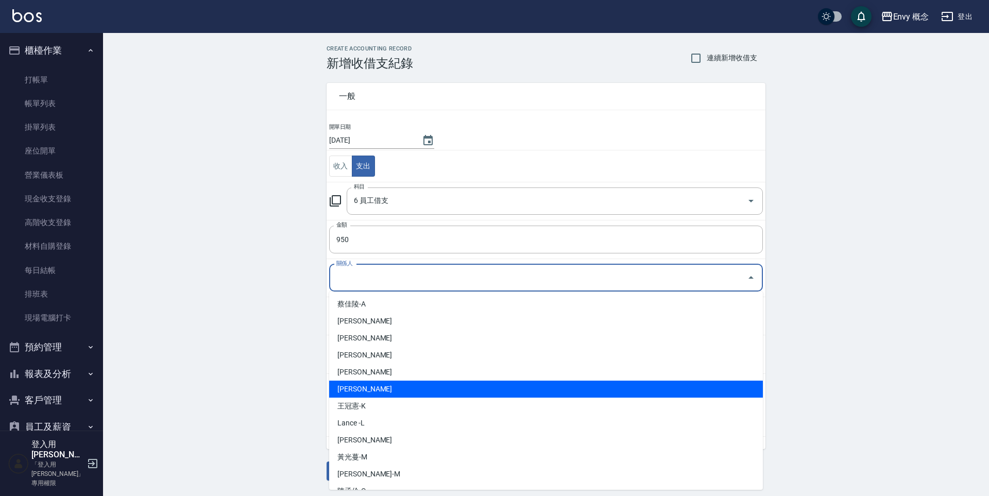
scroll to position [184, 0]
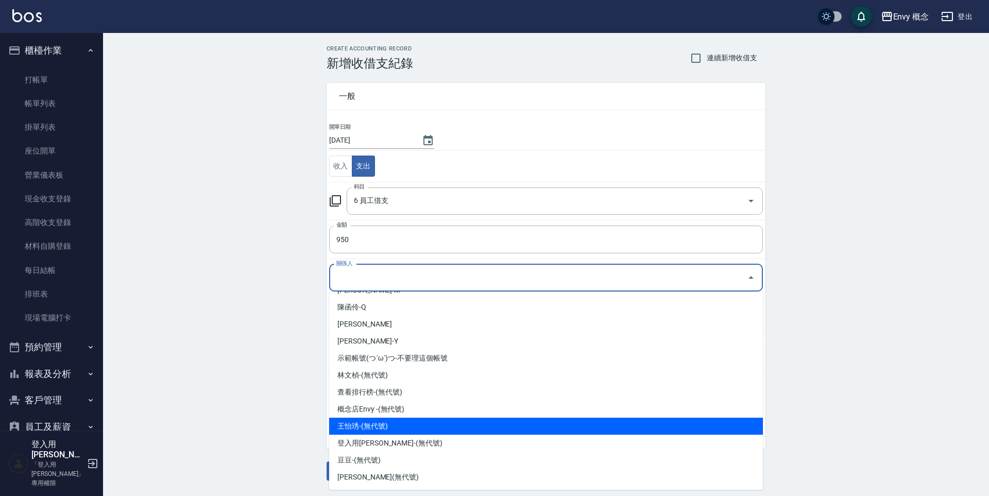
click at [402, 428] on li "王怡琇-(無代號)" at bounding box center [546, 426] width 434 height 17
type input "王怡琇-(無代號)"
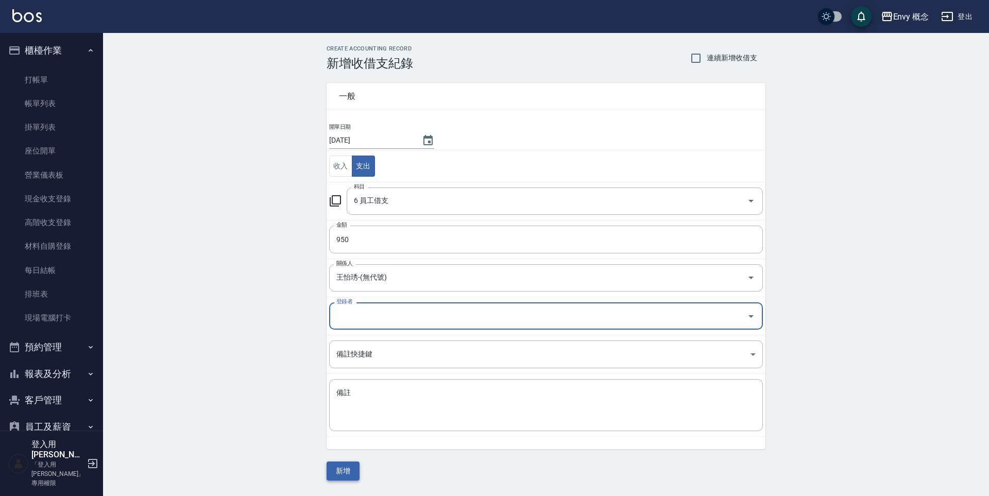
click at [343, 466] on button "新增" at bounding box center [343, 471] width 33 height 19
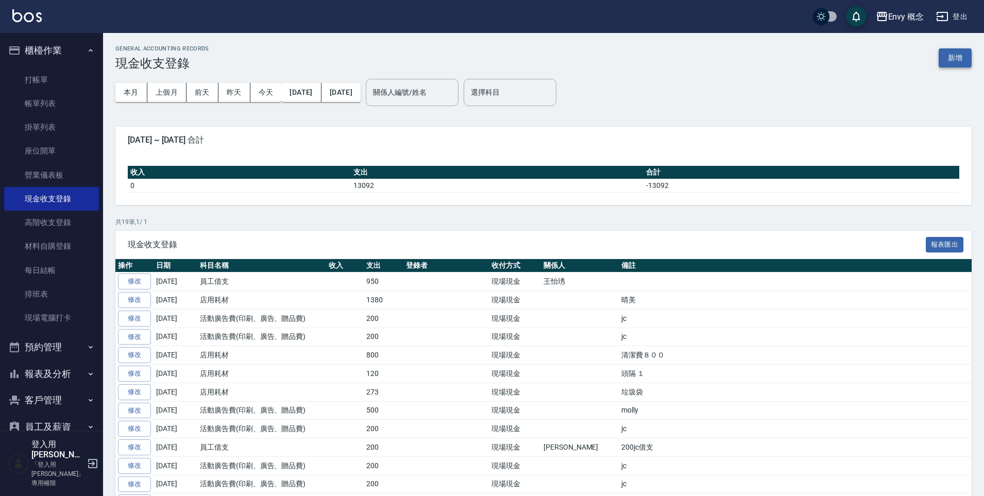
click at [961, 60] on button "新增" at bounding box center [955, 57] width 33 height 19
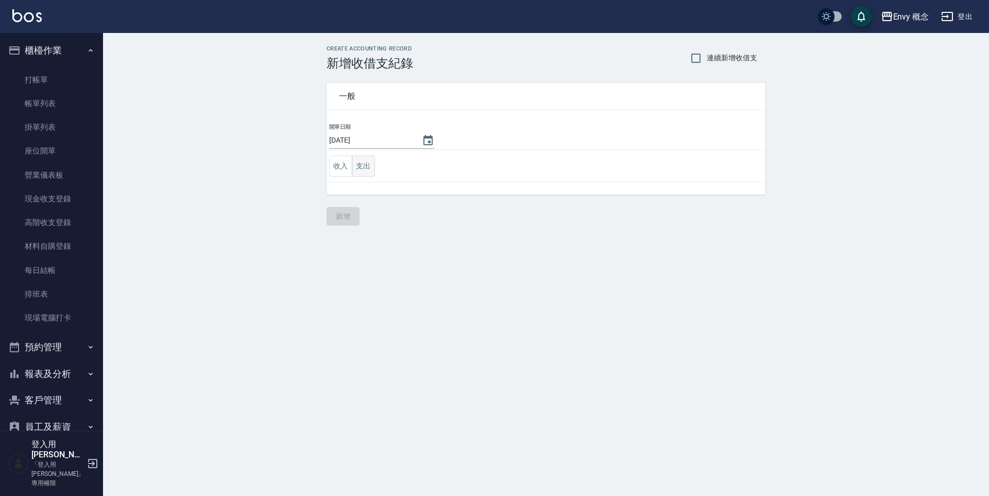
click at [365, 168] on button "支出" at bounding box center [363, 166] width 23 height 21
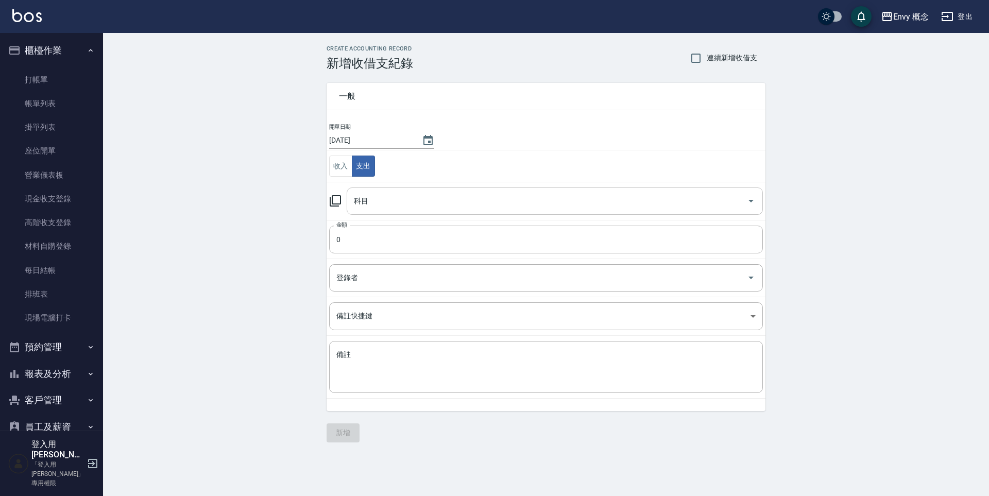
click at [402, 202] on input "科目" at bounding box center [547, 201] width 392 height 18
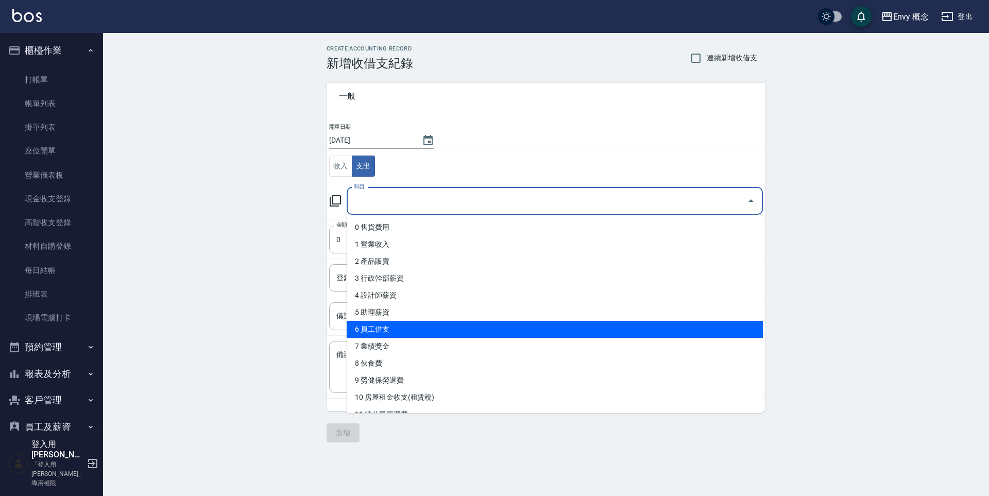
click at [390, 326] on li "6 員工借支" at bounding box center [555, 329] width 416 height 17
type input "6 員工借支"
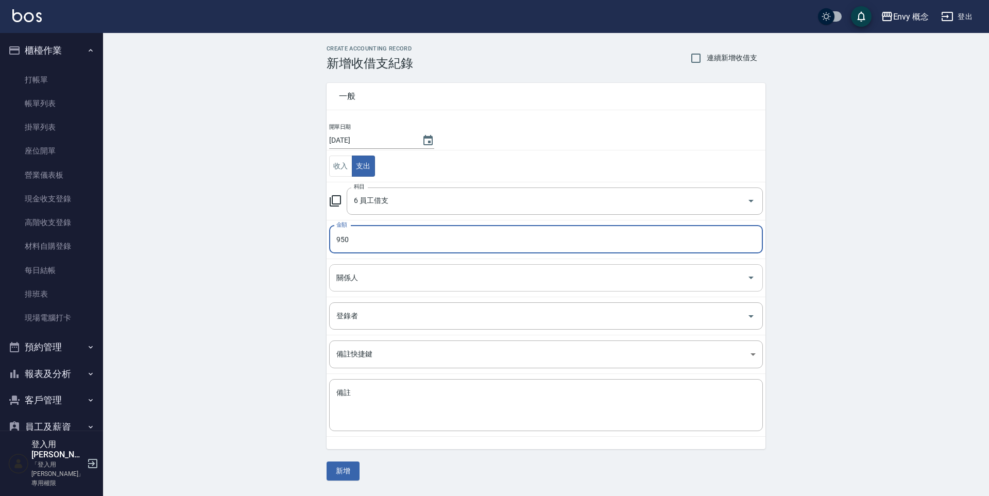
type input "950"
click at [393, 270] on input "關係人" at bounding box center [538, 278] width 409 height 18
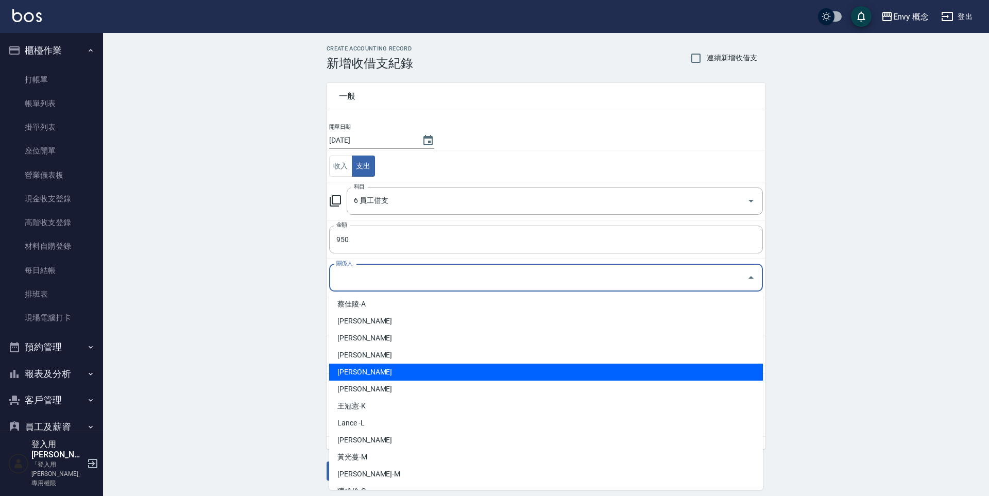
scroll to position [184, 0]
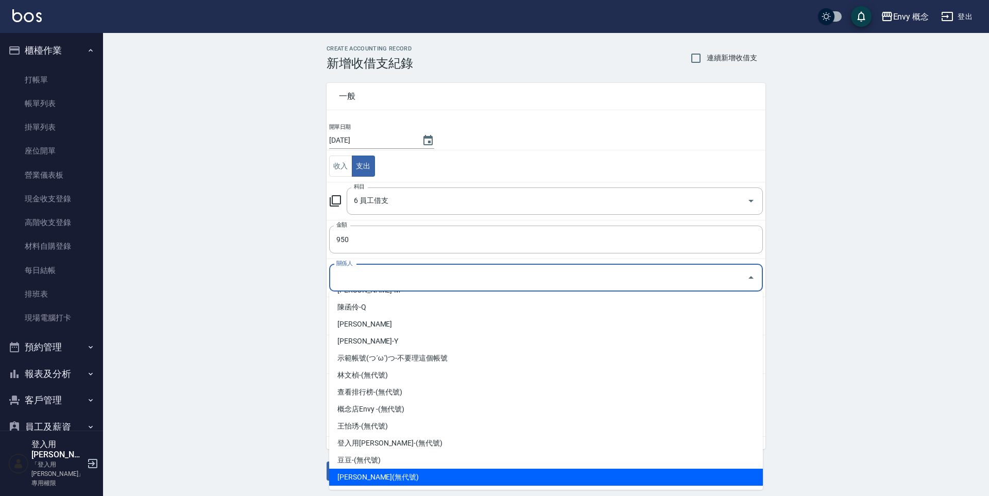
click at [387, 478] on li "陳柔伊-(無代號)" at bounding box center [546, 477] width 434 height 17
type input "陳柔伊-(無代號)"
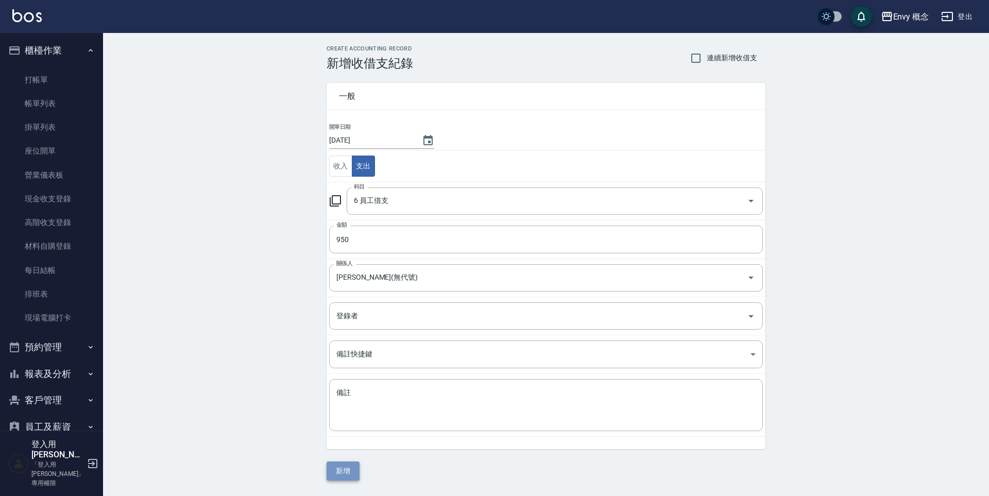
click at [350, 476] on button "新增" at bounding box center [343, 471] width 33 height 19
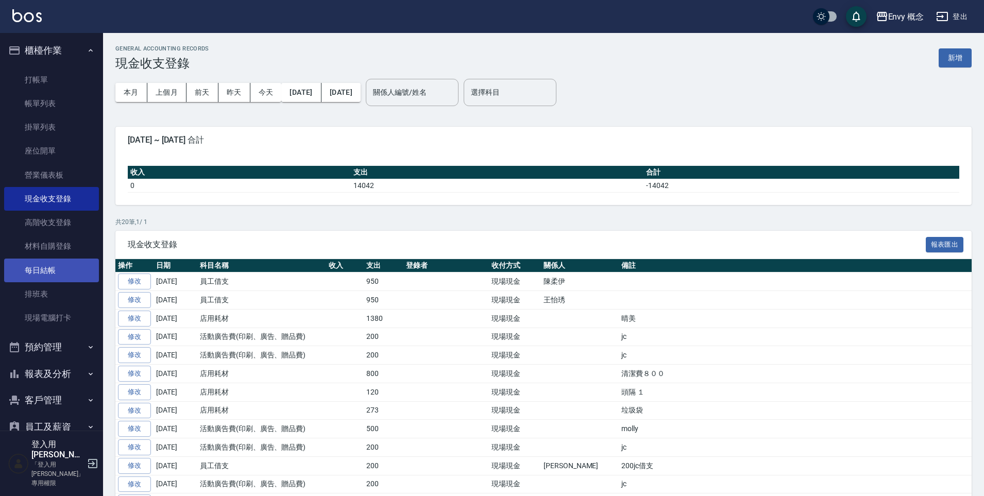
drag, startPoint x: 34, startPoint y: 266, endPoint x: 52, endPoint y: 270, distance: 18.0
click at [34, 266] on link "每日結帳" at bounding box center [51, 271] width 95 height 24
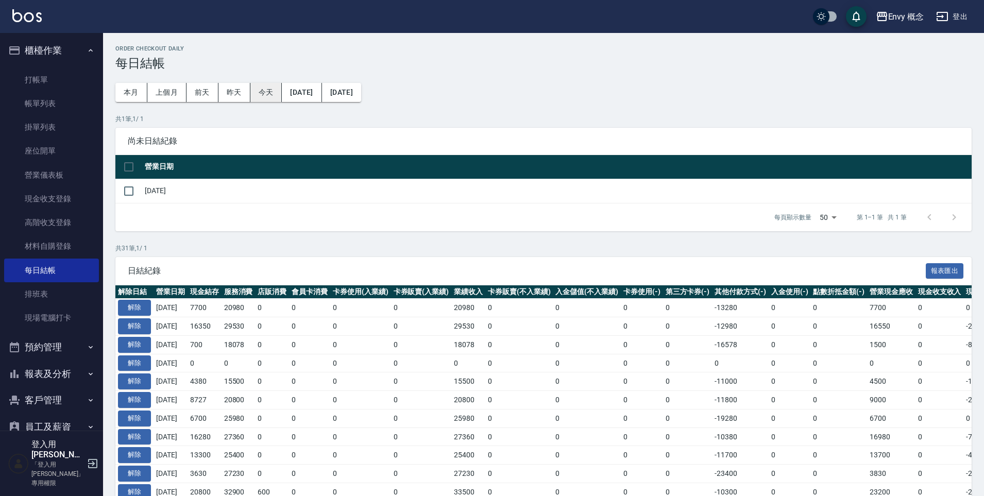
click at [260, 93] on button "今天" at bounding box center [266, 92] width 32 height 19
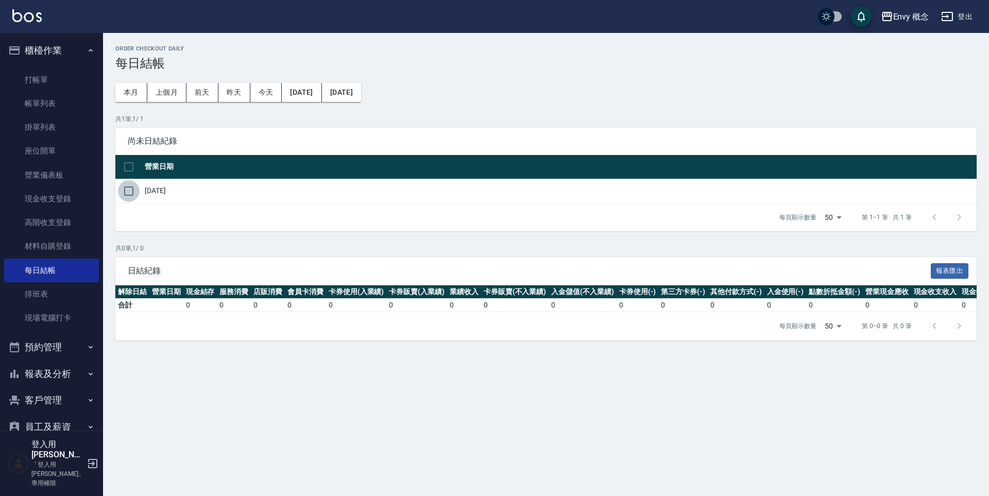
click at [128, 192] on input "checkbox" at bounding box center [129, 191] width 22 height 22
checkbox input "true"
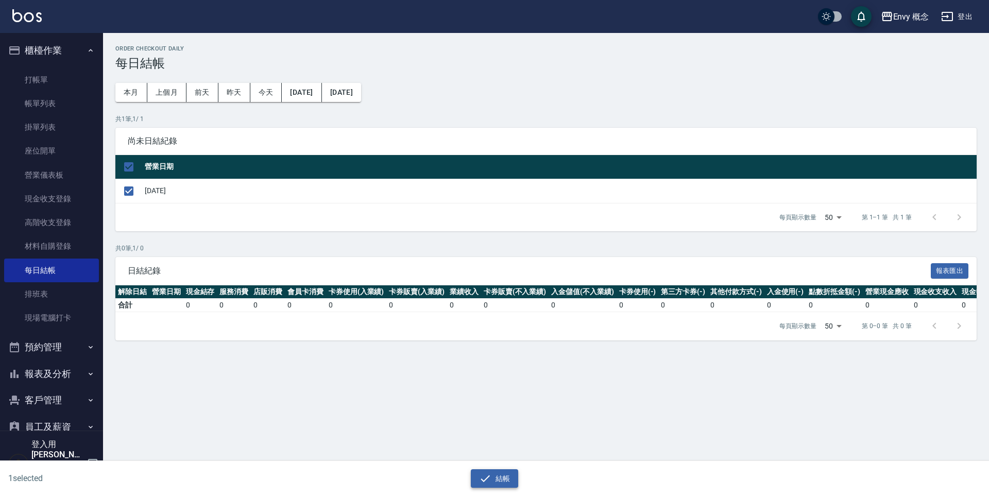
click at [502, 480] on button "結帳" at bounding box center [495, 478] width 48 height 19
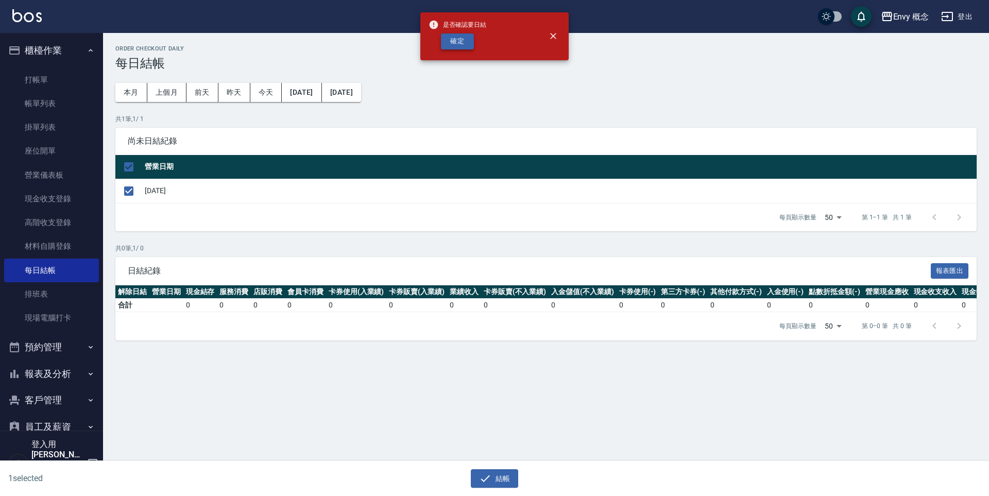
click at [459, 41] on button "確定" at bounding box center [457, 41] width 33 height 16
checkbox input "false"
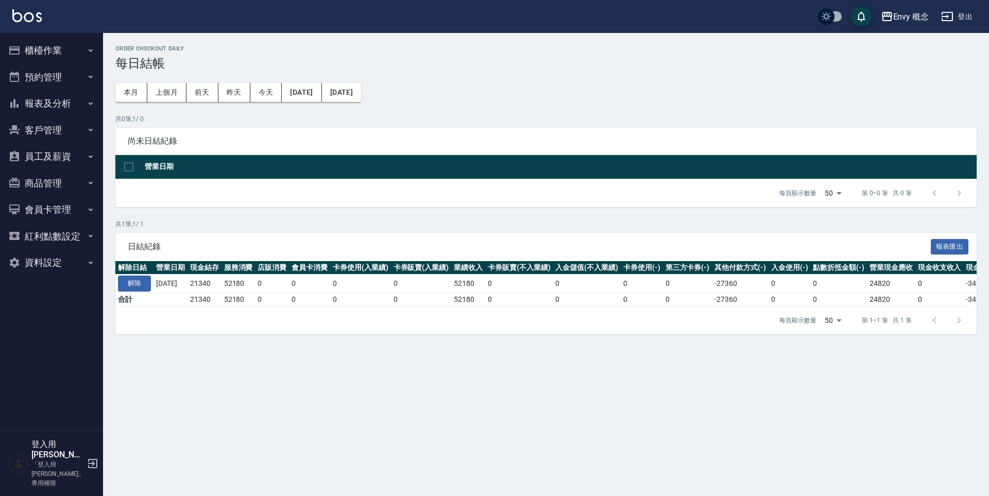
click at [30, 50] on button "櫃檯作業" at bounding box center [51, 50] width 95 height 27
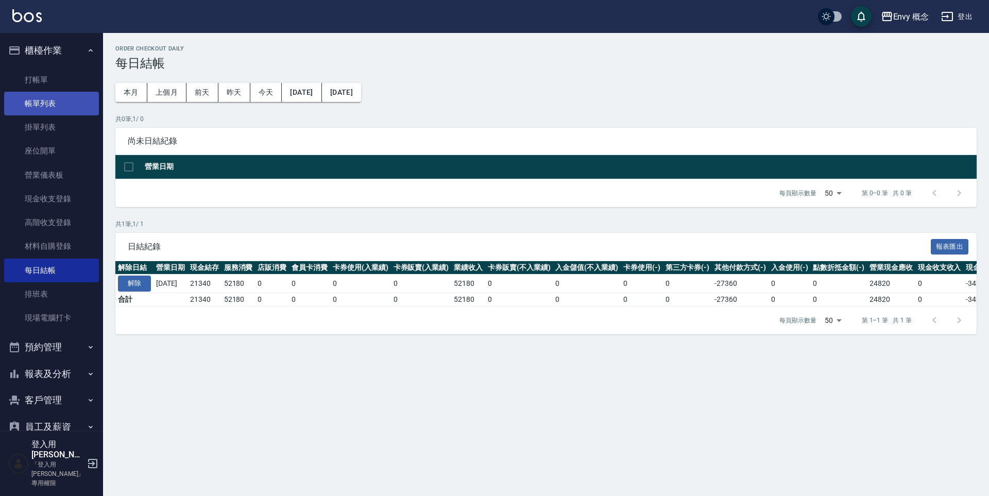
click at [49, 98] on link "帳單列表" at bounding box center [51, 104] width 95 height 24
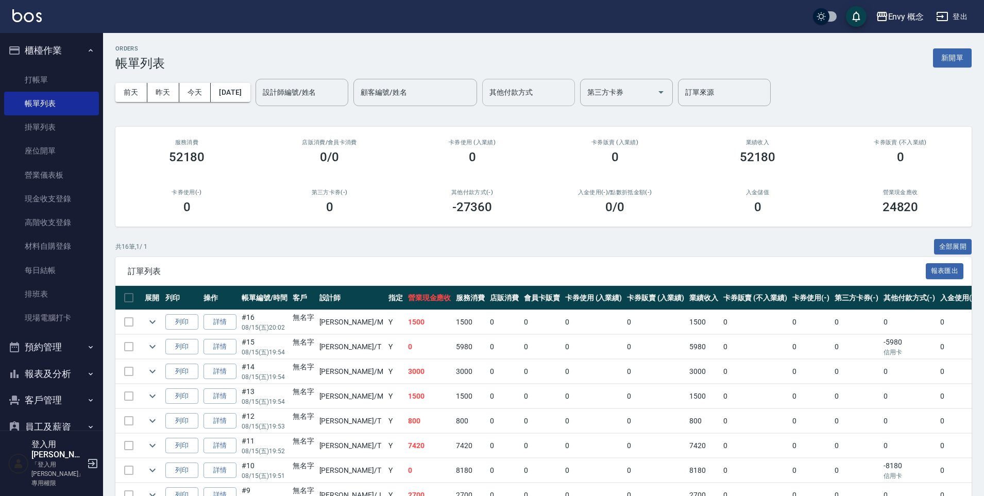
click at [555, 85] on input "其他付款方式" at bounding box center [528, 92] width 83 height 18
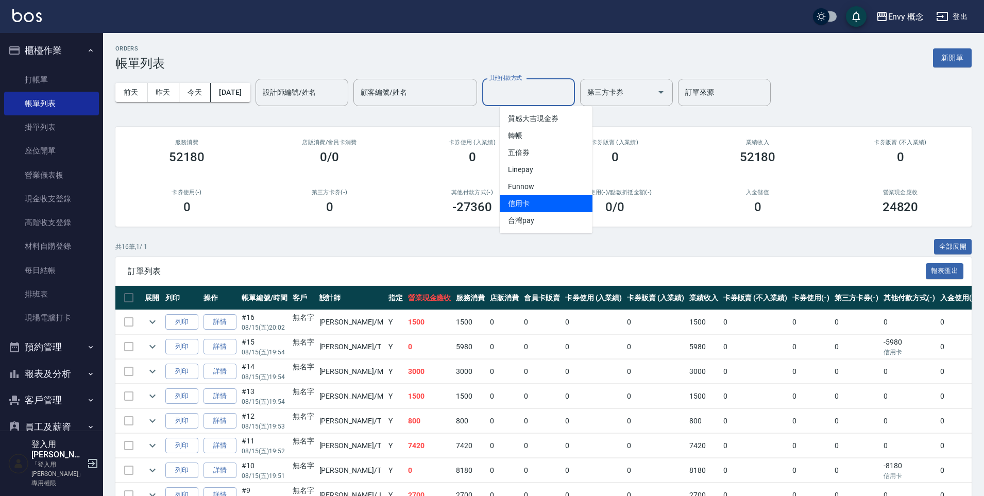
click at [564, 198] on span "信用卡" at bounding box center [546, 203] width 93 height 17
type input "信用卡"
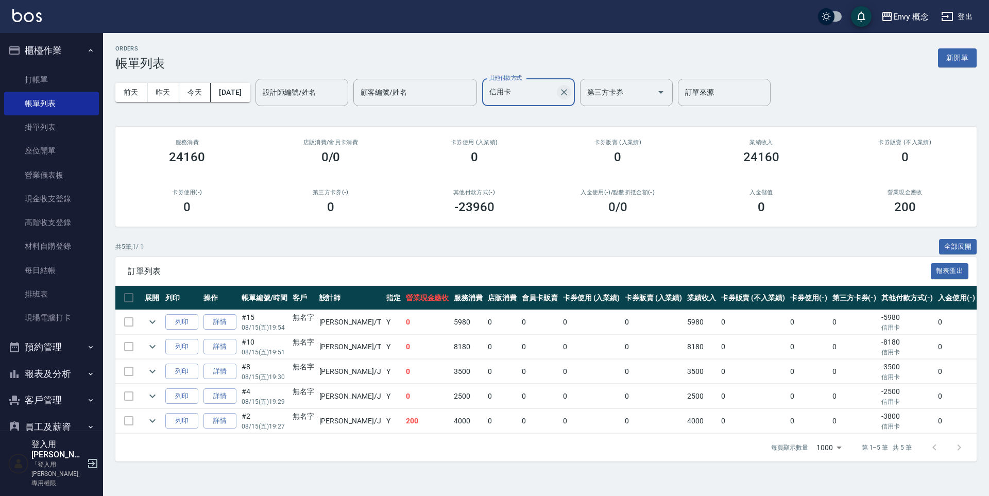
click at [569, 94] on icon "Clear" at bounding box center [564, 92] width 10 height 10
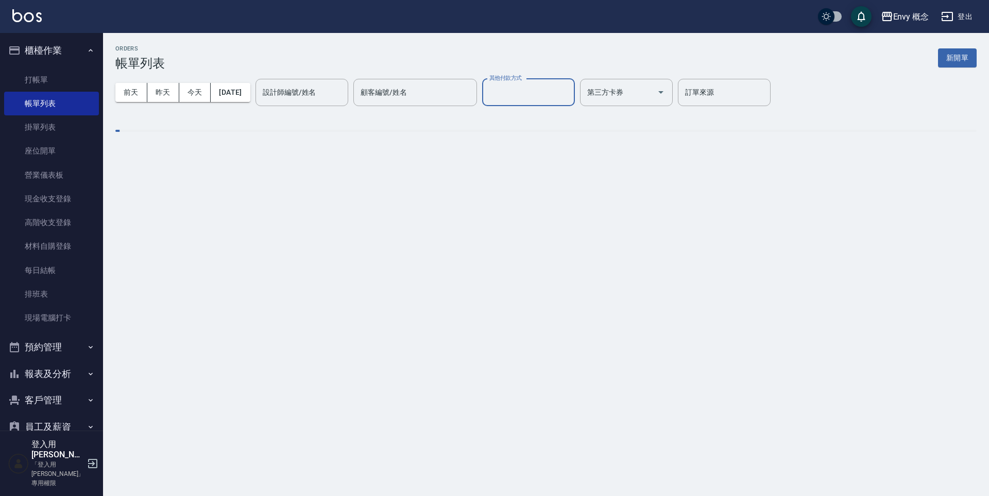
click at [570, 95] on input "其他付款方式" at bounding box center [528, 92] width 83 height 18
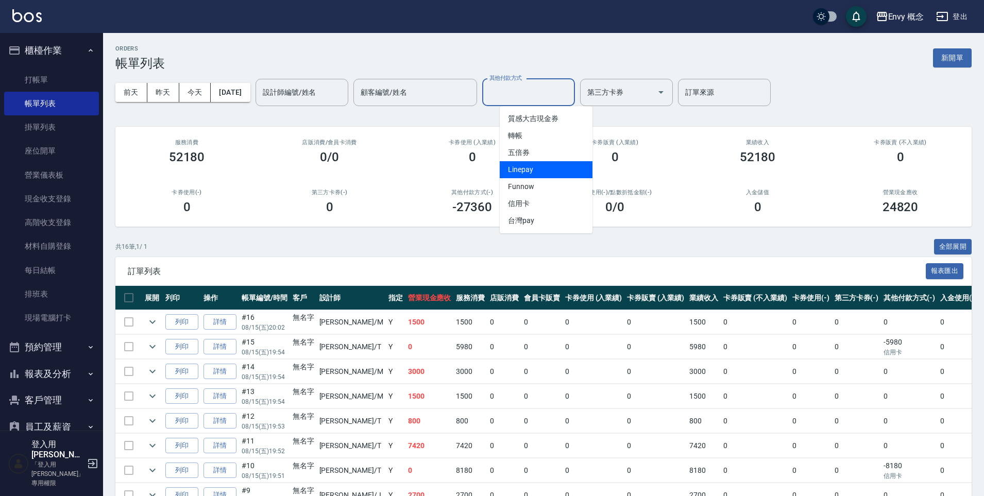
click at [557, 169] on span "Linepay" at bounding box center [546, 169] width 93 height 17
type input "Linepay"
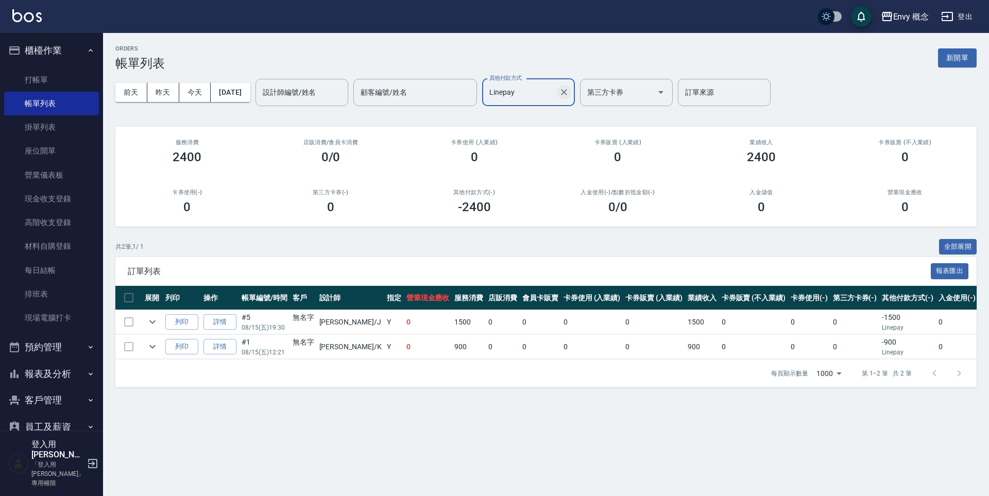
click at [569, 92] on icon "Clear" at bounding box center [564, 92] width 10 height 10
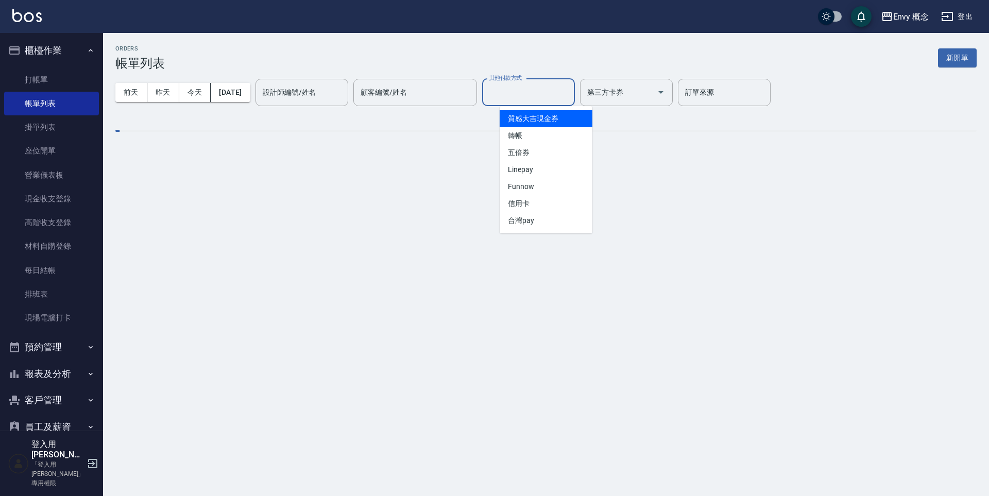
drag, startPoint x: 565, startPoint y: 93, endPoint x: 578, endPoint y: 167, distance: 74.9
click at [565, 93] on input "其他付款方式" at bounding box center [528, 92] width 83 height 18
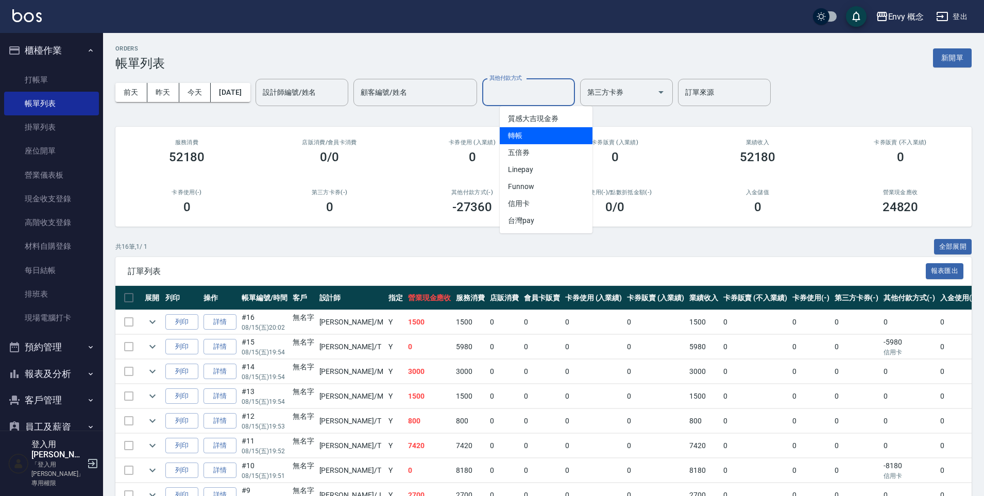
click at [531, 136] on span "轉帳" at bounding box center [546, 135] width 93 height 17
type input "轉帳"
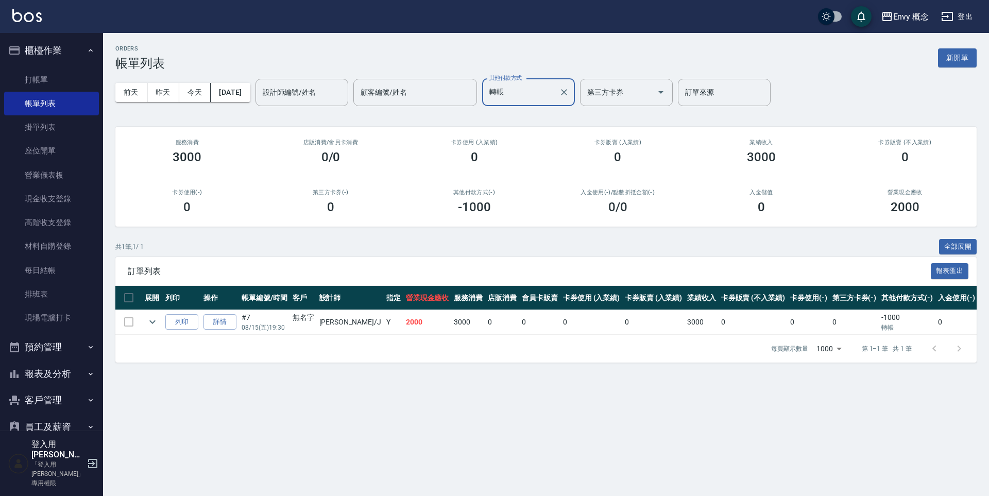
click at [569, 92] on icon "Clear" at bounding box center [564, 92] width 10 height 10
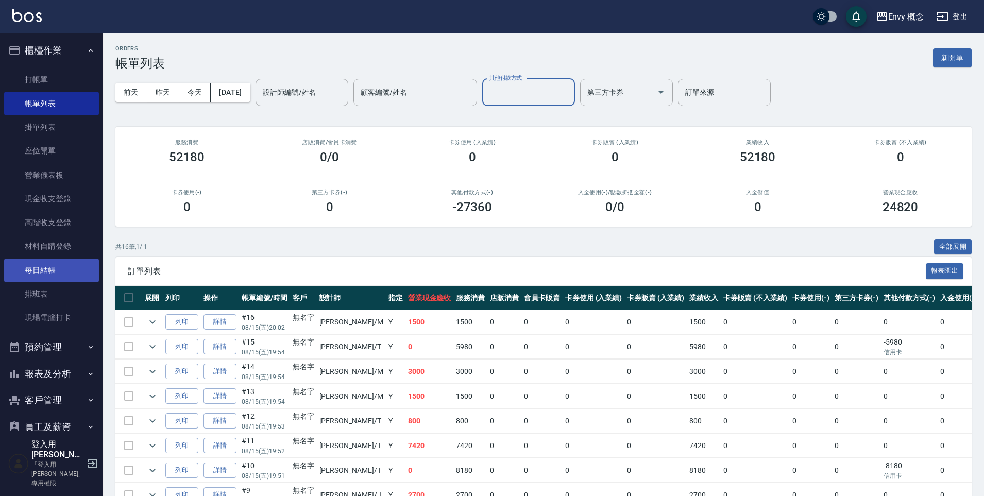
click at [48, 265] on link "每日結帳" at bounding box center [51, 271] width 95 height 24
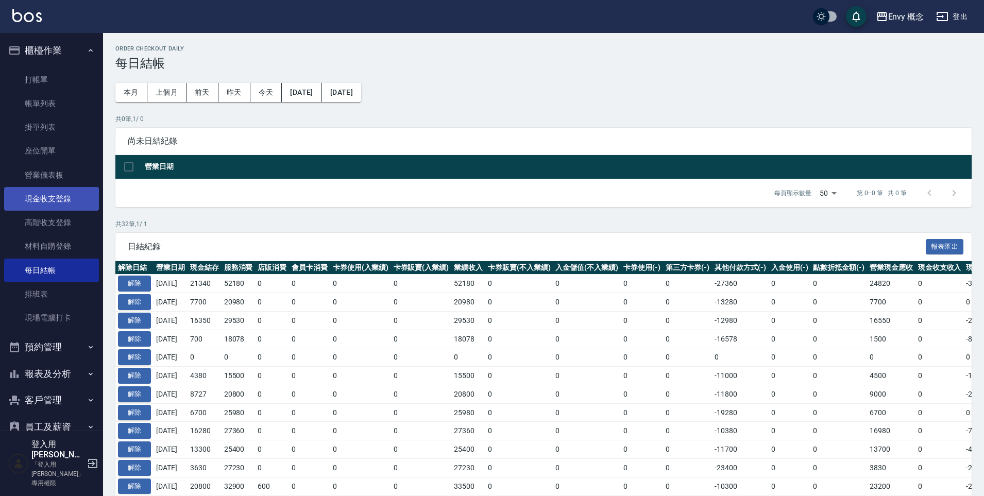
click at [53, 199] on link "現金收支登錄" at bounding box center [51, 199] width 95 height 24
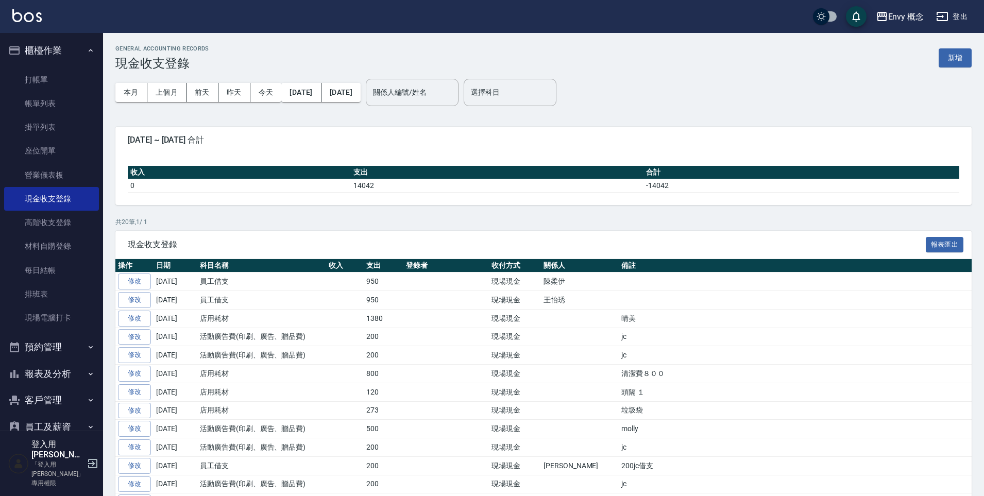
drag, startPoint x: 192, startPoint y: 338, endPoint x: 200, endPoint y: 274, distance: 64.9
click at [200, 274] on tbody "修改 2025-08-15 員工借支 950 現場現金 陳柔伊 修改 2025-08-15 員工借支 950 現場現金 王怡琇 修改 2025-08-15 店…" at bounding box center [543, 457] width 856 height 368
click at [42, 108] on link "帳單列表" at bounding box center [51, 104] width 95 height 24
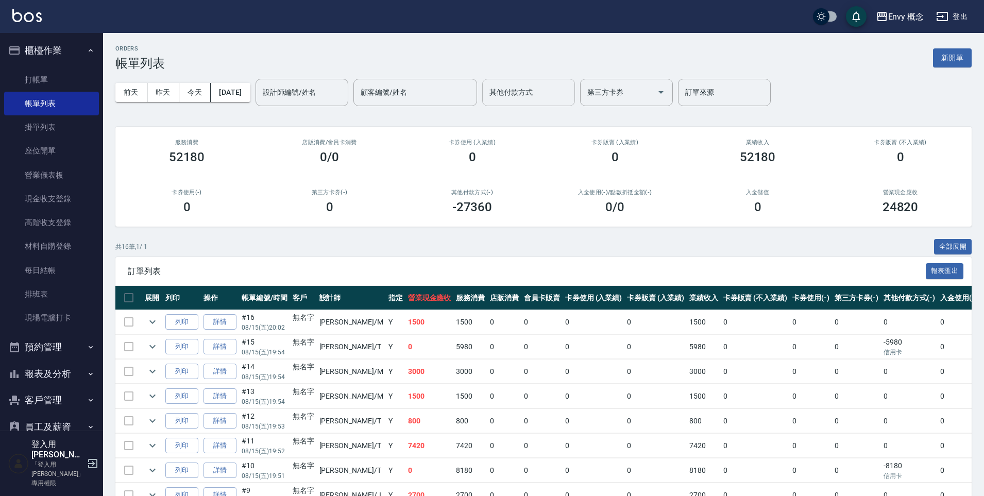
click at [530, 96] on input "其他付款方式" at bounding box center [528, 92] width 83 height 18
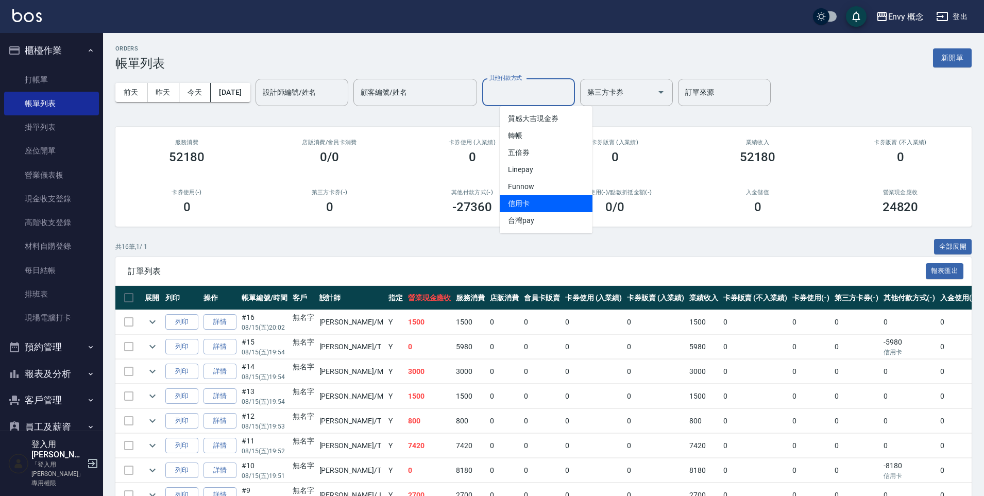
click at [533, 196] on span "信用卡" at bounding box center [546, 203] width 93 height 17
type input "信用卡"
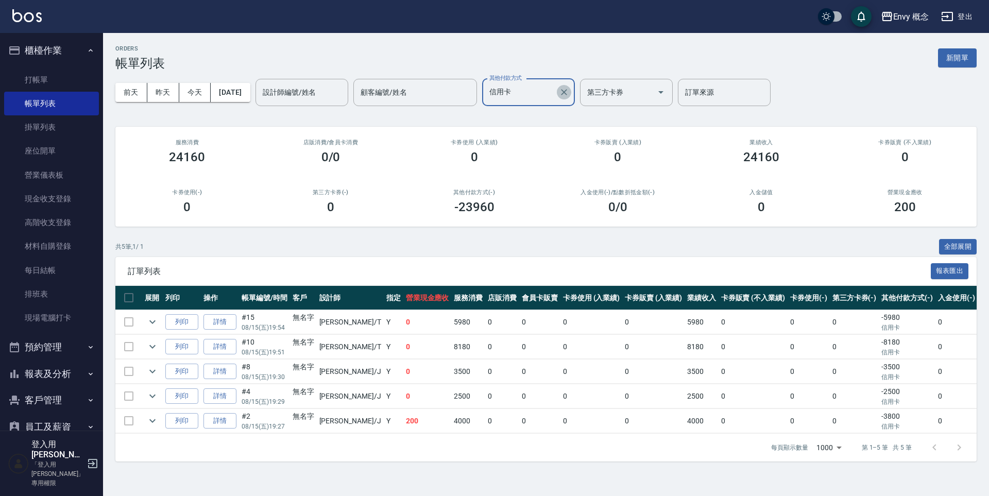
click at [569, 90] on icon "Clear" at bounding box center [564, 92] width 10 height 10
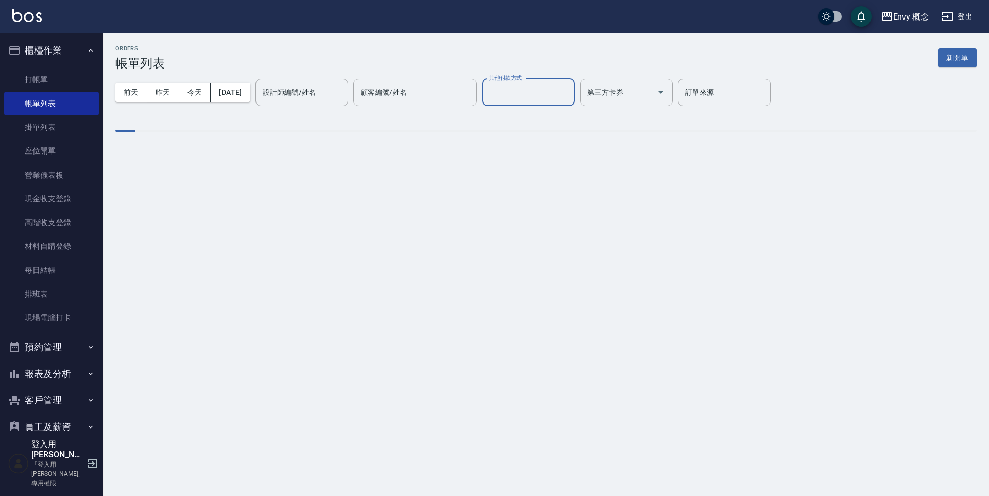
click at [532, 96] on input "其他付款方式" at bounding box center [528, 92] width 83 height 18
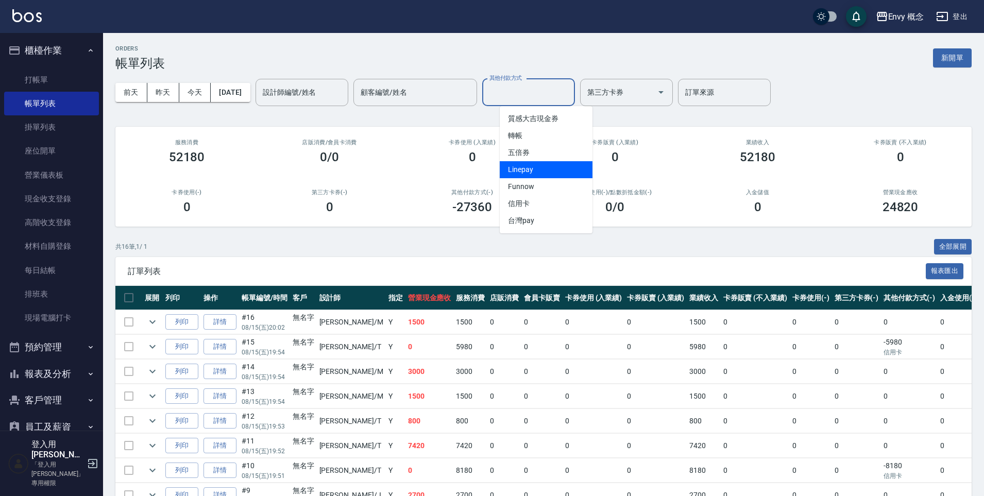
click at [530, 172] on span "Linepay" at bounding box center [546, 169] width 93 height 17
type input "Linepay"
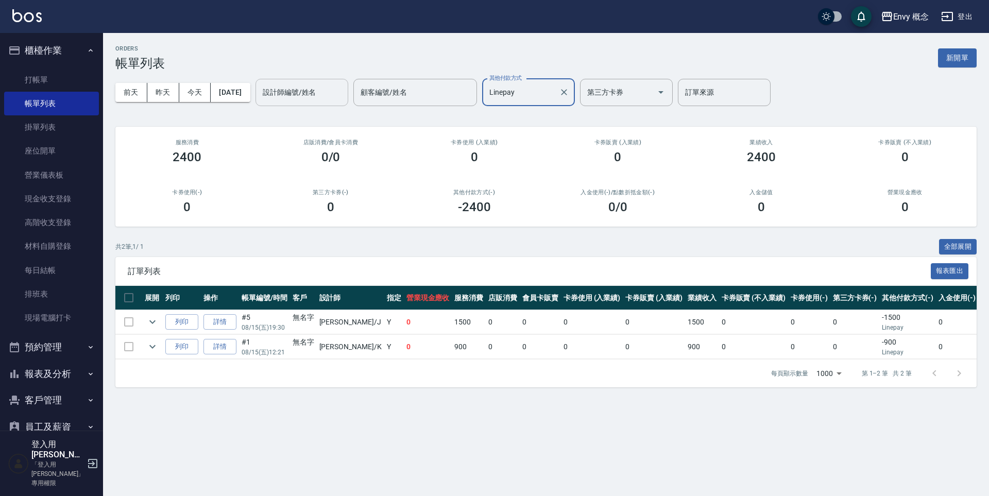
click at [316, 98] on input "設計師編號/姓名" at bounding box center [301, 92] width 83 height 18
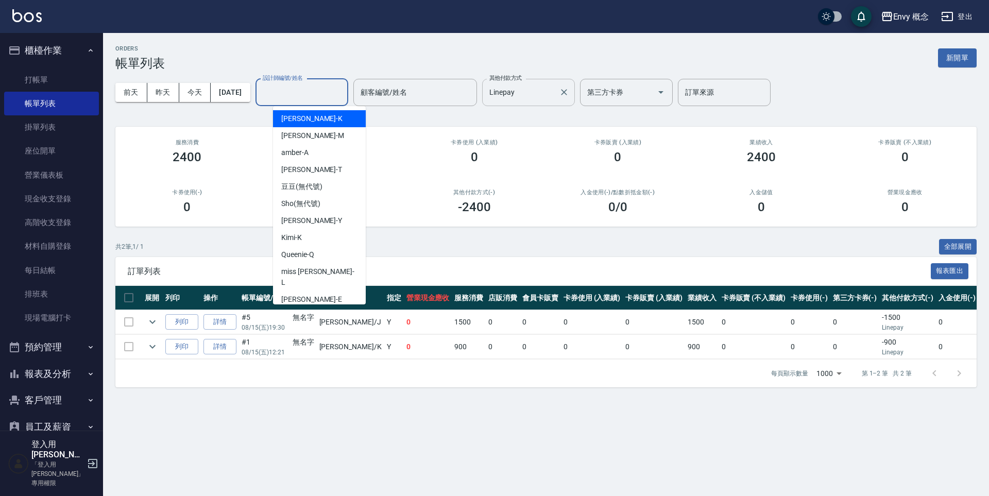
drag, startPoint x: 583, startPoint y: 94, endPoint x: 573, endPoint y: 92, distance: 9.9
click at [567, 93] on icon "Clear" at bounding box center [564, 92] width 6 height 6
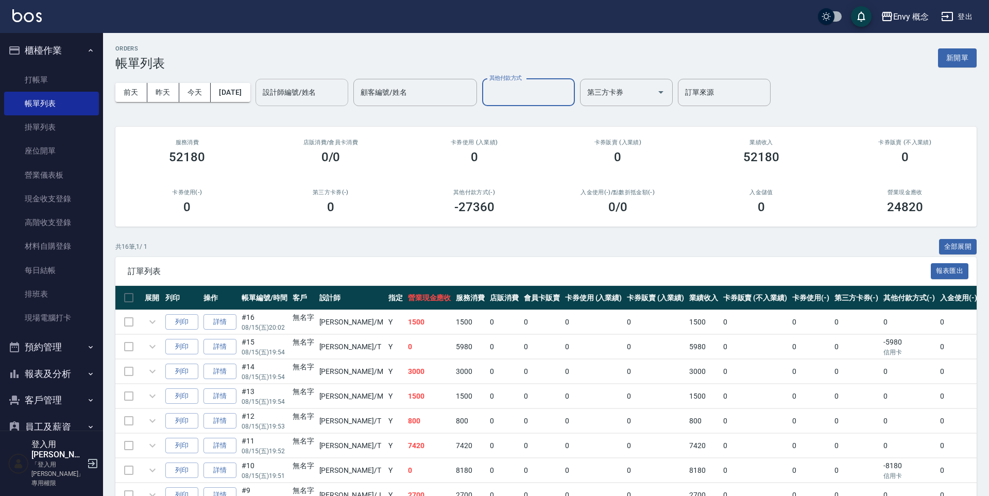
click at [320, 88] on div "設計師編號/姓名 設計師編號/姓名" at bounding box center [302, 92] width 93 height 27
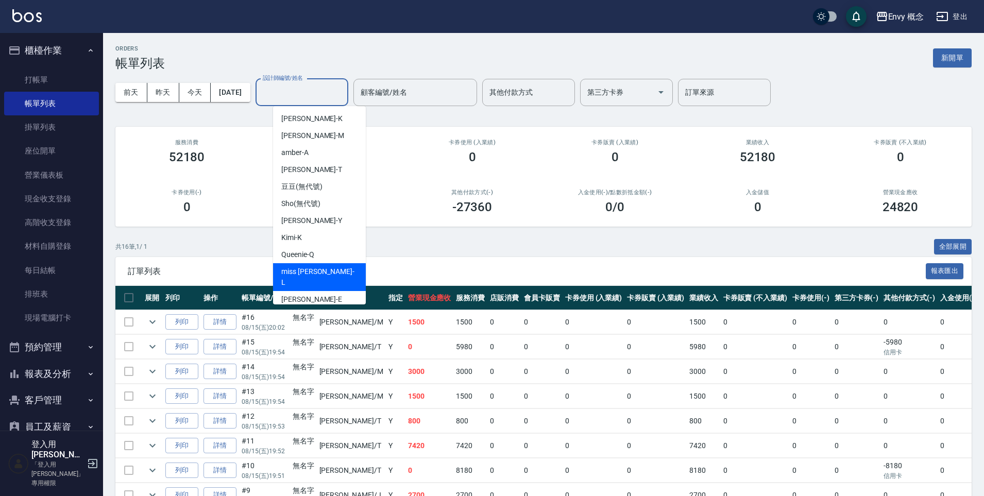
scroll to position [82, 0]
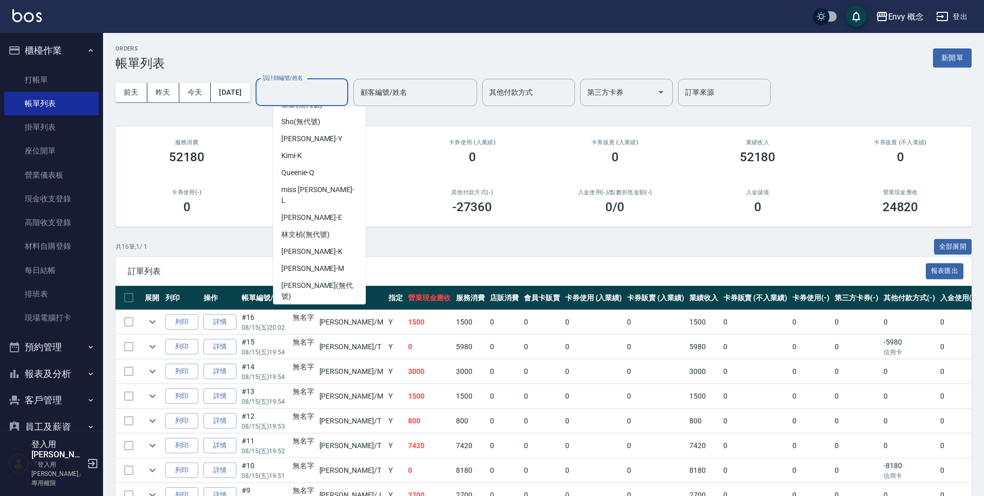
click at [324, 305] on div "Jessie -J" at bounding box center [319, 313] width 93 height 17
type input "Jessie-J"
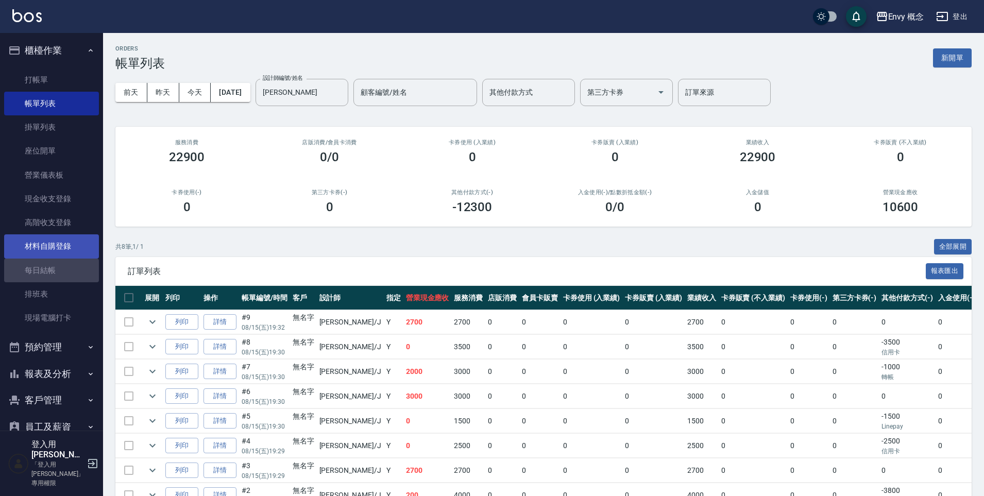
drag, startPoint x: 57, startPoint y: 262, endPoint x: 84, endPoint y: 256, distance: 27.6
click at [58, 262] on link "每日結帳" at bounding box center [51, 271] width 95 height 24
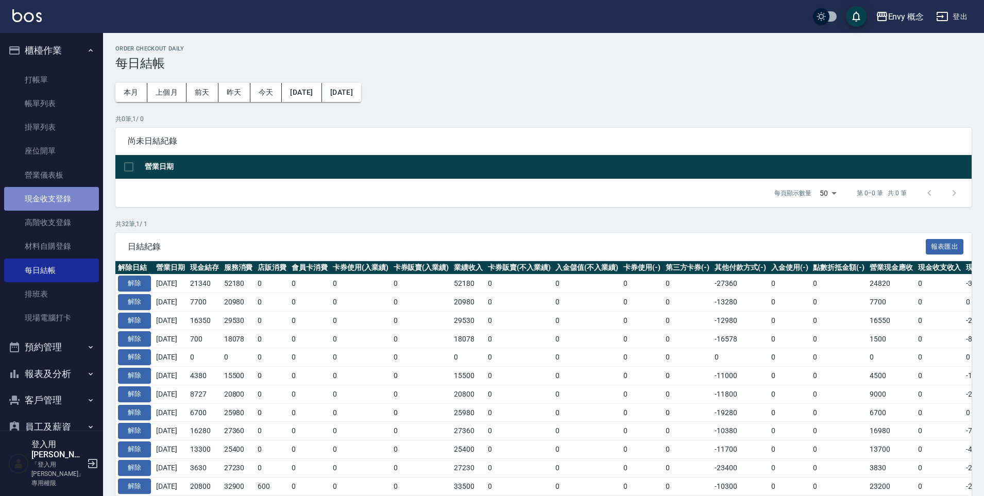
click at [60, 195] on link "現金收支登錄" at bounding box center [51, 199] width 95 height 24
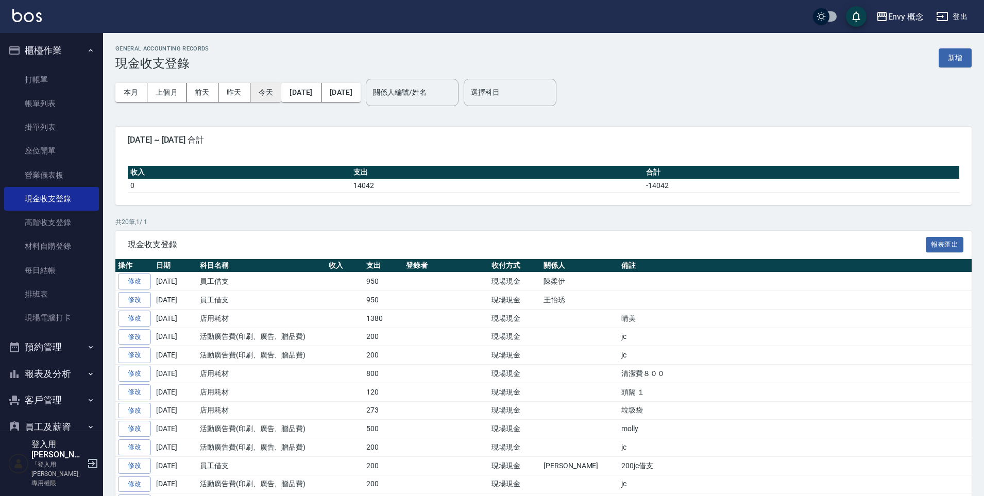
click at [267, 92] on button "今天" at bounding box center [265, 92] width 31 height 19
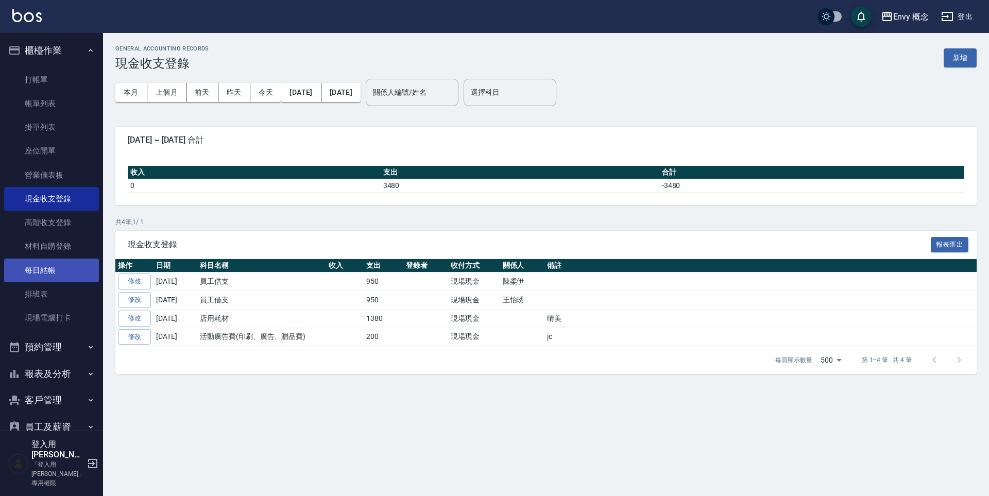
click at [69, 268] on link "每日結帳" at bounding box center [51, 271] width 95 height 24
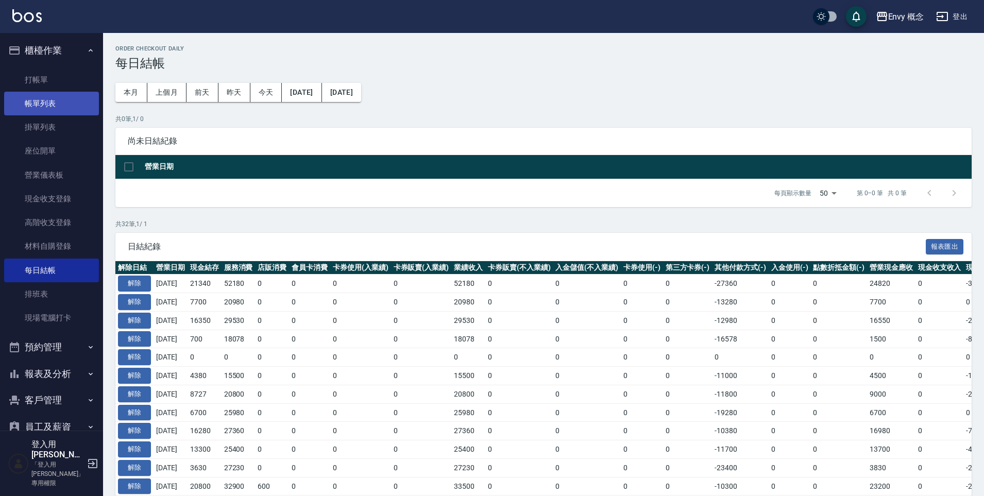
click at [72, 110] on link "帳單列表" at bounding box center [51, 104] width 95 height 24
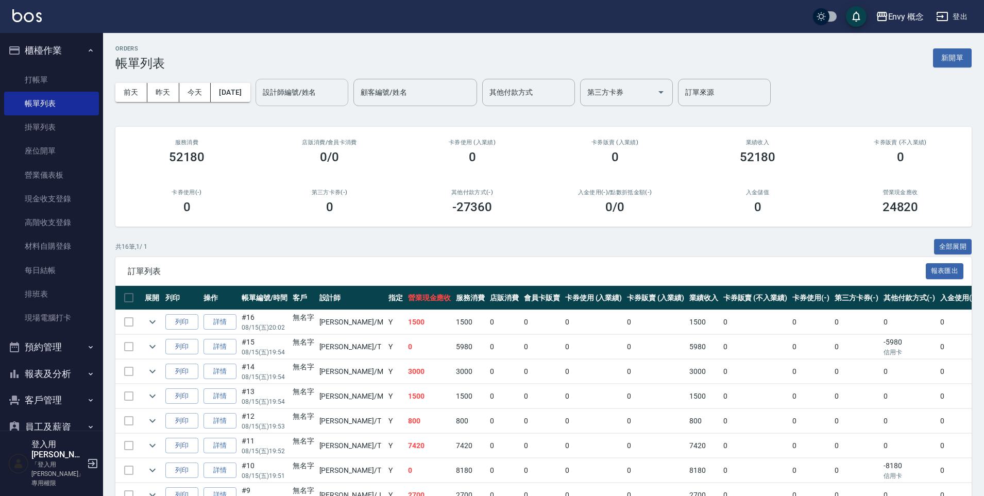
click at [305, 91] on div "設計師編號/姓名 設計師編號/姓名" at bounding box center [302, 92] width 93 height 27
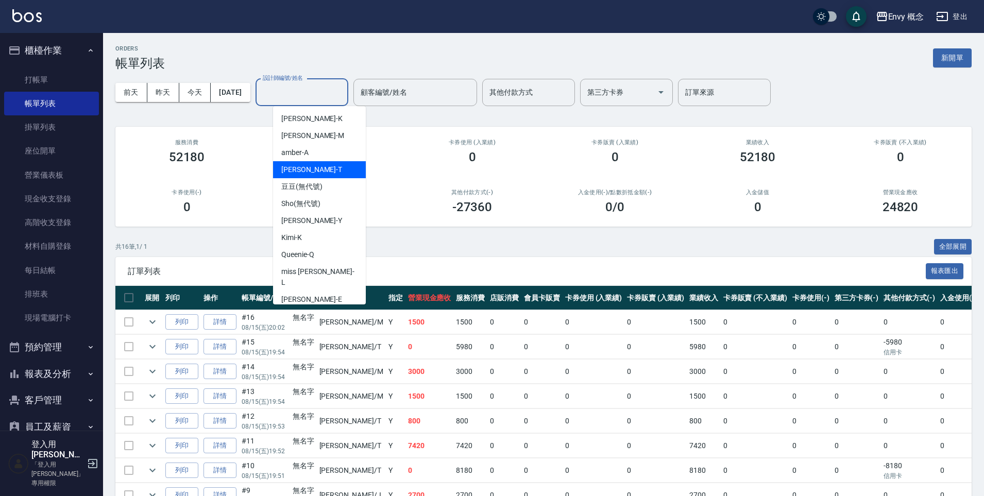
click at [325, 169] on div "Tim -T" at bounding box center [319, 169] width 93 height 17
type input "Tim-T"
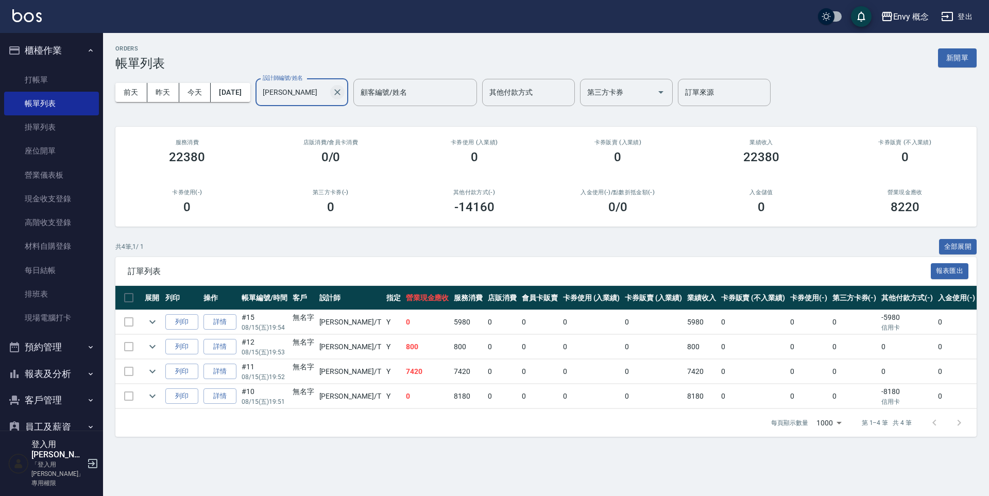
click at [343, 95] on icon "Clear" at bounding box center [337, 92] width 10 height 10
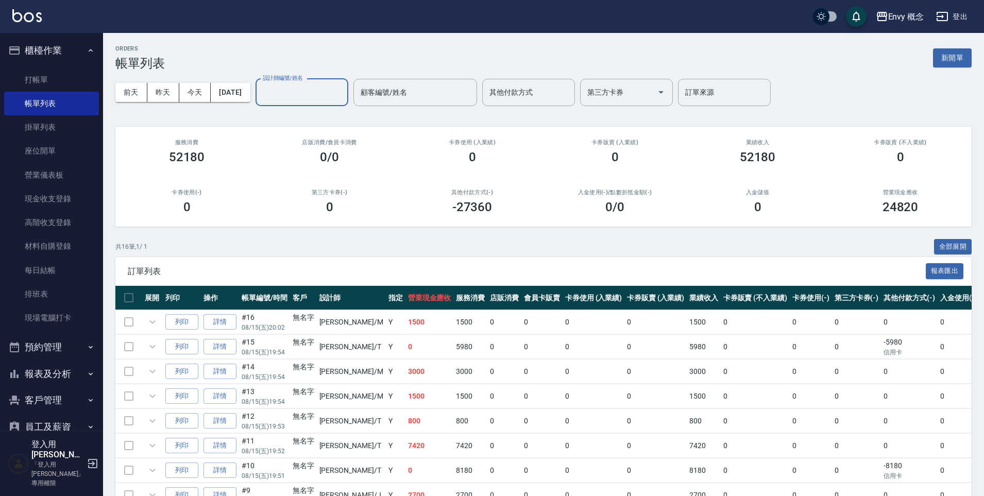
click at [318, 91] on input "設計師編號/姓名" at bounding box center [301, 92] width 83 height 18
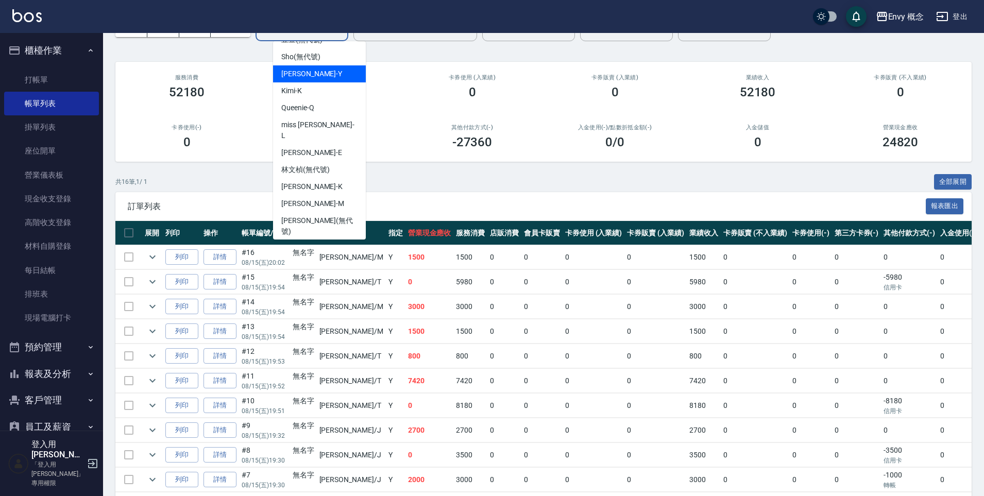
scroll to position [66, 0]
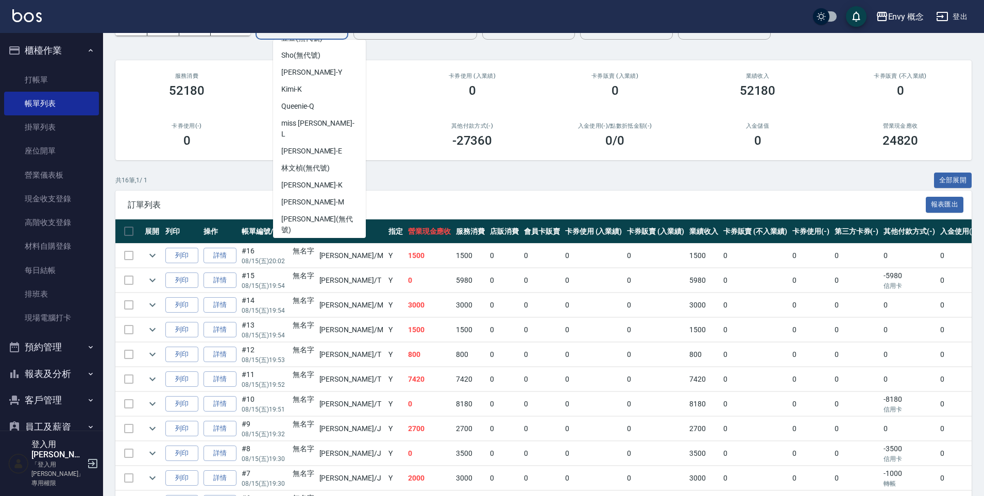
click at [336, 239] on div "Jessie -J" at bounding box center [319, 247] width 93 height 17
type input "Jessie-J"
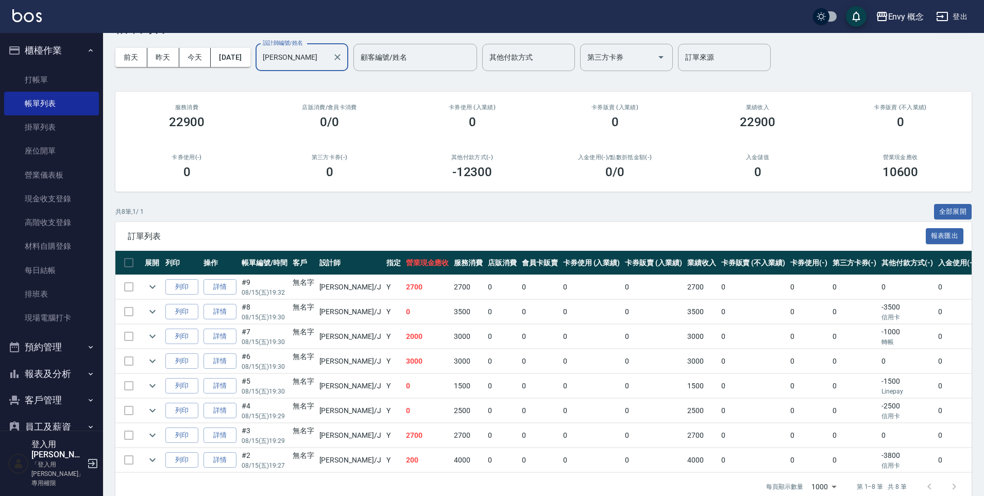
scroll to position [0, 0]
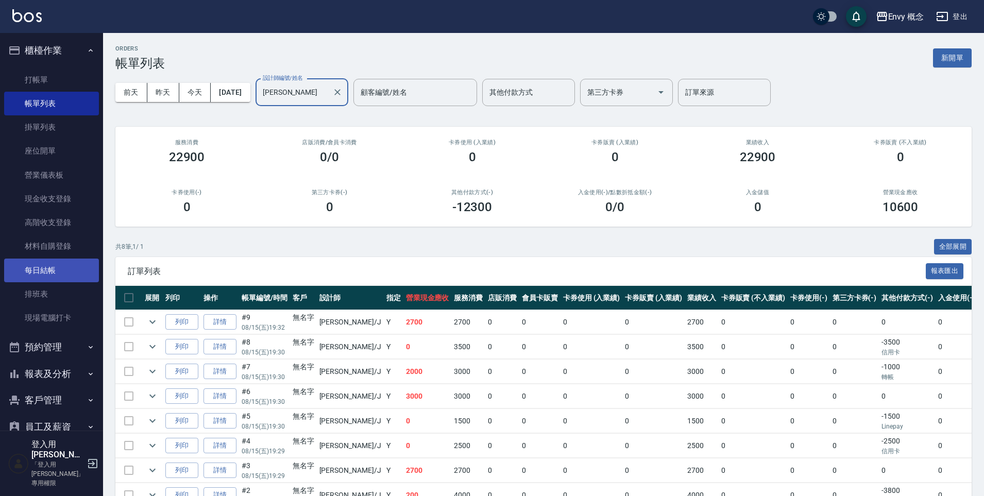
click at [54, 268] on link "每日結帳" at bounding box center [51, 271] width 95 height 24
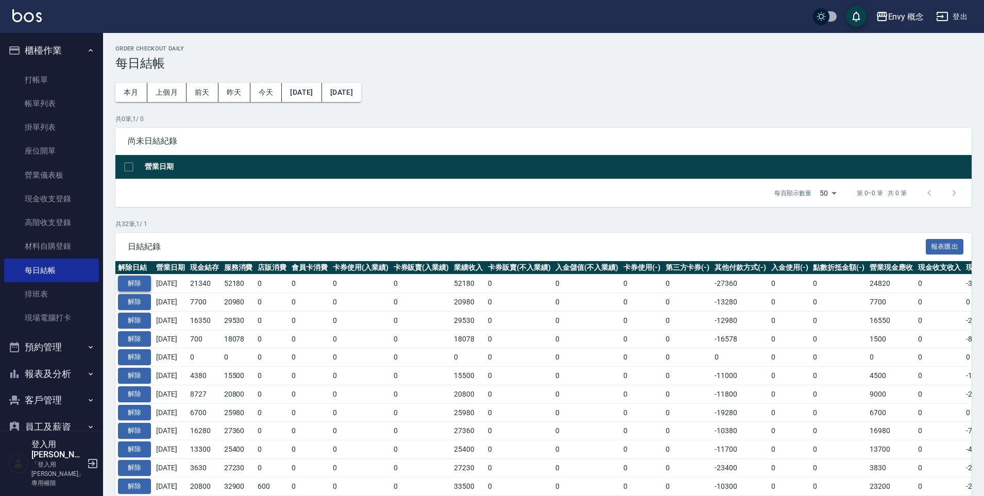
click at [137, 282] on button "解除" at bounding box center [134, 284] width 33 height 16
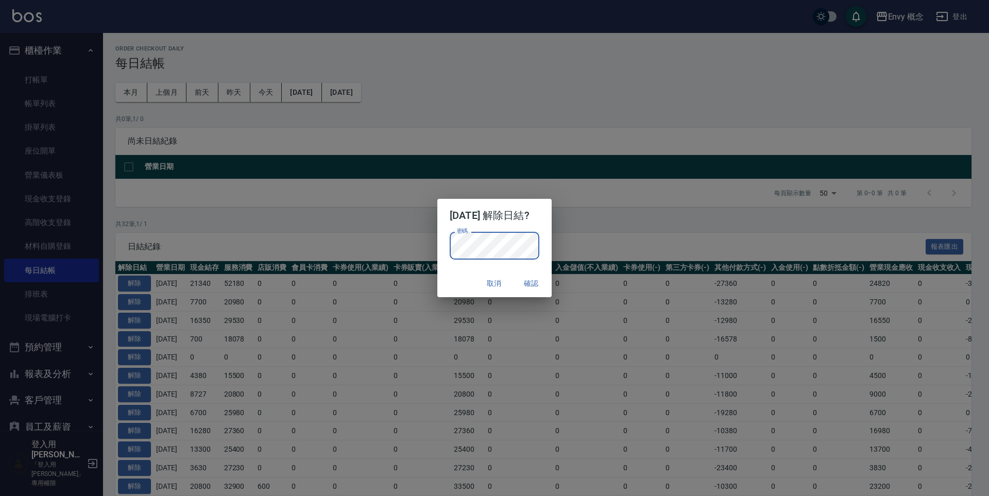
click at [538, 287] on button "確認" at bounding box center [531, 283] width 33 height 19
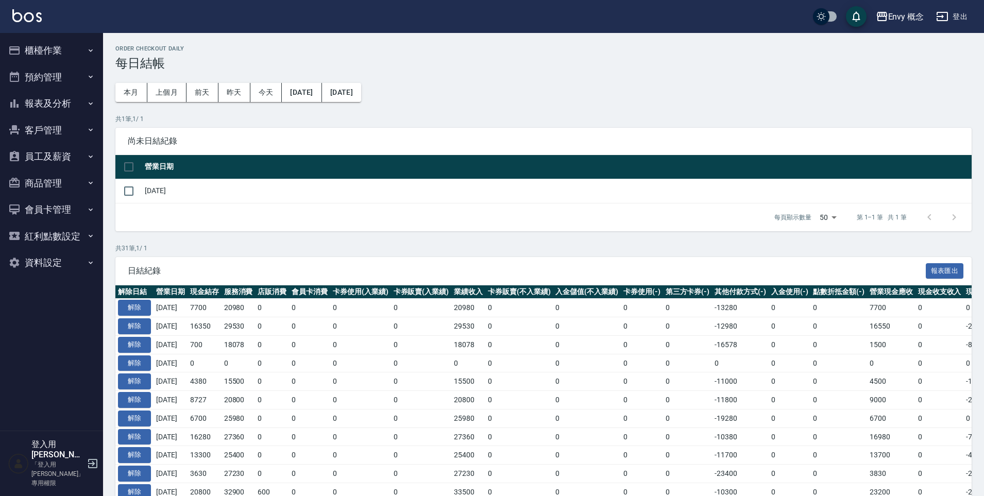
click at [30, 50] on button "櫃檯作業" at bounding box center [51, 50] width 95 height 27
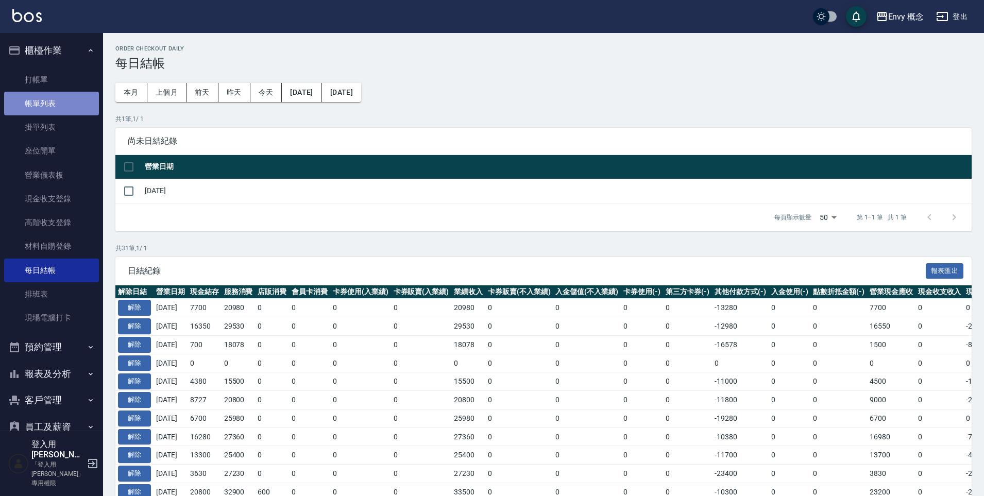
click at [62, 105] on link "帳單列表" at bounding box center [51, 104] width 95 height 24
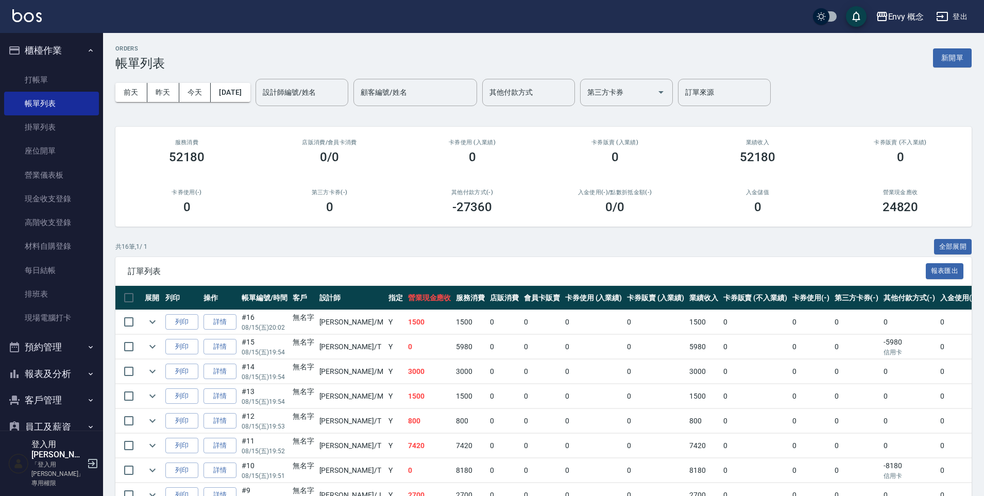
drag, startPoint x: 225, startPoint y: 325, endPoint x: 227, endPoint y: 319, distance: 6.2
click at [224, 324] on link "詳情" at bounding box center [219, 322] width 33 height 16
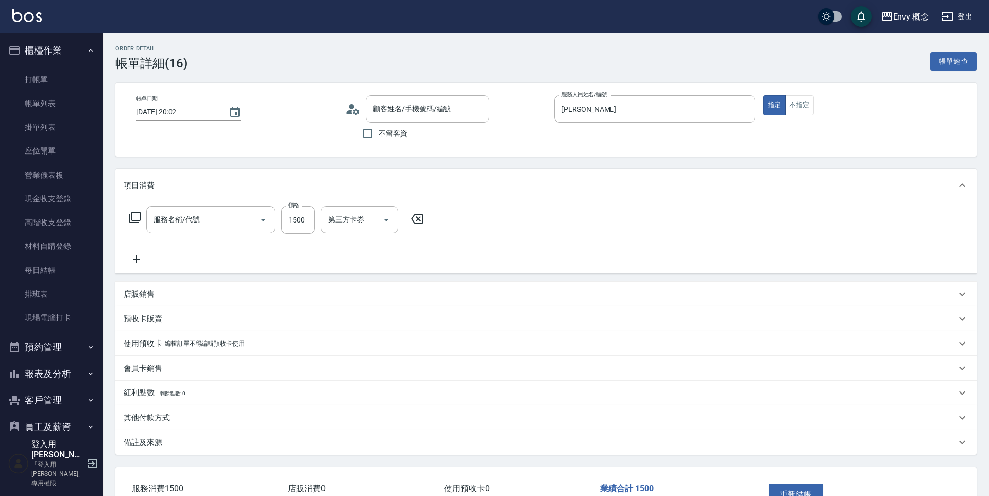
type input "[DATE] 20:02"
type input "[PERSON_NAME]"
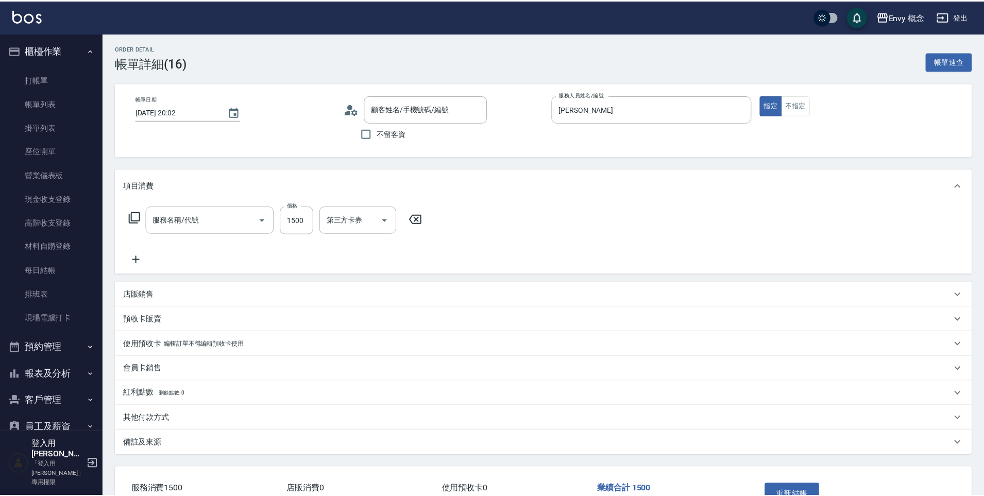
scroll to position [21, 0]
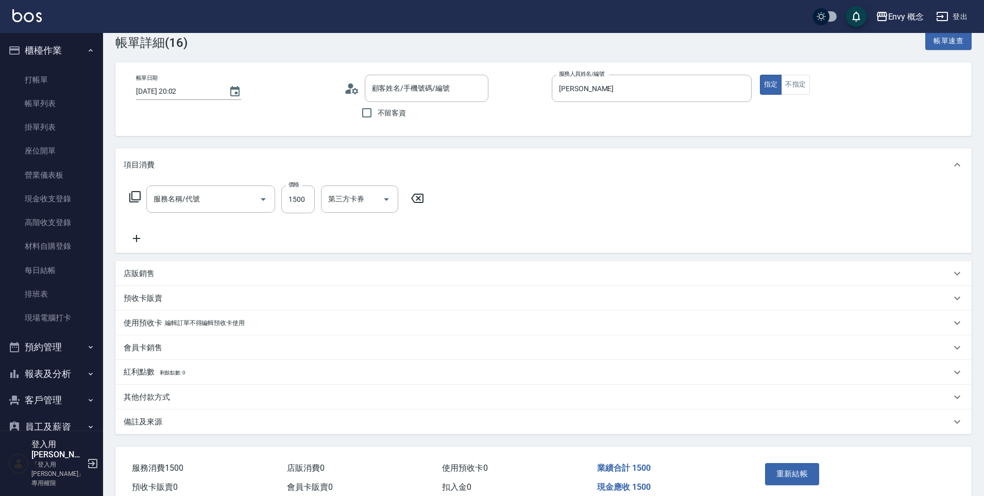
type input "701 染髮(701)"
click at [188, 393] on div "其他付款方式" at bounding box center [537, 397] width 827 height 11
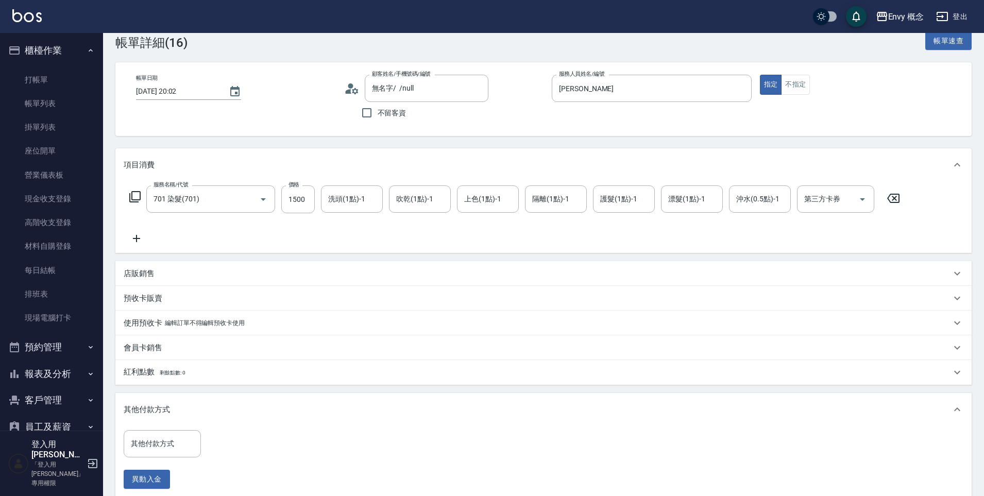
type input "無名字/ /null"
click at [175, 439] on input "其他付款方式" at bounding box center [162, 444] width 68 height 18
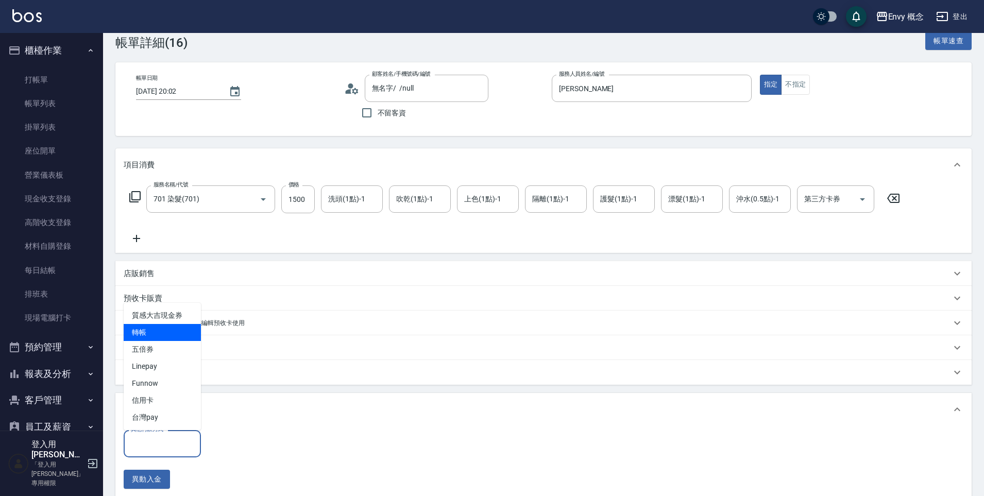
click at [163, 333] on span "轉帳" at bounding box center [162, 332] width 77 height 17
type input "轉帳"
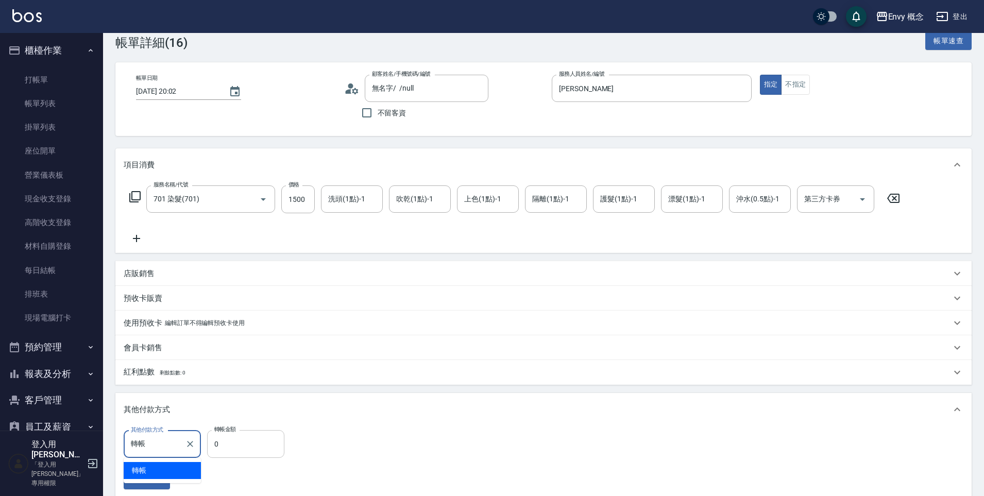
click at [260, 440] on input "0" at bounding box center [245, 444] width 77 height 28
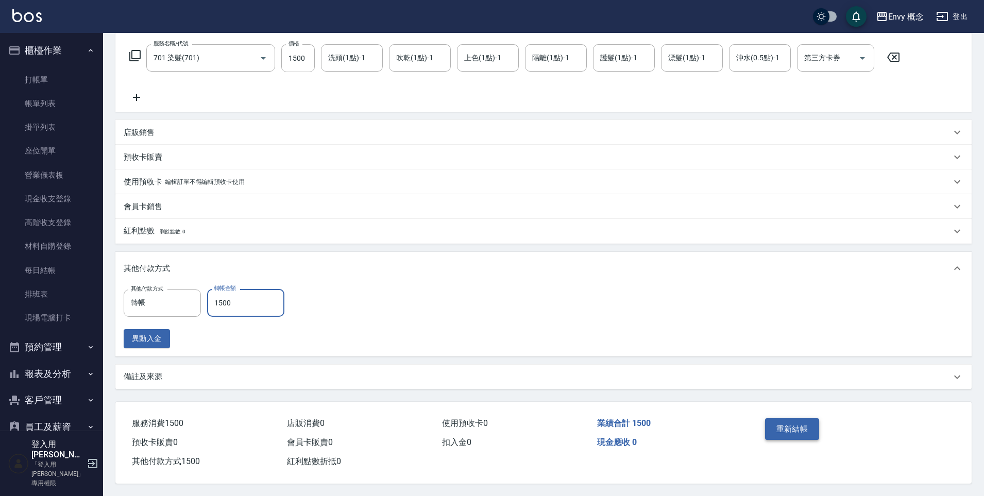
type input "1500"
click at [799, 430] on button "重新結帳" at bounding box center [792, 429] width 55 height 22
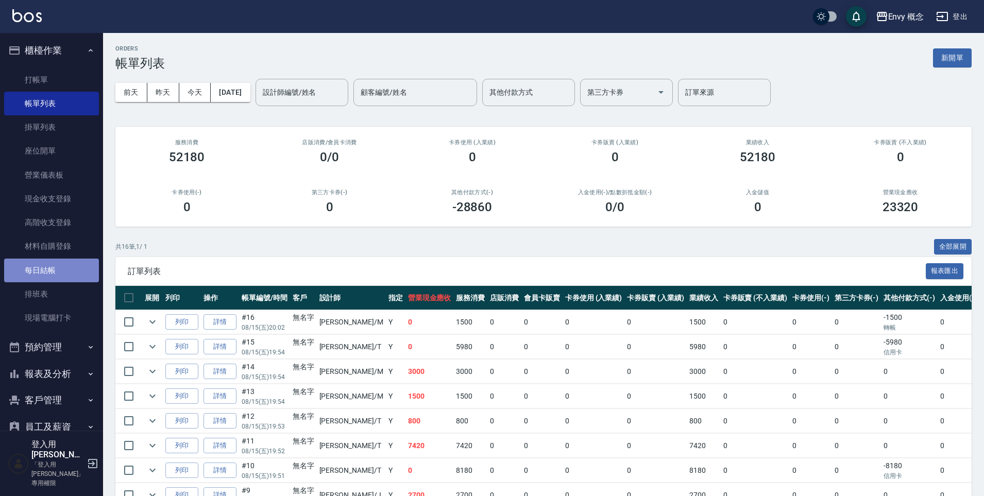
click at [57, 264] on link "每日結帳" at bounding box center [51, 271] width 95 height 24
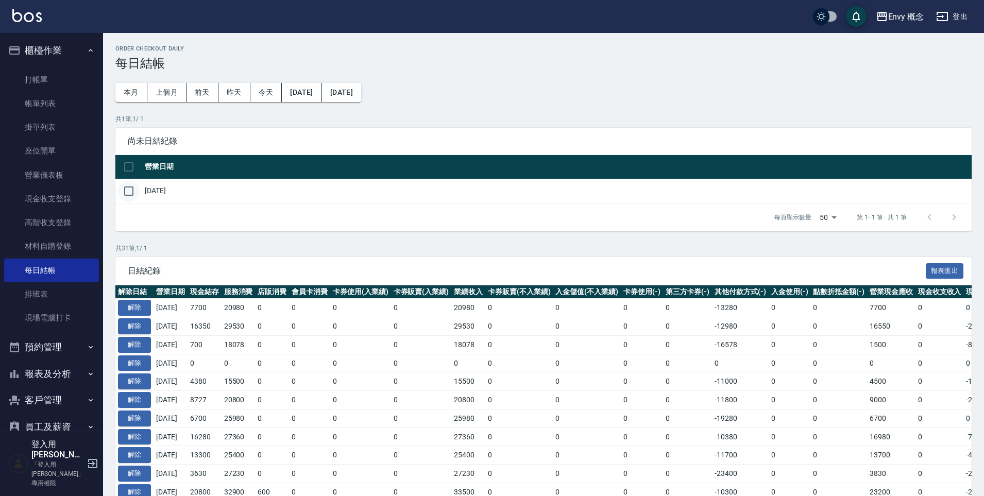
click at [126, 188] on input "checkbox" at bounding box center [129, 191] width 22 height 22
checkbox input "true"
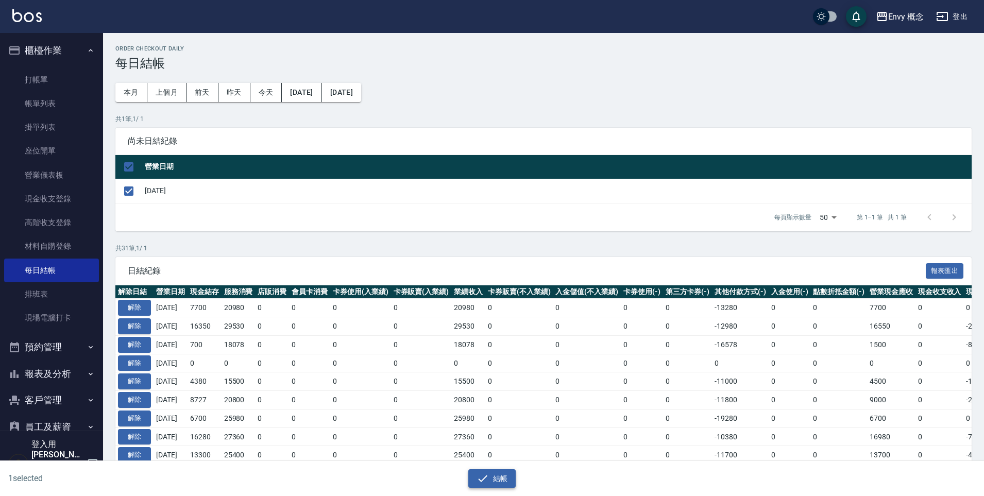
click at [489, 476] on button "結帳" at bounding box center [492, 478] width 48 height 19
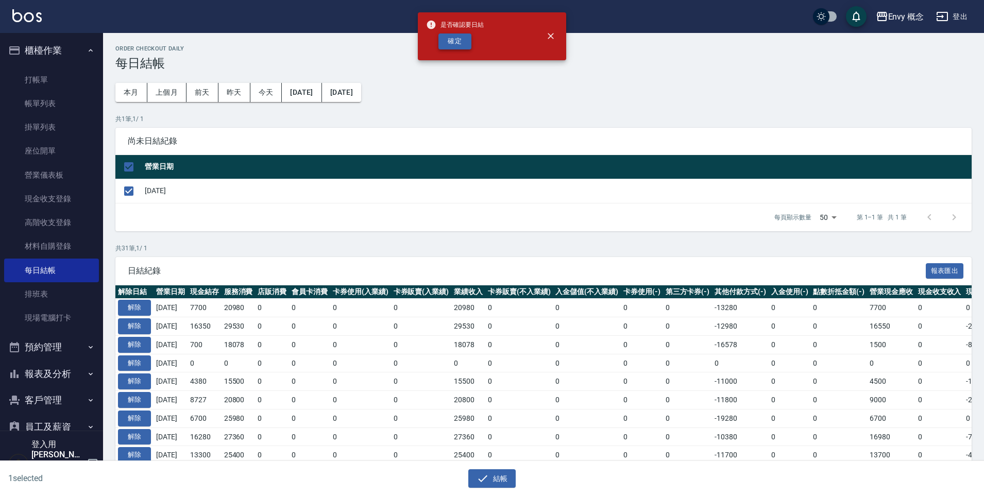
click at [455, 43] on button "確定" at bounding box center [454, 41] width 33 height 16
checkbox input "false"
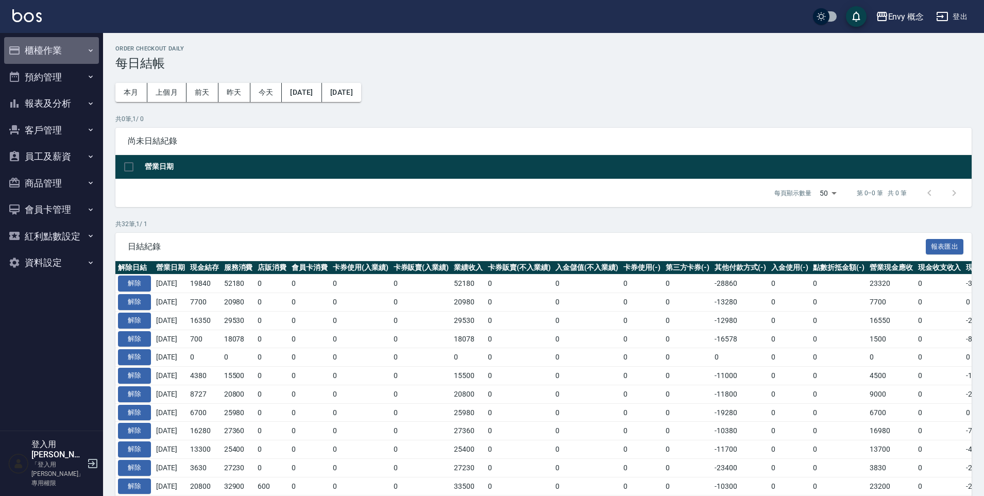
click at [36, 50] on button "櫃檯作業" at bounding box center [51, 50] width 95 height 27
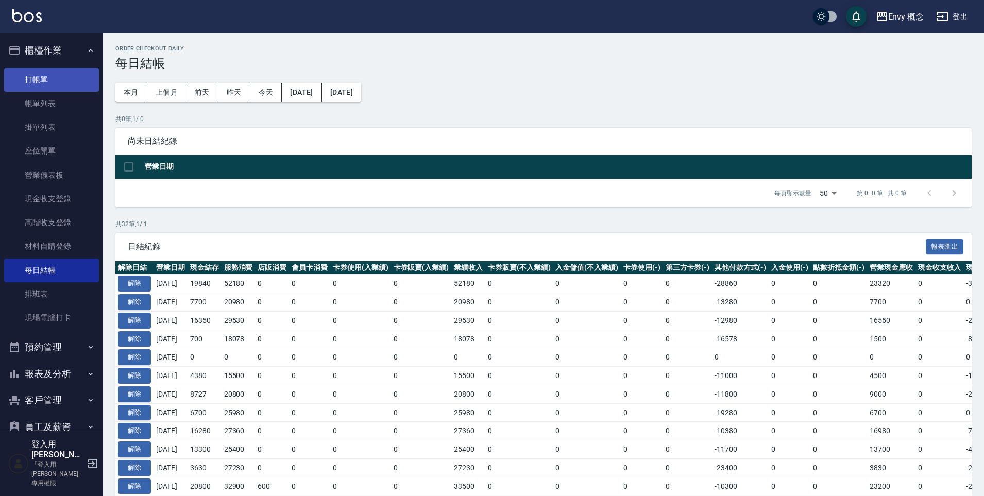
click at [41, 83] on link "打帳單" at bounding box center [51, 80] width 95 height 24
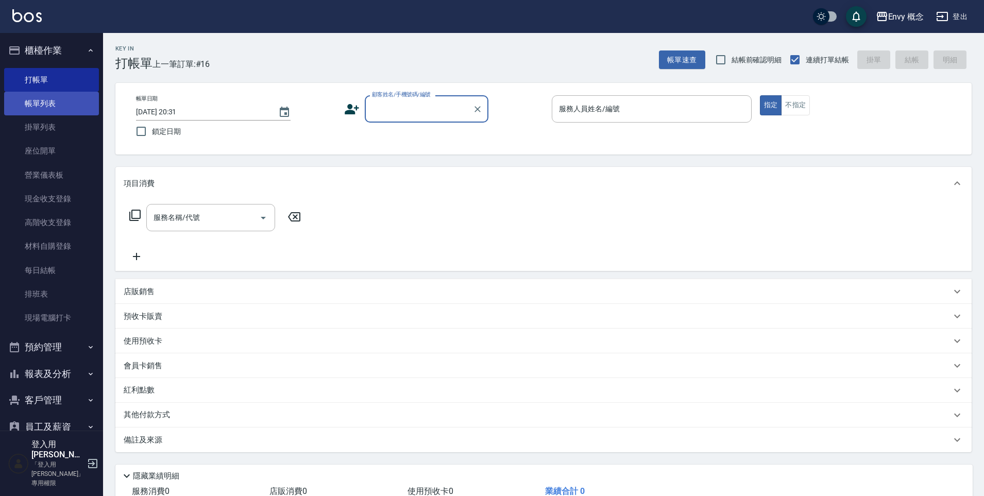
click at [40, 106] on link "帳單列表" at bounding box center [51, 104] width 95 height 24
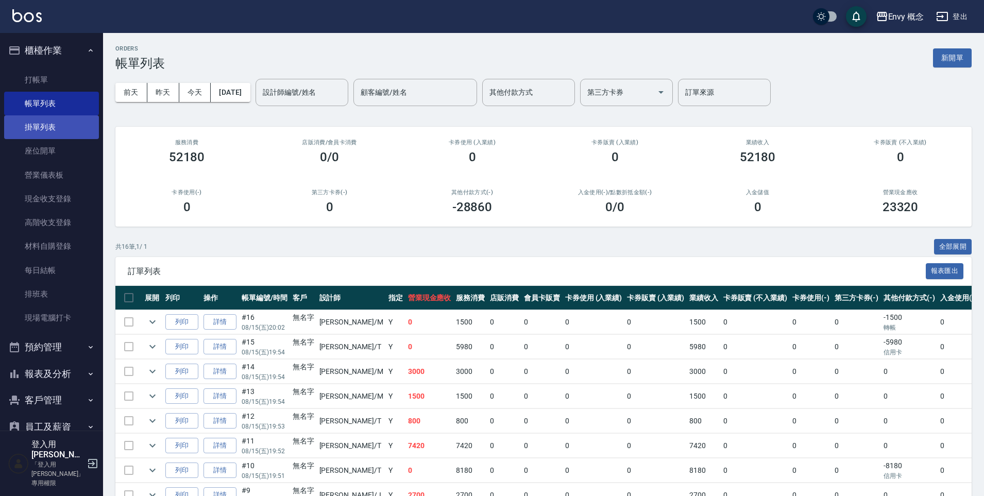
click at [42, 134] on link "掛單列表" at bounding box center [51, 127] width 95 height 24
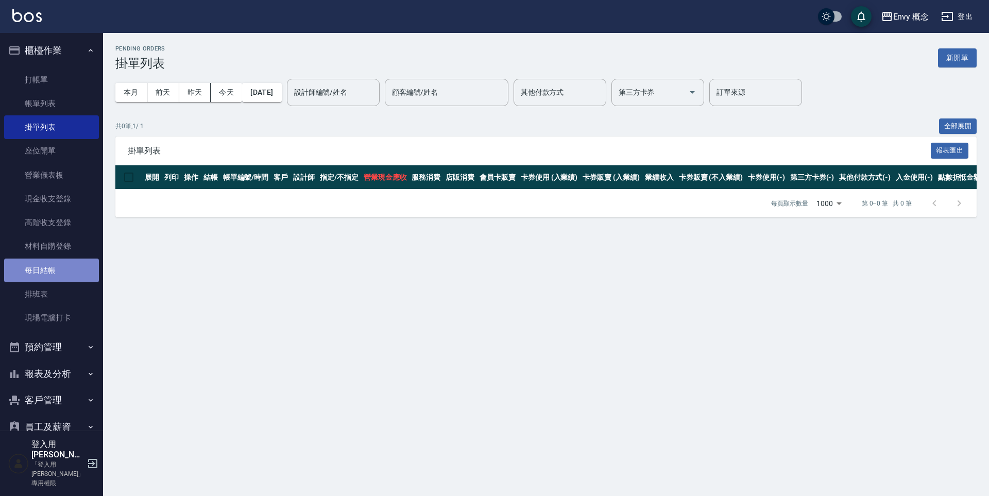
click at [53, 268] on link "每日結帳" at bounding box center [51, 271] width 95 height 24
